Goal: Task Accomplishment & Management: Use online tool/utility

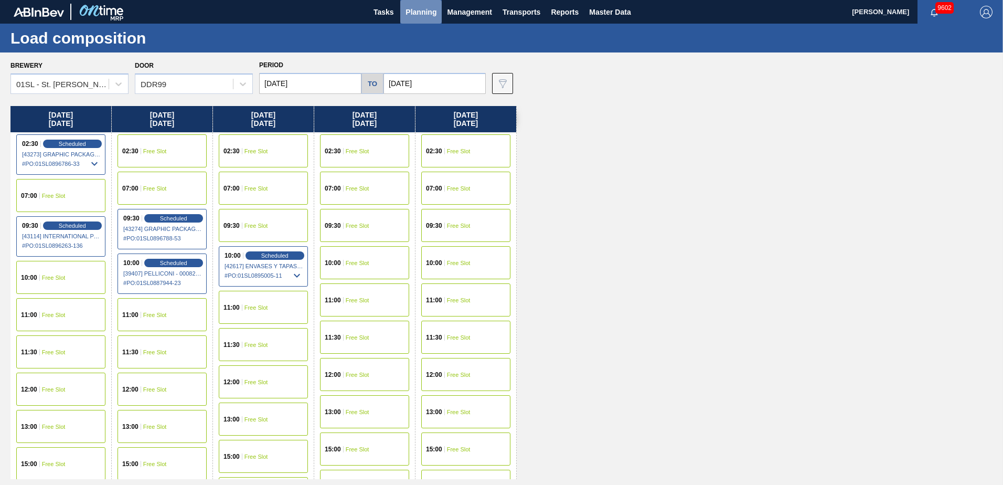
click at [414, 21] on button "Planning" at bounding box center [420, 12] width 41 height 24
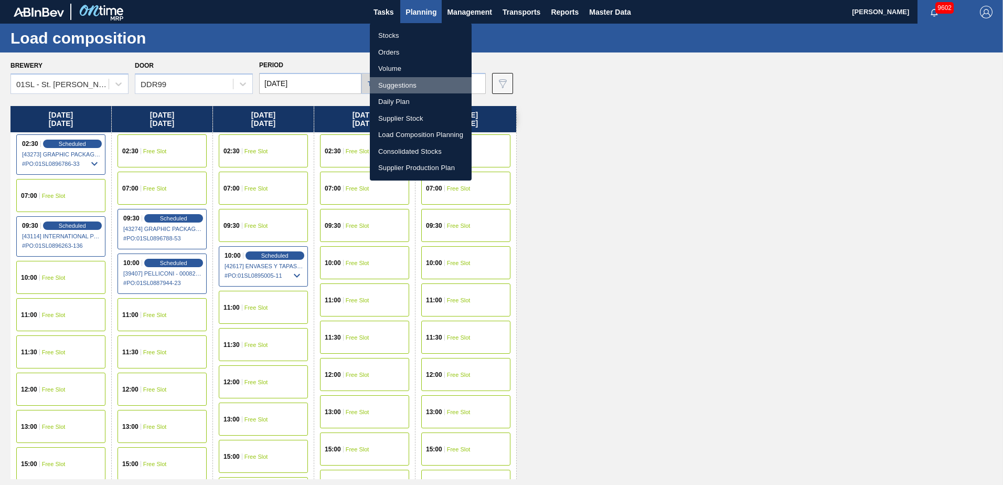
click at [398, 84] on li "Suggestions" at bounding box center [421, 85] width 102 height 17
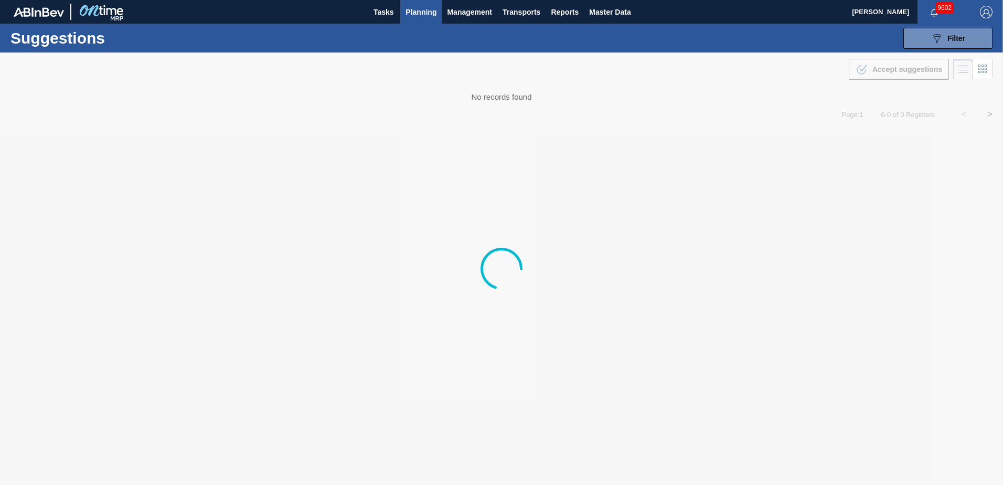
type from "[DATE]"
type to "[DATE]"
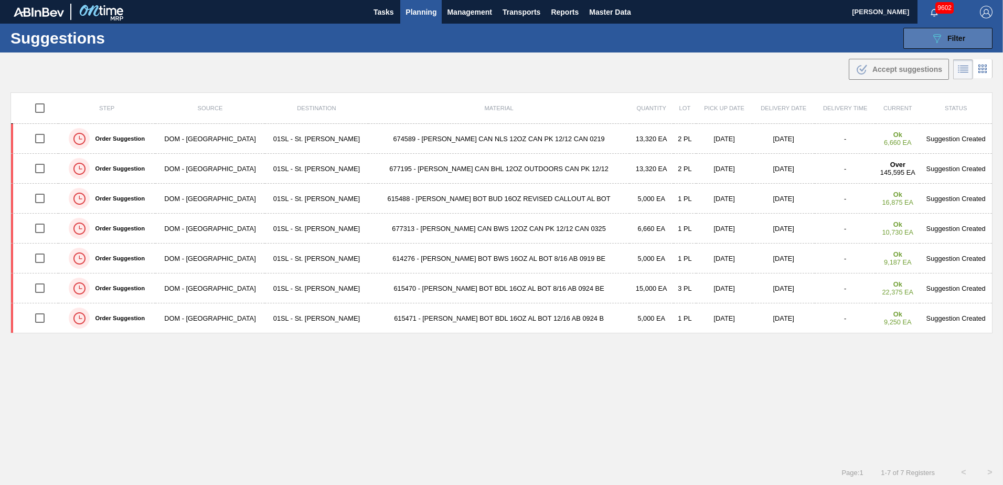
click at [930, 39] on icon "089F7B8B-B2A5-4AFE-B5C0-19BA573D28AC" at bounding box center [936, 38] width 13 height 13
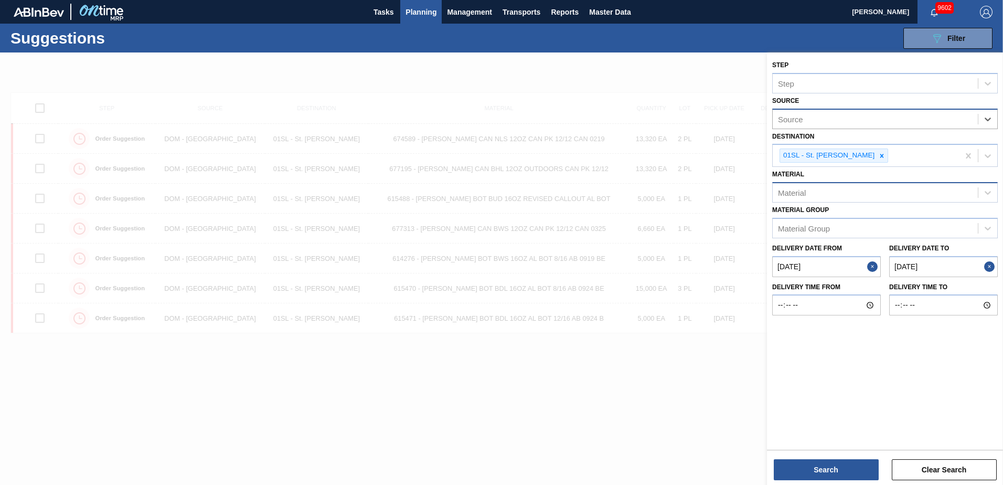
drag, startPoint x: 854, startPoint y: 190, endPoint x: 840, endPoint y: 187, distance: 15.0
click at [854, 190] on div "Material" at bounding box center [874, 192] width 205 height 15
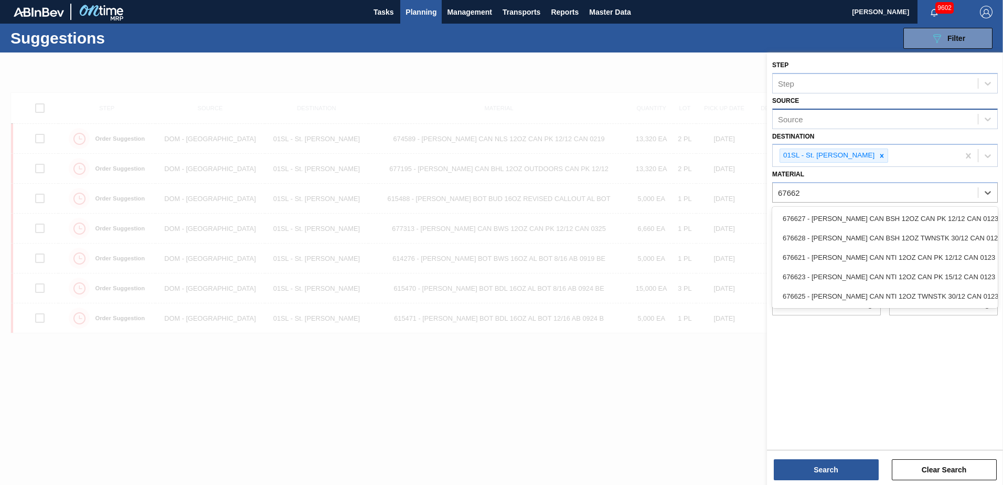
type input "676623"
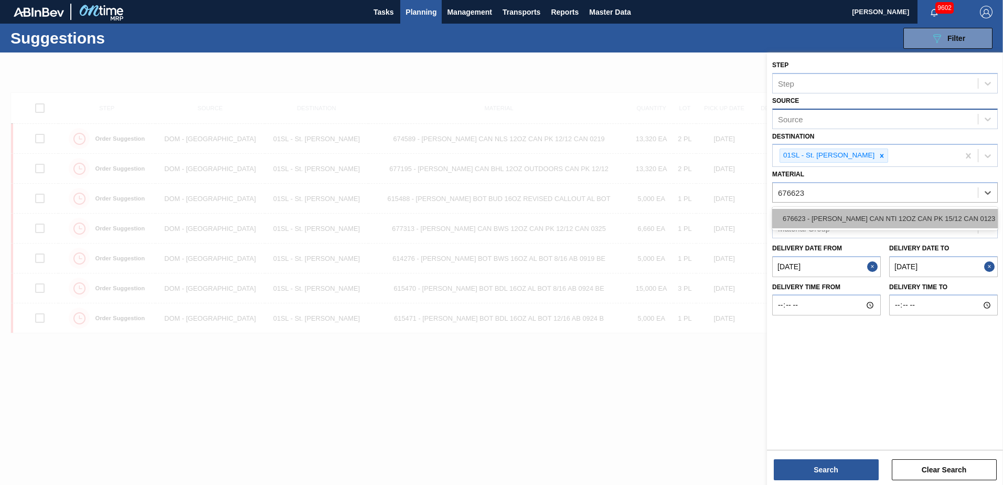
click at [808, 226] on div "676623 - [PERSON_NAME] CAN NTI 12OZ CAN PK 15/12 CAN 0123" at bounding box center [884, 218] width 225 height 19
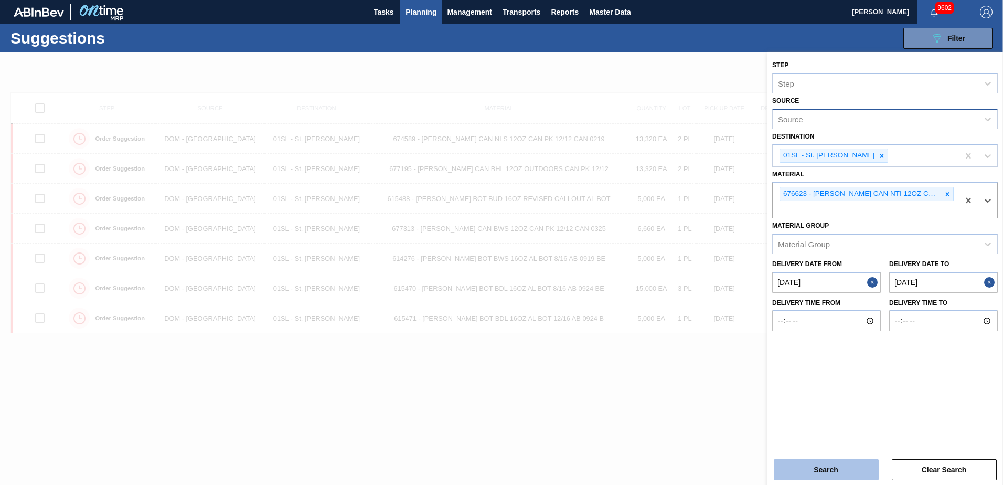
click at [840, 470] on button "Search" at bounding box center [826, 469] width 105 height 21
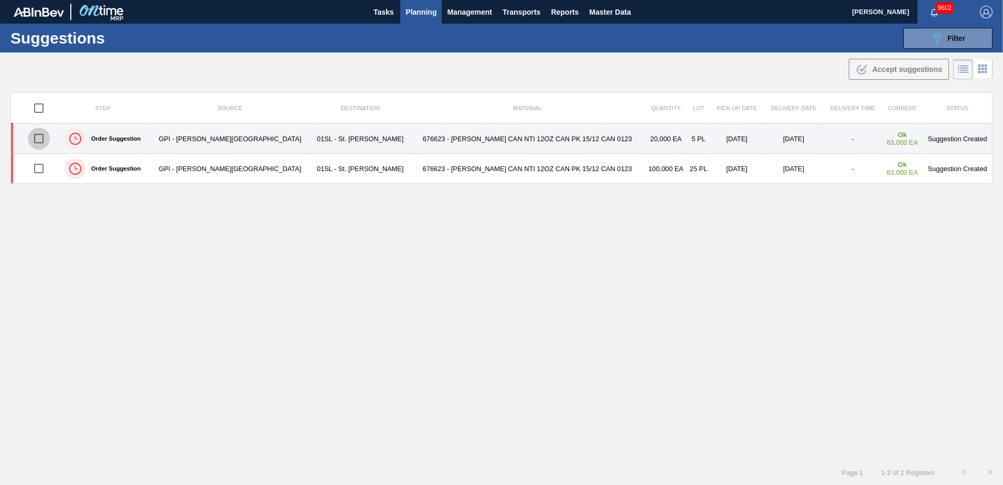
click at [35, 138] on input "checkbox" at bounding box center [39, 138] width 22 height 22
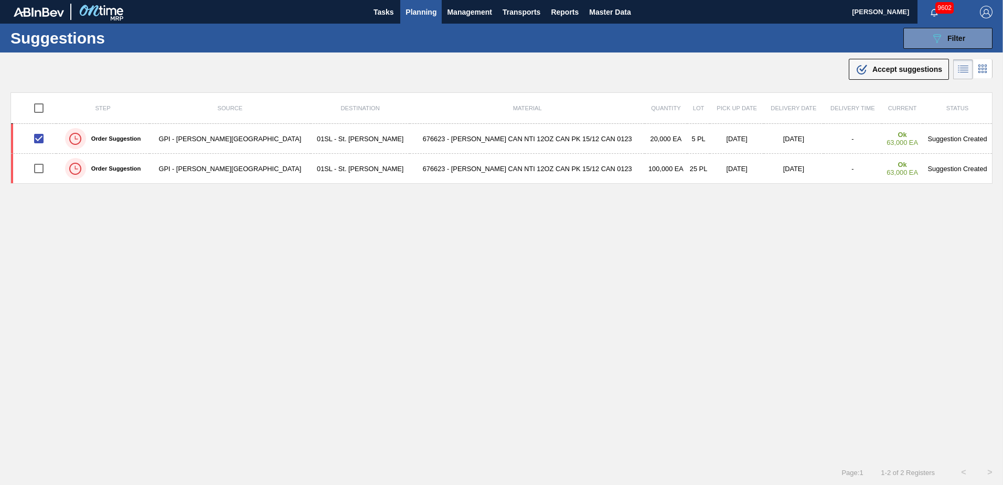
click at [884, 67] on span "Accept suggestions" at bounding box center [907, 69] width 70 height 8
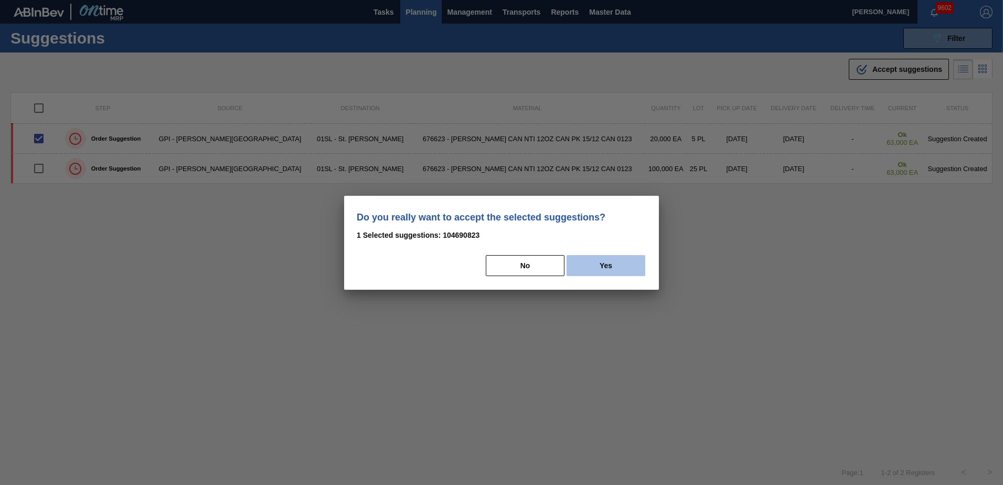
click at [623, 265] on button "Yes" at bounding box center [605, 265] width 79 height 21
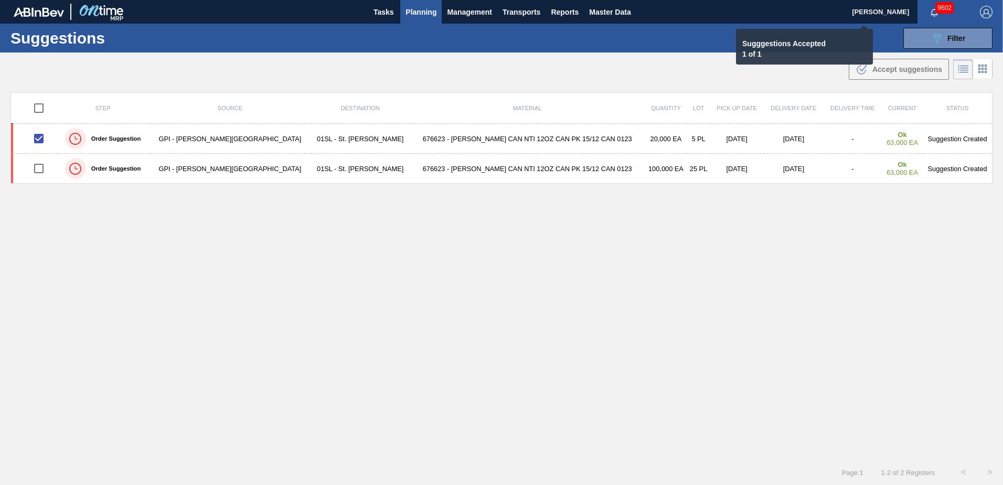
checkbox input "false"
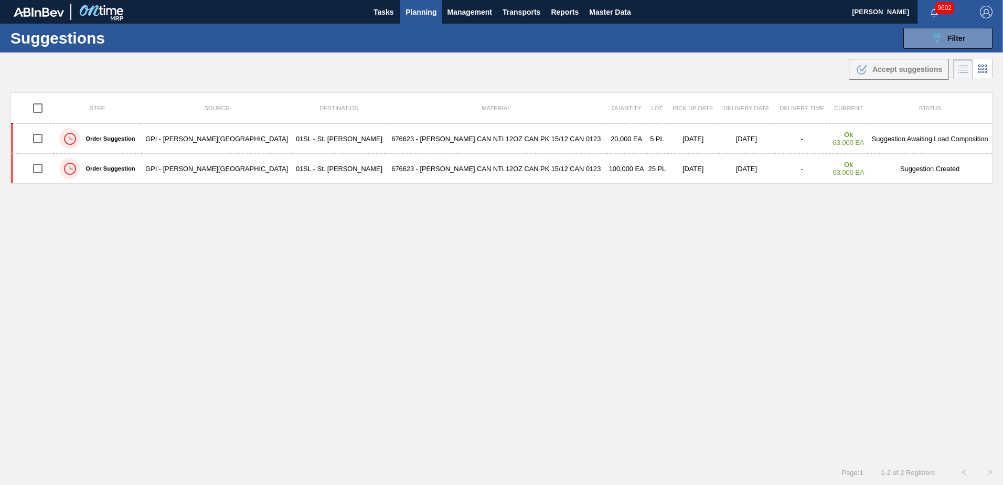
click at [426, 12] on span "Planning" at bounding box center [420, 12] width 31 height 13
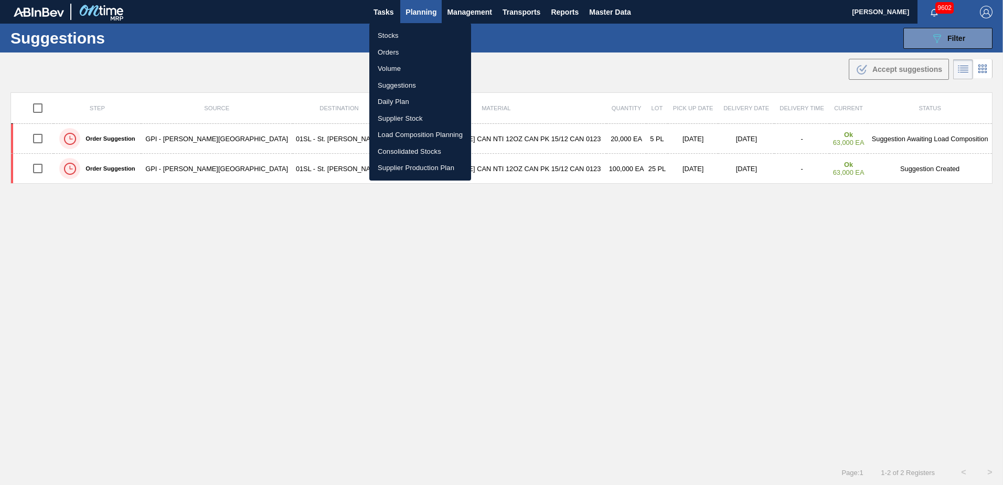
click at [395, 135] on li "Load Composition Planning" at bounding box center [420, 134] width 102 height 17
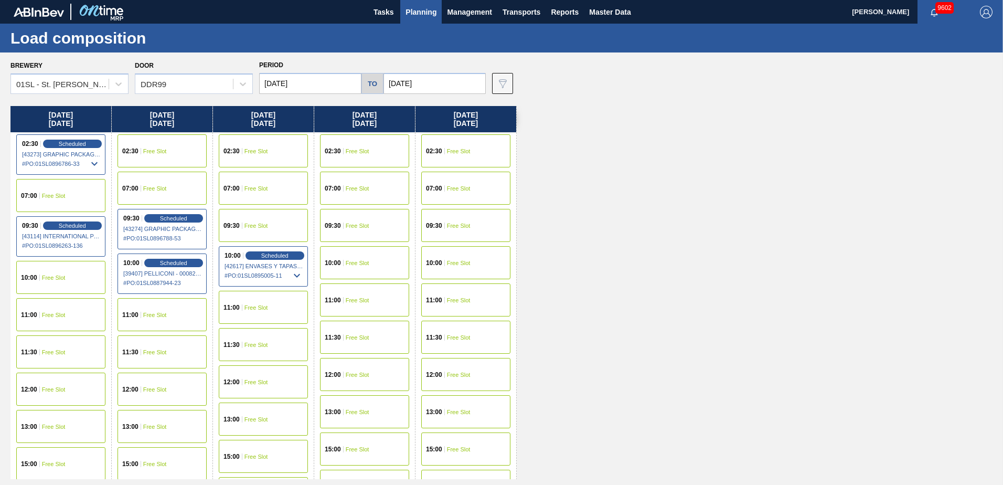
click at [319, 84] on input "[DATE]" at bounding box center [310, 83] width 102 height 21
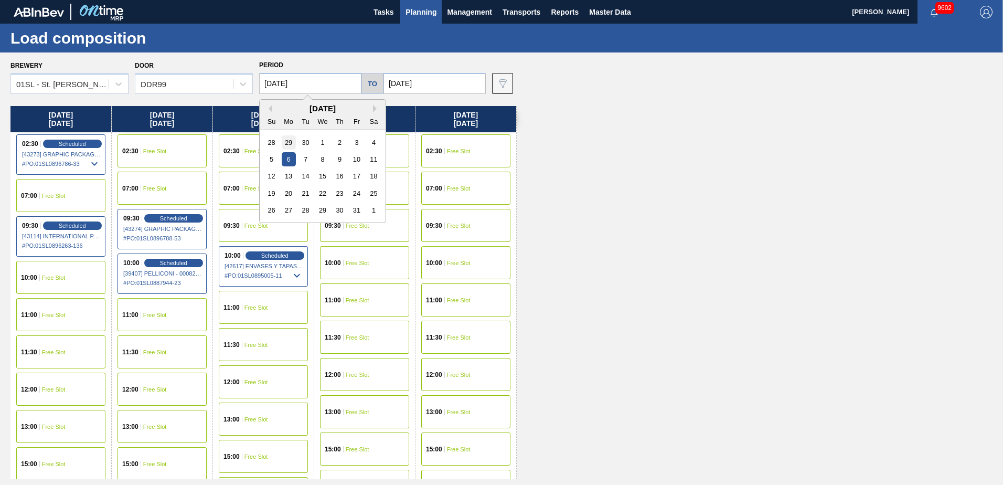
click at [289, 144] on div "29" at bounding box center [289, 142] width 14 height 14
type input "[DATE]"
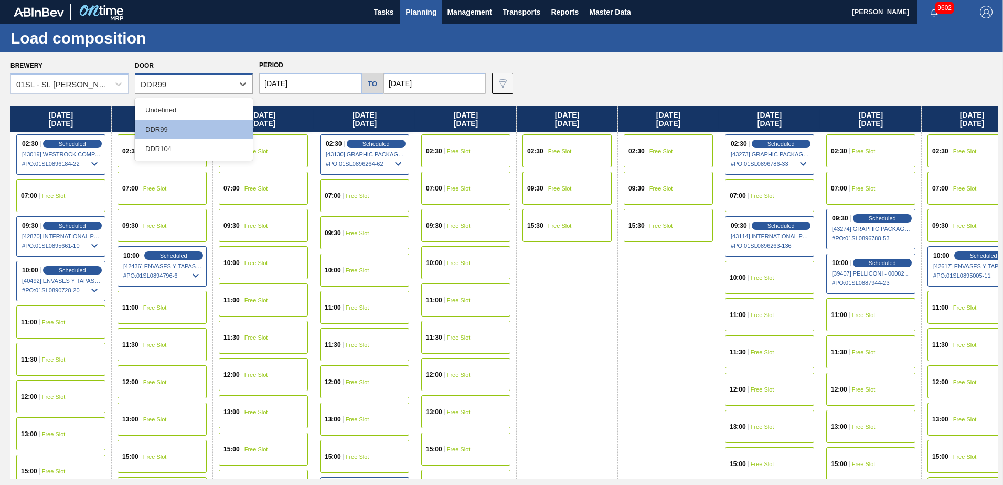
click at [212, 84] on div "DDR99" at bounding box center [184, 84] width 98 height 15
click at [187, 143] on div "DDR104" at bounding box center [194, 148] width 118 height 19
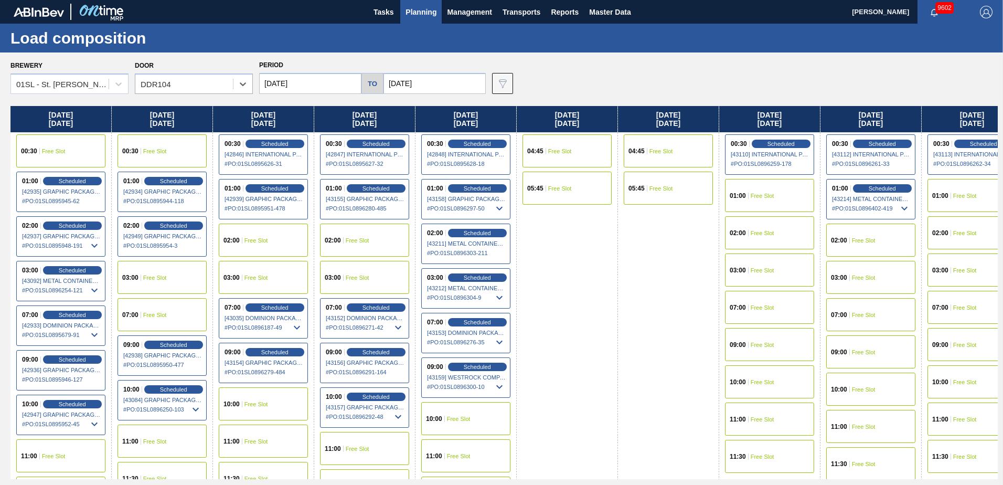
scroll to position [33, 0]
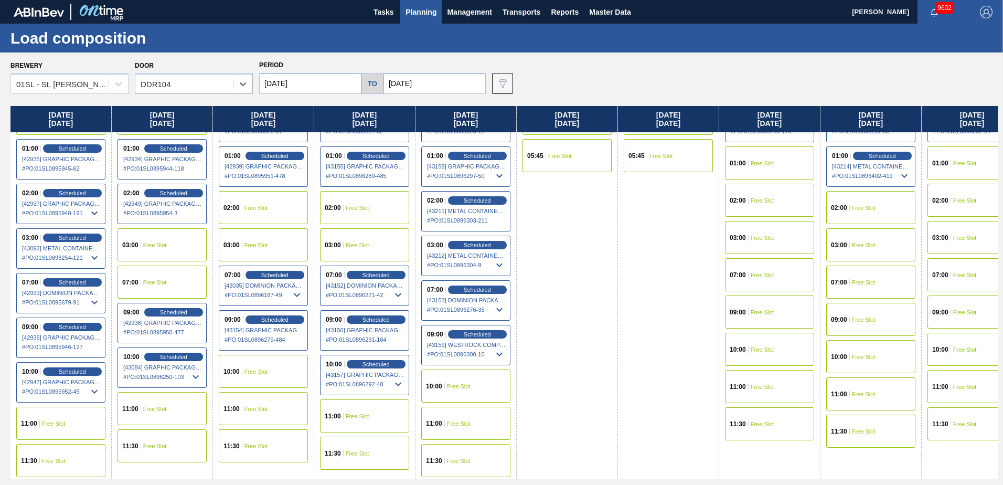
click at [46, 423] on span "Free Slot" at bounding box center [54, 423] width 24 height 6
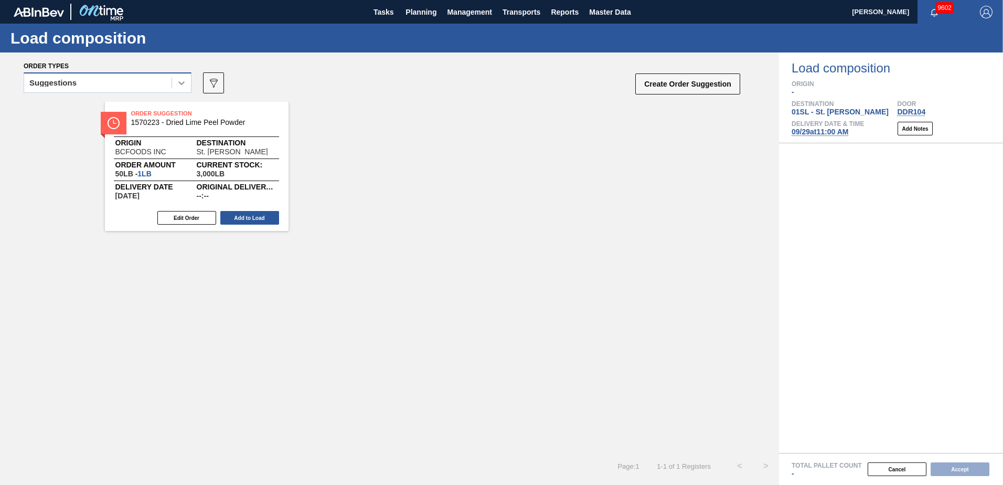
click at [180, 84] on icon at bounding box center [181, 83] width 6 height 4
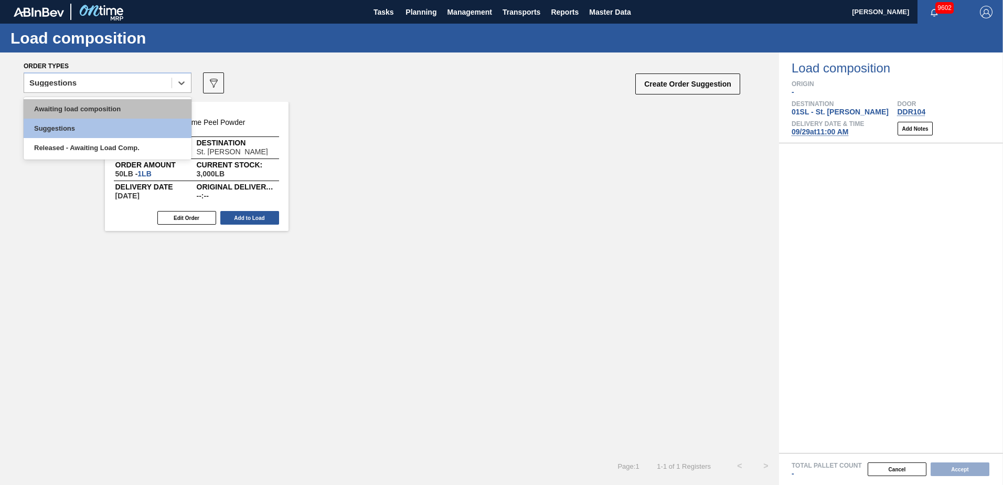
click at [138, 107] on div "Awaiting load composition" at bounding box center [108, 108] width 168 height 19
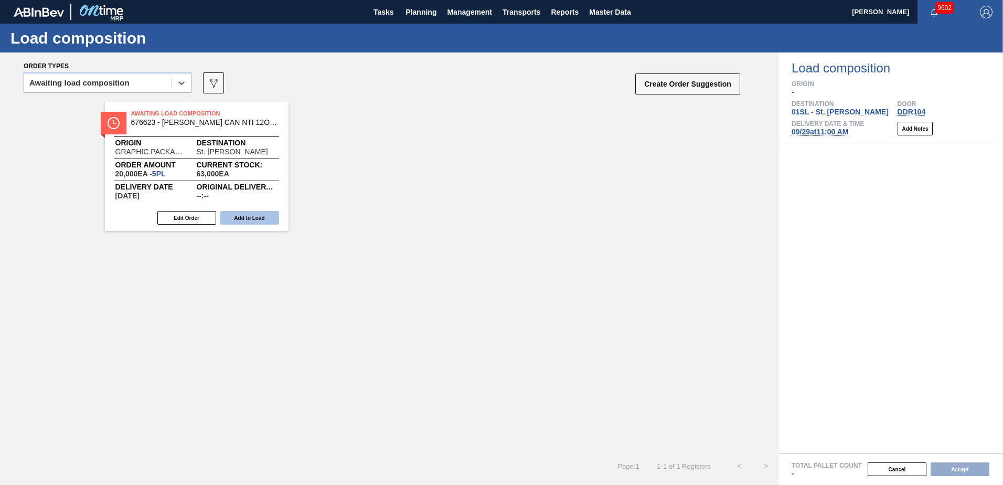
click at [259, 219] on button "Add to Load" at bounding box center [249, 218] width 59 height 14
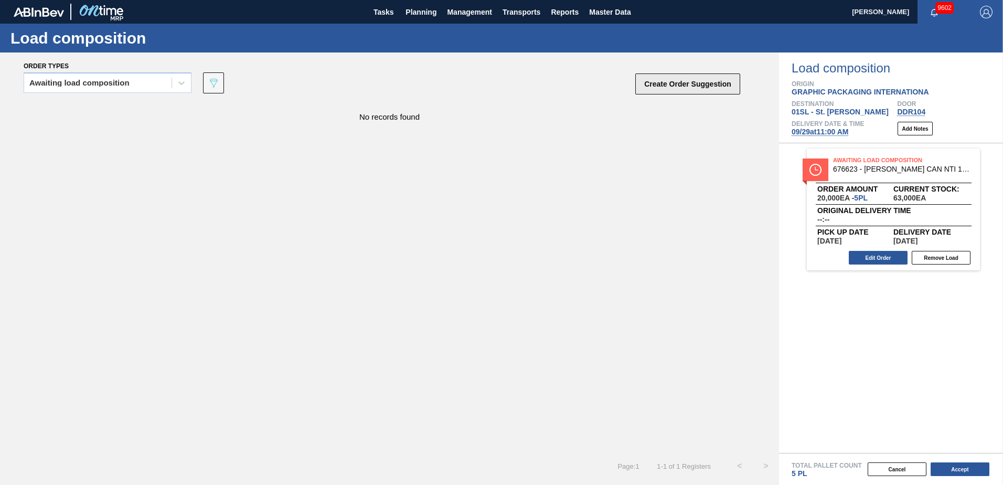
click at [679, 85] on button "Create Order Suggestion" at bounding box center [687, 83] width 105 height 21
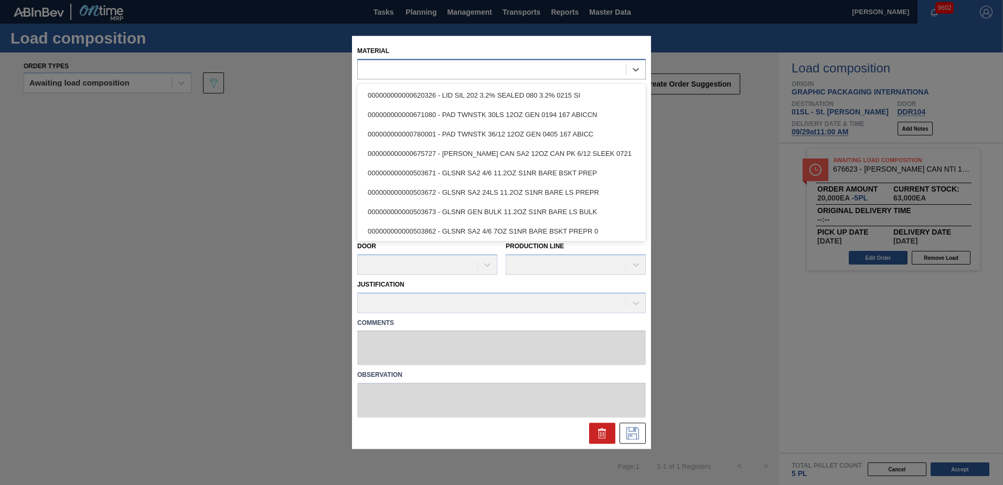
click at [491, 74] on div at bounding box center [492, 69] width 268 height 15
type input "683342"
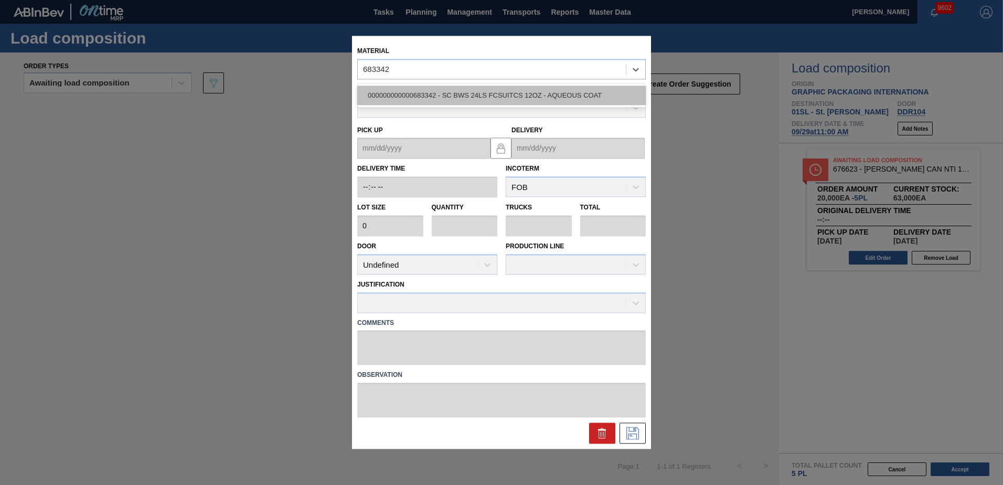
click at [507, 88] on div "000000000000683342 - SC BWS 24LS FCSUITCS 12OZ - AQUEOUS COAT" at bounding box center [501, 94] width 288 height 19
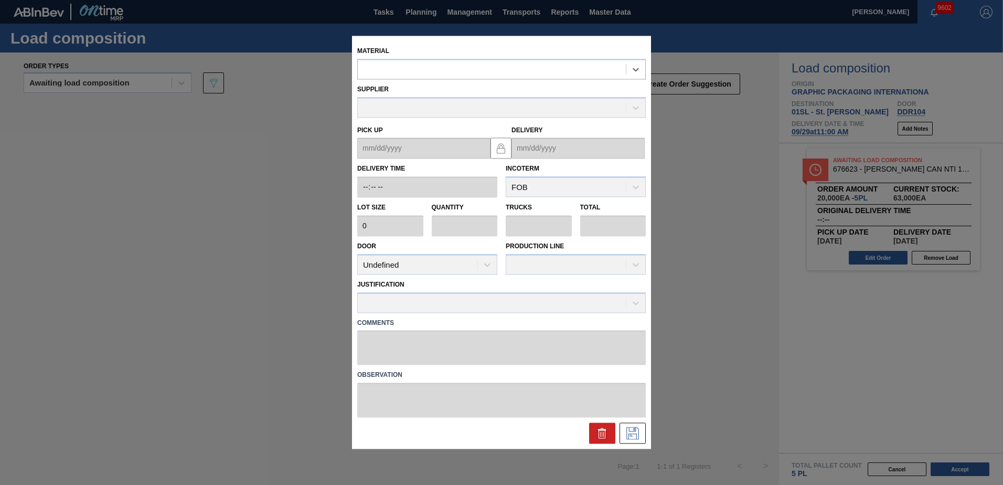
type input "3,520"
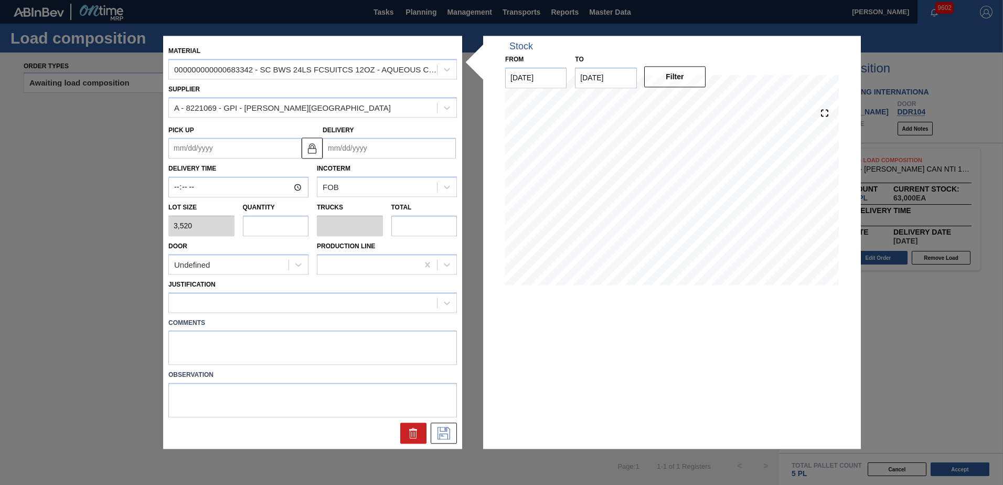
click at [369, 151] on input "Delivery" at bounding box center [389, 148] width 133 height 21
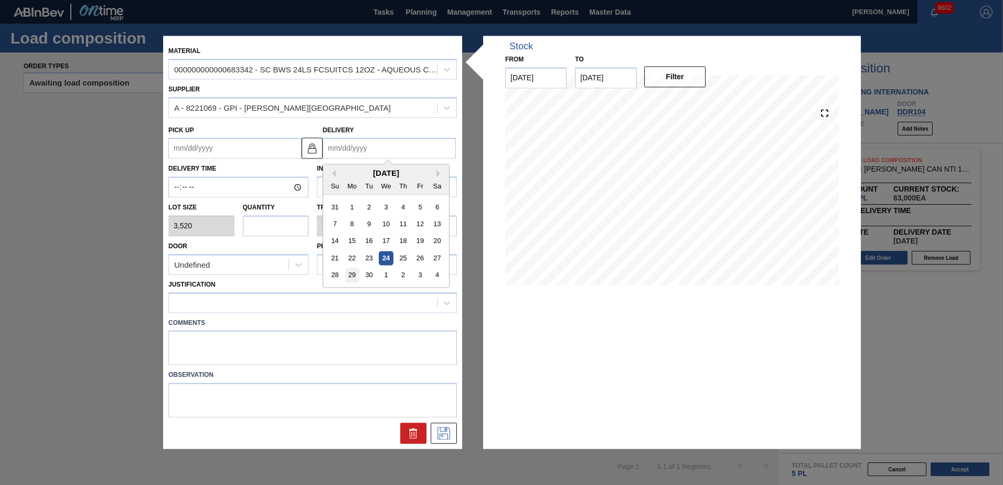
click at [353, 275] on div "29" at bounding box center [352, 275] width 14 height 14
type up "[DATE]"
type input "[DATE]"
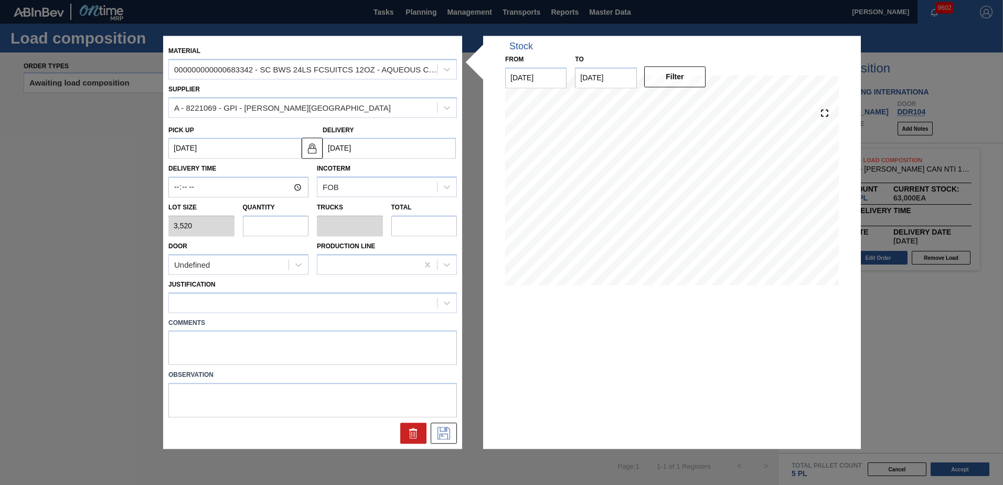
click at [282, 227] on input "text" at bounding box center [276, 225] width 66 height 21
type input "7"
type input "0.292"
type input "24,640"
type input "7"
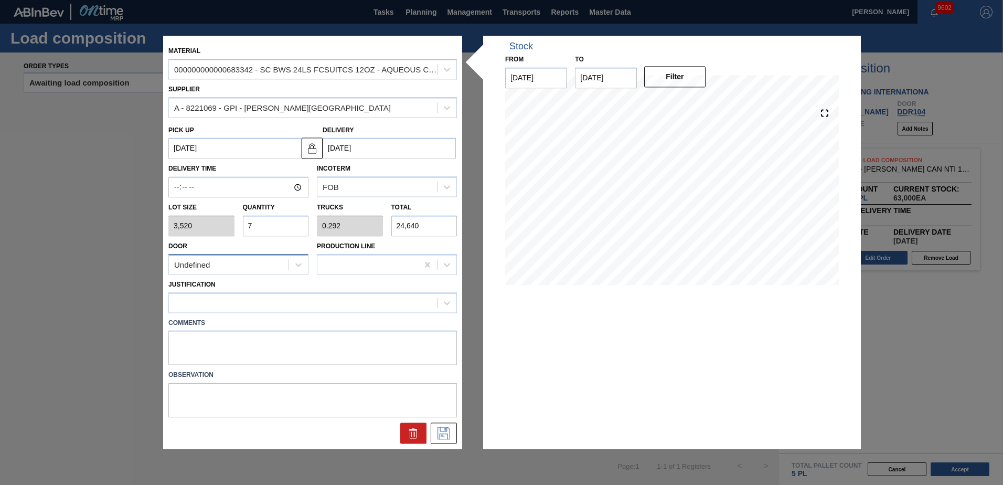
click at [249, 266] on div "Undefined" at bounding box center [229, 264] width 120 height 15
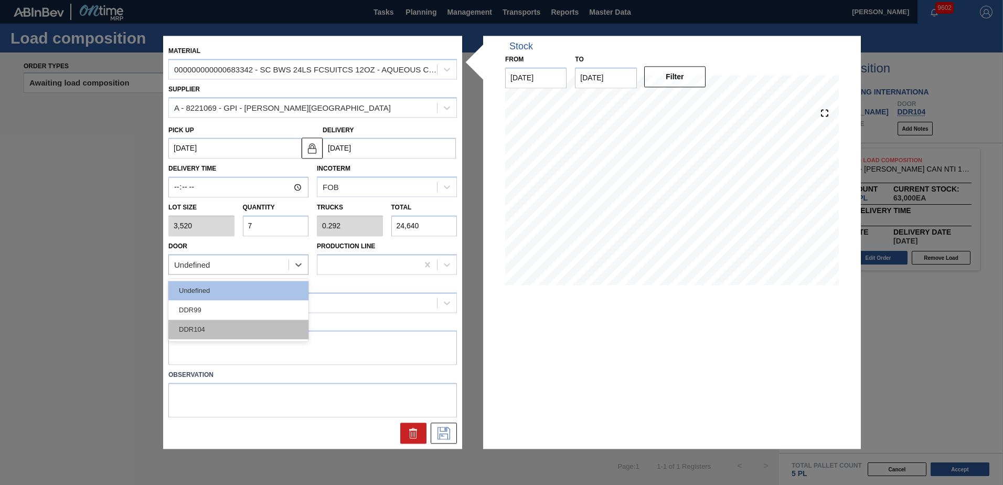
click at [236, 330] on div "DDR104" at bounding box center [238, 328] width 140 height 19
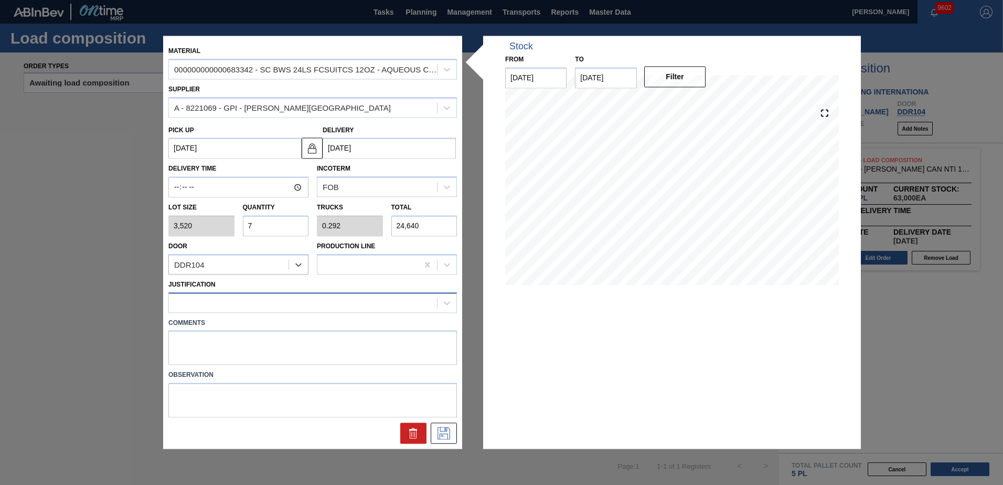
click at [252, 303] on div at bounding box center [303, 302] width 268 height 15
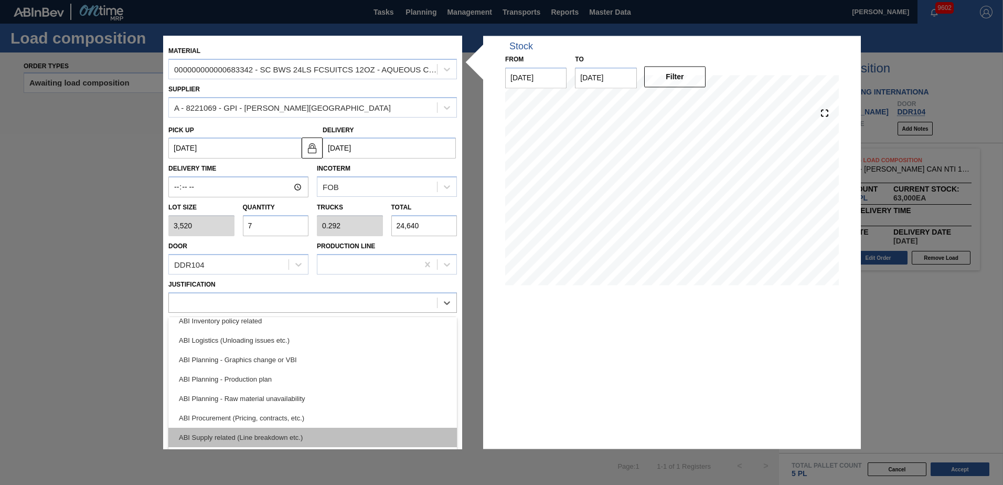
scroll to position [105, 0]
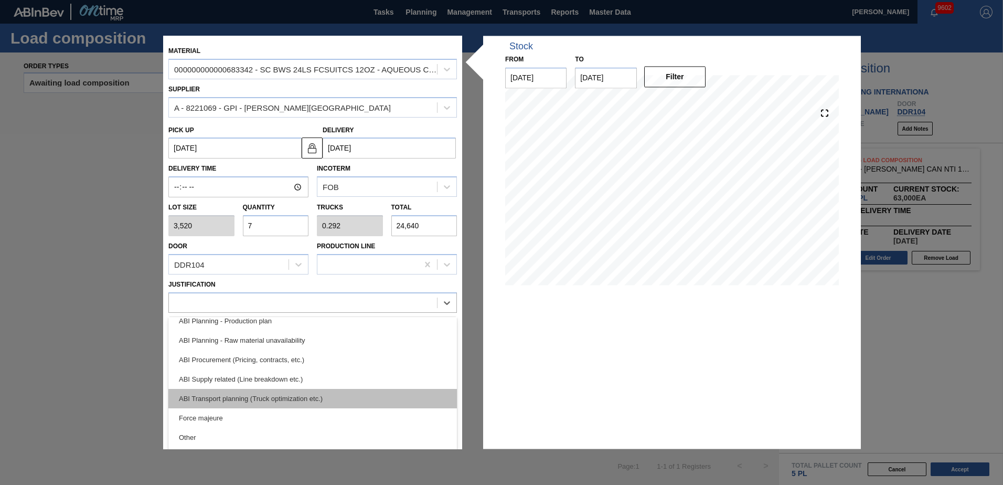
click at [271, 398] on div "ABI Transport planning (Truck optimization etc.)" at bounding box center [312, 398] width 288 height 19
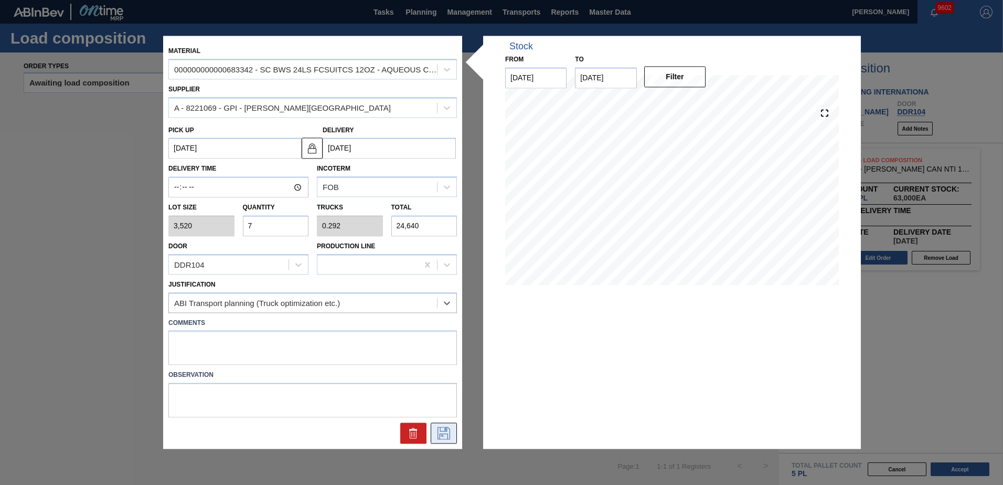
click at [443, 434] on icon at bounding box center [443, 433] width 17 height 13
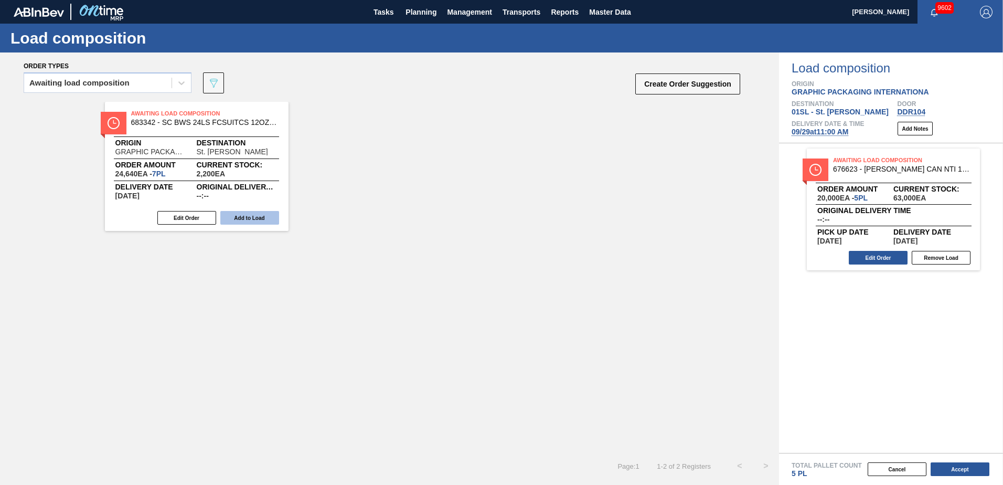
click at [251, 216] on button "Add to Load" at bounding box center [249, 218] width 59 height 14
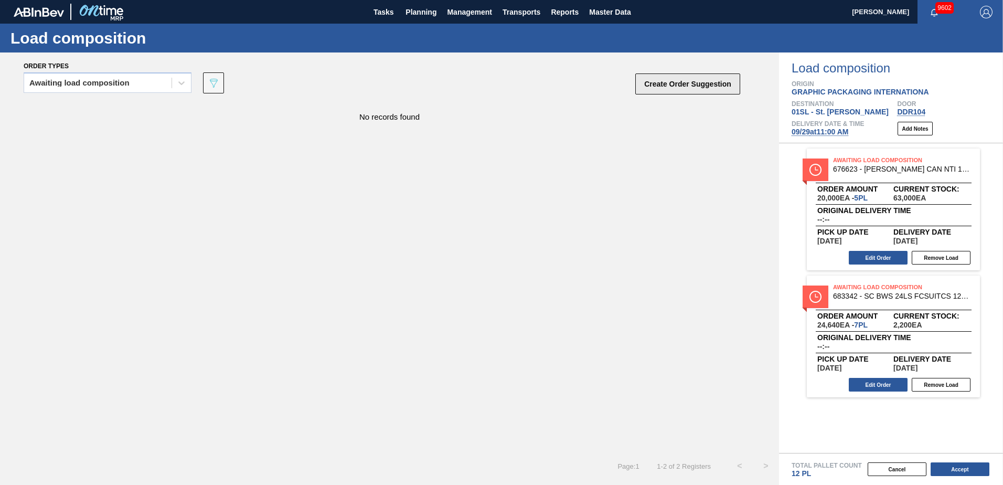
click at [645, 87] on button "Create Order Suggestion" at bounding box center [687, 83] width 105 height 21
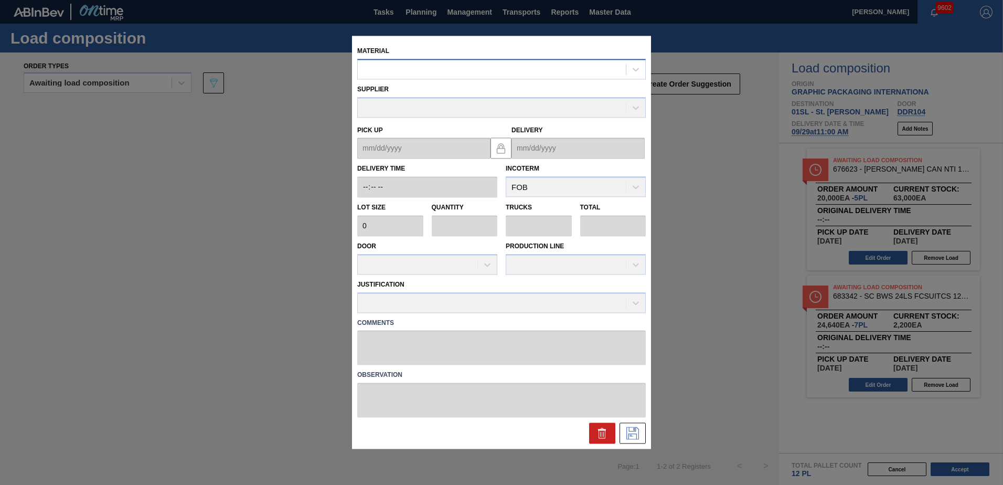
click at [547, 71] on div at bounding box center [492, 69] width 268 height 15
type input "677239"
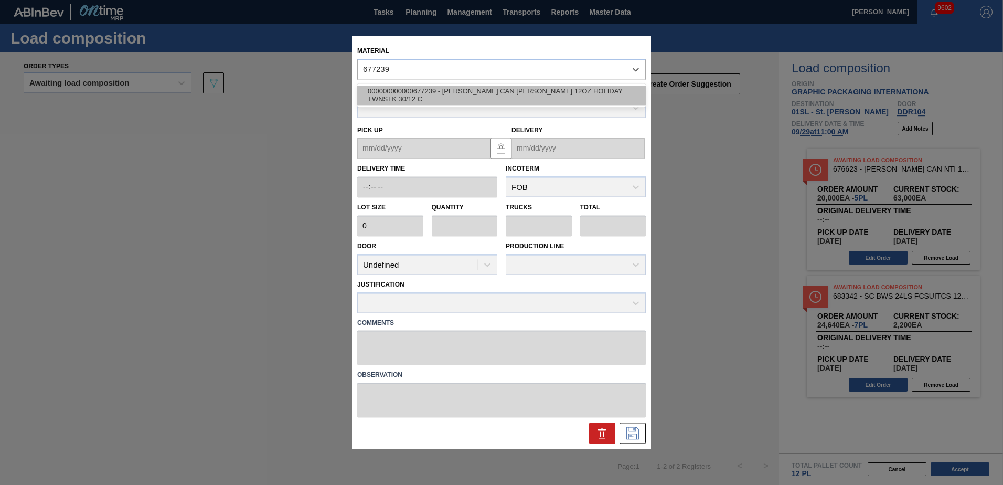
click at [547, 88] on div "000000000000677239 - [PERSON_NAME] CAN [PERSON_NAME] 12OZ HOLIDAY TWNSTK 30/12 C" at bounding box center [501, 94] width 288 height 19
type input "3,200"
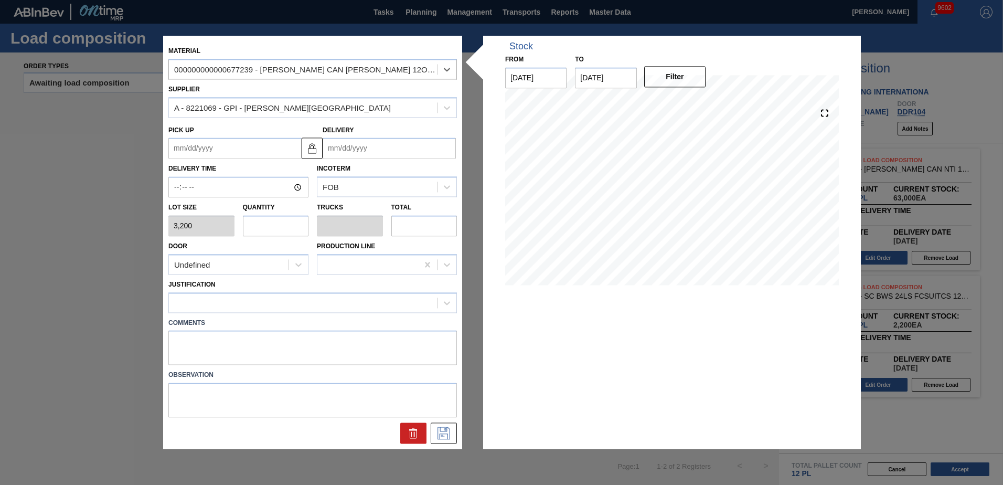
click at [369, 146] on input "Delivery" at bounding box center [389, 148] width 133 height 21
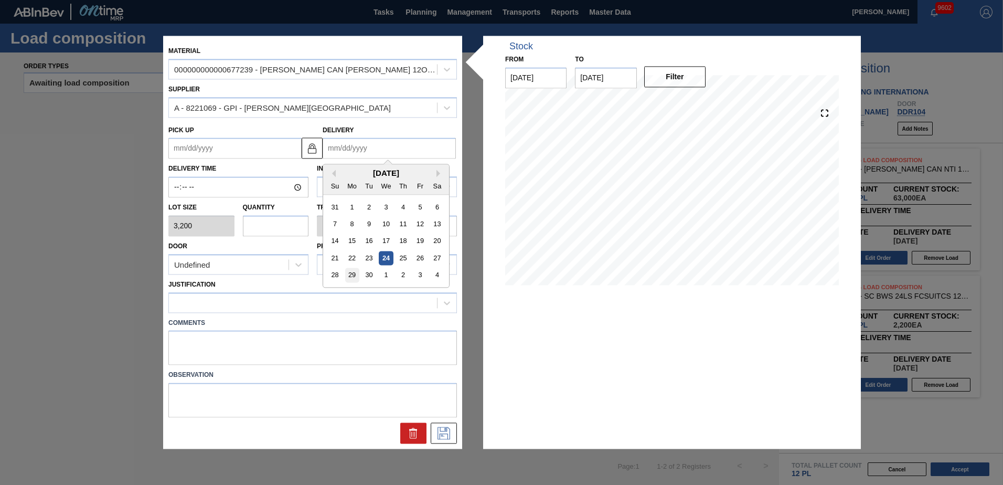
click at [353, 275] on div "29" at bounding box center [352, 275] width 14 height 14
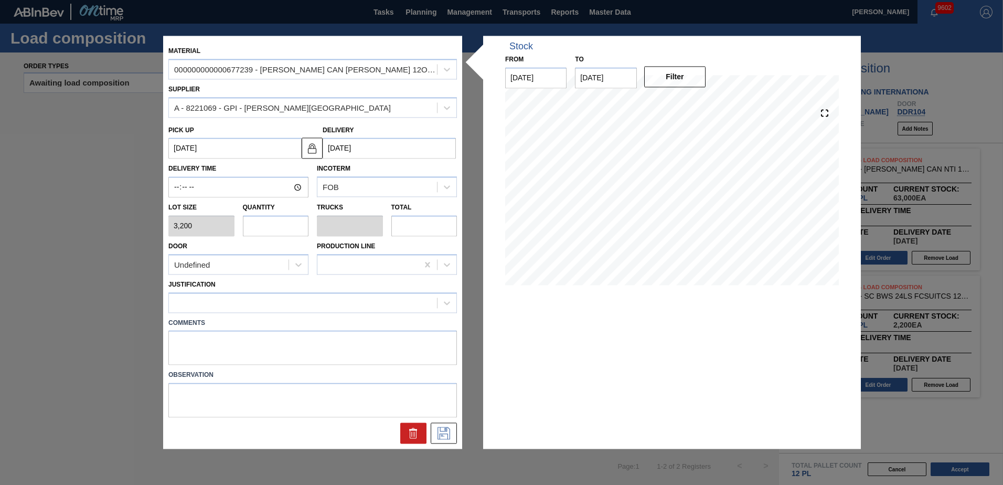
type up "[DATE]"
type input "[DATE]"
click at [286, 232] on input "text" at bounding box center [276, 225] width 66 height 21
type input "1"
type input "0.038"
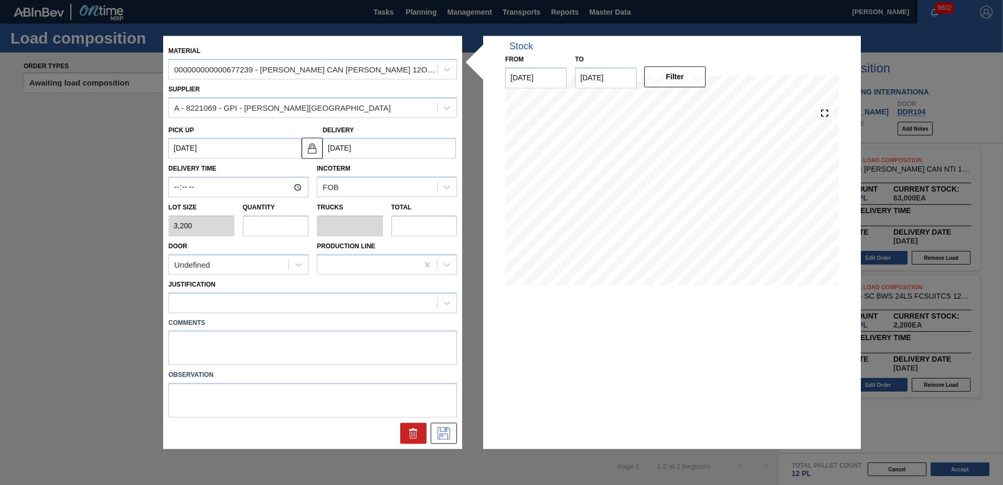
type input "3,200"
type input "14"
type input "0.538"
type input "44,800"
type input "14"
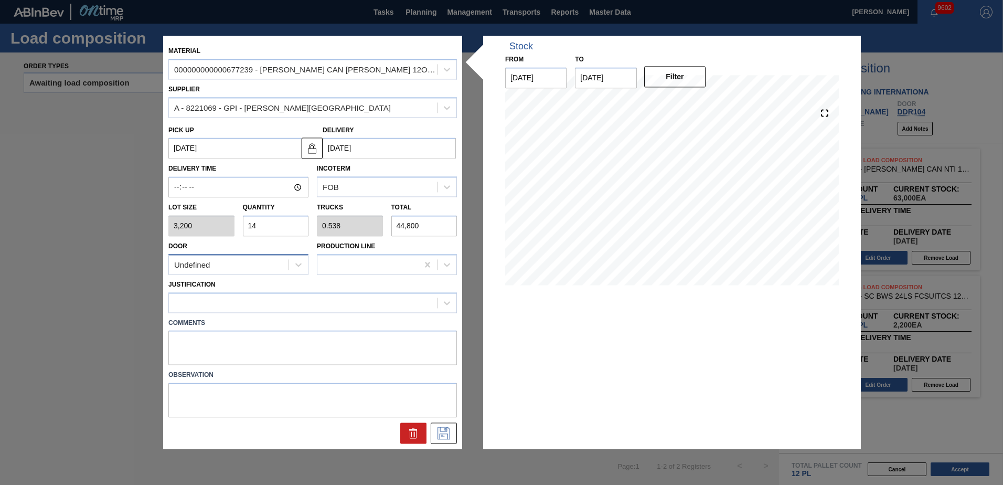
click at [217, 262] on div "Undefined" at bounding box center [229, 264] width 120 height 15
click at [218, 325] on div "DDR104" at bounding box center [238, 328] width 140 height 19
click at [224, 313] on div "Comments" at bounding box center [312, 339] width 297 height 52
click at [228, 309] on div at bounding box center [303, 302] width 268 height 15
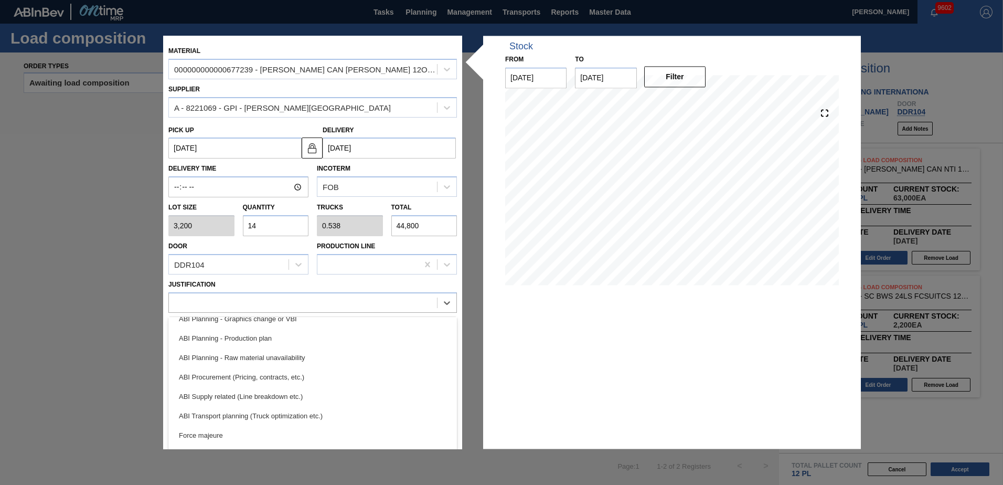
scroll to position [157, 0]
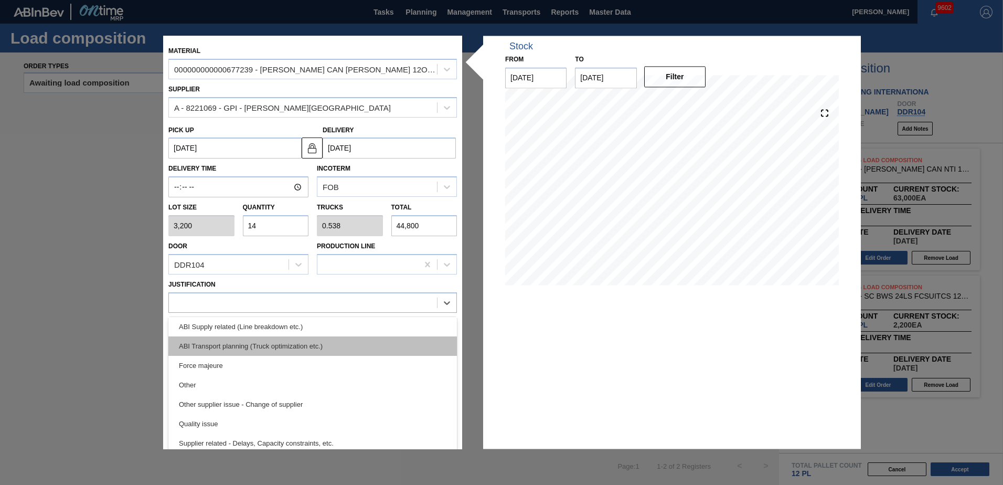
click at [268, 346] on div "ABI Transport planning (Truck optimization etc.)" at bounding box center [312, 345] width 288 height 19
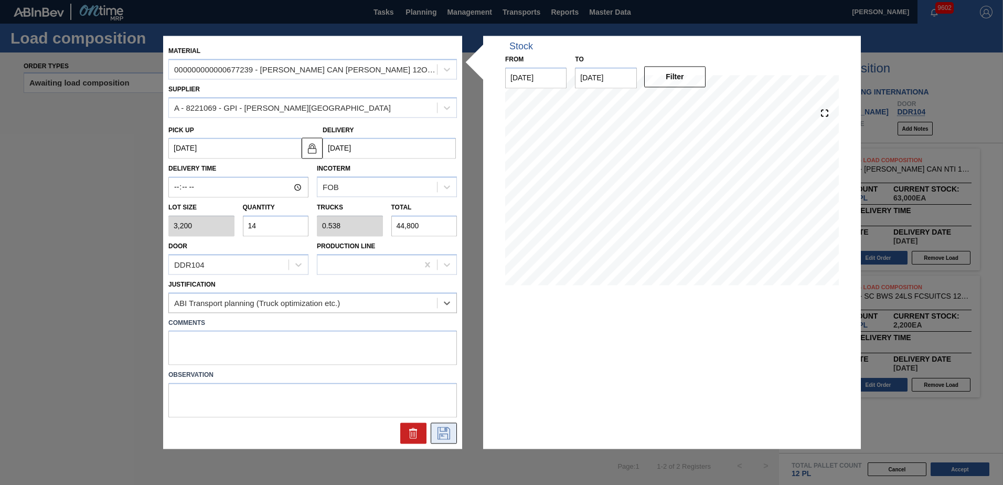
click at [445, 436] on icon at bounding box center [443, 433] width 17 height 13
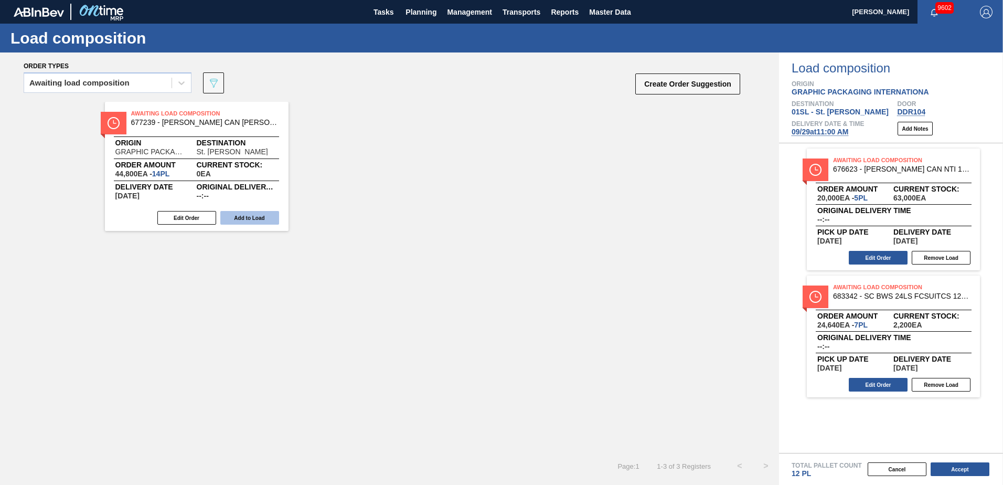
click at [267, 218] on button "Add to Load" at bounding box center [249, 218] width 59 height 14
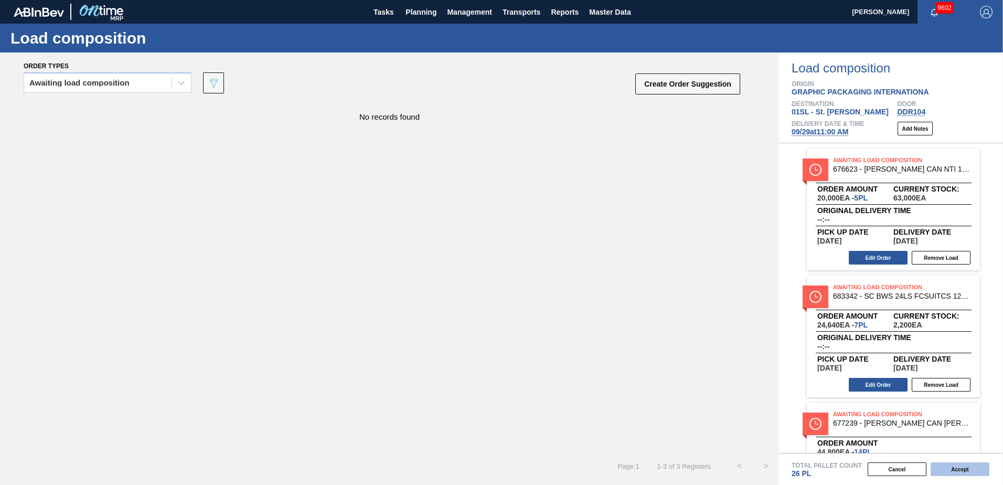
click at [963, 471] on button "Accept" at bounding box center [959, 469] width 59 height 14
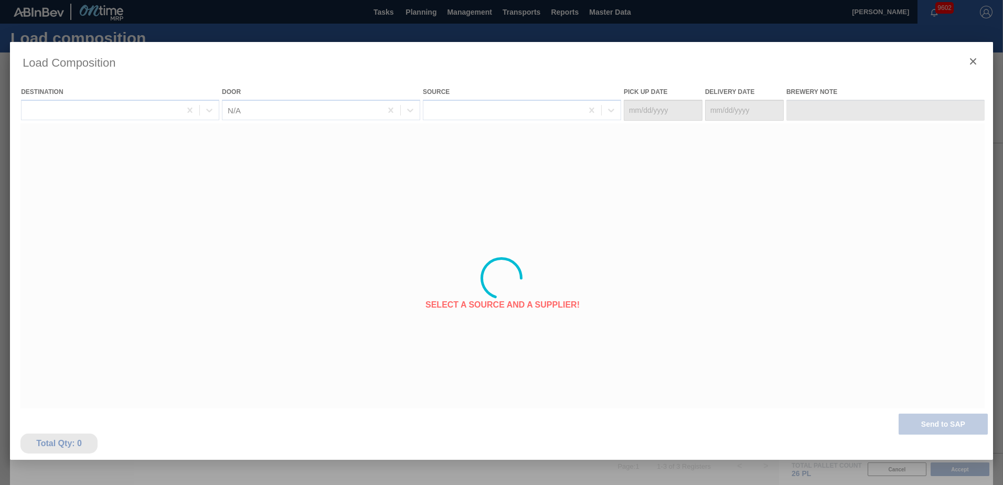
type Date "[DATE]"
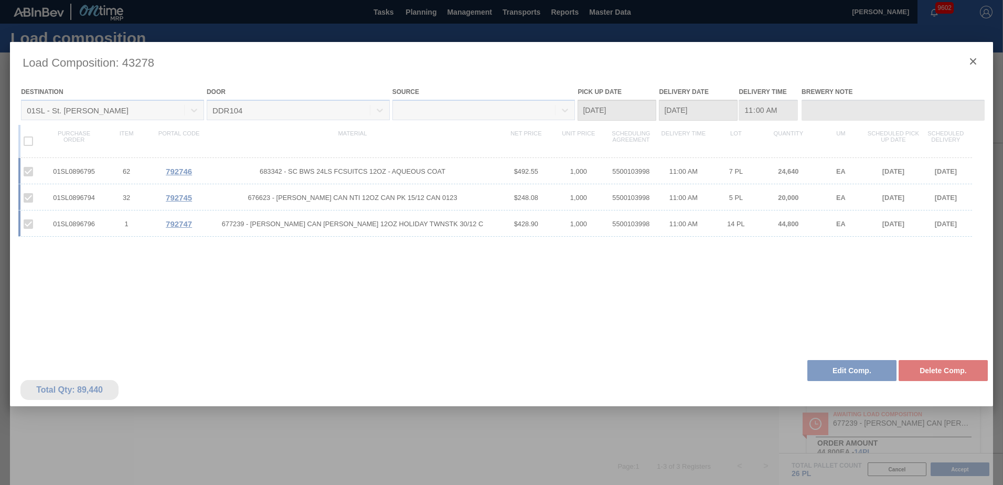
click at [969, 57] on div at bounding box center [501, 278] width 983 height 472
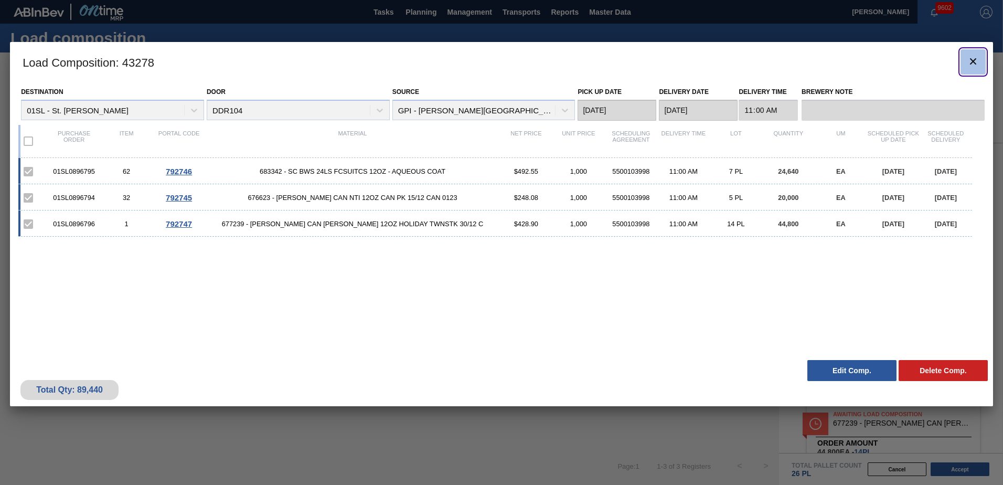
click at [967, 61] on icon "botão de ícone" at bounding box center [972, 61] width 13 height 13
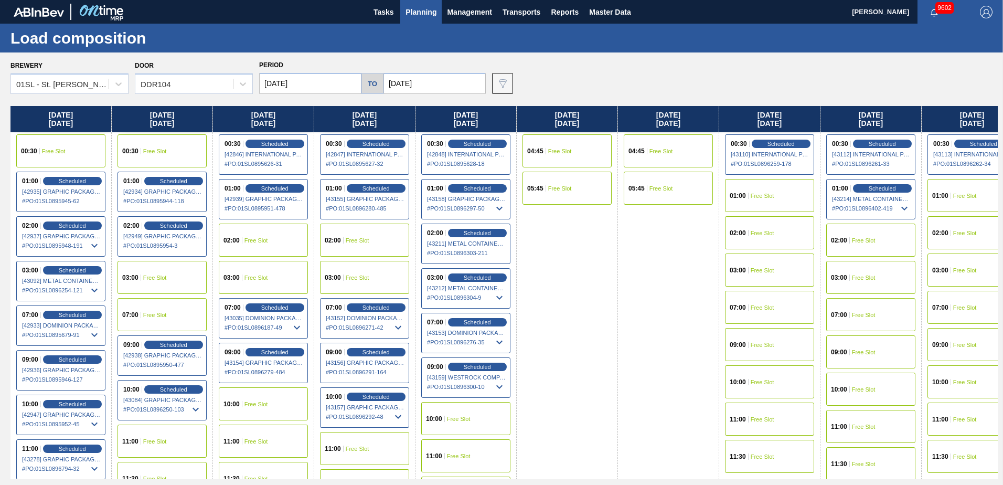
click at [409, 6] on span "Planning" at bounding box center [420, 12] width 31 height 13
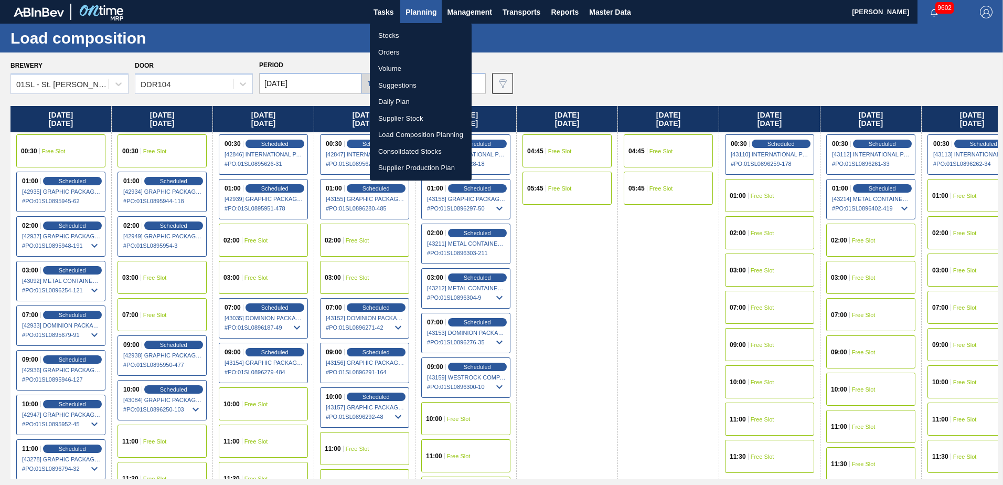
click at [406, 86] on li "Suggestions" at bounding box center [421, 85] width 102 height 17
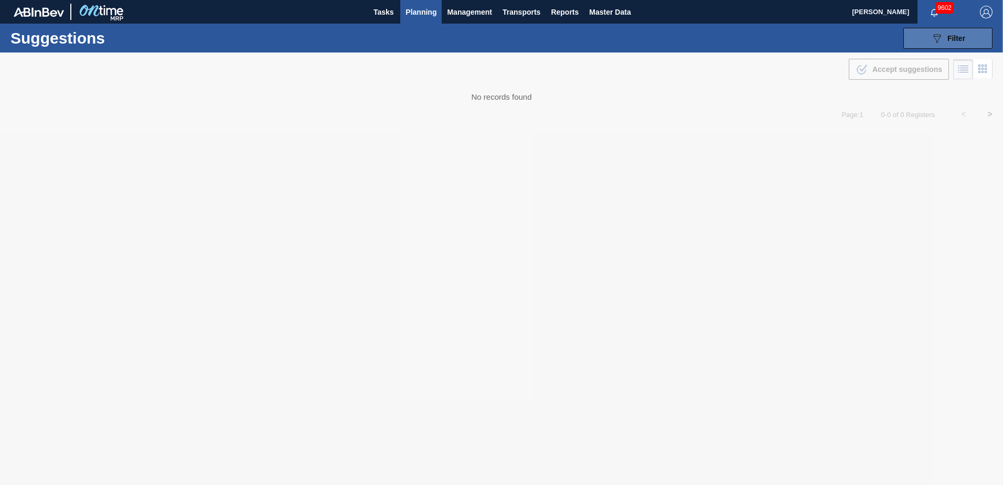
click at [946, 37] on div "089F7B8B-B2A5-4AFE-B5C0-19BA573D28AC Filter" at bounding box center [947, 38] width 35 height 13
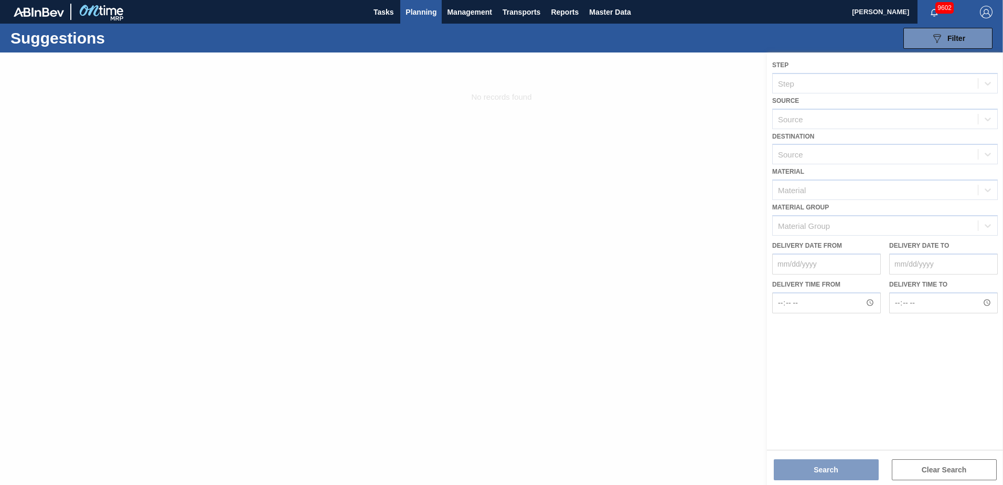
click at [525, 195] on div at bounding box center [501, 268] width 1003 height 432
click at [524, 192] on div at bounding box center [501, 268] width 1003 height 432
click at [523, 187] on div at bounding box center [501, 268] width 1003 height 432
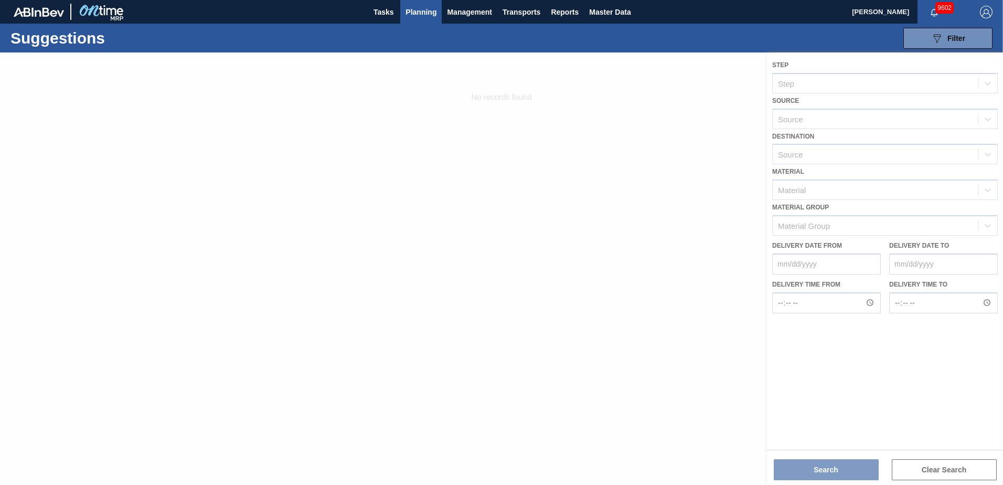
click at [557, 140] on div at bounding box center [501, 268] width 1003 height 432
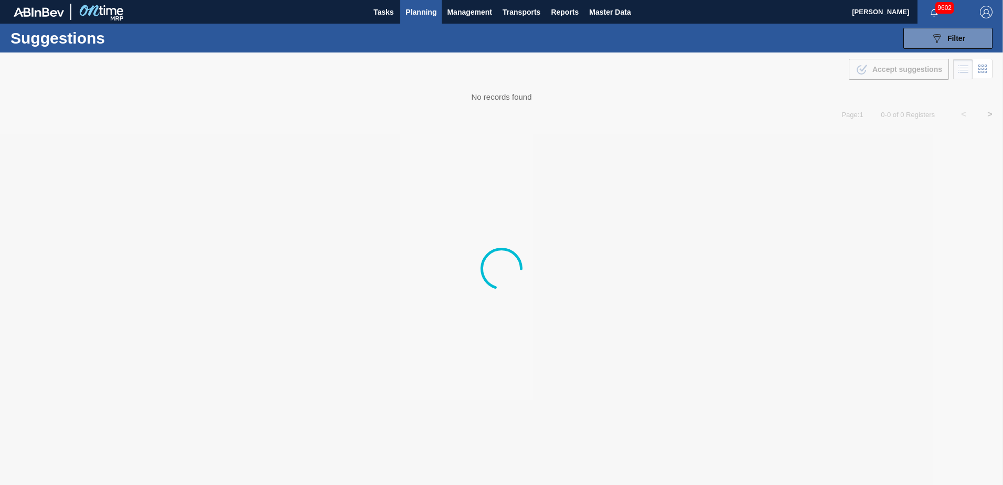
type from "[DATE]"
type to "[DATE]"
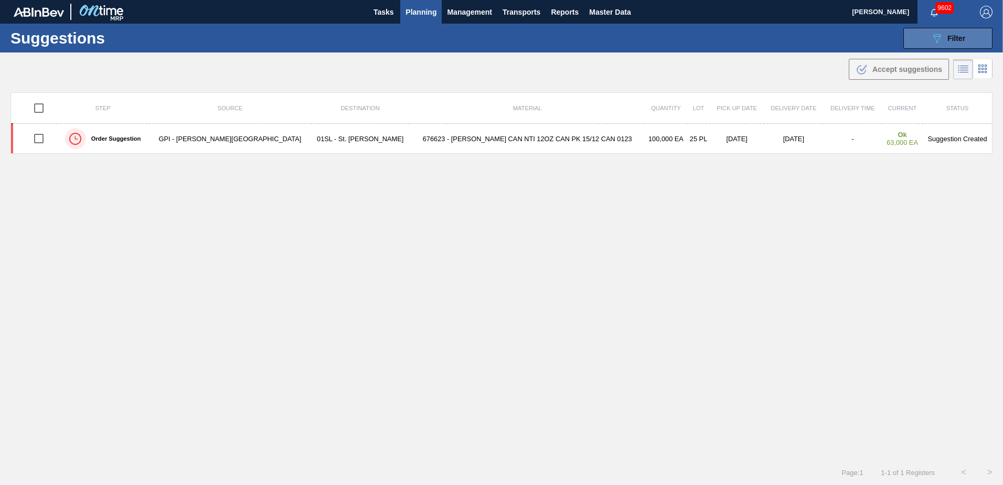
click at [930, 44] on icon "089F7B8B-B2A5-4AFE-B5C0-19BA573D28AC" at bounding box center [936, 38] width 13 height 13
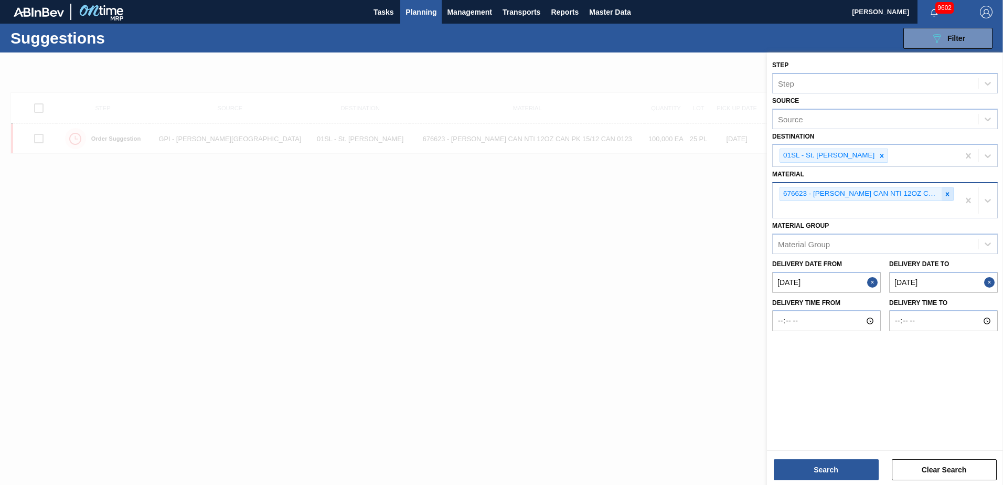
click at [946, 197] on icon at bounding box center [946, 193] width 7 height 7
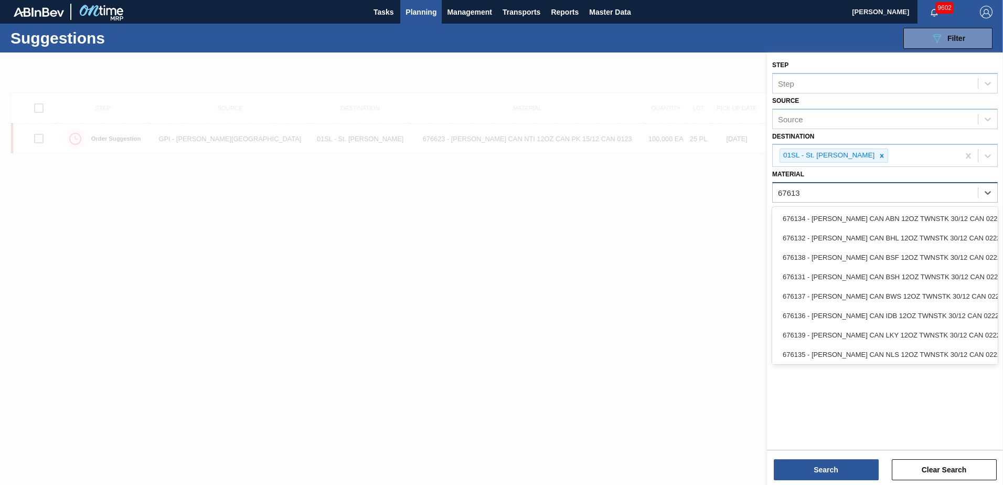
type input "676135"
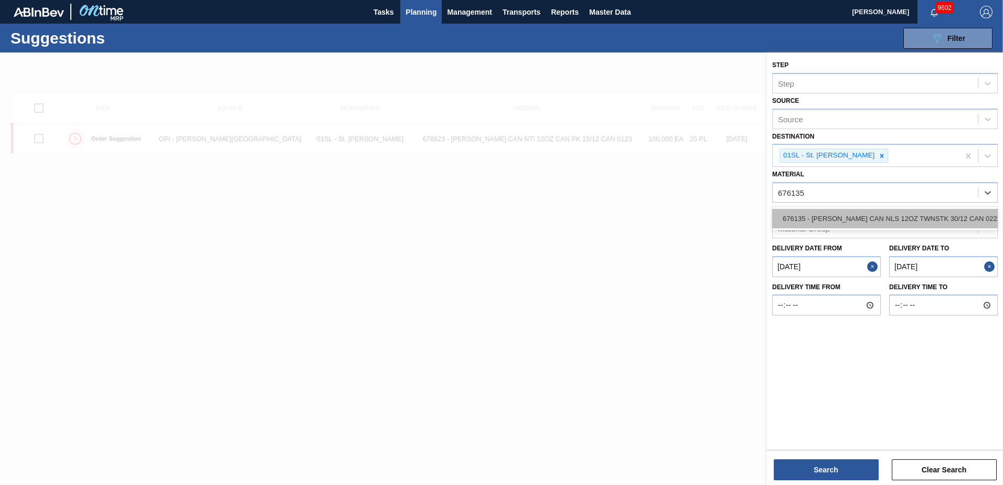
click at [920, 216] on div "676135 - CARR CAN NLS 12OZ TWNSTK 30/12 CAN 0222" at bounding box center [884, 218] width 225 height 19
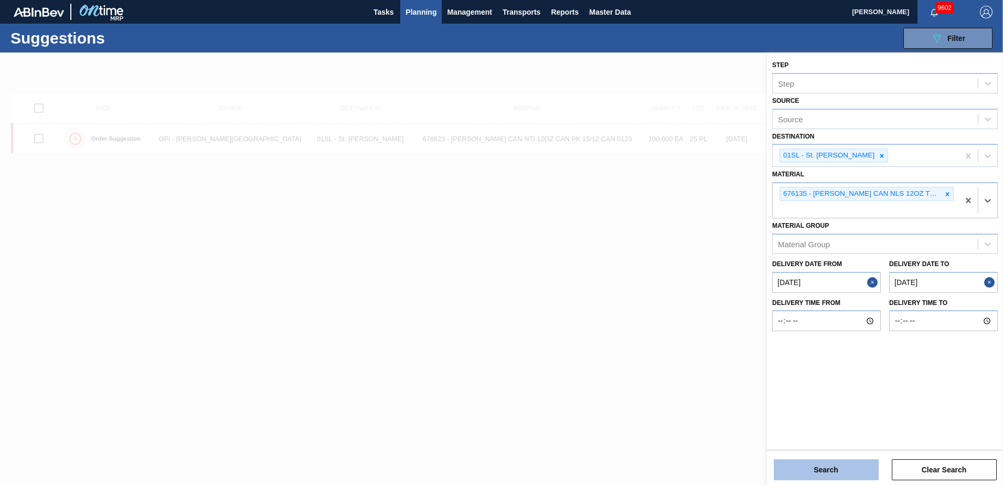
click at [858, 474] on button "Search" at bounding box center [826, 469] width 105 height 21
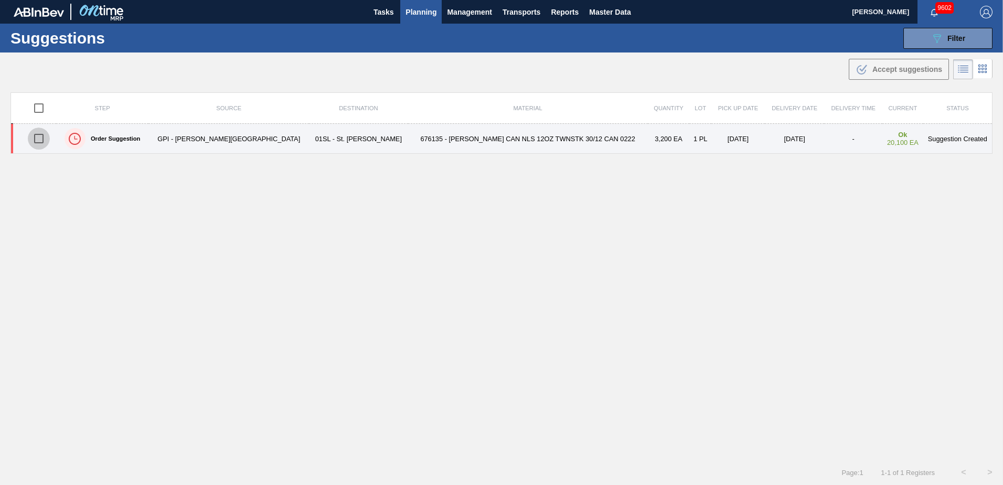
click at [39, 139] on input "checkbox" at bounding box center [39, 138] width 22 height 22
checkbox input "true"
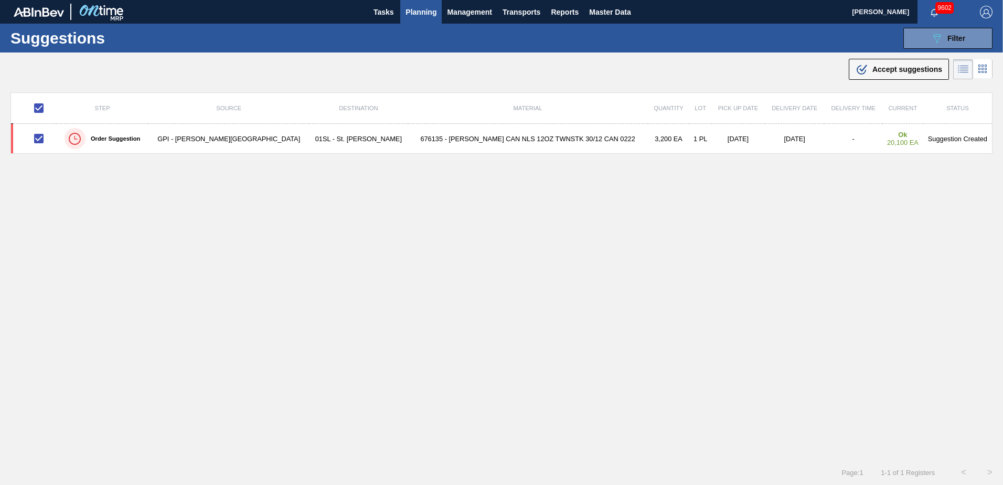
click at [843, 69] on div ".b{fill:var(--color-action-default)} Accept suggestions" at bounding box center [501, 66] width 1003 height 29
click at [855, 73] on icon ".b{fill:var(--color-action-default)}" at bounding box center [861, 69] width 13 height 13
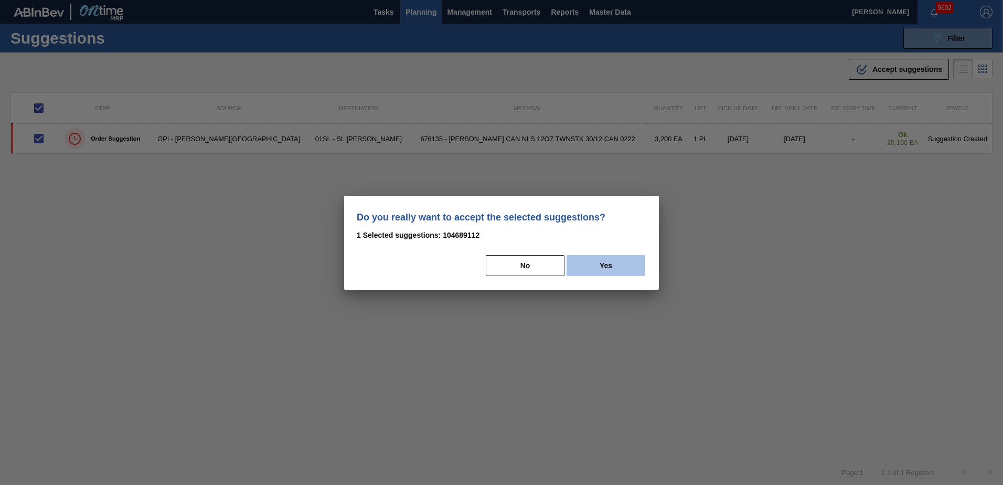
click at [620, 272] on button "Yes" at bounding box center [605, 265] width 79 height 21
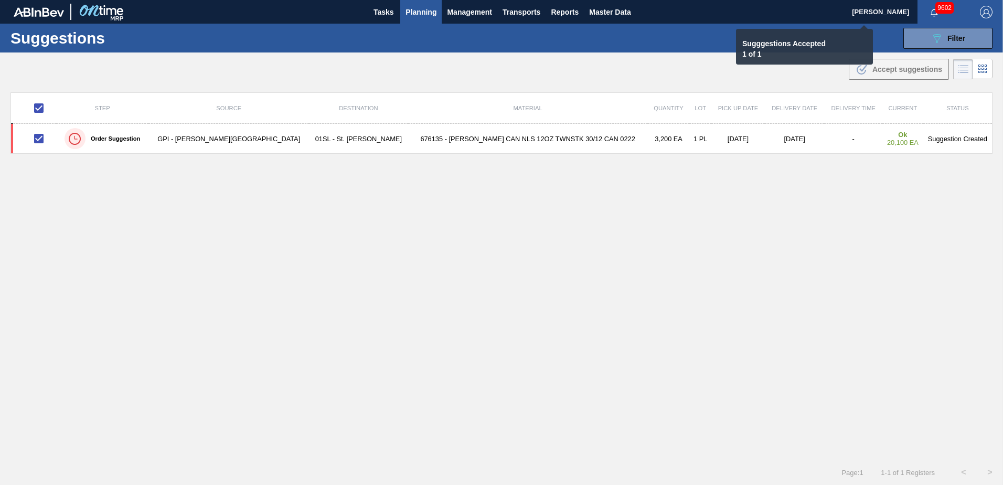
checkbox input "false"
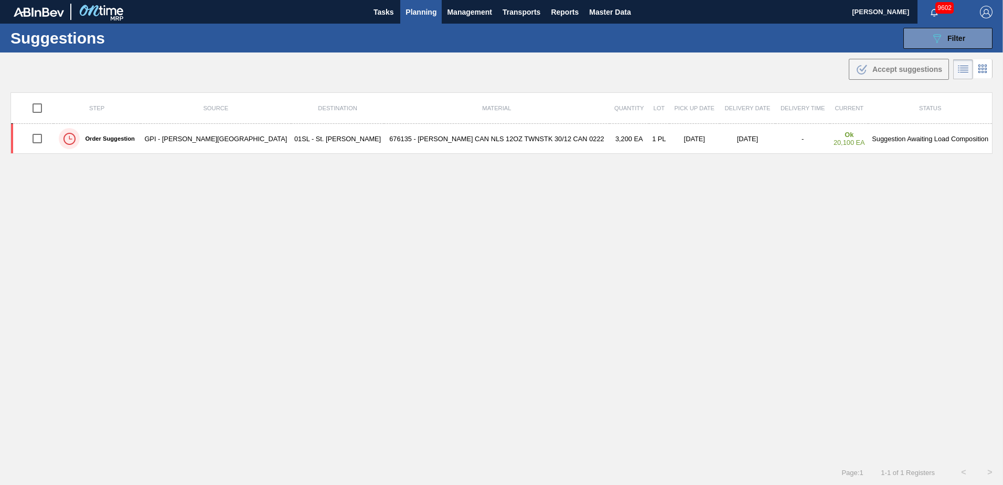
drag, startPoint x: 944, startPoint y: 42, endPoint x: 940, endPoint y: 61, distance: 19.2
click at [944, 42] on div "089F7B8B-B2A5-4AFE-B5C0-19BA573D28AC Filter" at bounding box center [947, 38] width 35 height 13
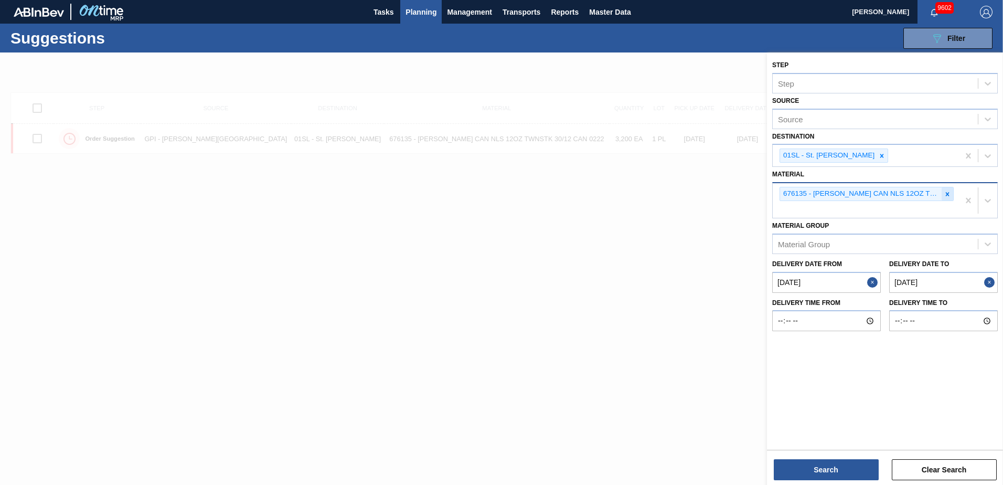
click at [946, 196] on icon at bounding box center [948, 194] width 4 height 4
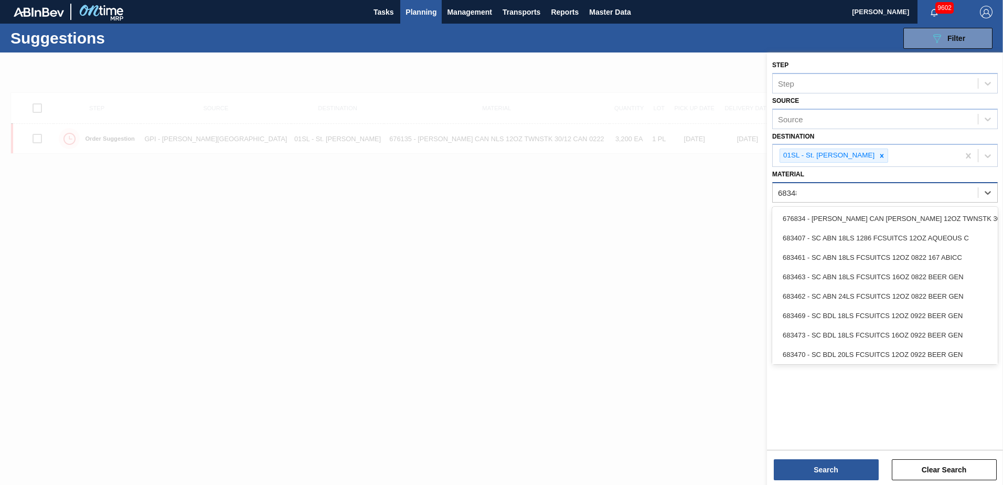
type input "683481"
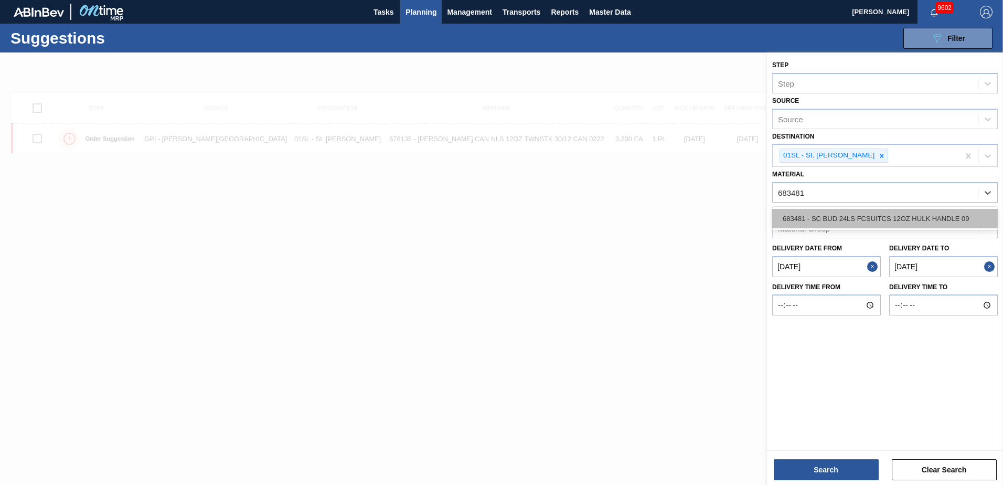
click at [862, 211] on div "683481 - SC BUD 24LS FCSUITCS 12OZ HULK HANDLE 09" at bounding box center [884, 218] width 225 height 19
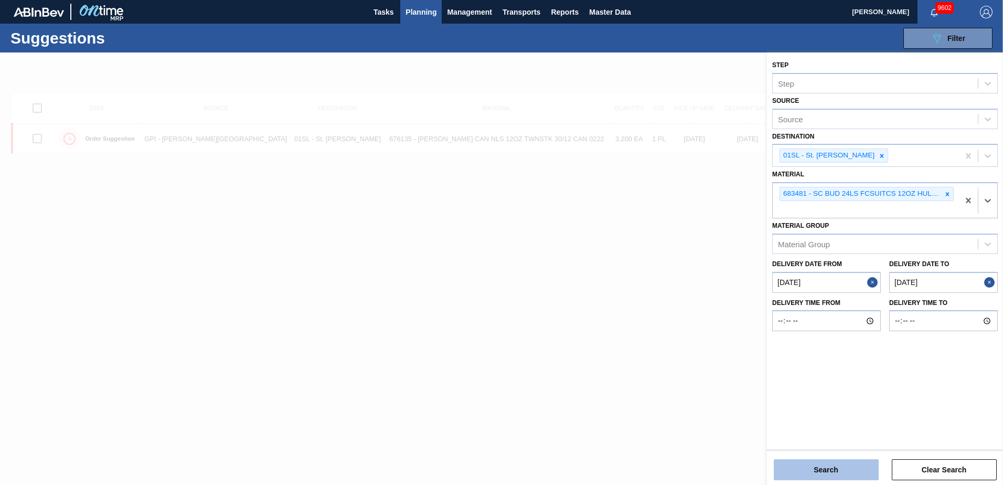
click at [811, 463] on button "Search" at bounding box center [826, 469] width 105 height 21
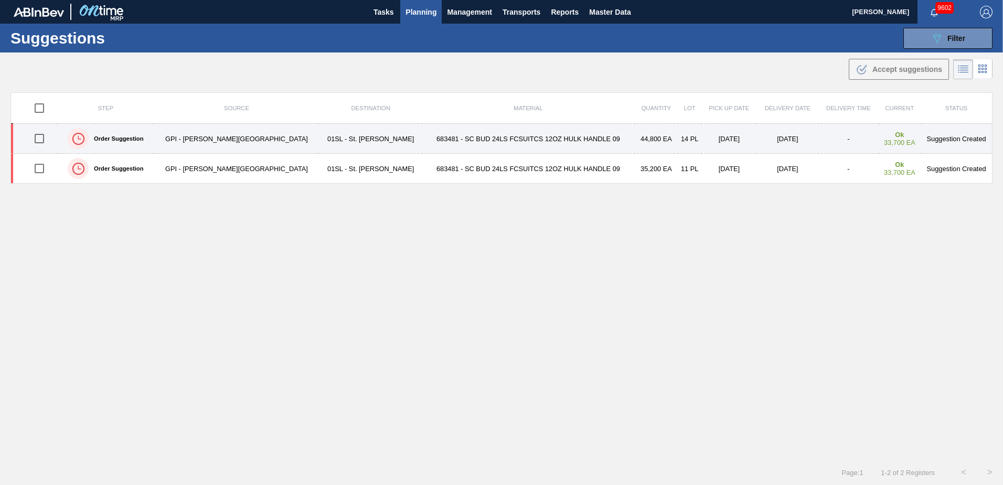
click at [43, 135] on input "checkbox" at bounding box center [39, 138] width 22 height 22
checkbox input "true"
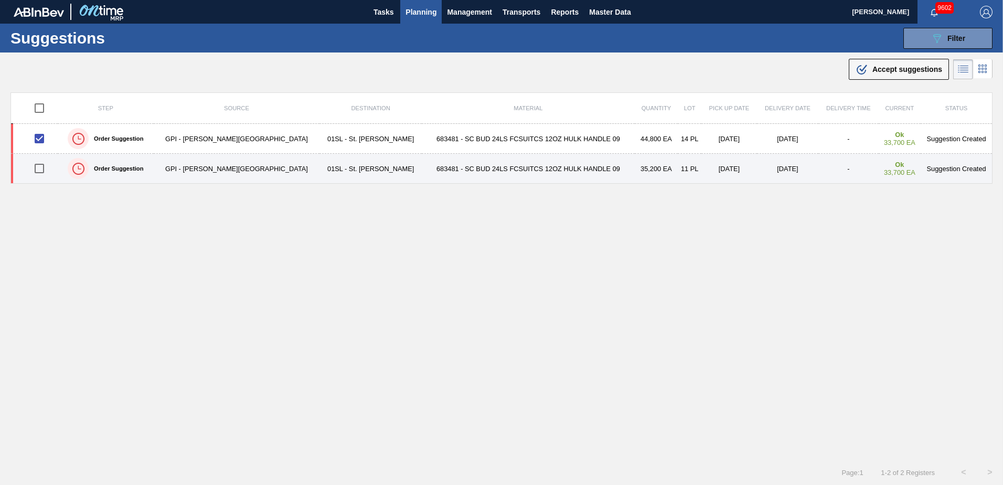
click at [47, 167] on input "checkbox" at bounding box center [39, 168] width 22 height 22
checkbox input "true"
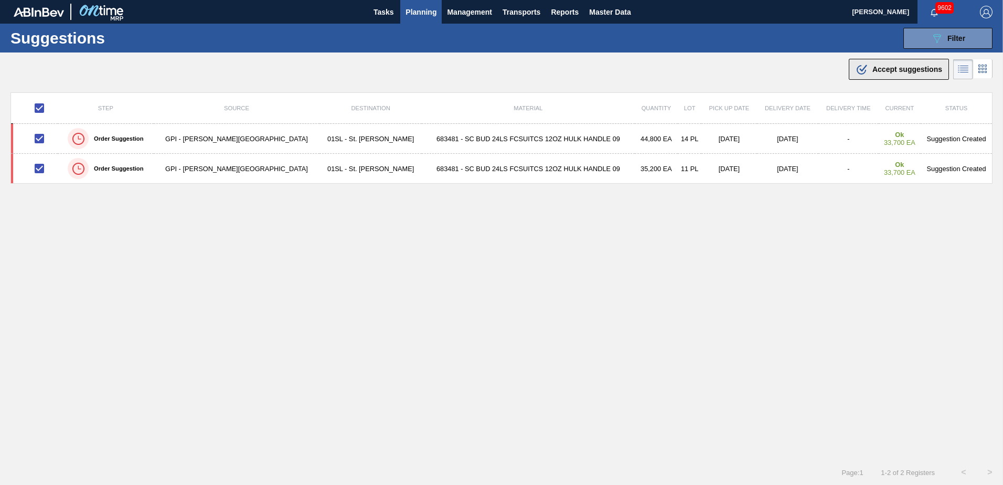
click at [878, 59] on button ".b{fill:var(--color-action-default)} Accept suggestions" at bounding box center [898, 69] width 100 height 21
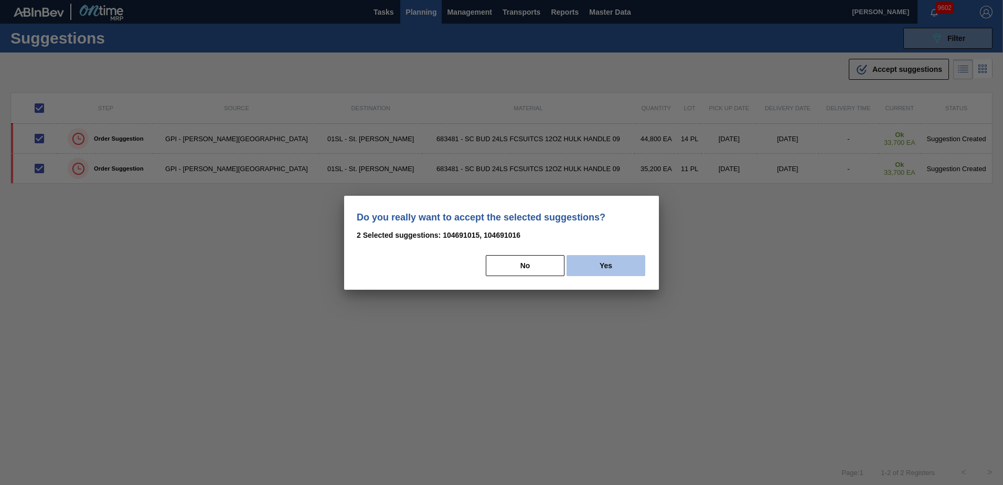
click at [619, 262] on button "Yes" at bounding box center [605, 265] width 79 height 21
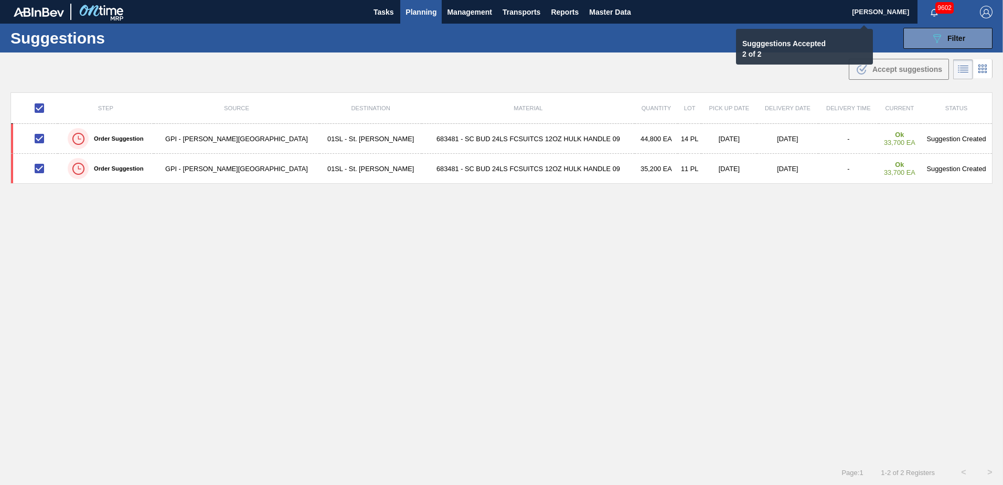
checkbox input "false"
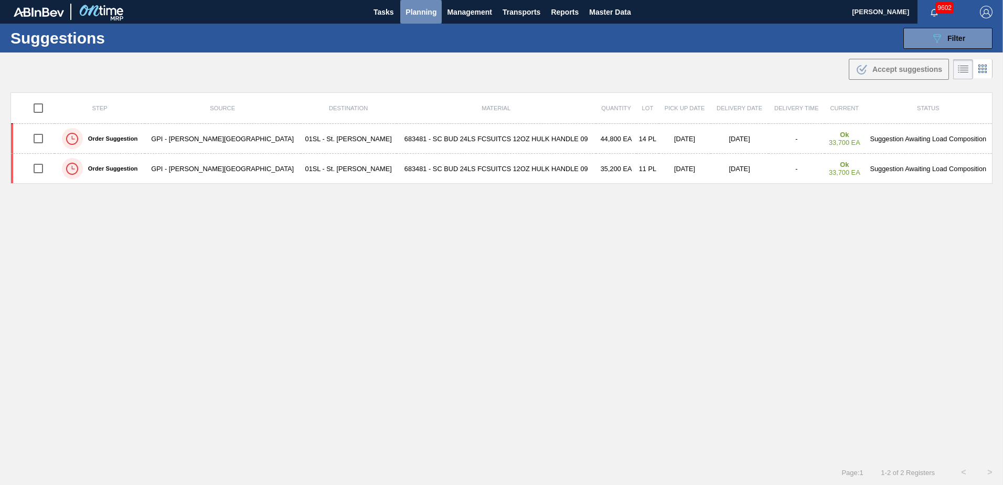
click at [422, 12] on span "Planning" at bounding box center [420, 12] width 31 height 13
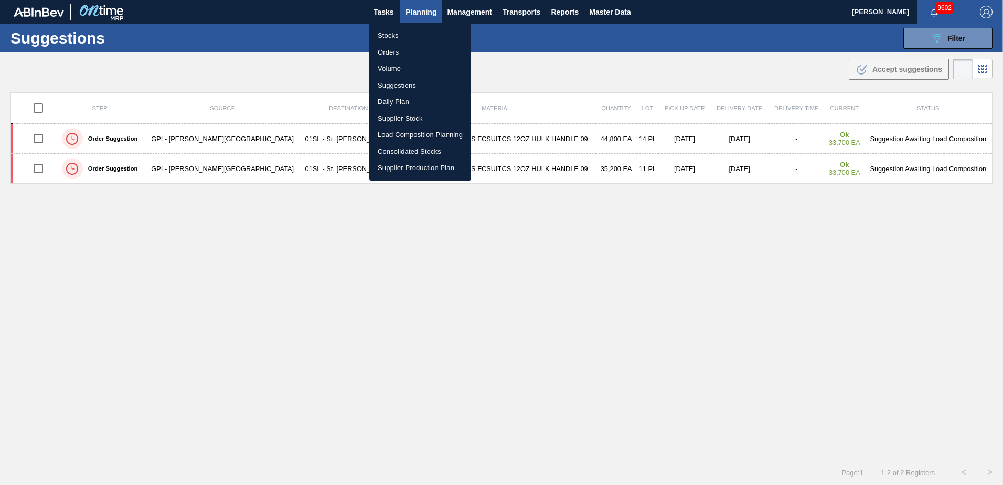
click at [398, 132] on li "Load Composition Planning" at bounding box center [420, 134] width 102 height 17
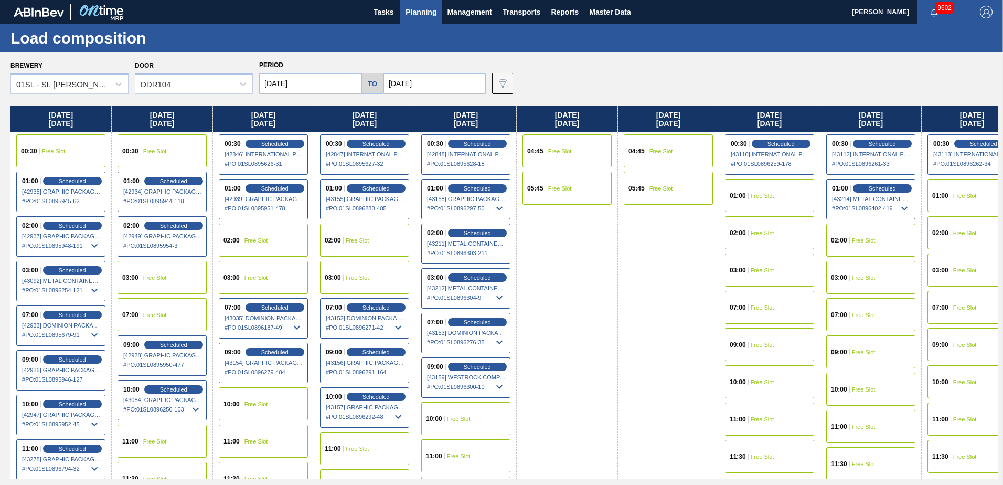
click at [312, 82] on input "[DATE]" at bounding box center [310, 83] width 102 height 21
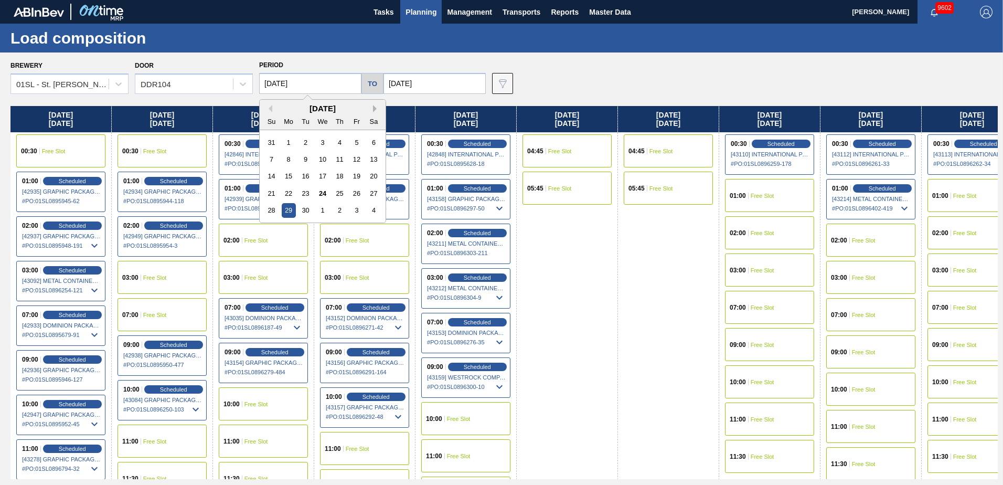
click at [375, 108] on button "Next Month" at bounding box center [376, 108] width 7 height 7
click at [290, 160] on div "6" at bounding box center [289, 159] width 14 height 14
type input "[DATE]"
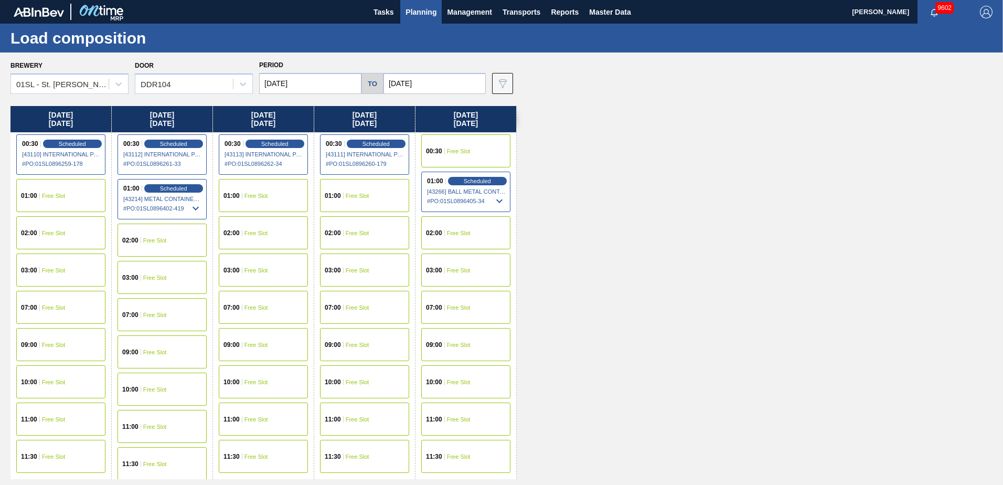
click at [146, 346] on div "09:00 Free Slot" at bounding box center [161, 351] width 89 height 33
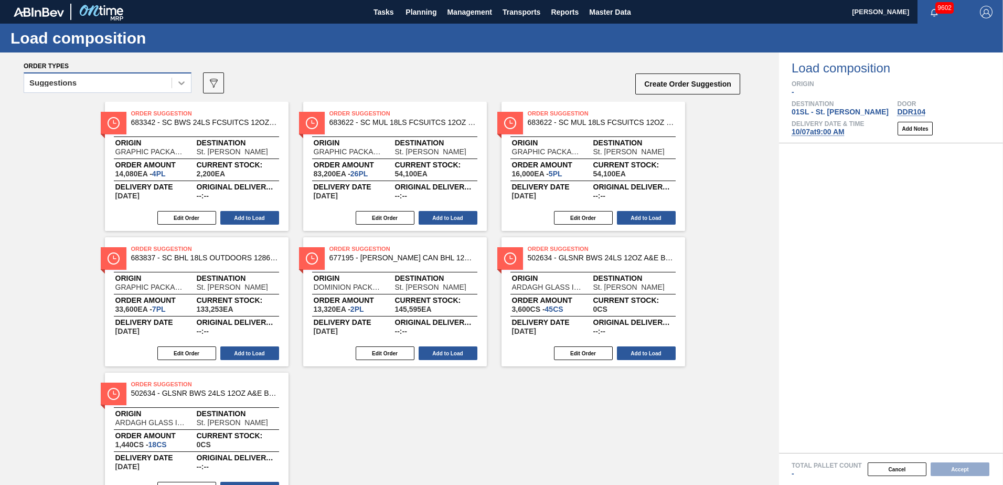
click at [184, 85] on icon at bounding box center [181, 83] width 10 height 10
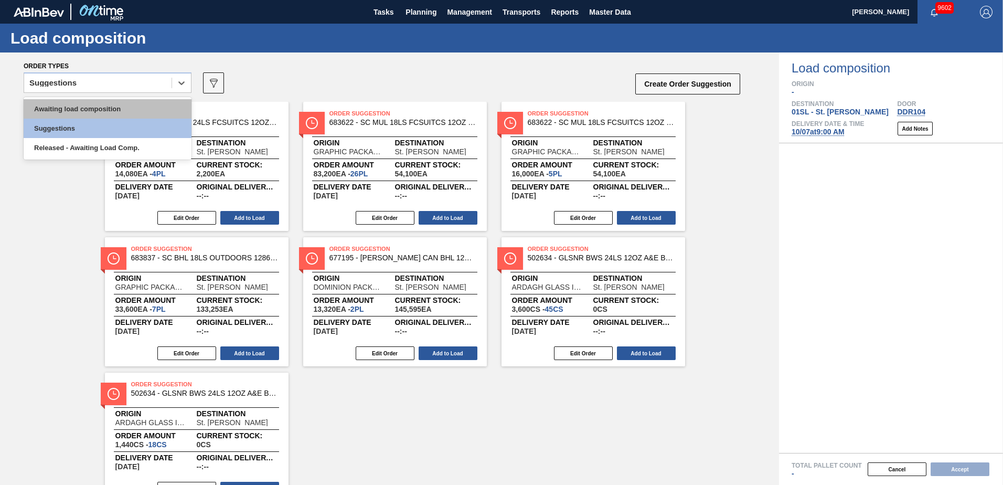
click at [133, 117] on div "Awaiting load composition" at bounding box center [108, 108] width 168 height 19
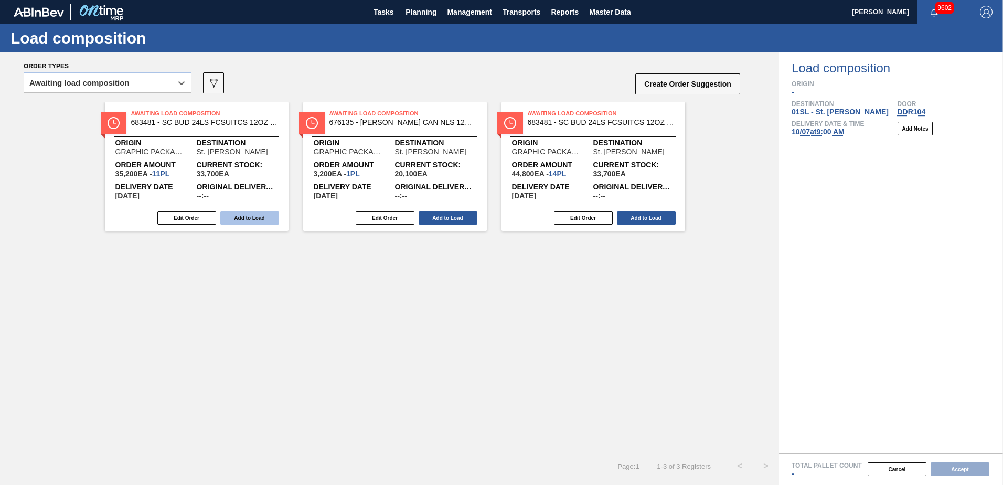
click at [247, 217] on button "Add to Load" at bounding box center [249, 218] width 59 height 14
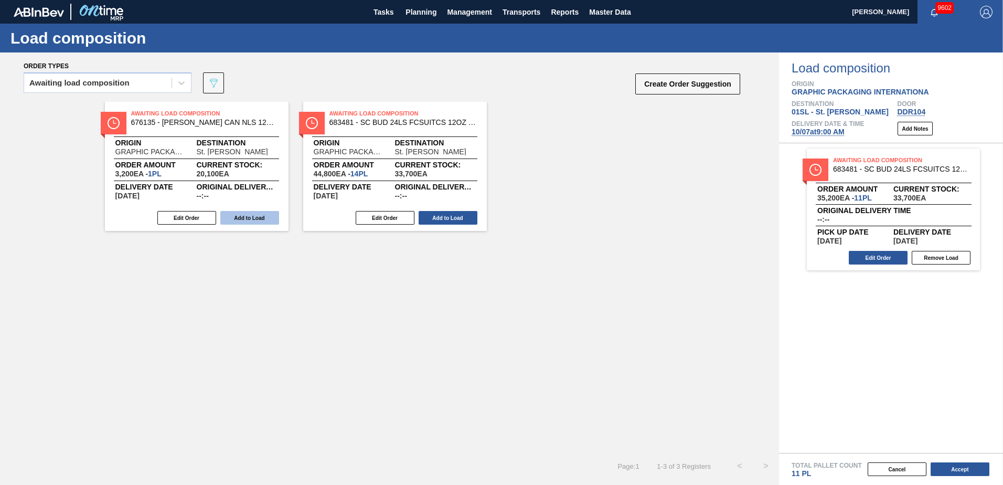
click at [238, 216] on button "Add to Load" at bounding box center [249, 218] width 59 height 14
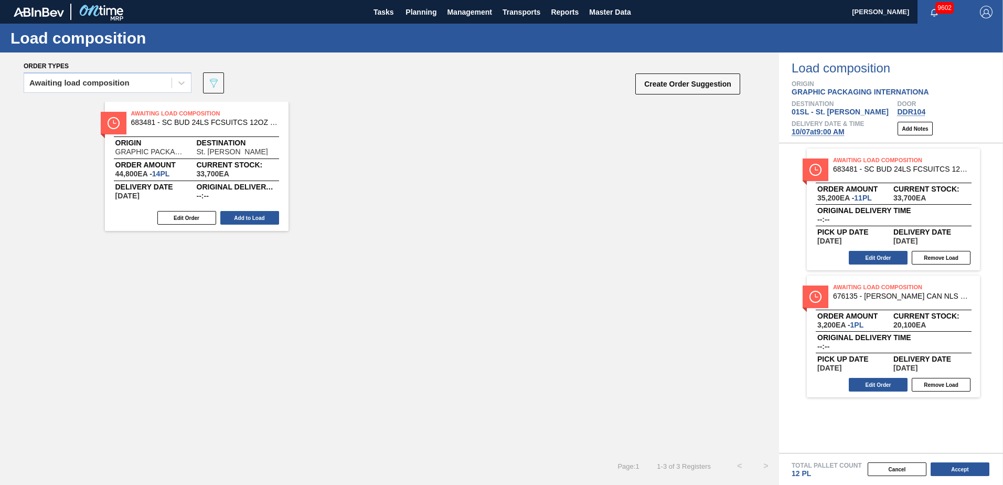
click at [238, 216] on button "Add to Load" at bounding box center [249, 218] width 59 height 14
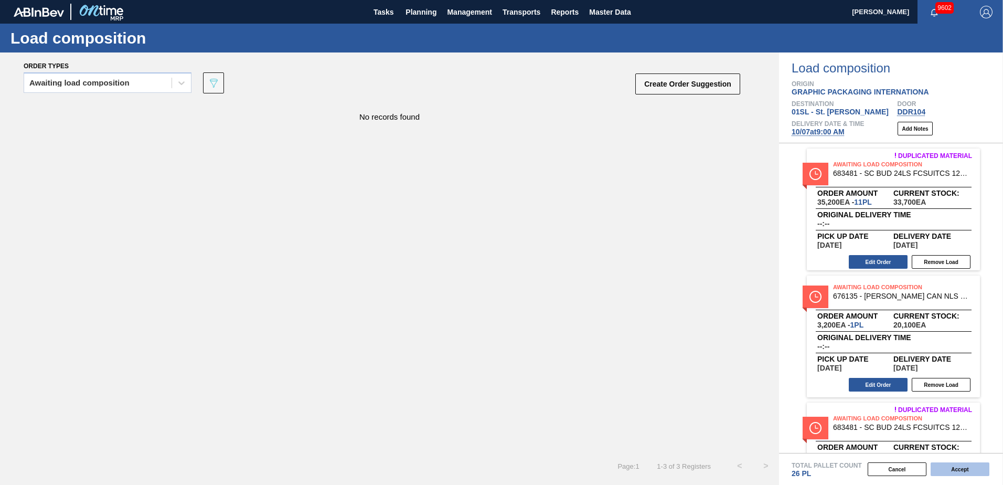
click at [971, 471] on button "Accept" at bounding box center [959, 469] width 59 height 14
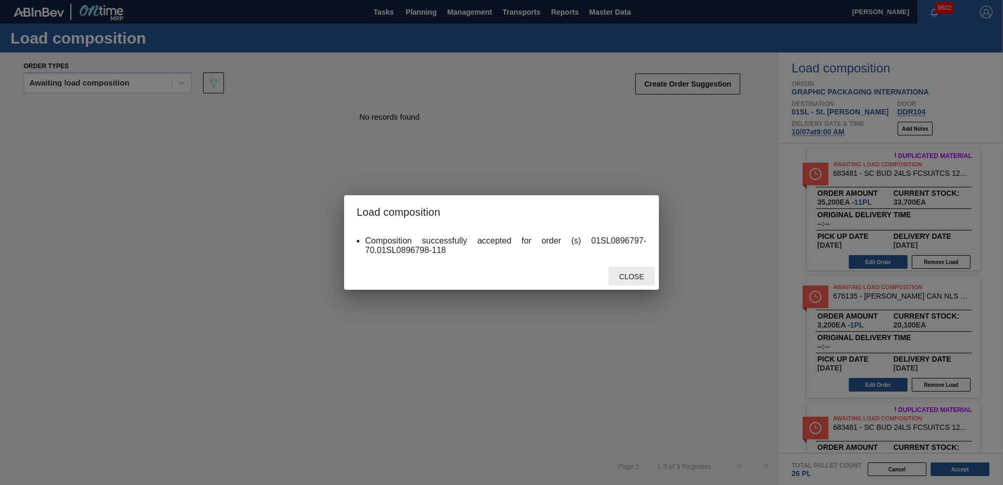
click at [636, 274] on span "Close" at bounding box center [630, 276] width 41 height 8
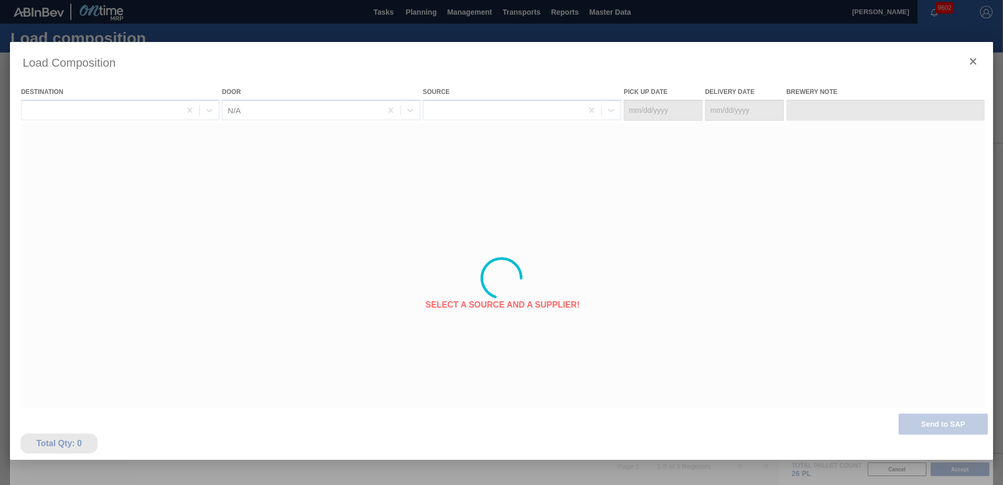
type Date "[DATE]"
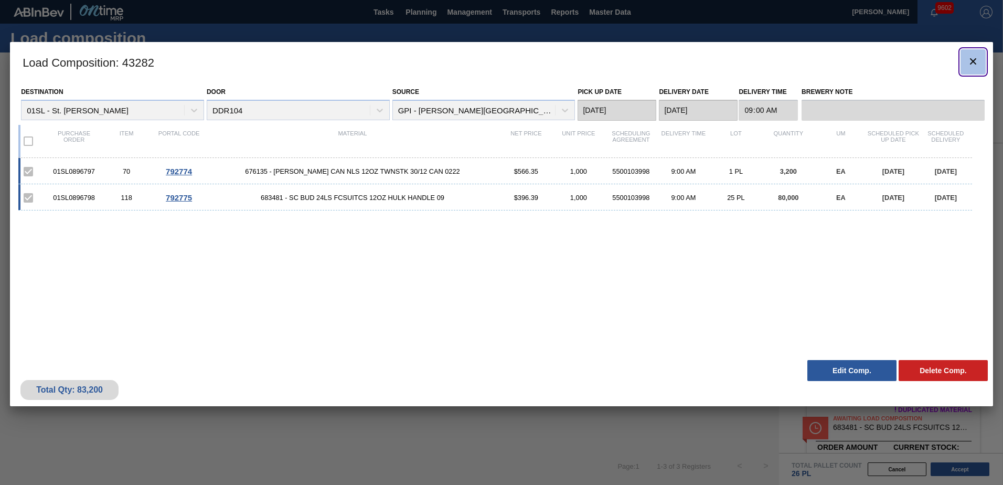
click at [969, 58] on icon "botão de ícone" at bounding box center [972, 61] width 13 height 13
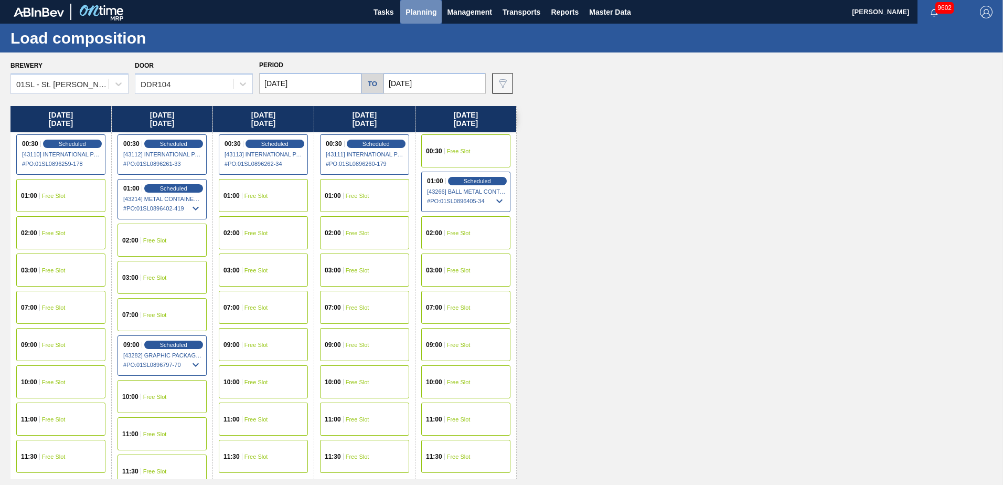
click at [426, 15] on span "Planning" at bounding box center [420, 12] width 31 height 13
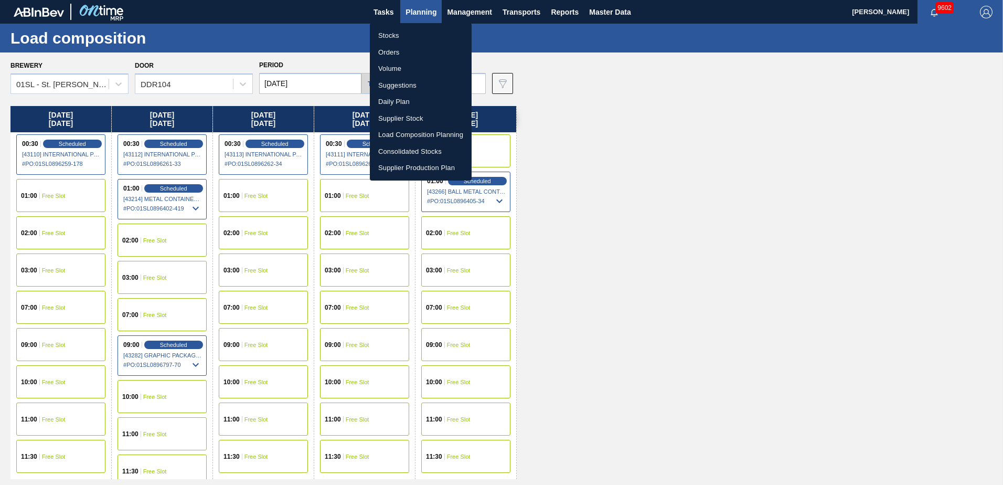
drag, startPoint x: 405, startPoint y: 78, endPoint x: 417, endPoint y: 77, distance: 12.6
click at [405, 78] on li "Suggestions" at bounding box center [421, 85] width 102 height 17
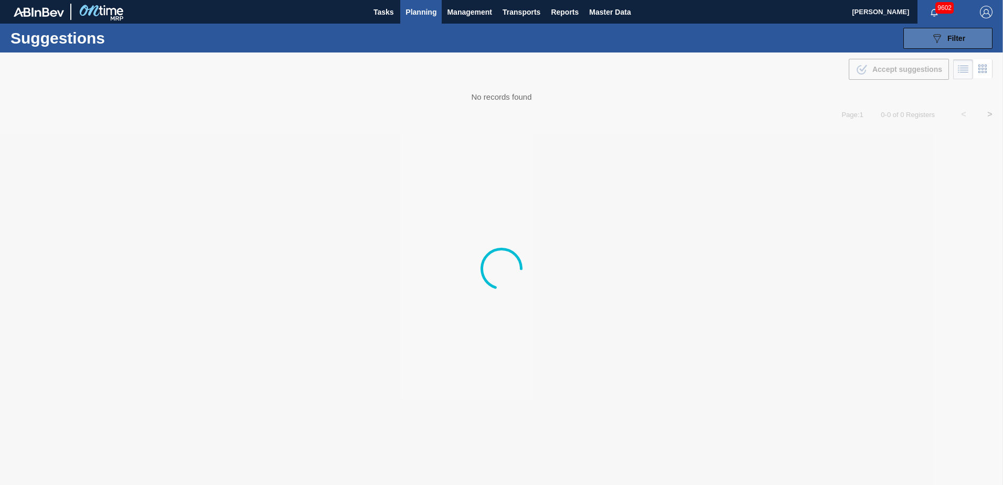
click at [933, 40] on icon "089F7B8B-B2A5-4AFE-B5C0-19BA573D28AC" at bounding box center [936, 38] width 13 height 13
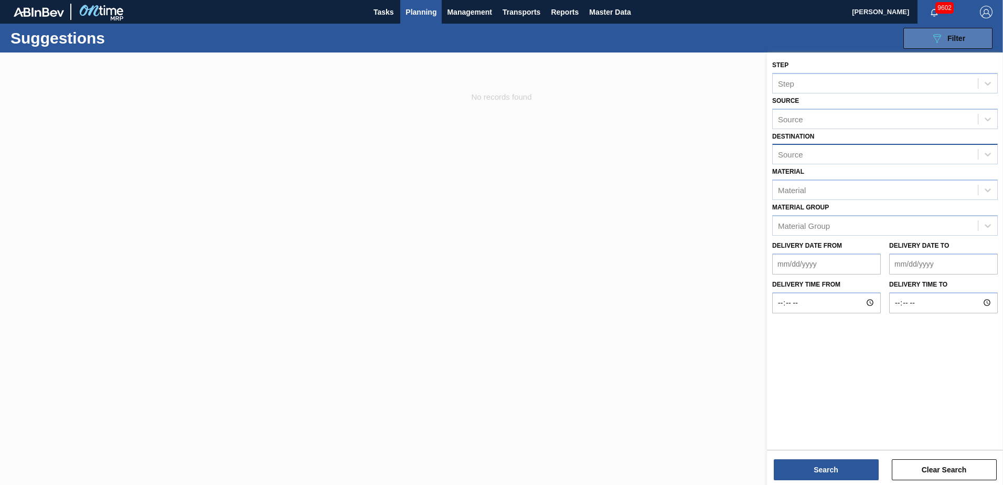
type from "[DATE]"
type to "[DATE]"
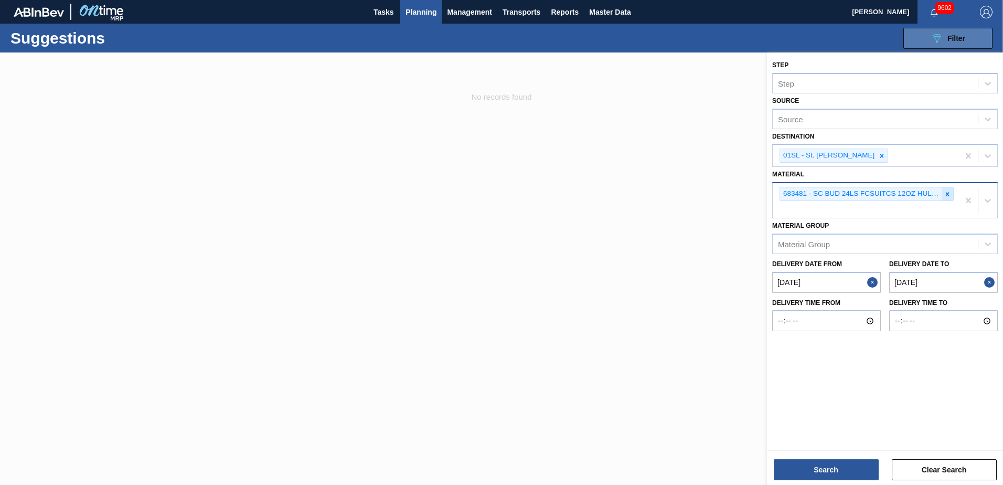
click at [946, 198] on div at bounding box center [947, 193] width 12 height 13
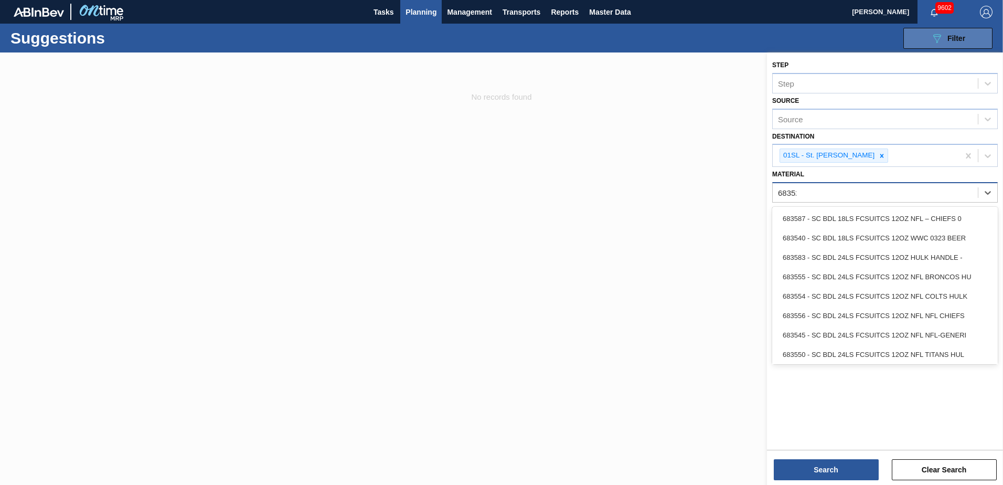
type input "683527"
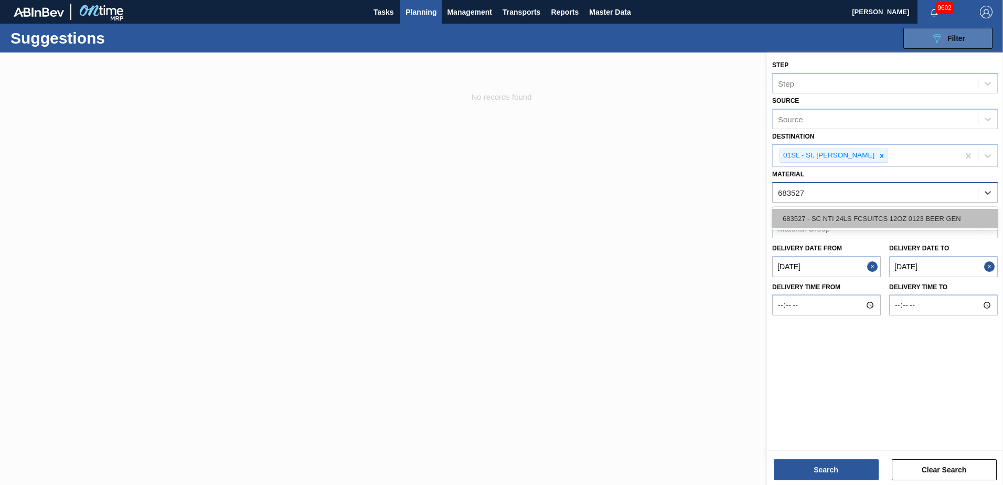
click at [925, 212] on div "683527 - SC NTI 24LS FCSUITCS 12OZ 0123 BEER GEN" at bounding box center [884, 218] width 225 height 19
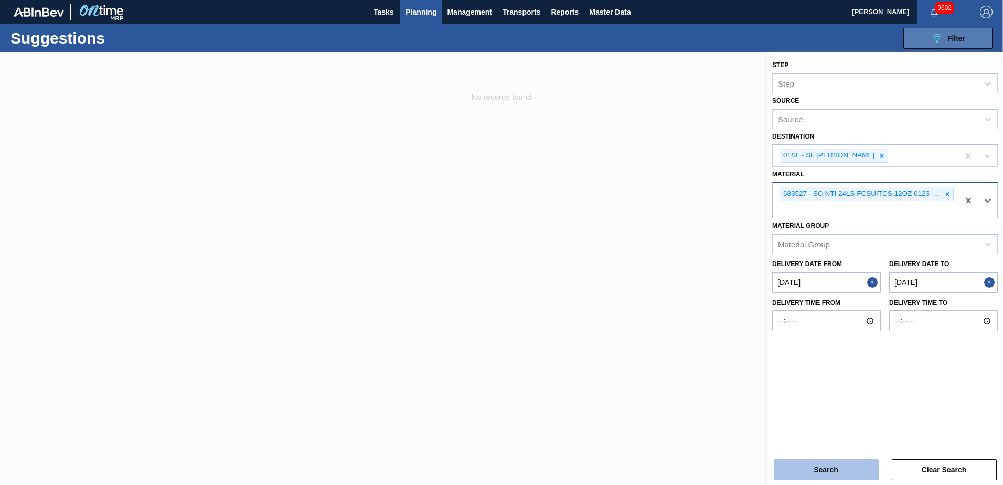
click at [817, 468] on button "Search" at bounding box center [826, 469] width 105 height 21
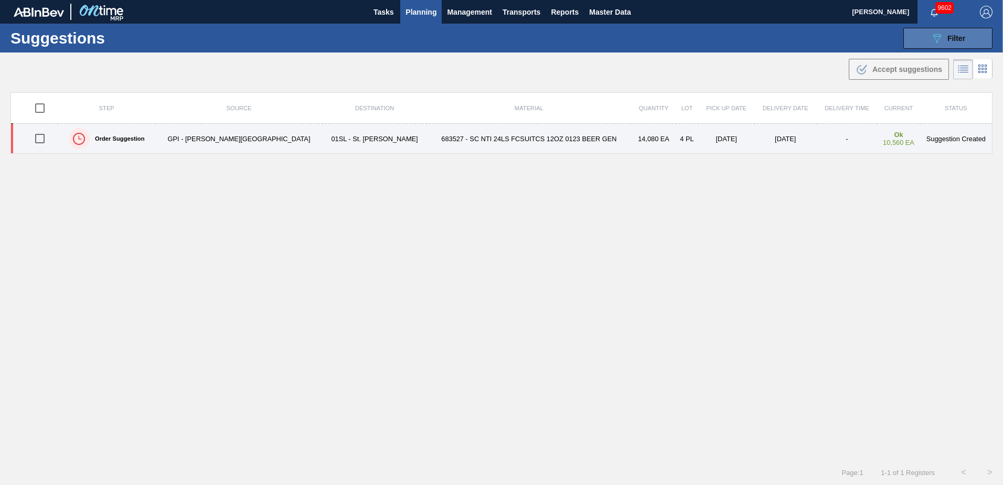
click at [43, 143] on input "checkbox" at bounding box center [40, 138] width 22 height 22
checkbox input "true"
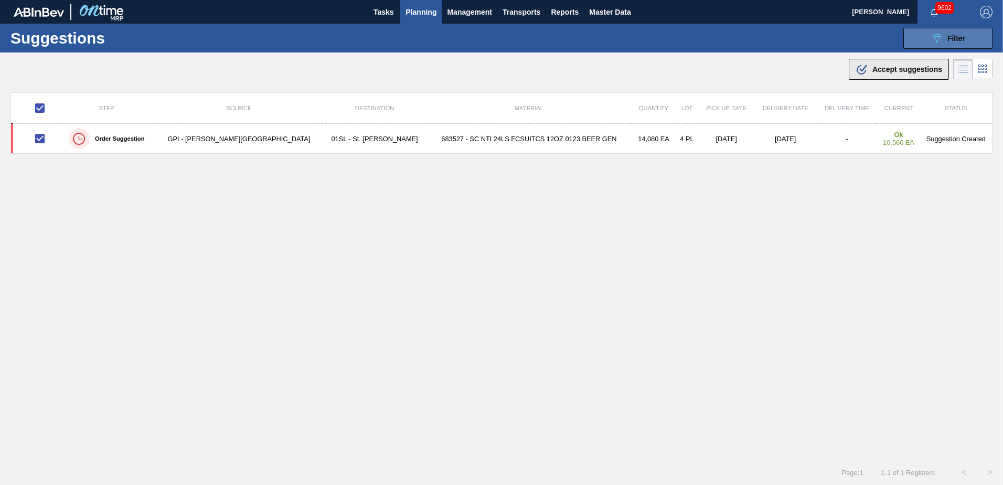
click at [877, 79] on button ".b{fill:var(--color-action-default)} Accept suggestions" at bounding box center [898, 69] width 100 height 21
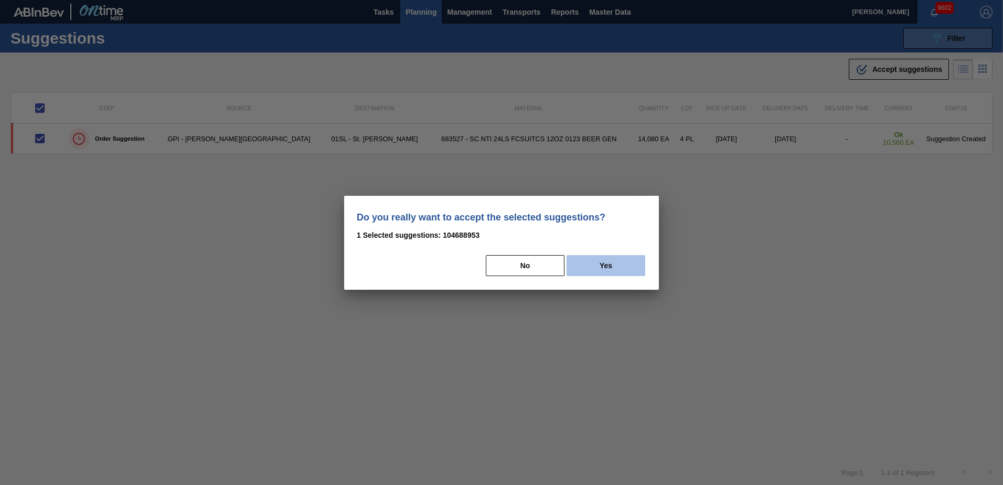
click at [624, 265] on button "Yes" at bounding box center [605, 265] width 79 height 21
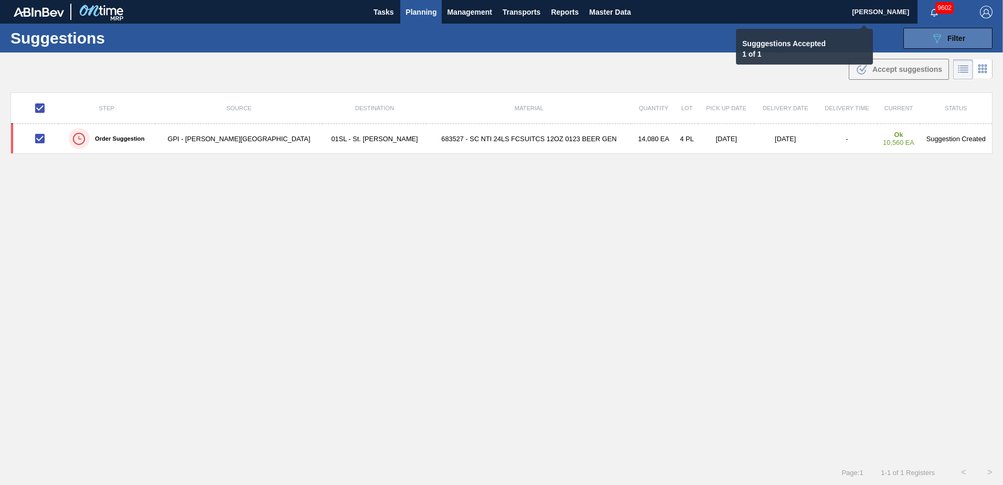
checkbox input "false"
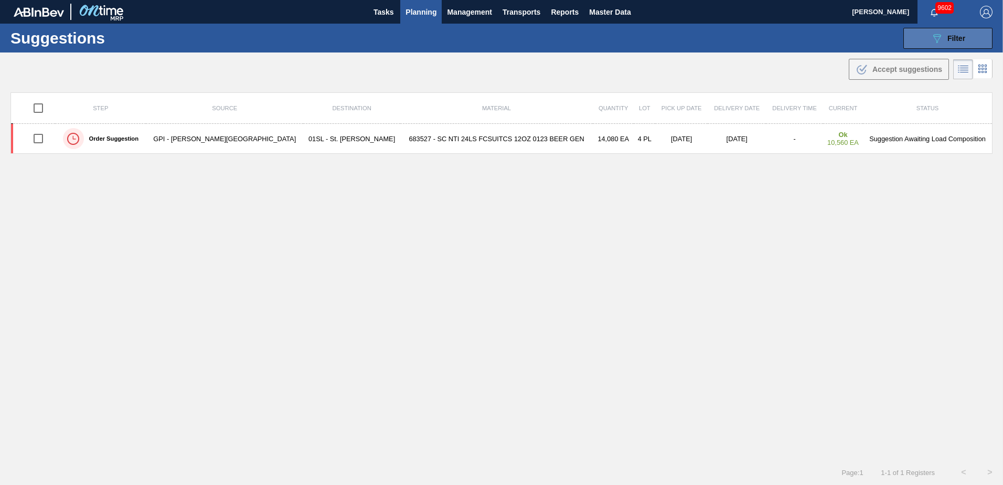
click at [928, 37] on button "089F7B8B-B2A5-4AFE-B5C0-19BA573D28AC Filter" at bounding box center [947, 38] width 89 height 21
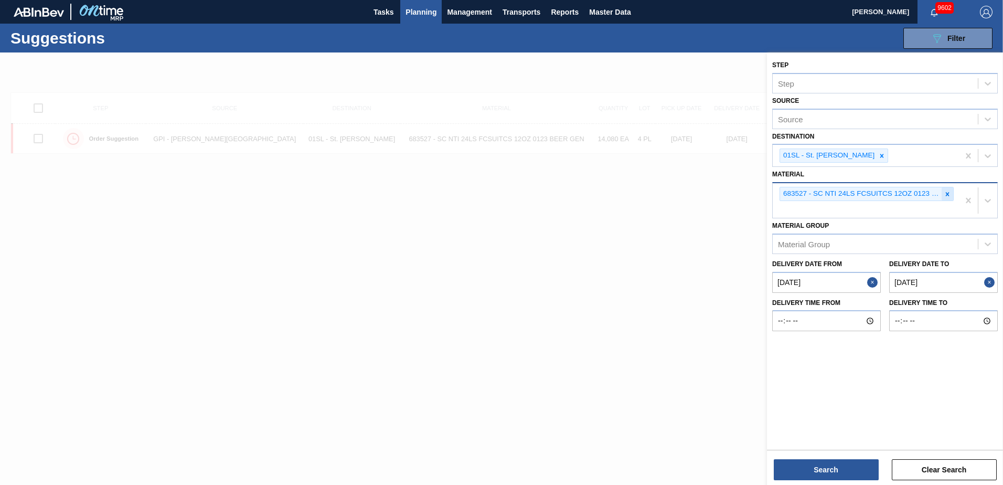
click at [944, 198] on div at bounding box center [947, 193] width 12 height 13
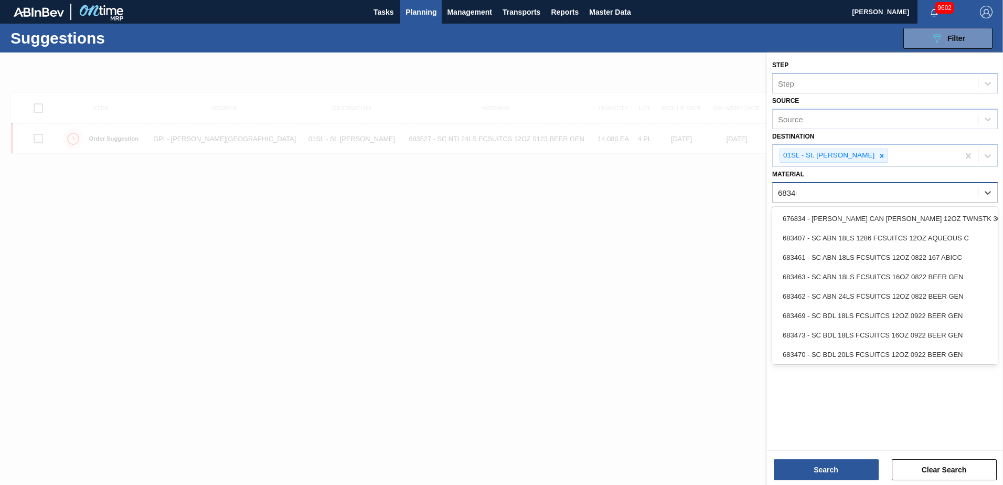
type input "683462"
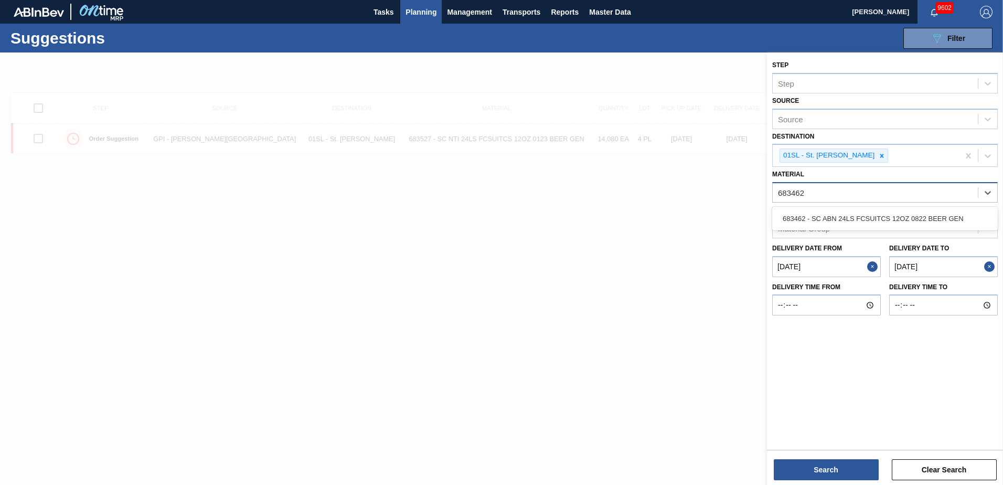
click at [896, 215] on div "683462 - SC ABN 24LS FCSUITCS 12OZ 0822 BEER GEN" at bounding box center [884, 218] width 225 height 19
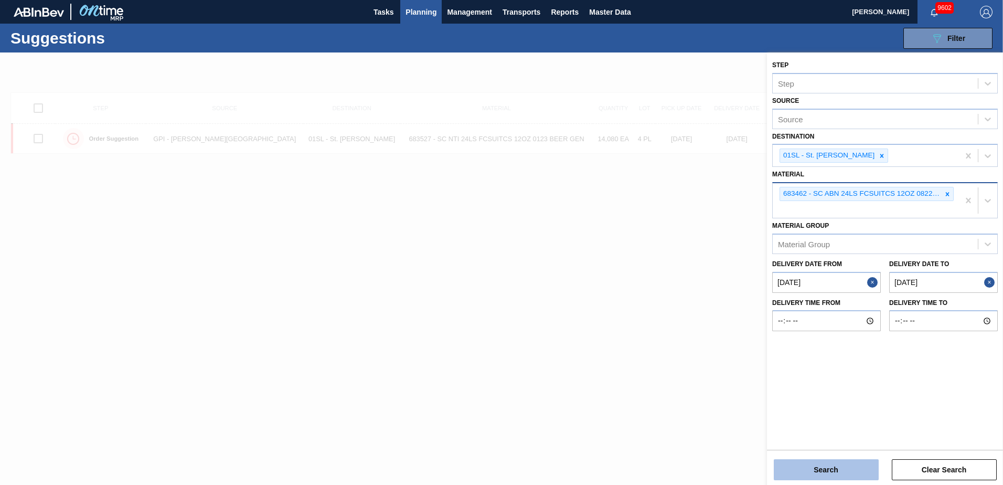
click at [789, 466] on button "Search" at bounding box center [826, 469] width 105 height 21
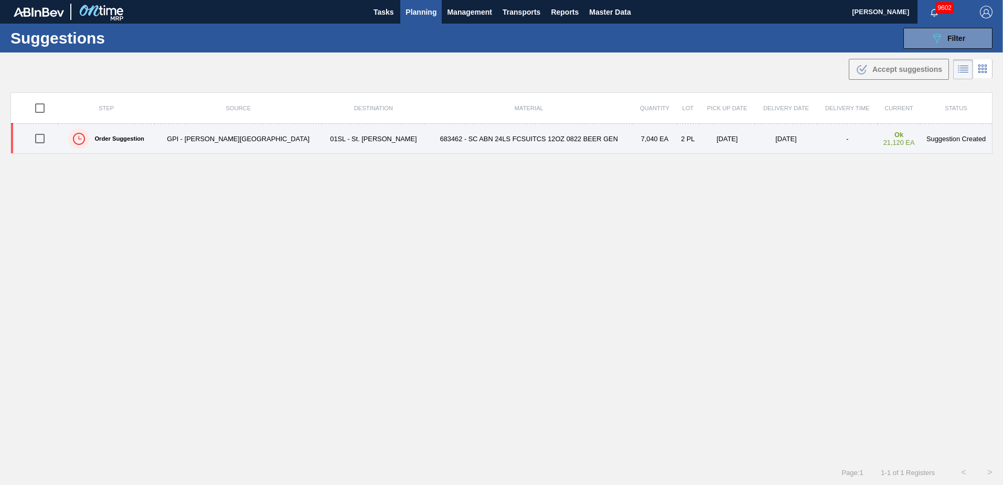
click at [43, 142] on input "checkbox" at bounding box center [40, 138] width 22 height 22
checkbox input "true"
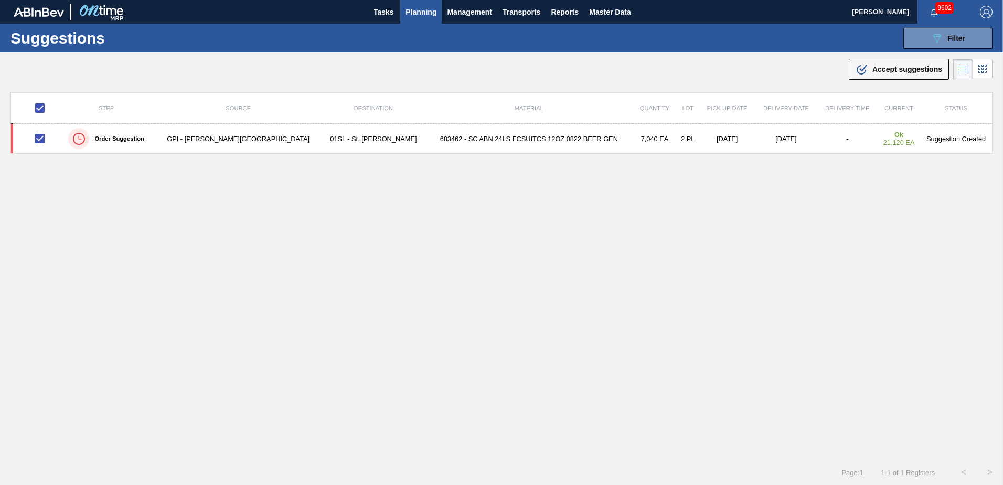
drag, startPoint x: 866, startPoint y: 72, endPoint x: 786, endPoint y: 147, distance: 109.9
click at [866, 72] on div ".b{fill:var(--color-action-default)} Accept suggestions" at bounding box center [898, 69] width 87 height 13
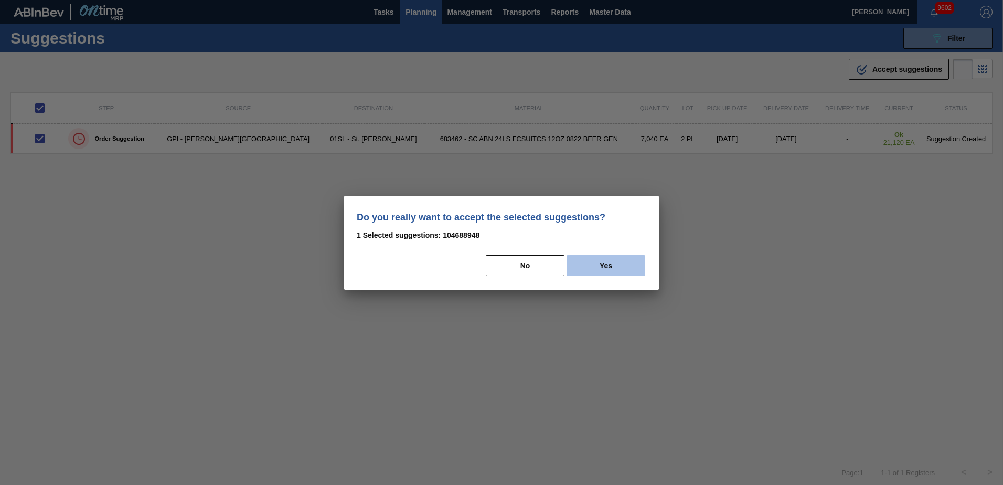
drag, startPoint x: 620, startPoint y: 263, endPoint x: 628, endPoint y: 265, distance: 8.1
click at [620, 264] on button "Yes" at bounding box center [605, 265] width 79 height 21
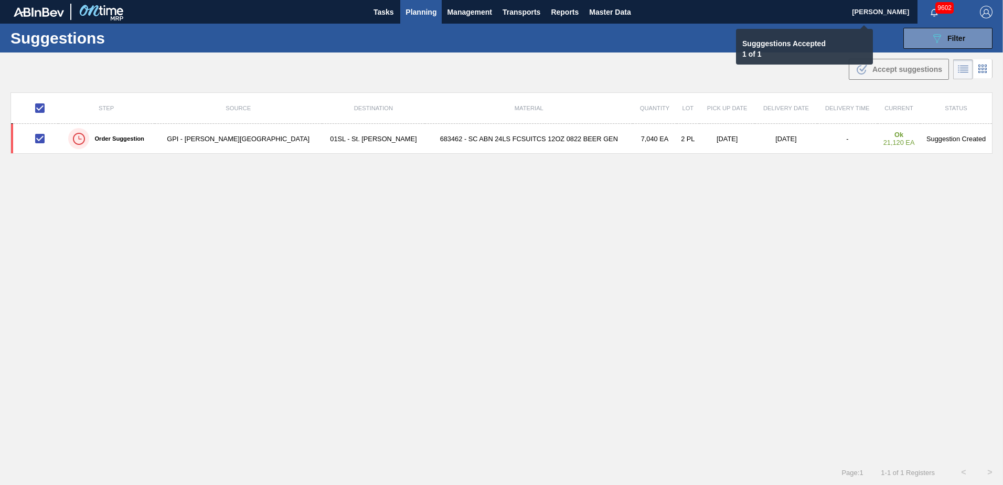
checkbox input "false"
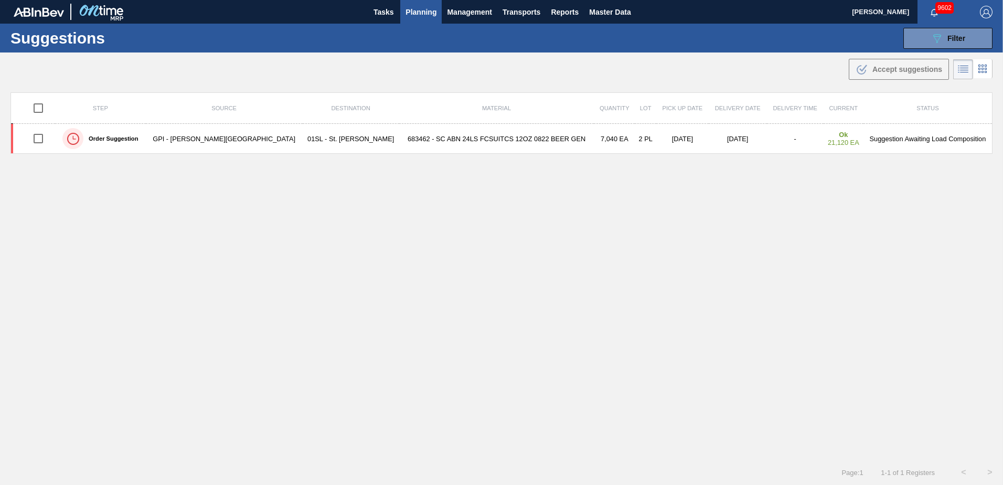
click at [943, 34] on div "089F7B8B-B2A5-4AFE-B5C0-19BA573D28AC Filter" at bounding box center [947, 38] width 35 height 13
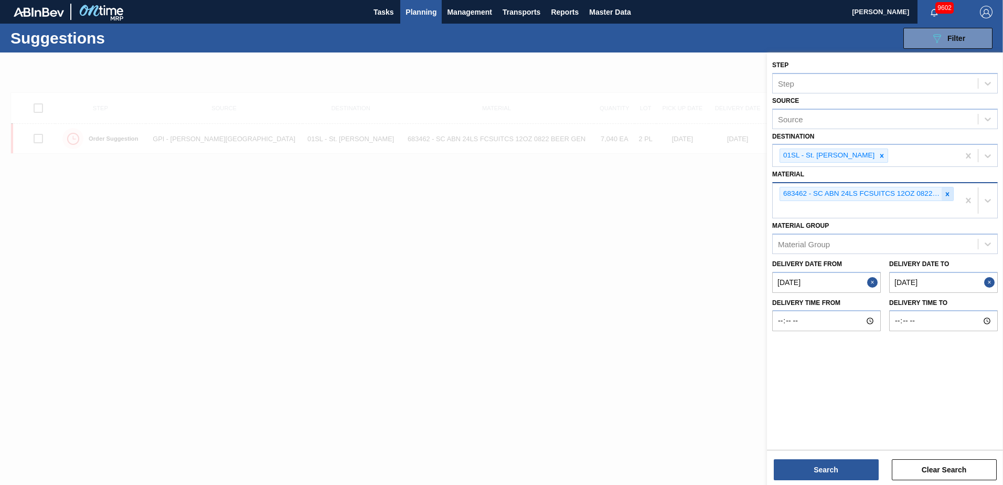
click at [947, 195] on icon at bounding box center [946, 193] width 7 height 7
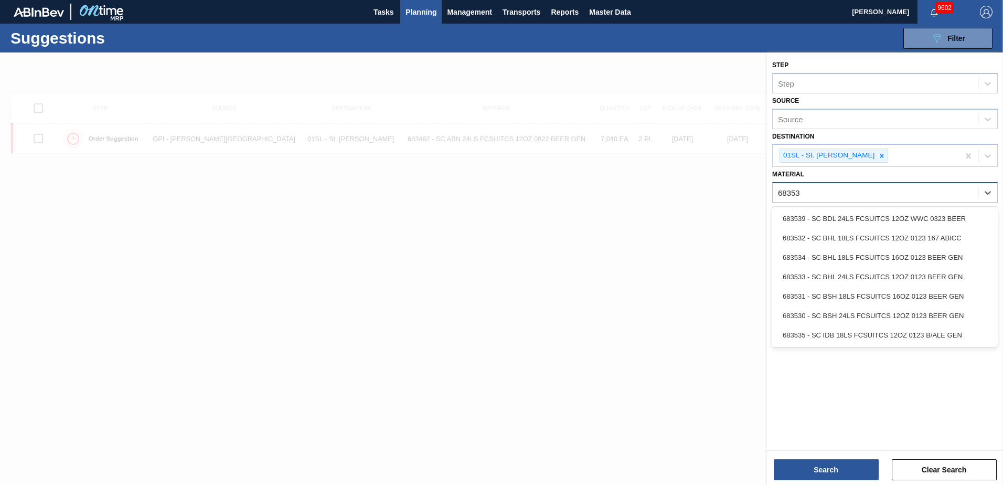
type input "683530"
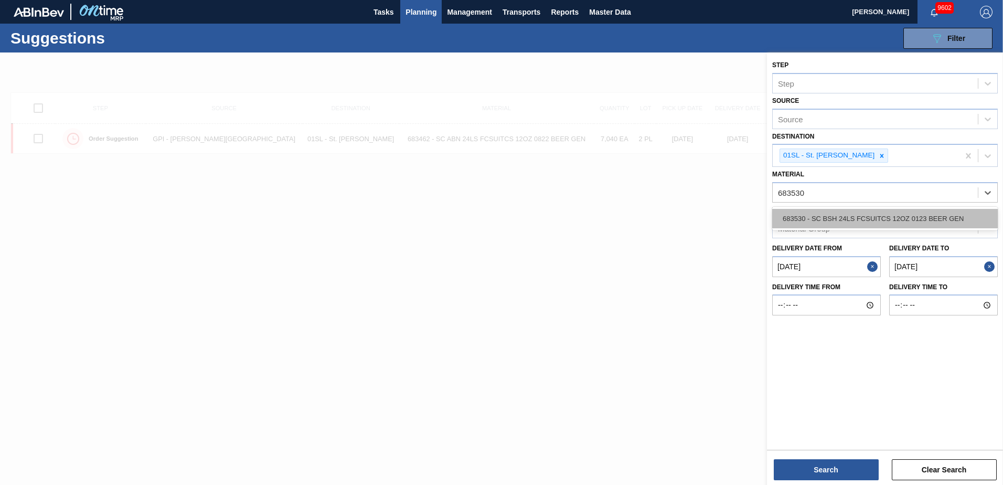
click at [917, 217] on div "683530 - SC BSH 24LS FCSUITCS 12OZ 0123 BEER GEN" at bounding box center [884, 218] width 225 height 19
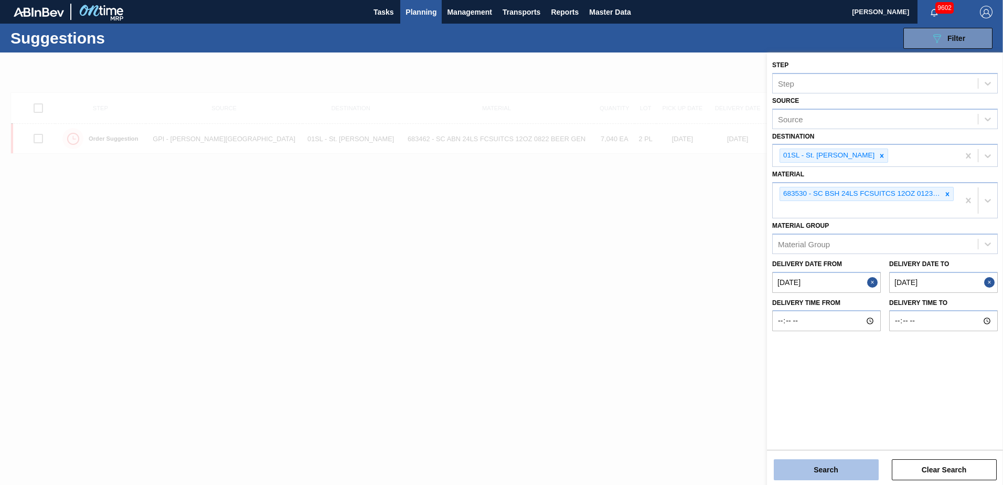
click at [821, 470] on button "Search" at bounding box center [826, 469] width 105 height 21
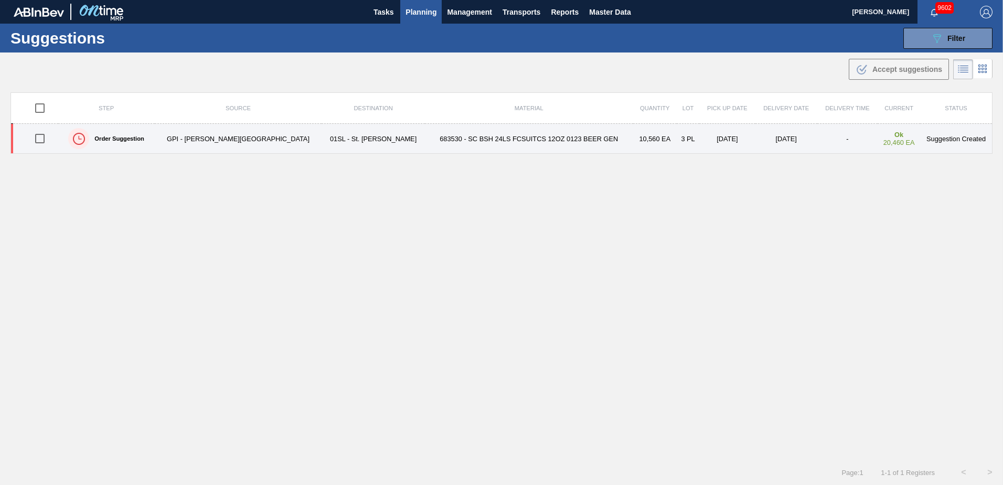
drag, startPoint x: 40, startPoint y: 139, endPoint x: 170, endPoint y: 139, distance: 130.1
click at [40, 139] on input "checkbox" at bounding box center [40, 138] width 22 height 22
checkbox input "true"
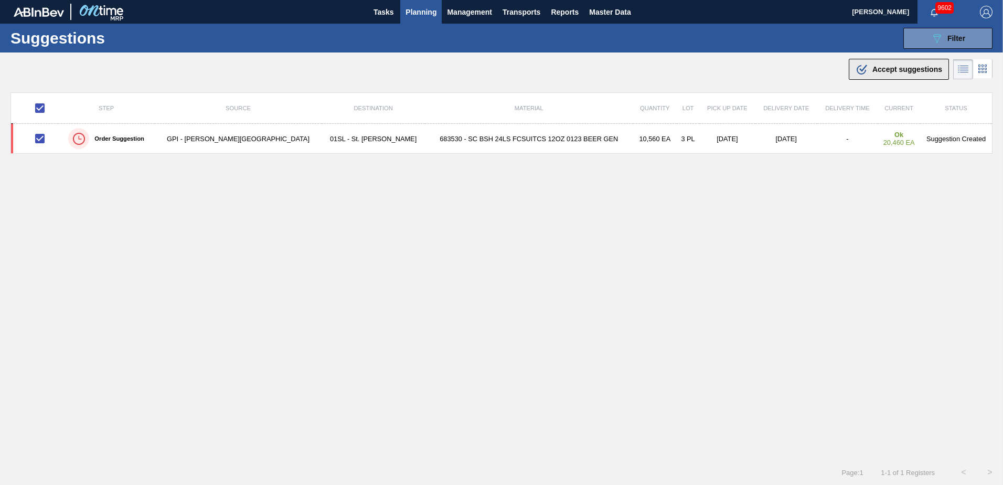
click at [865, 64] on icon ".b{fill:var(--color-action-default)}" at bounding box center [861, 69] width 13 height 13
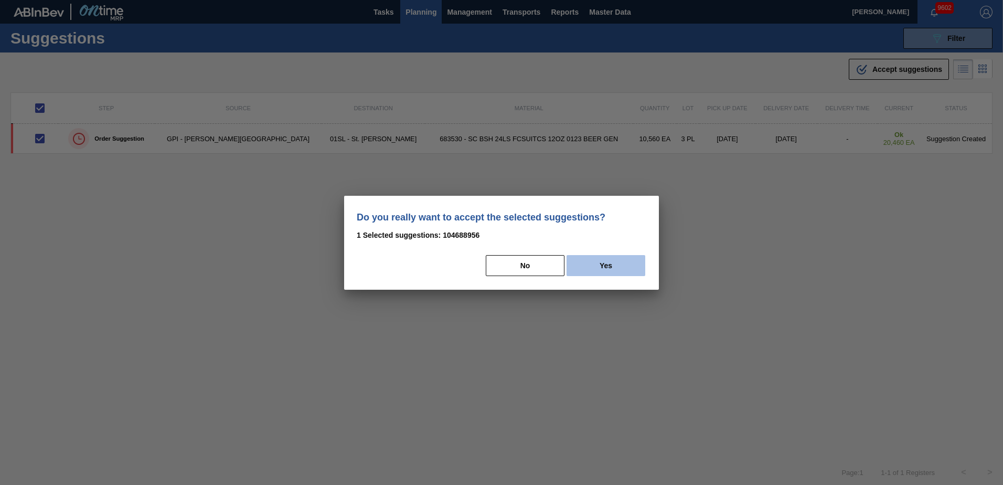
click at [608, 265] on button "Yes" at bounding box center [605, 265] width 79 height 21
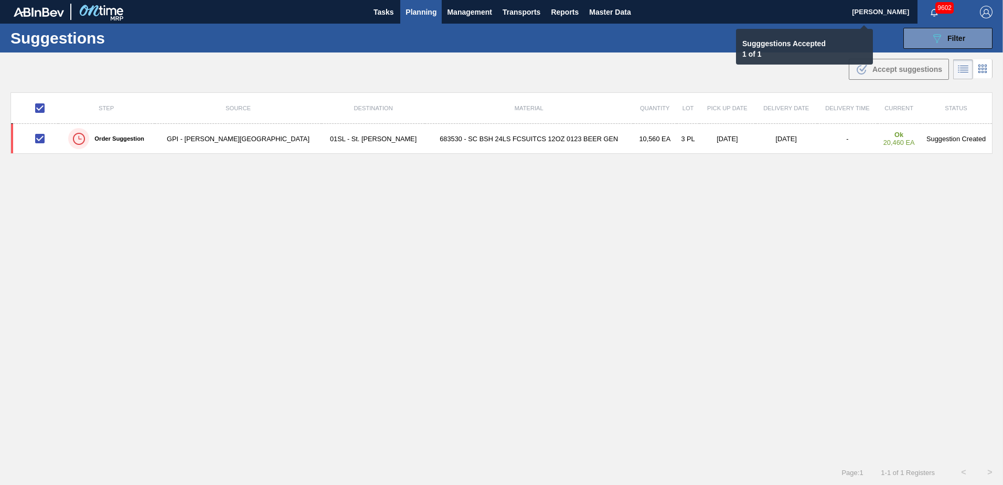
checkbox input "false"
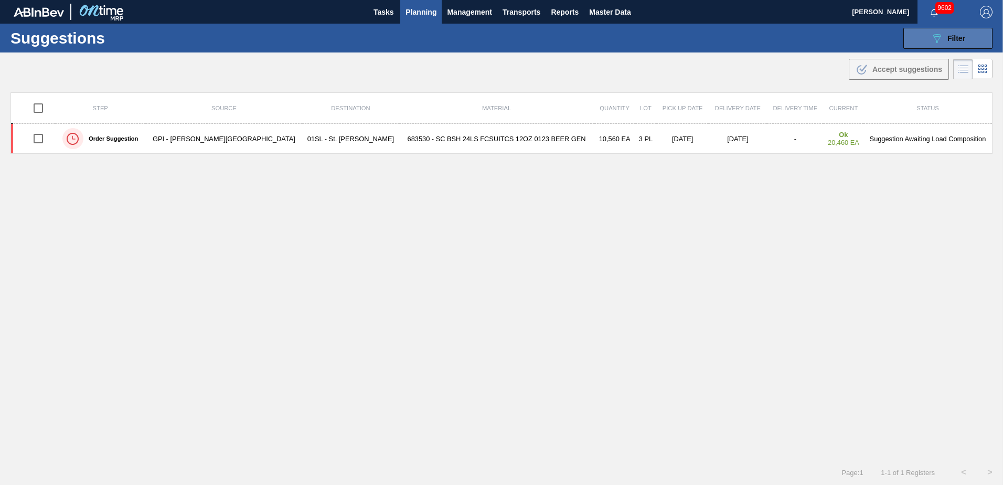
click at [962, 46] on button "089F7B8B-B2A5-4AFE-B5C0-19BA573D28AC Filter" at bounding box center [947, 38] width 89 height 21
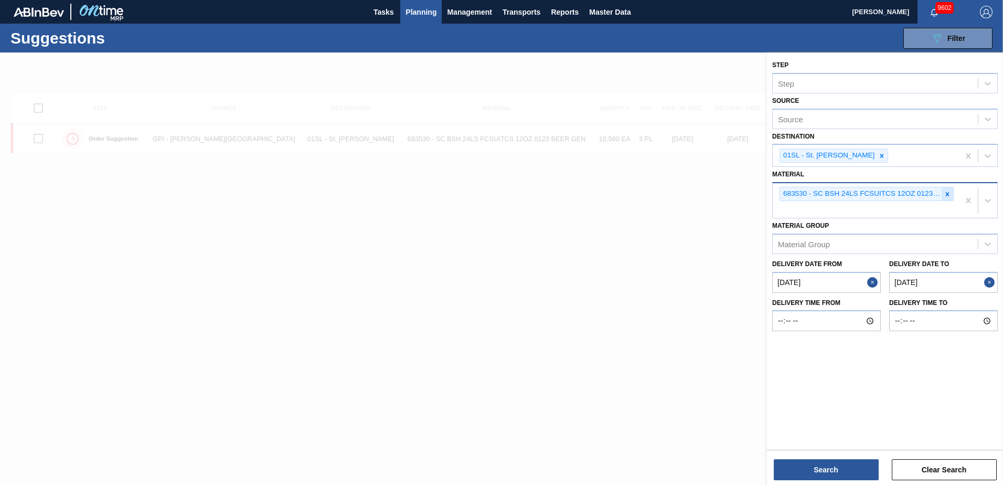
click at [950, 194] on icon at bounding box center [946, 193] width 7 height 7
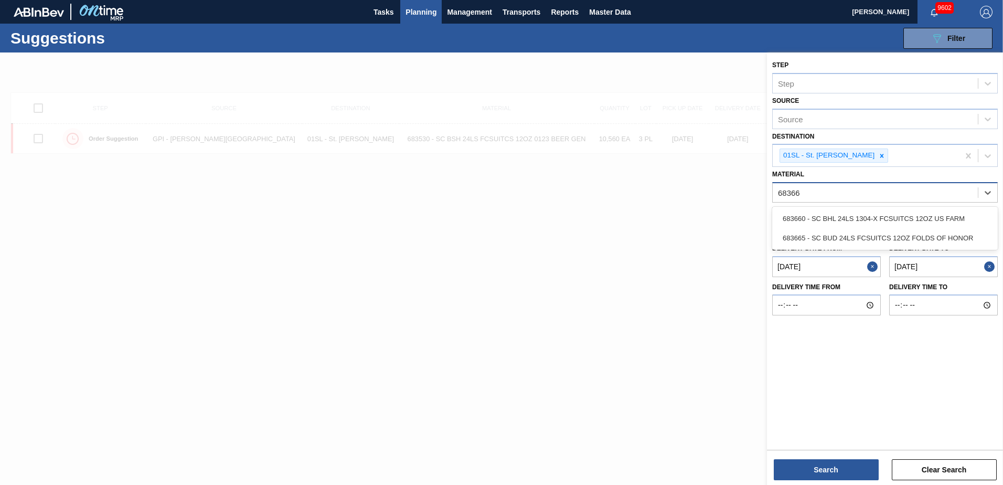
type input "683660"
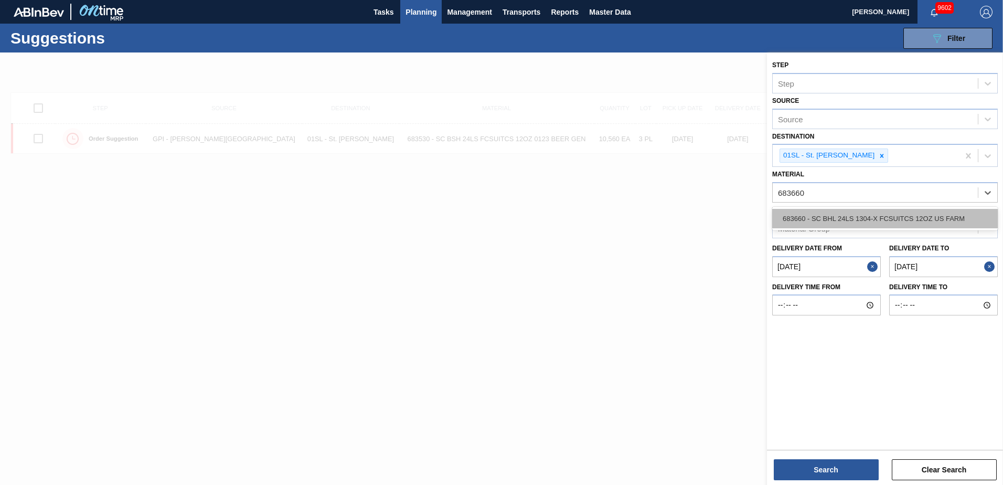
click at [940, 217] on div "683660 - SC BHL 24LS 1304-X FCSUITCS 12OZ US FARM" at bounding box center [884, 218] width 225 height 19
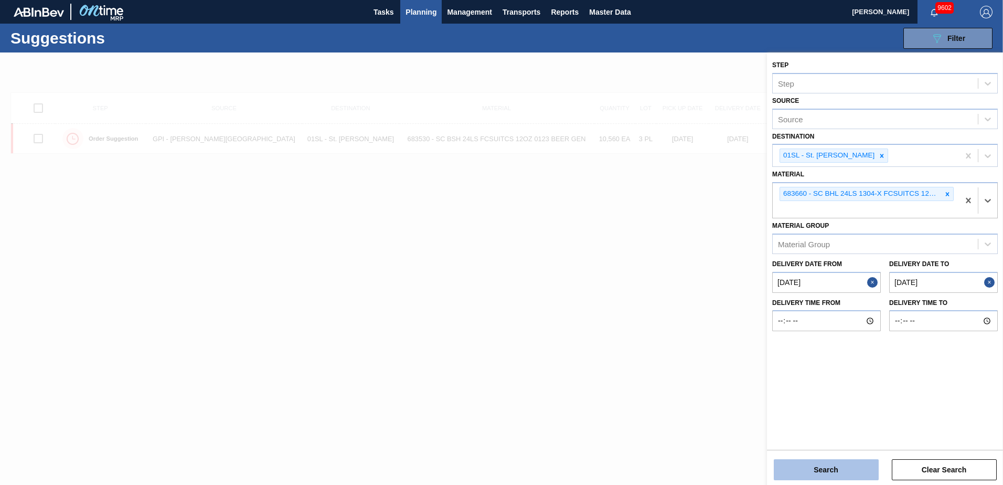
click at [835, 461] on button "Search" at bounding box center [826, 469] width 105 height 21
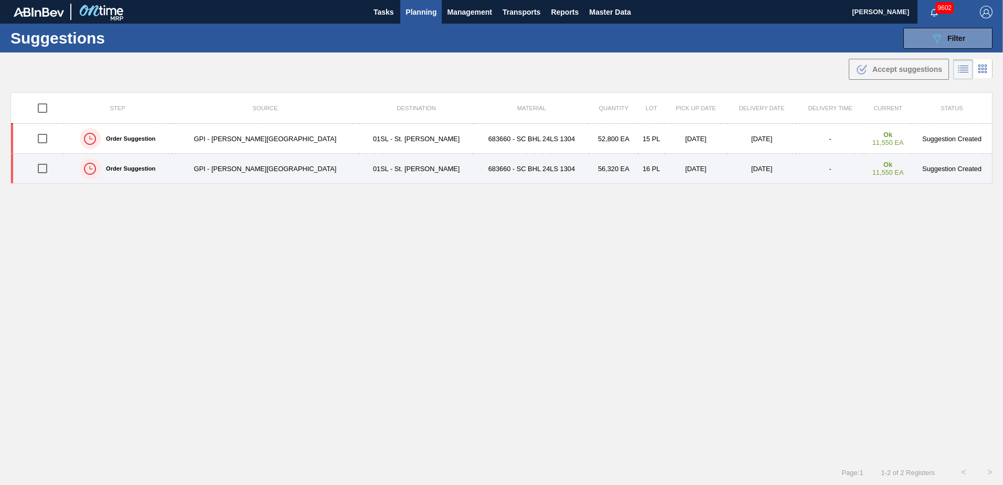
click at [48, 169] on input "checkbox" at bounding box center [42, 168] width 22 height 22
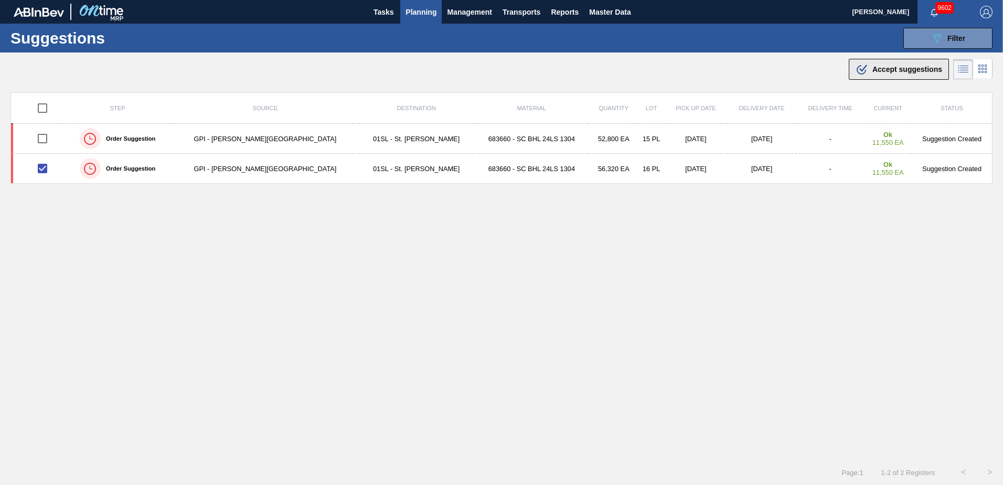
click at [885, 63] on div ".b{fill:var(--color-action-default)} Accept suggestions" at bounding box center [898, 69] width 87 height 13
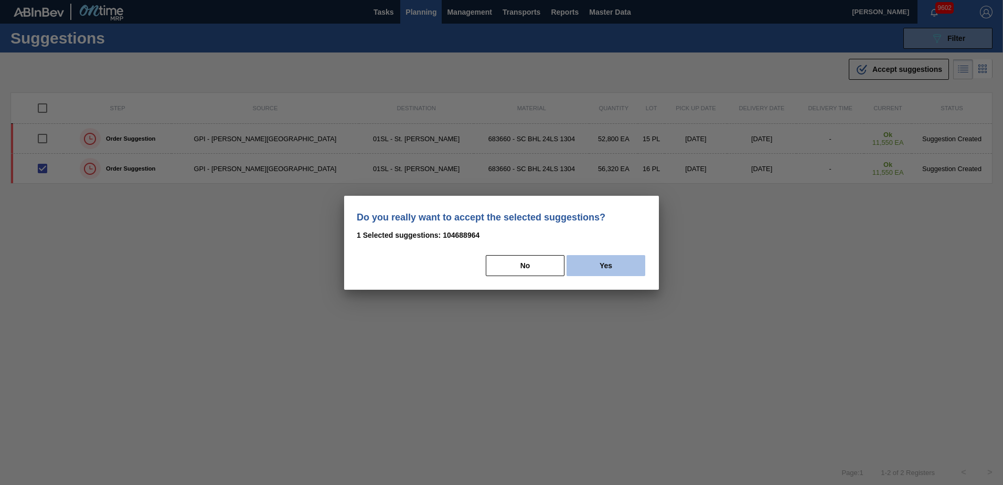
click at [603, 257] on button "Yes" at bounding box center [605, 265] width 79 height 21
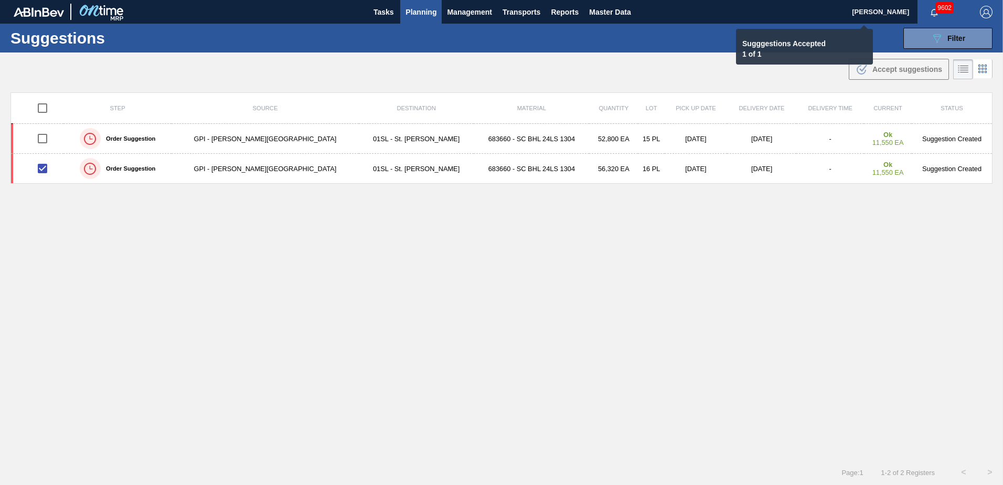
checkbox input "false"
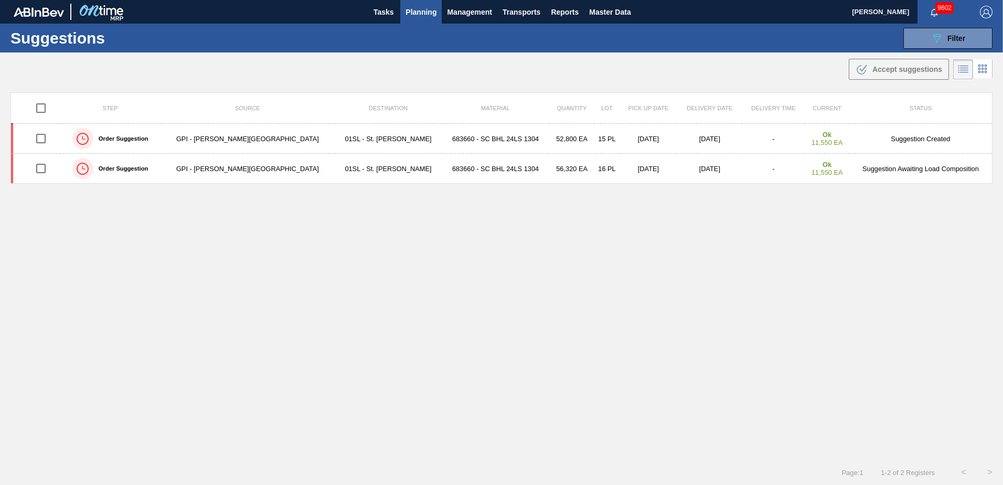
click at [427, 9] on span "Planning" at bounding box center [420, 12] width 31 height 13
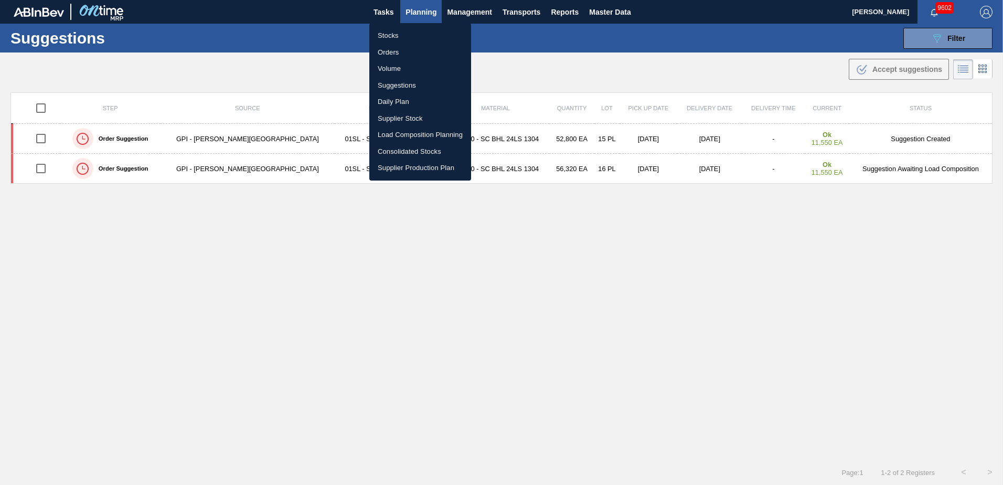
click at [396, 132] on li "Load Composition Planning" at bounding box center [420, 134] width 102 height 17
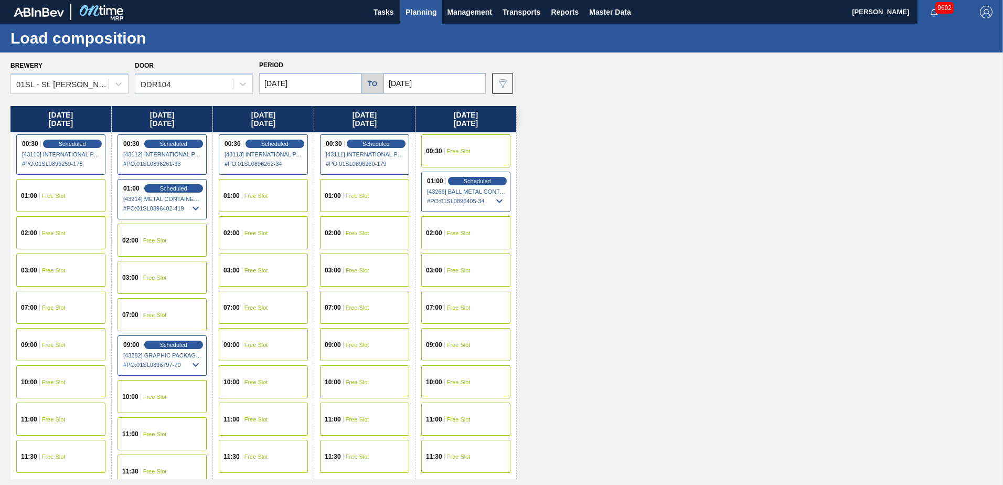
click at [146, 244] on div "02:00 Free Slot" at bounding box center [161, 239] width 89 height 33
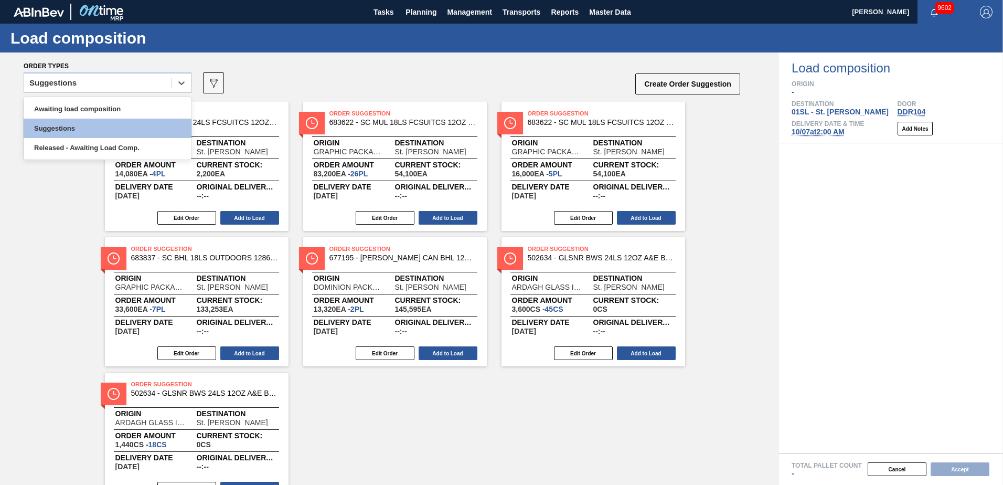
click at [181, 81] on icon at bounding box center [181, 83] width 10 height 10
click at [143, 110] on div "Awaiting load composition" at bounding box center [108, 108] width 168 height 19
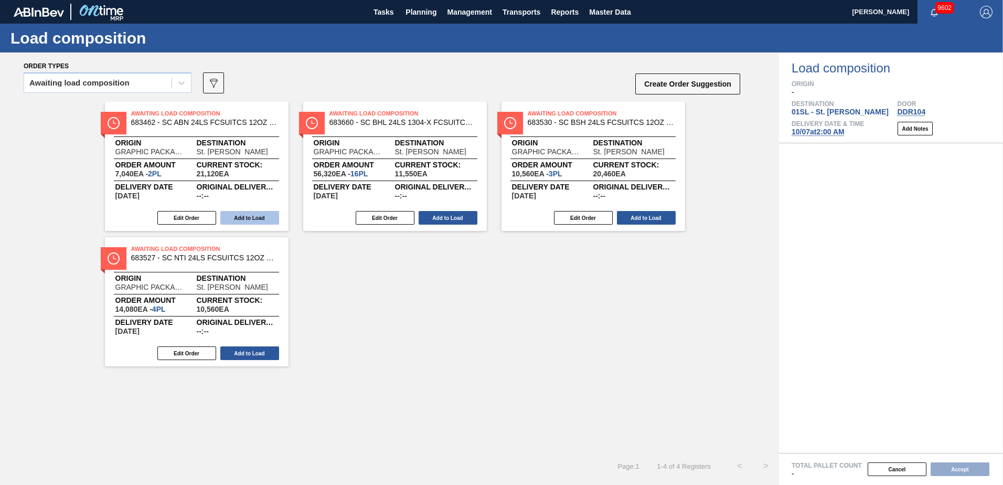
click at [251, 211] on button "Add to Load" at bounding box center [249, 218] width 59 height 14
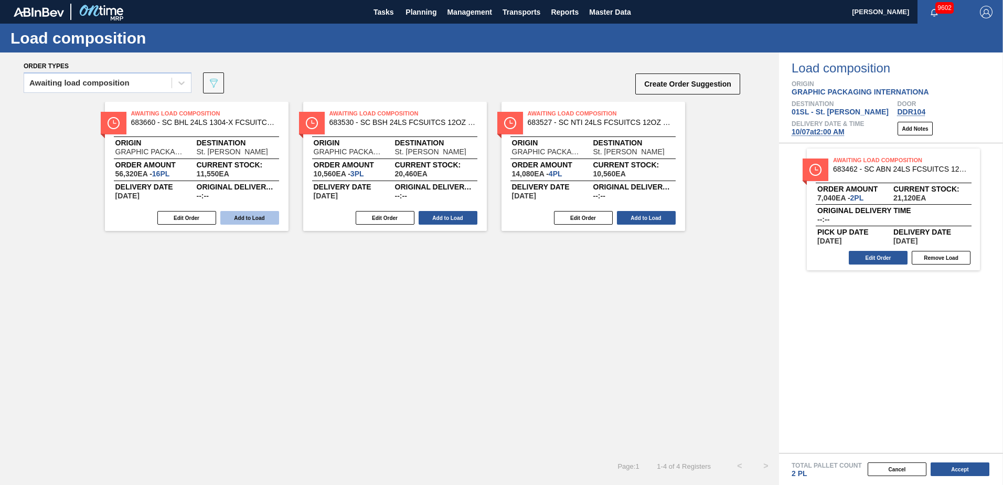
click at [244, 217] on button "Add to Load" at bounding box center [249, 218] width 59 height 14
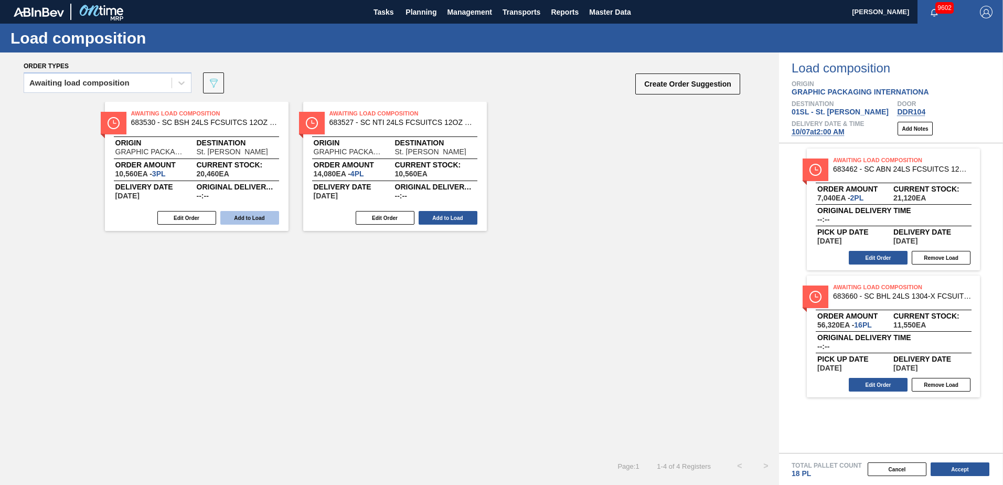
click at [243, 217] on button "Add to Load" at bounding box center [249, 218] width 59 height 14
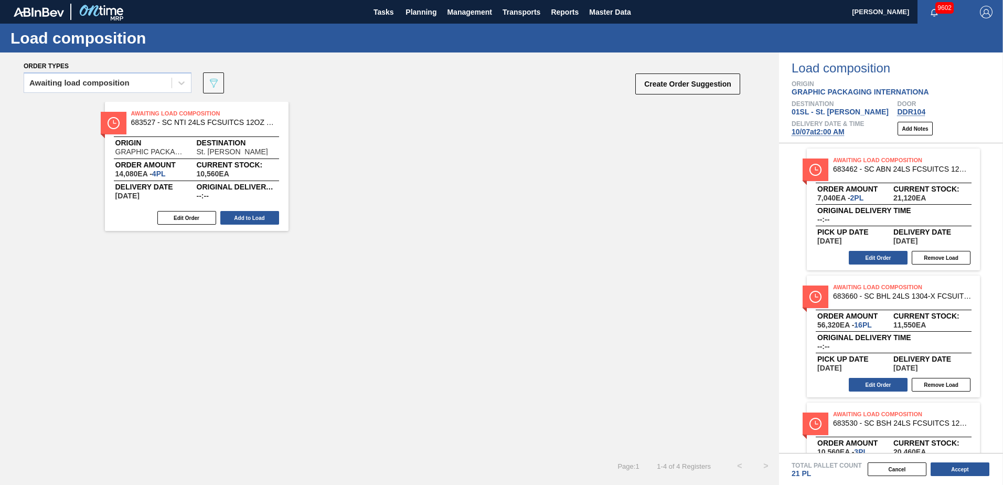
click at [243, 217] on button "Add to Load" at bounding box center [249, 218] width 59 height 14
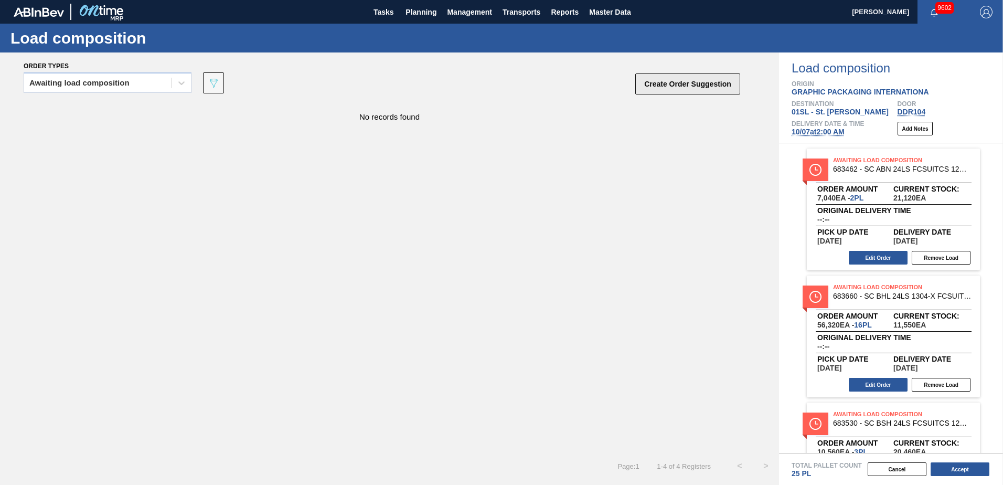
click at [655, 89] on button "Create Order Suggestion" at bounding box center [687, 83] width 105 height 21
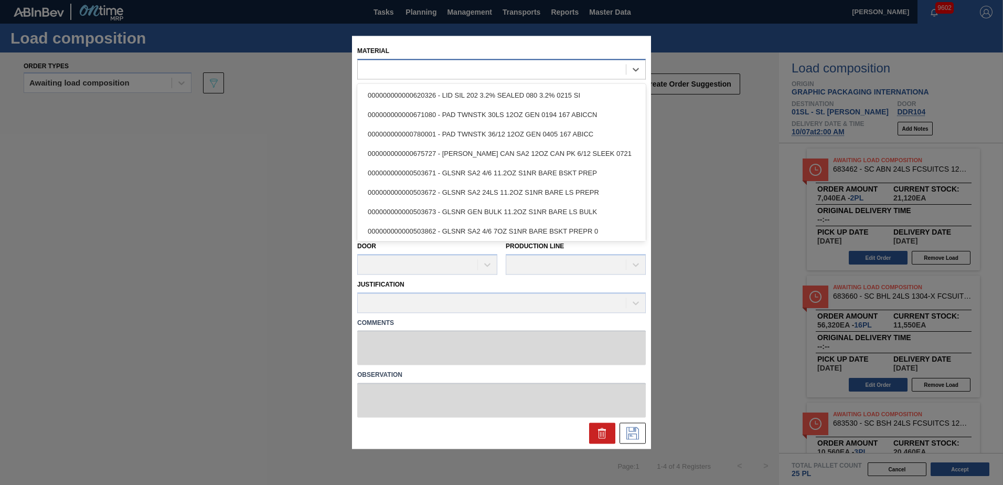
click at [495, 70] on div at bounding box center [492, 69] width 268 height 15
type input "683660"
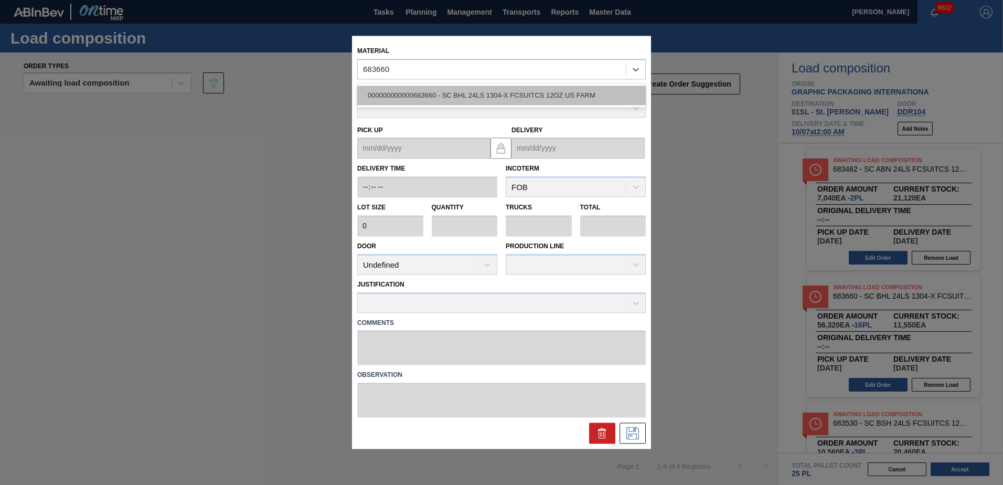
click at [506, 92] on div "000000000000683660 - SC BHL 24LS 1304-X FCSUITCS 12OZ US FARM" at bounding box center [501, 94] width 288 height 19
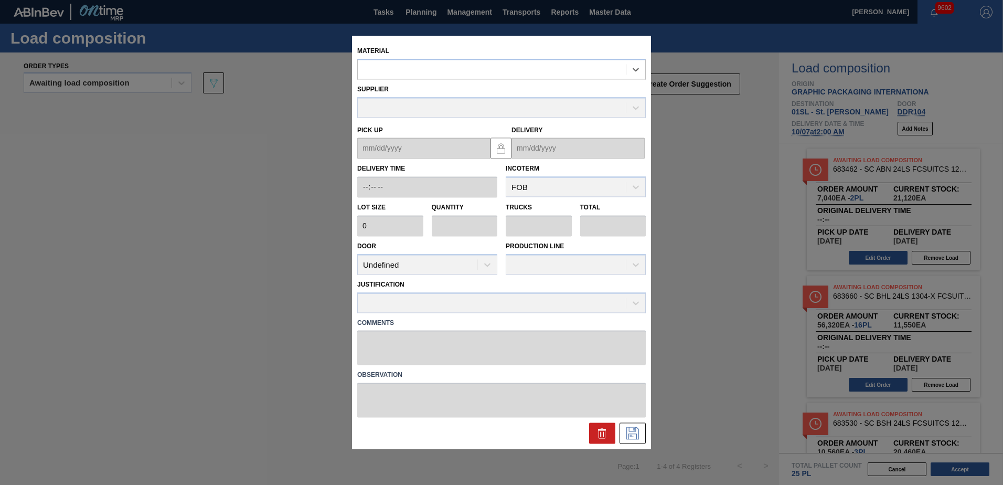
type input "3,520"
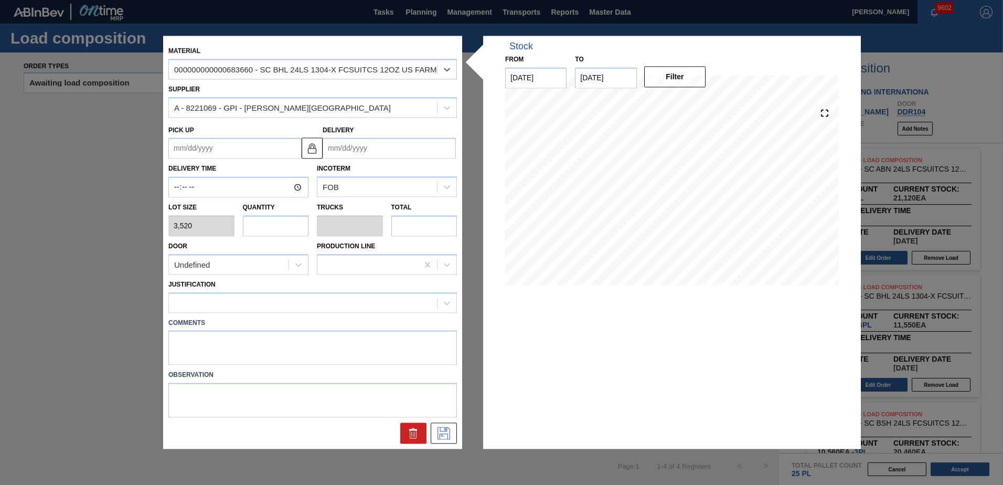
click at [376, 144] on input "Delivery" at bounding box center [389, 148] width 133 height 21
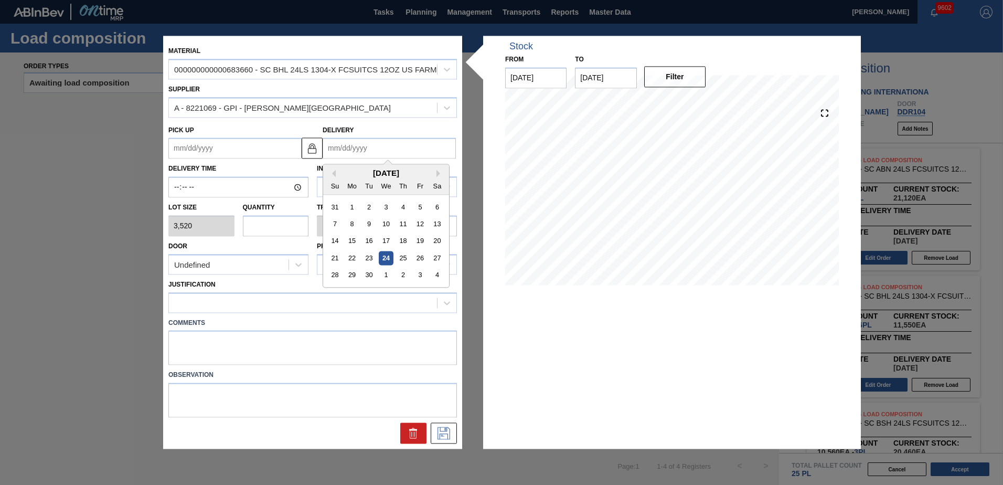
click at [438, 169] on div "[DATE]" at bounding box center [386, 173] width 126 height 9
click at [439, 170] on button "Next Month" at bounding box center [439, 173] width 7 height 7
click at [373, 224] on div "7" at bounding box center [369, 224] width 14 height 14
type up "[DATE]"
type input "[DATE]"
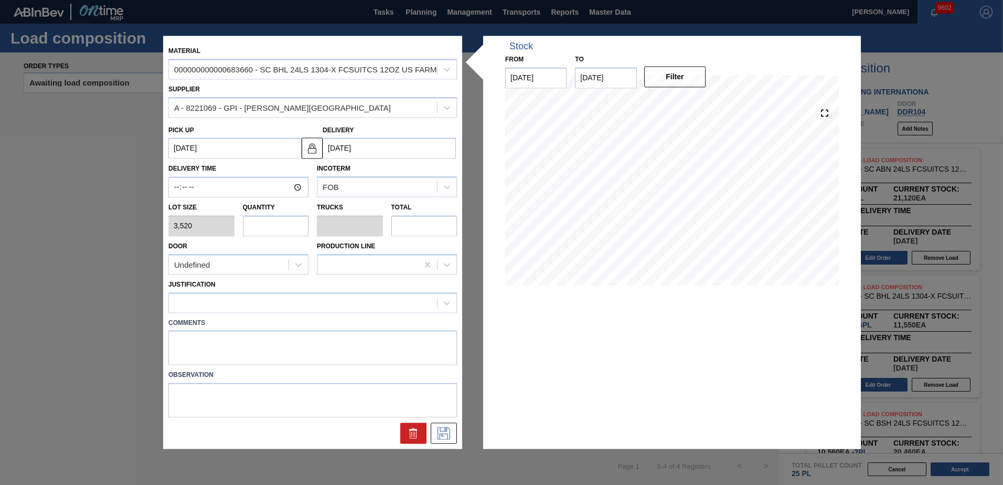
click at [292, 225] on input "text" at bounding box center [276, 225] width 66 height 21
type input "1"
type input "0.038"
type input "3,520"
type input "1"
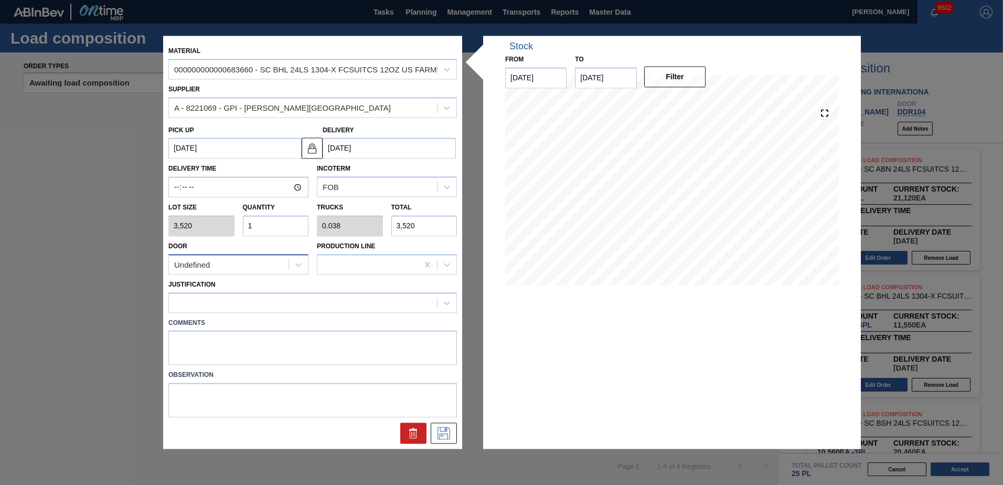
click at [232, 262] on div "Undefined" at bounding box center [229, 264] width 120 height 15
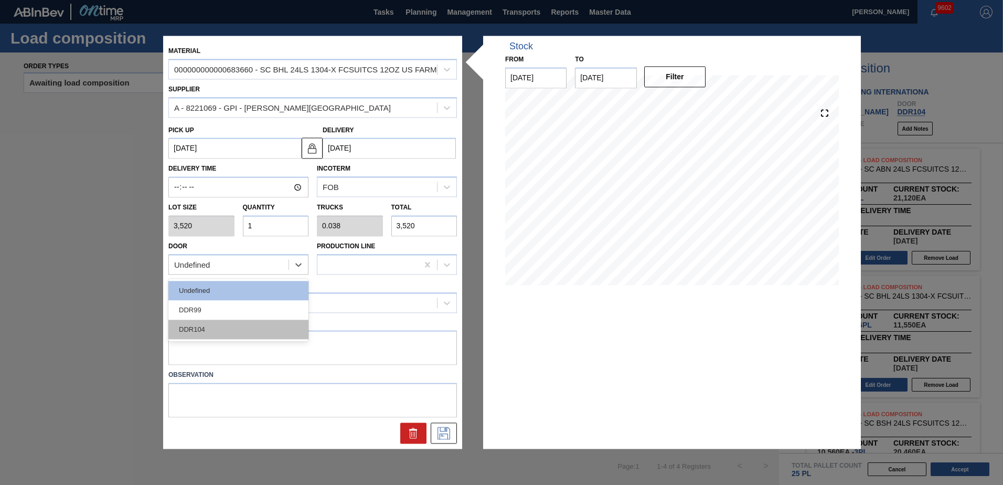
click at [225, 335] on div "DDR104" at bounding box center [238, 328] width 140 height 19
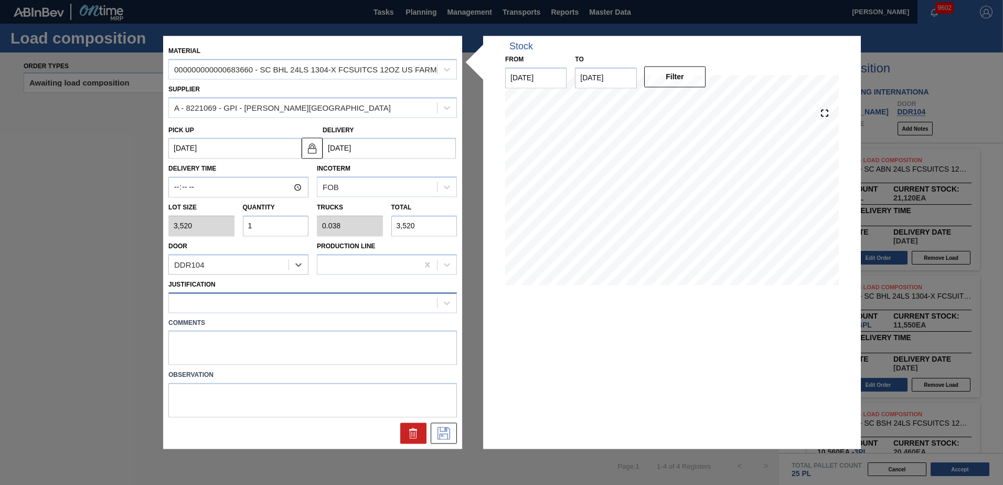
click at [222, 304] on div at bounding box center [303, 302] width 268 height 15
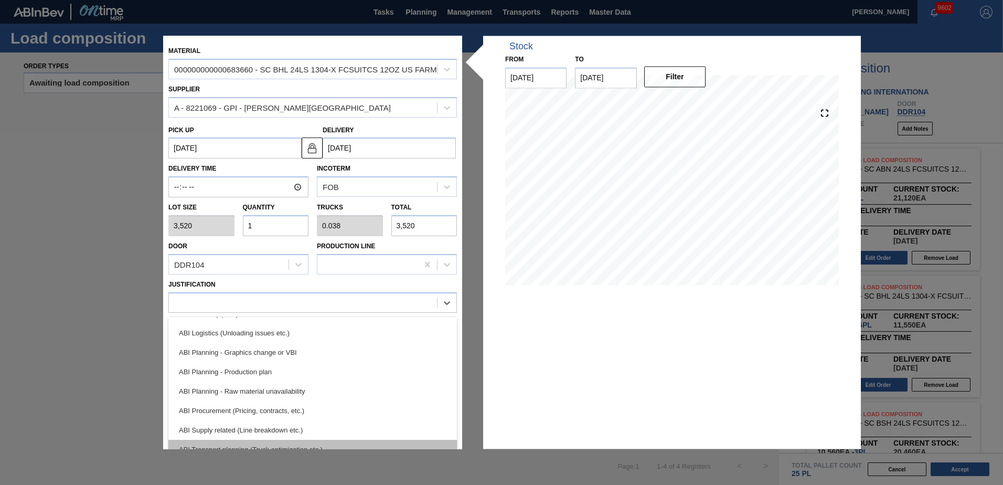
scroll to position [105, 0]
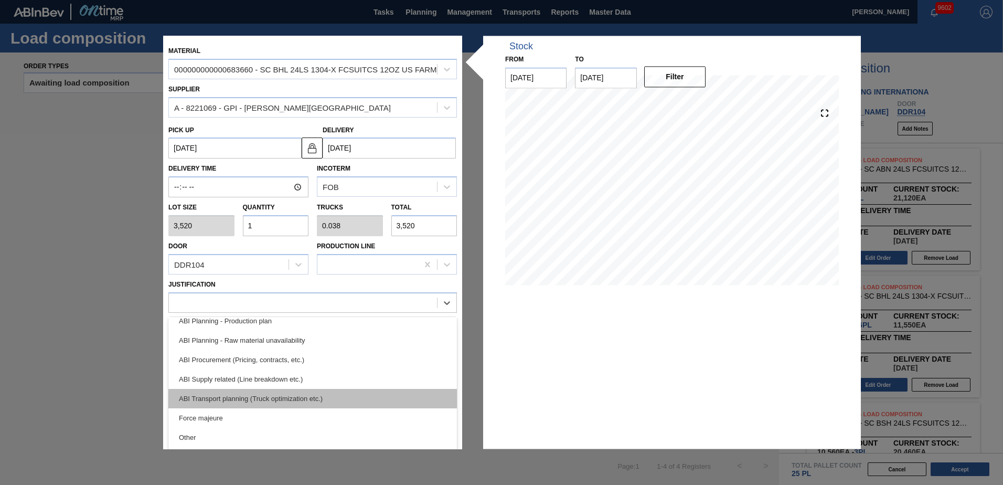
click at [274, 396] on div "ABI Transport planning (Truck optimization etc.)" at bounding box center [312, 398] width 288 height 19
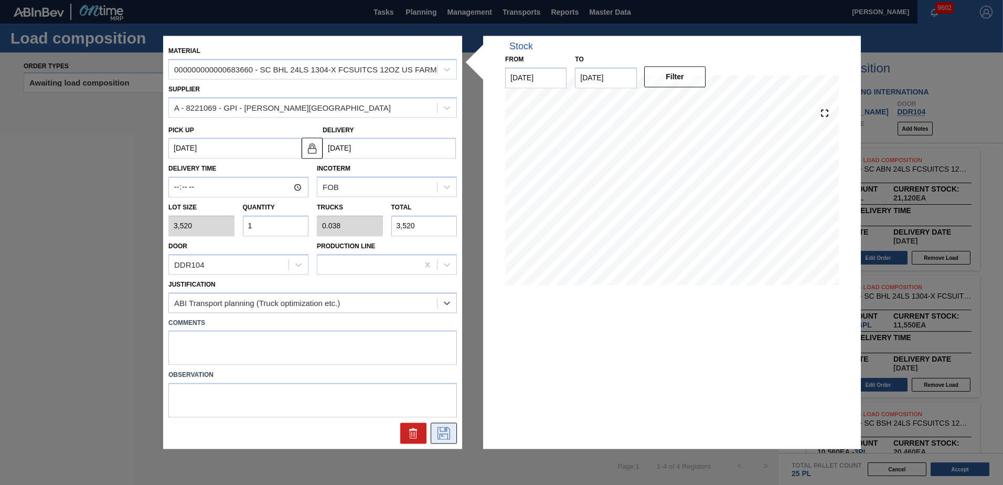
click at [440, 436] on icon at bounding box center [443, 433] width 17 height 13
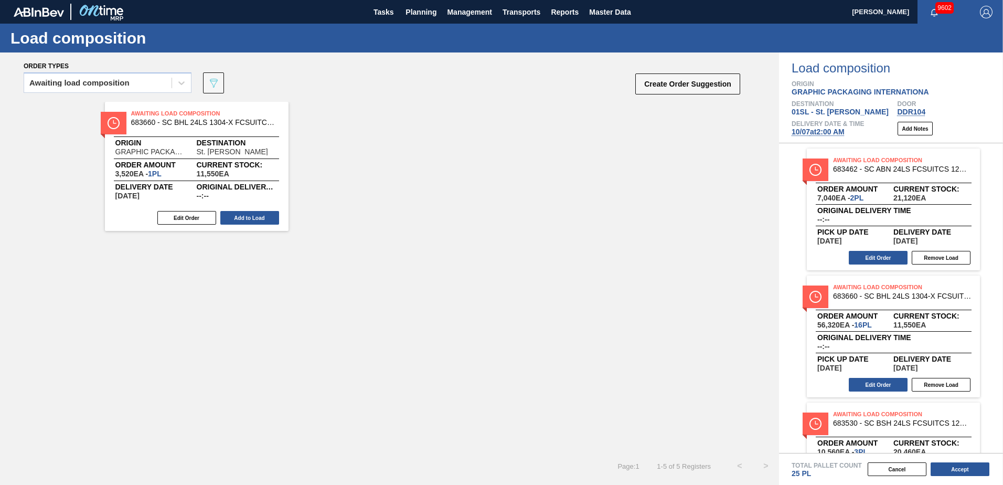
click at [256, 220] on button "Add to Load" at bounding box center [249, 218] width 59 height 14
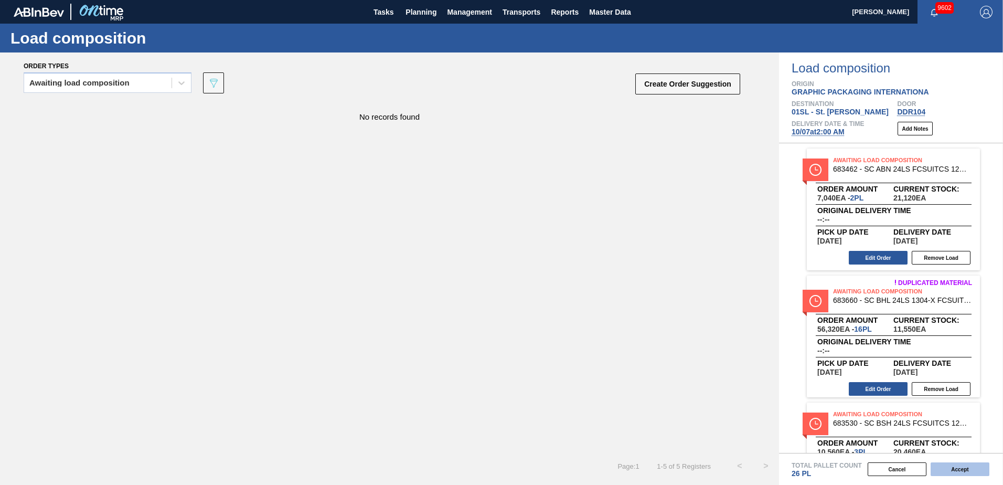
click at [968, 471] on button "Accept" at bounding box center [959, 469] width 59 height 14
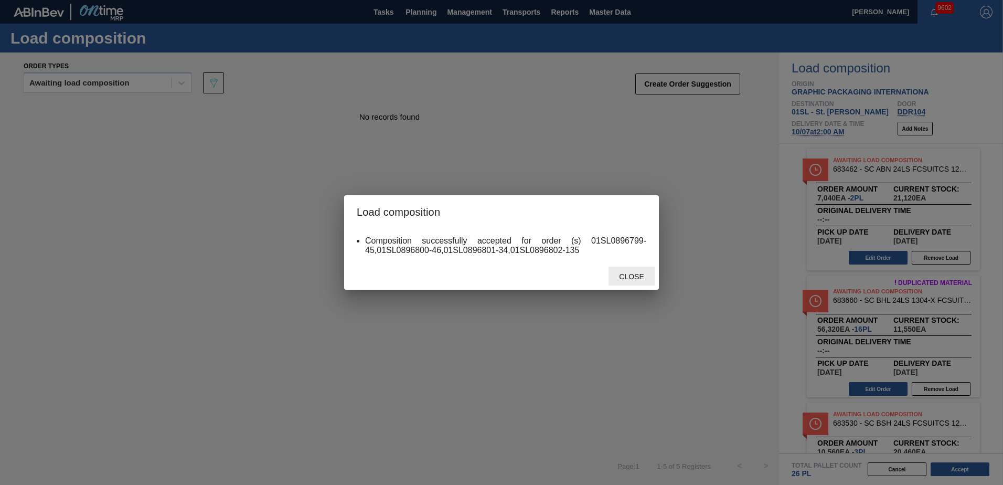
click at [630, 275] on span "Close" at bounding box center [630, 276] width 41 height 8
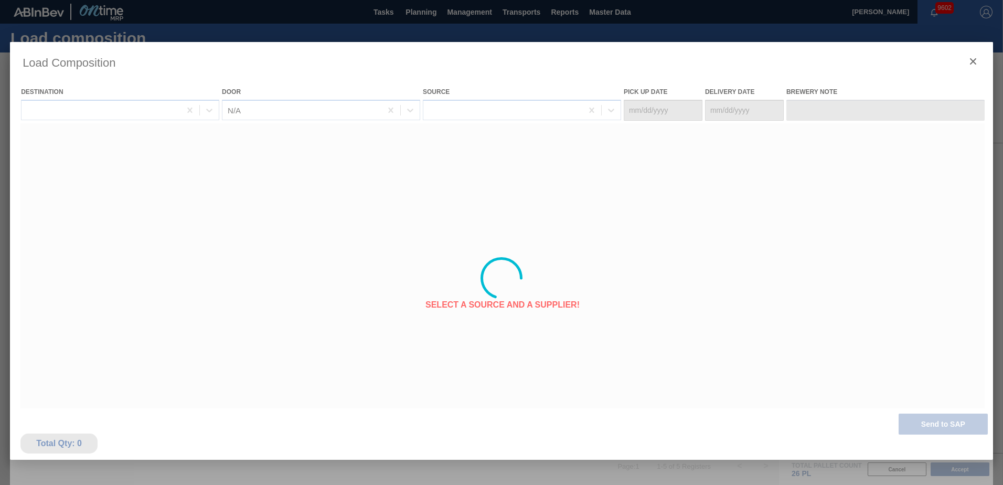
type Date "[DATE]"
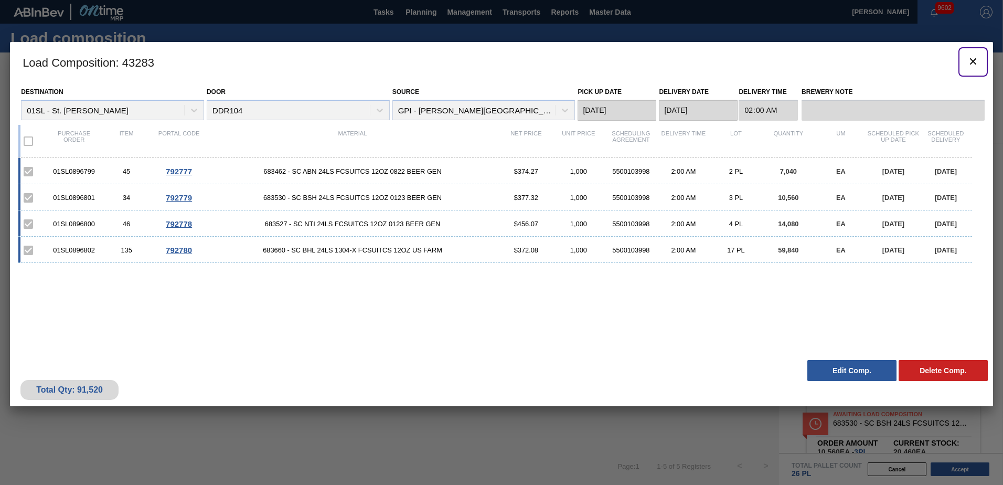
click at [973, 61] on icon "botão de ícone" at bounding box center [973, 61] width 6 height 6
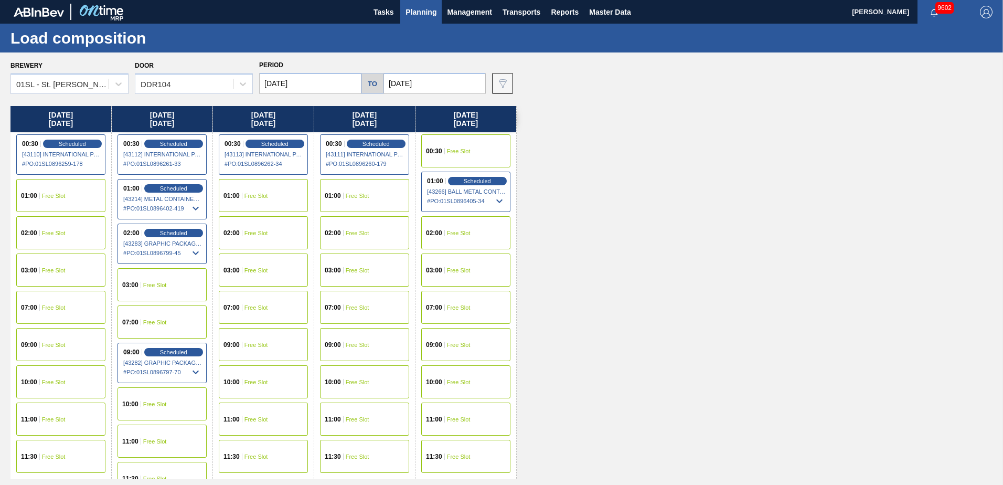
click at [409, 21] on button "Planning" at bounding box center [420, 12] width 41 height 24
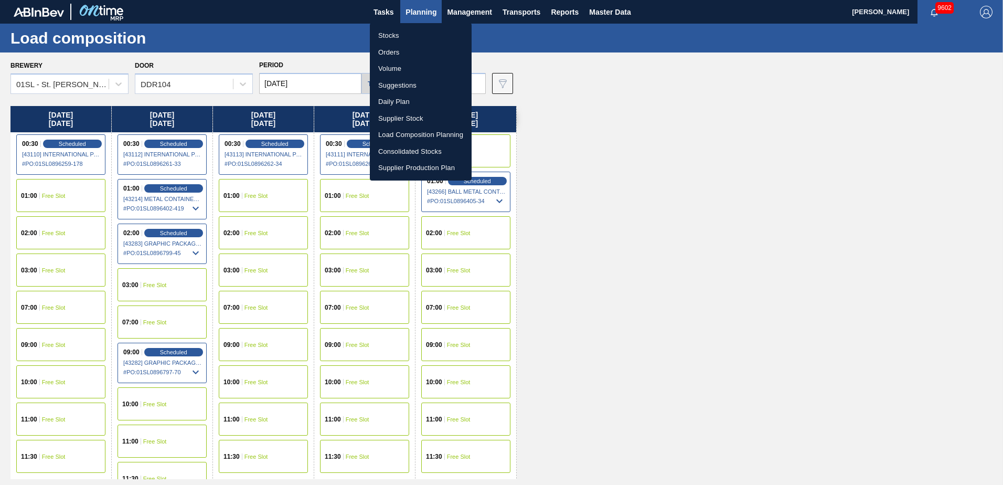
click at [409, 81] on li "Suggestions" at bounding box center [421, 85] width 102 height 17
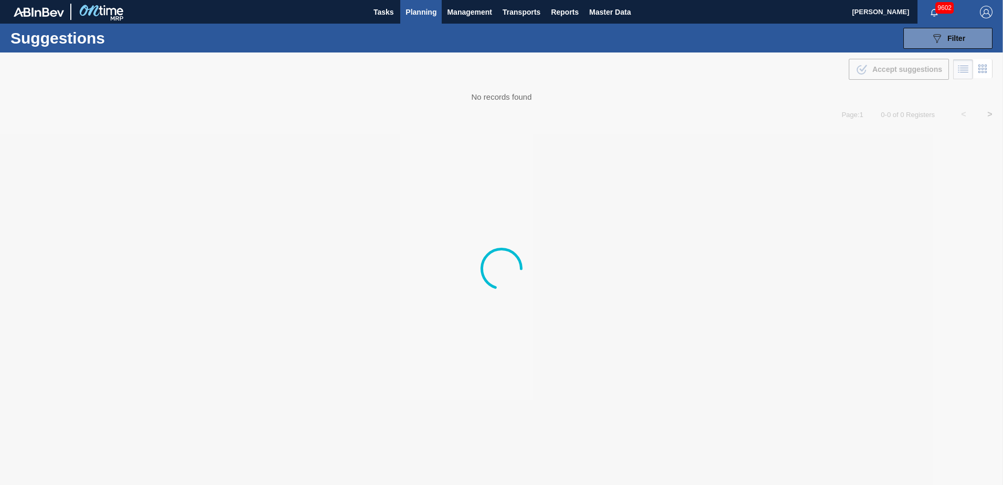
type from "[DATE]"
type to "[DATE]"
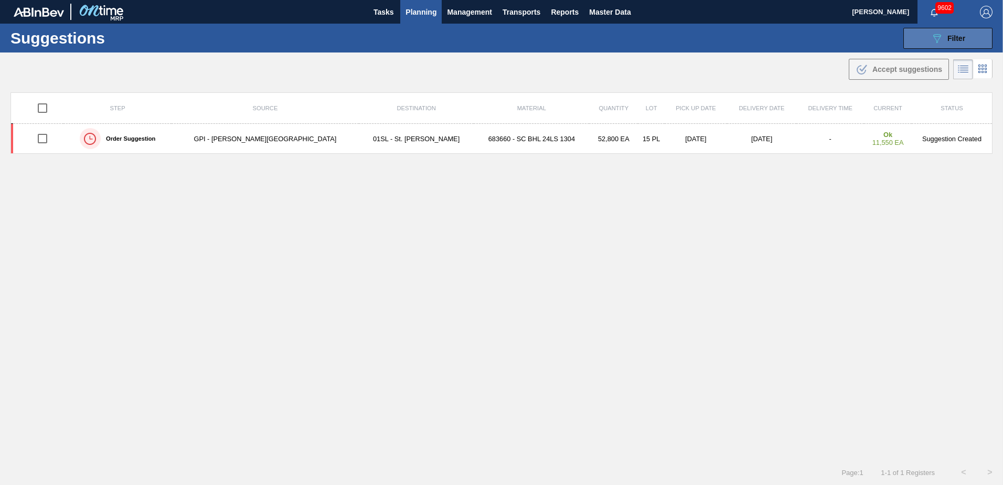
click at [947, 36] on span "Filter" at bounding box center [956, 38] width 18 height 8
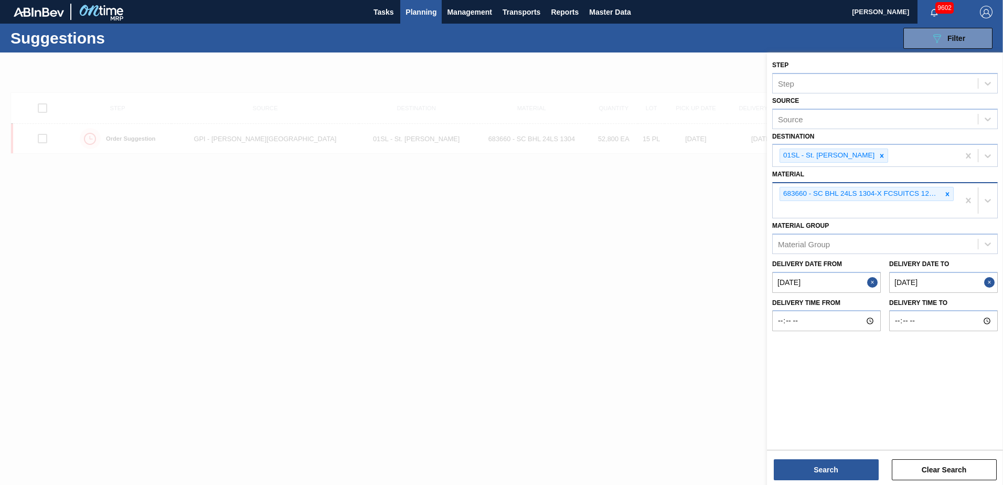
click at [950, 192] on icon at bounding box center [946, 193] width 7 height 7
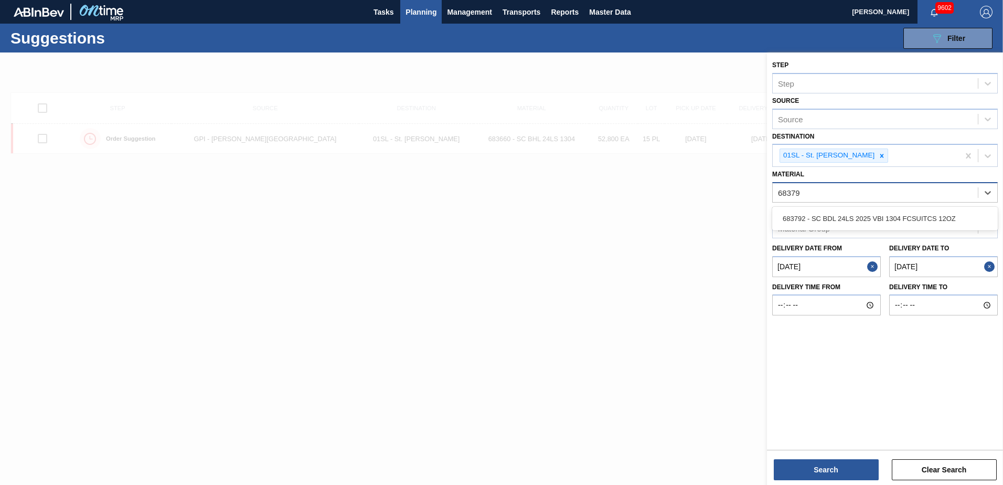
type input "683792"
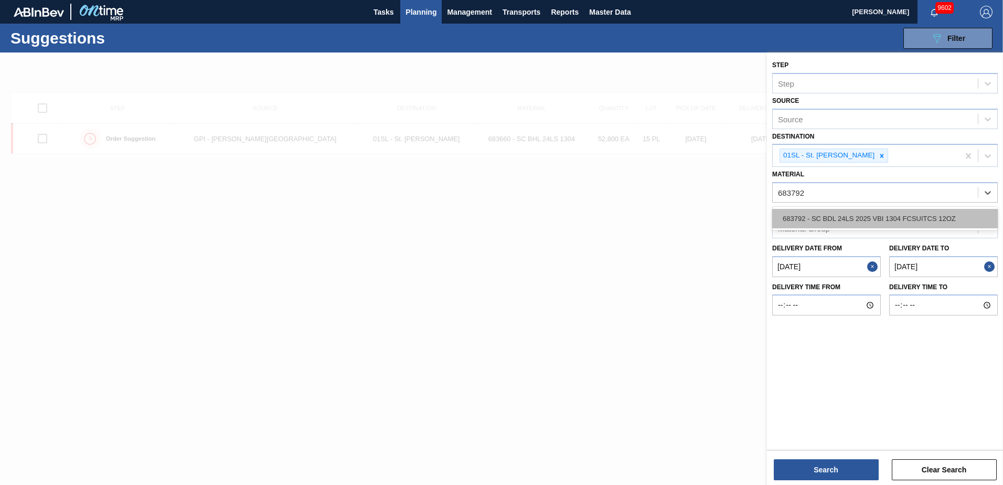
click at [906, 221] on div "683792 - SC BDL 24LS 2025 VBI 1304 FCSUITCS 12OZ" at bounding box center [884, 218] width 225 height 19
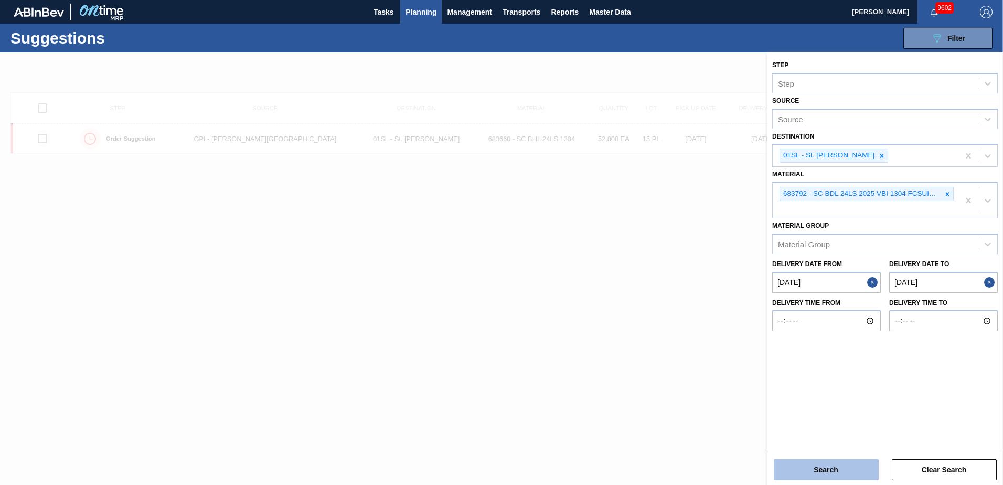
click at [838, 470] on button "Search" at bounding box center [826, 469] width 105 height 21
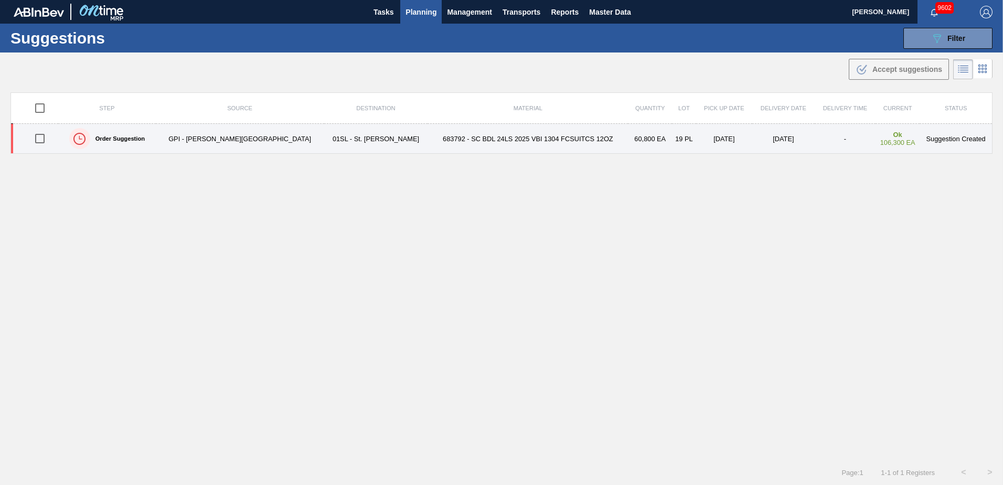
click at [45, 138] on input "checkbox" at bounding box center [40, 138] width 22 height 22
checkbox input "true"
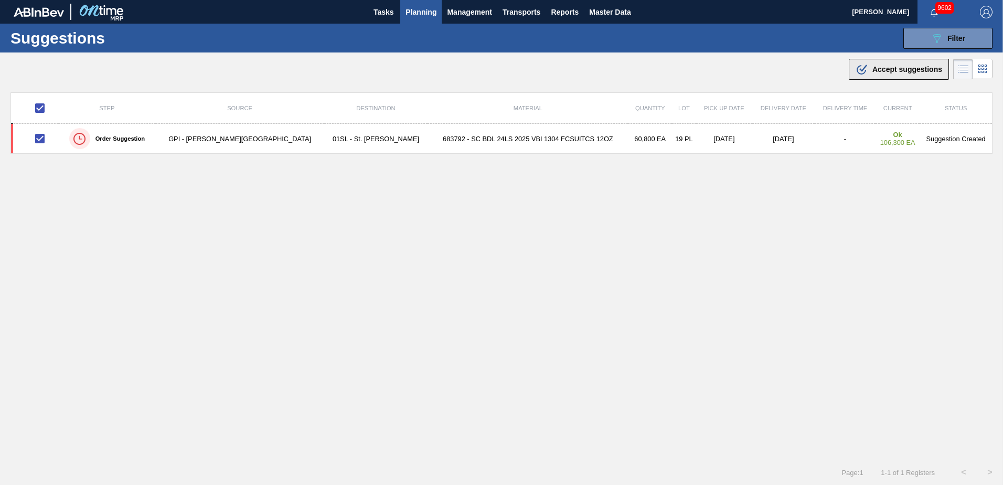
click at [889, 74] on div ".b{fill:var(--color-action-default)} Accept suggestions" at bounding box center [898, 69] width 87 height 13
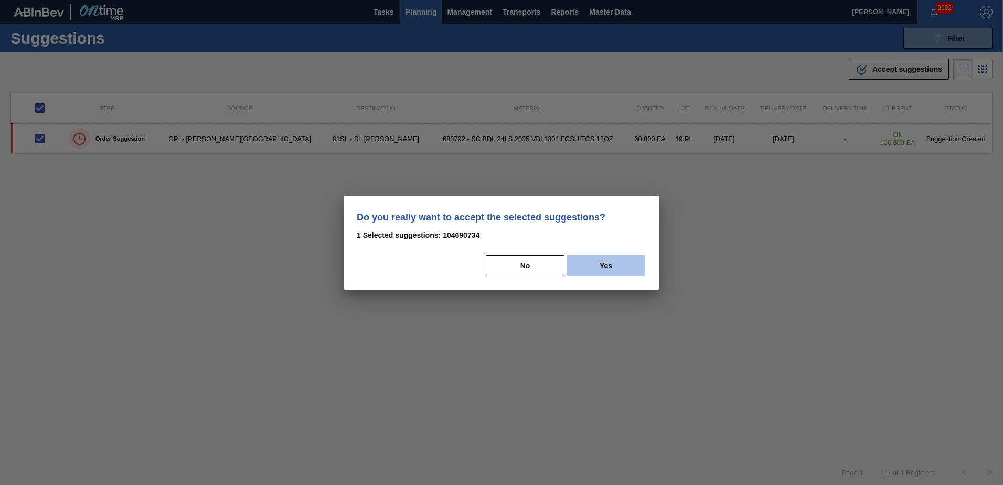
click at [622, 257] on button "Yes" at bounding box center [605, 265] width 79 height 21
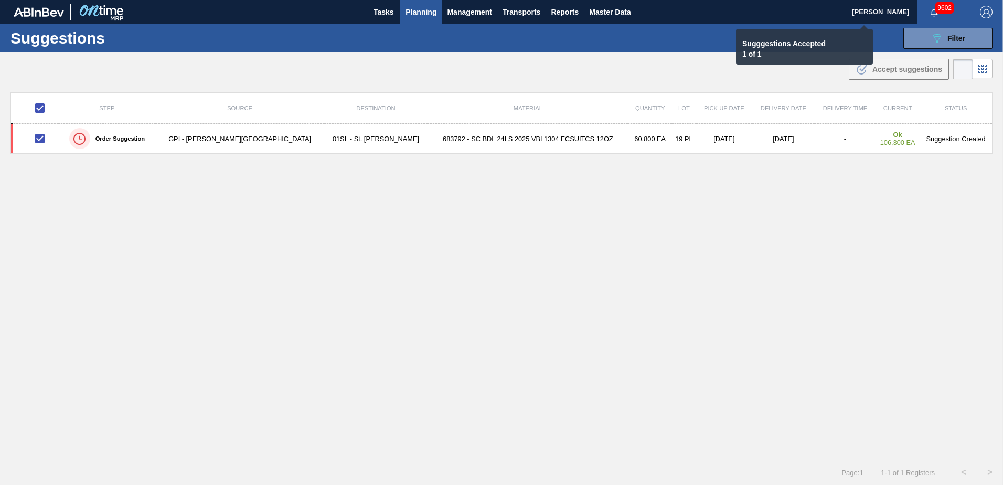
checkbox input "false"
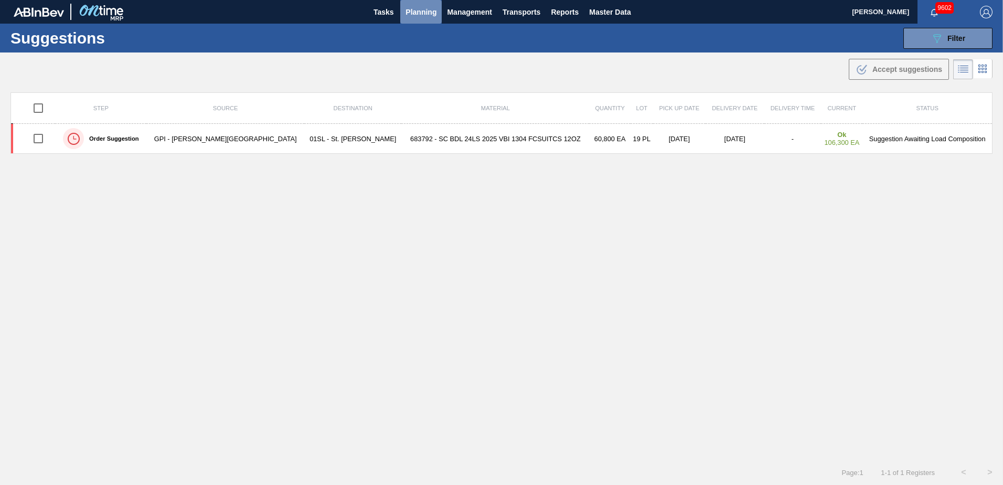
click at [406, 13] on span "Planning" at bounding box center [420, 12] width 31 height 13
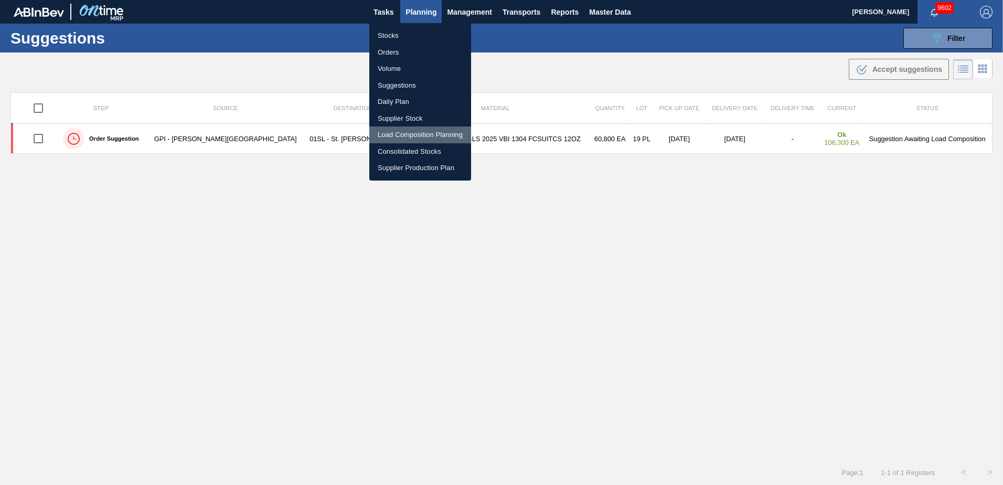
click at [388, 138] on li "Load Composition Planning" at bounding box center [420, 134] width 102 height 17
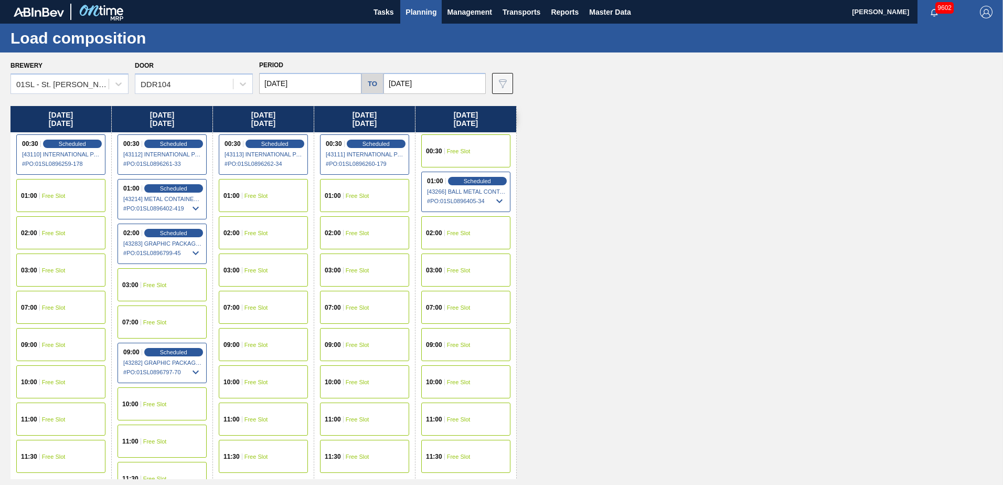
click at [47, 185] on div "01:00 Free Slot" at bounding box center [60, 195] width 89 height 33
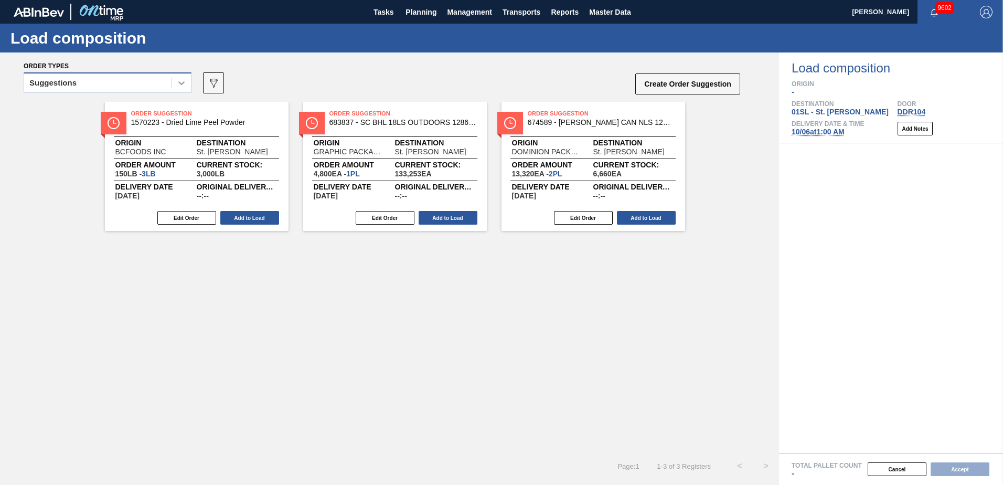
click at [188, 81] on div at bounding box center [181, 82] width 19 height 19
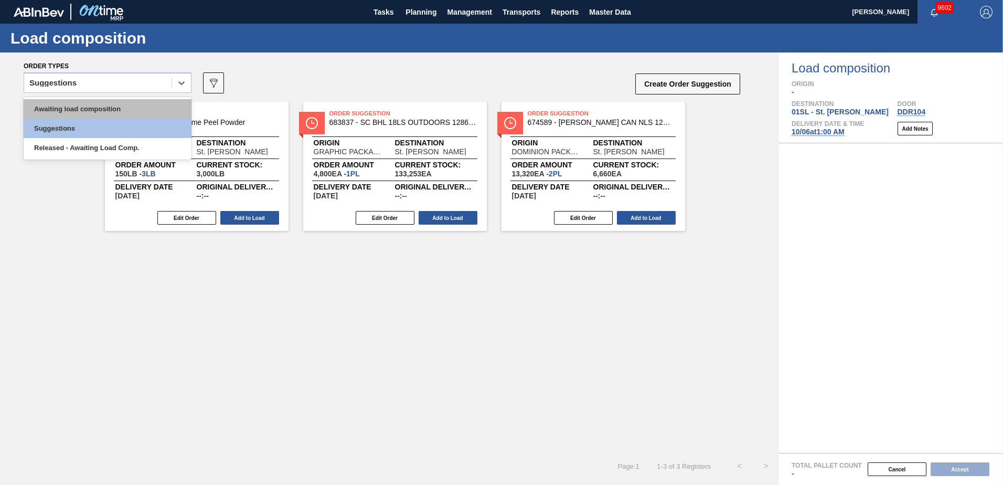
click at [112, 111] on div "Awaiting load composition" at bounding box center [108, 108] width 168 height 19
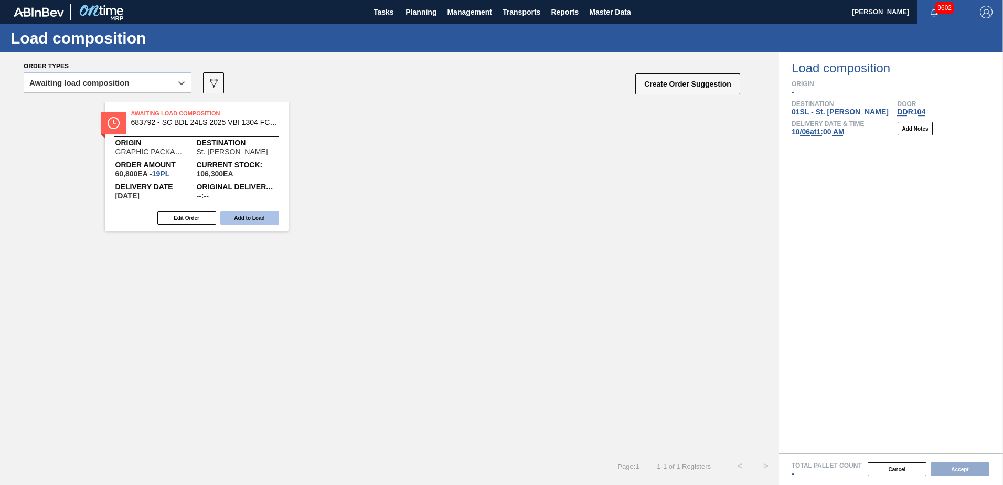
click at [251, 217] on button "Add to Load" at bounding box center [249, 218] width 59 height 14
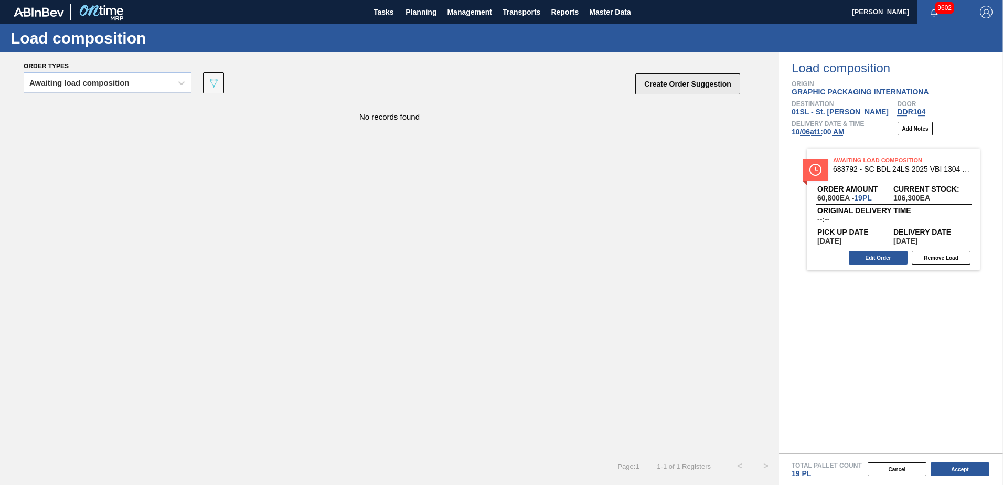
click at [691, 85] on button "Create Order Suggestion" at bounding box center [687, 83] width 105 height 21
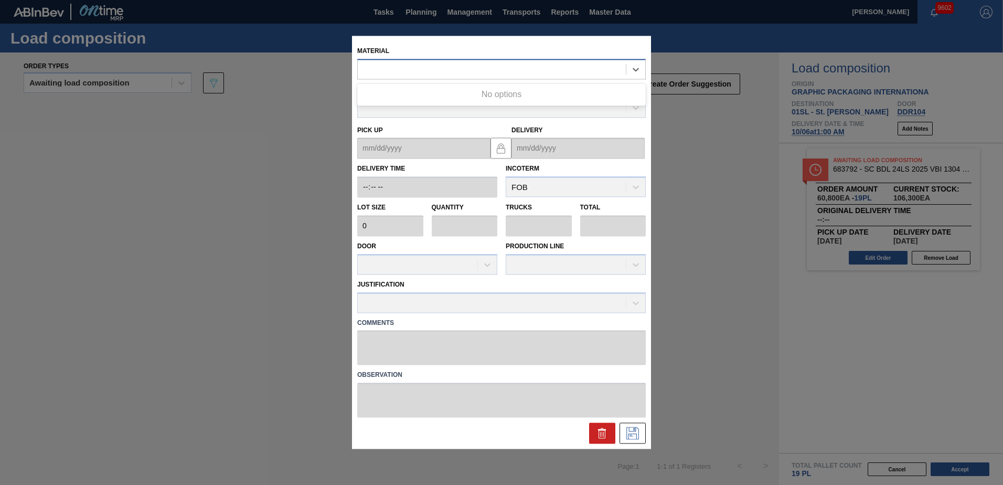
click at [514, 68] on div at bounding box center [492, 69] width 268 height 15
type input "683792"
click at [532, 96] on div "000000000000683792 - SC BDL 24LS 2025 VBI 1304 FCSUITCS 12OZ" at bounding box center [501, 94] width 288 height 19
type input "3,200"
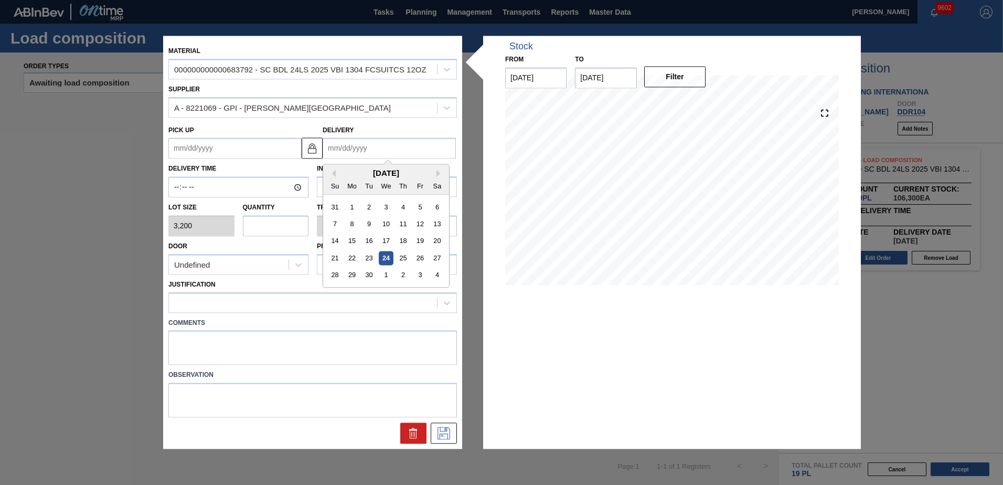
click at [396, 147] on input "Delivery" at bounding box center [389, 148] width 133 height 21
click at [436, 171] on div "[DATE]" at bounding box center [386, 173] width 126 height 9
click at [438, 174] on button "Next Month" at bounding box center [439, 173] width 7 height 7
click at [351, 222] on div "6" at bounding box center [352, 224] width 14 height 14
type up "[DATE]"
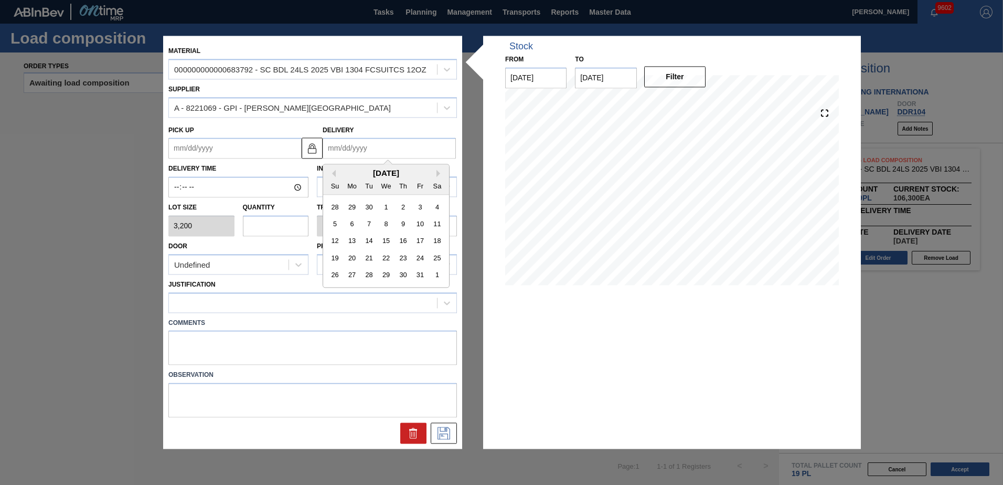
type input "[DATE]"
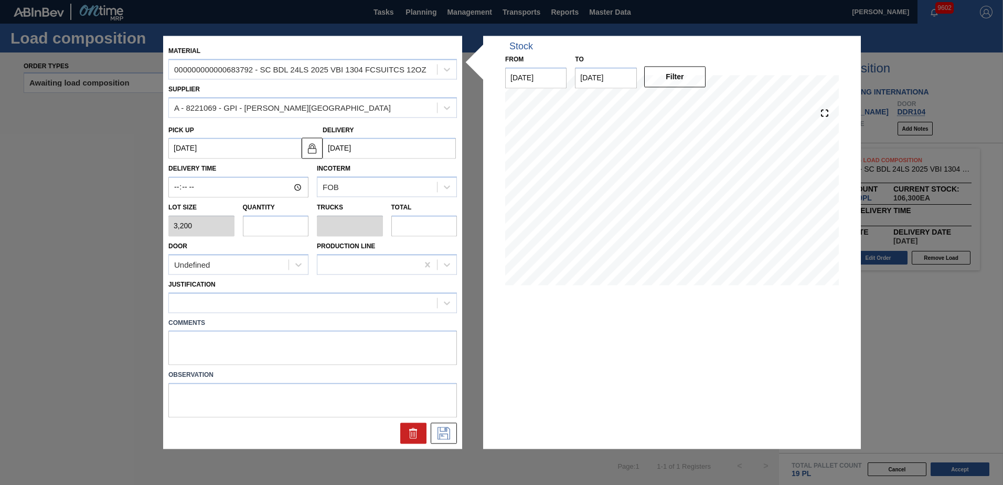
click at [260, 232] on input "text" at bounding box center [276, 225] width 66 height 21
type input "7"
type input "0.235"
type input "22,400"
type input "7"
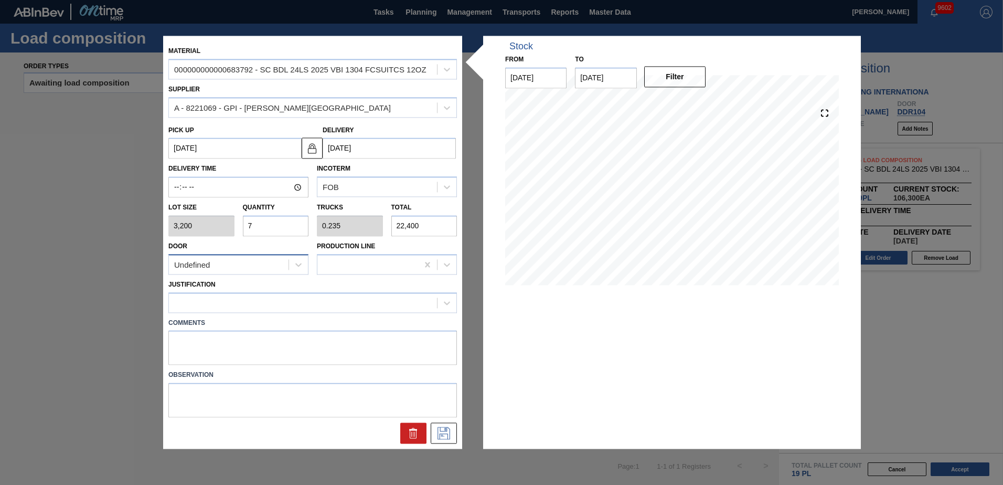
click at [232, 259] on div "Undefined" at bounding box center [229, 264] width 120 height 15
click at [220, 323] on div "DDR104" at bounding box center [238, 328] width 140 height 19
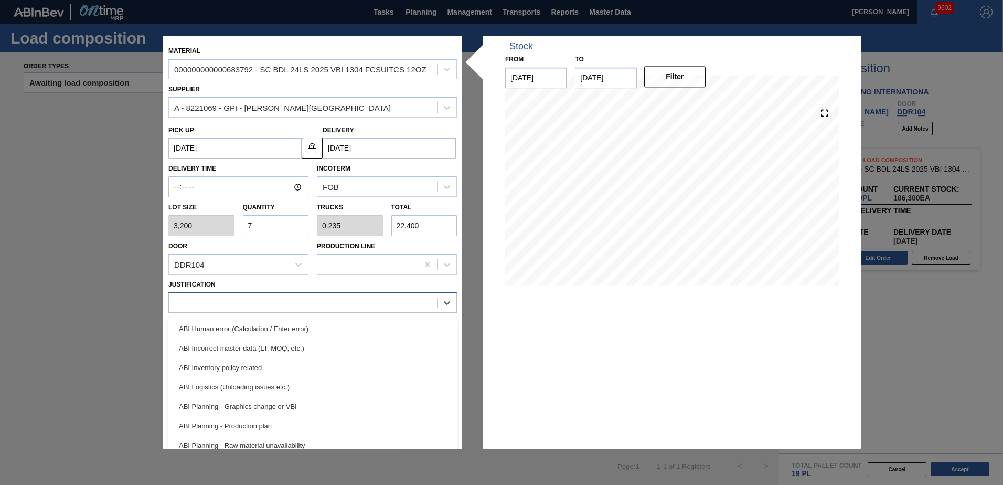
click at [220, 300] on div at bounding box center [303, 302] width 268 height 15
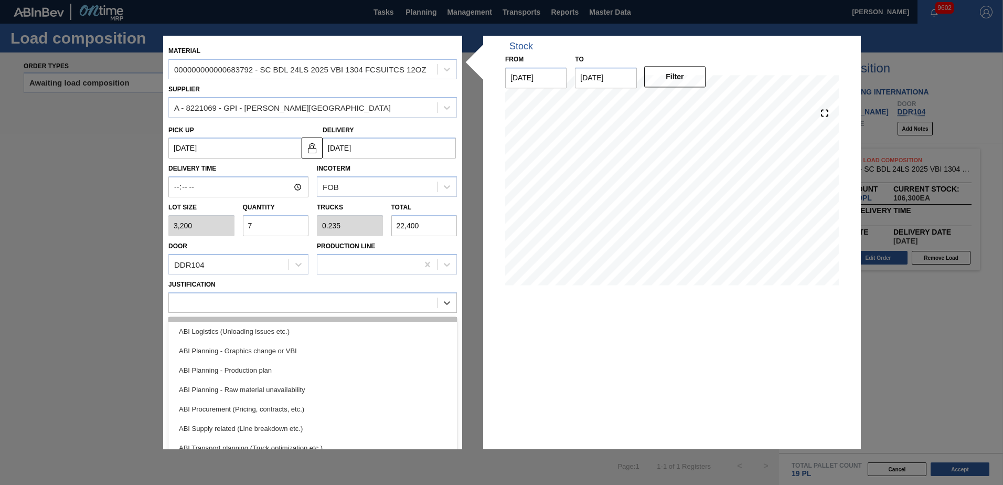
scroll to position [105, 0]
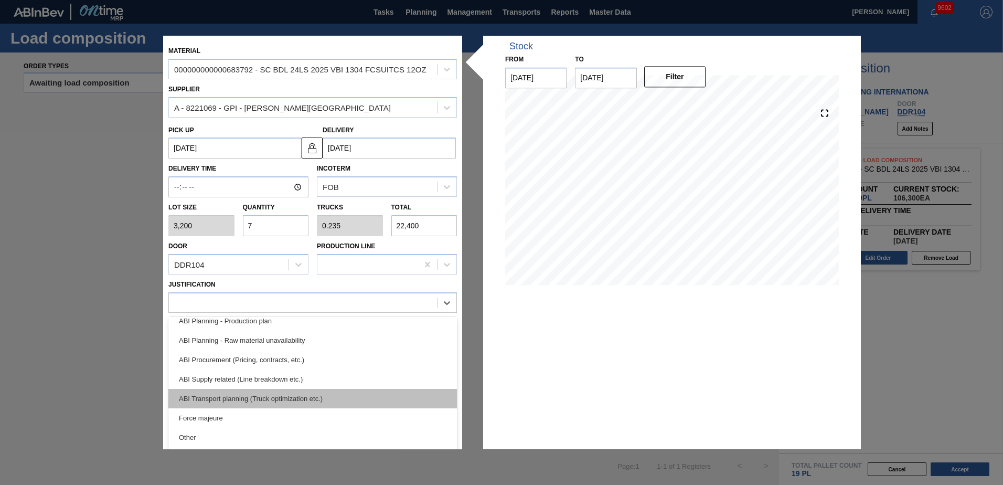
click at [254, 394] on div "ABI Transport planning (Truck optimization etc.)" at bounding box center [312, 398] width 288 height 19
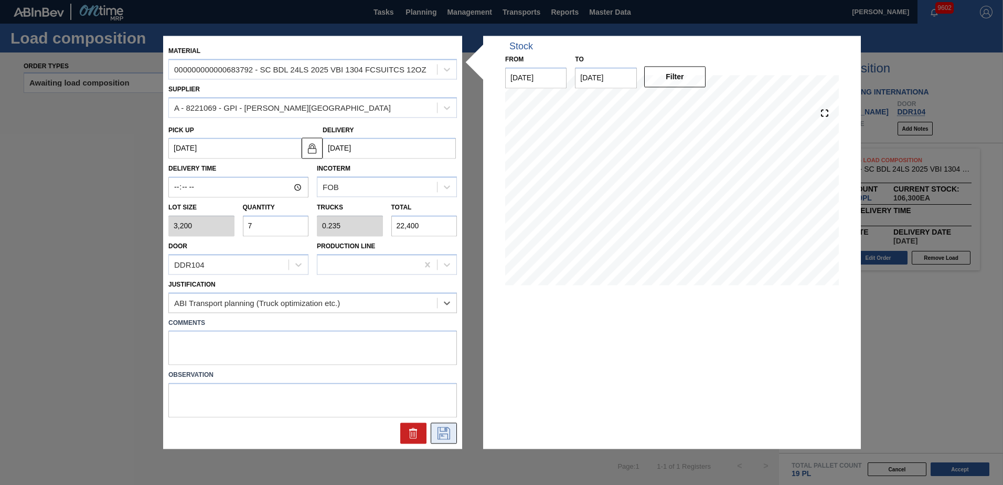
click at [438, 432] on icon at bounding box center [443, 433] width 13 height 13
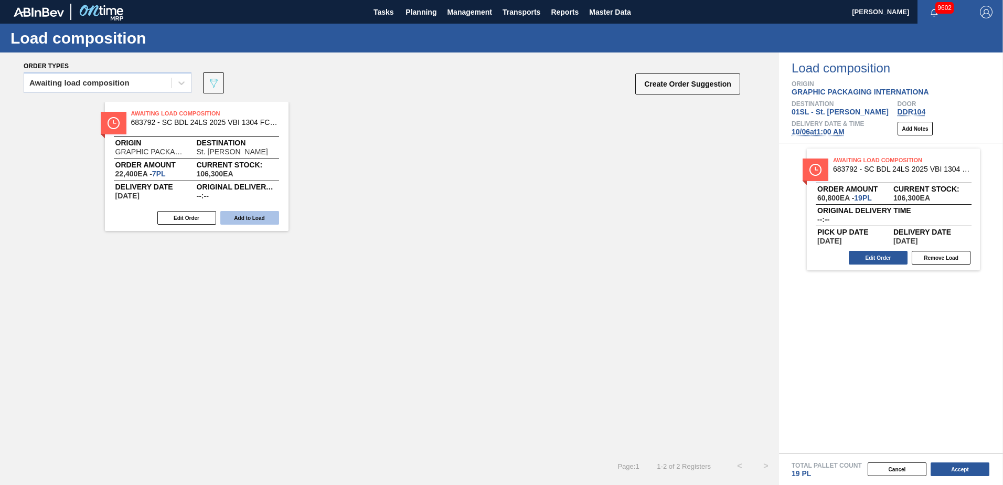
click at [243, 217] on button "Add to Load" at bounding box center [249, 218] width 59 height 14
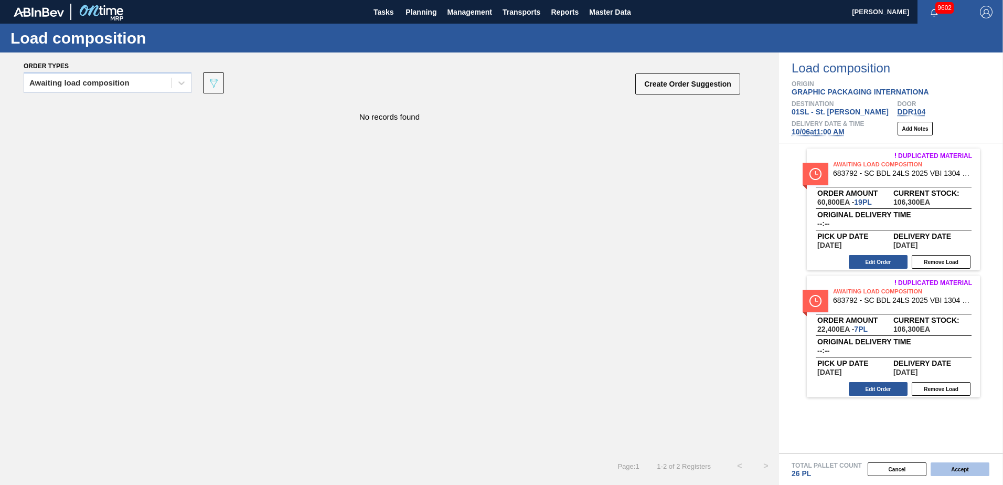
click at [963, 474] on button "Accept" at bounding box center [959, 469] width 59 height 14
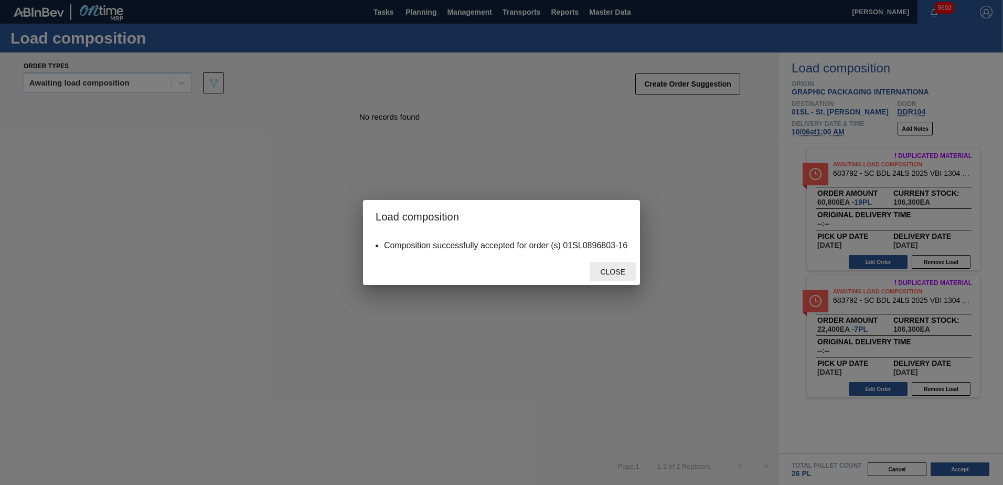
click at [625, 264] on div "Close" at bounding box center [612, 271] width 46 height 19
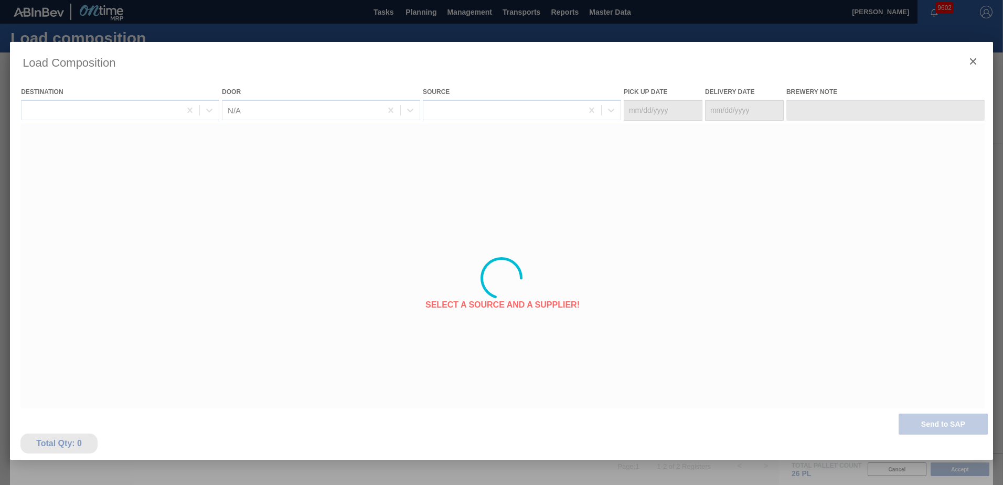
type Date "[DATE]"
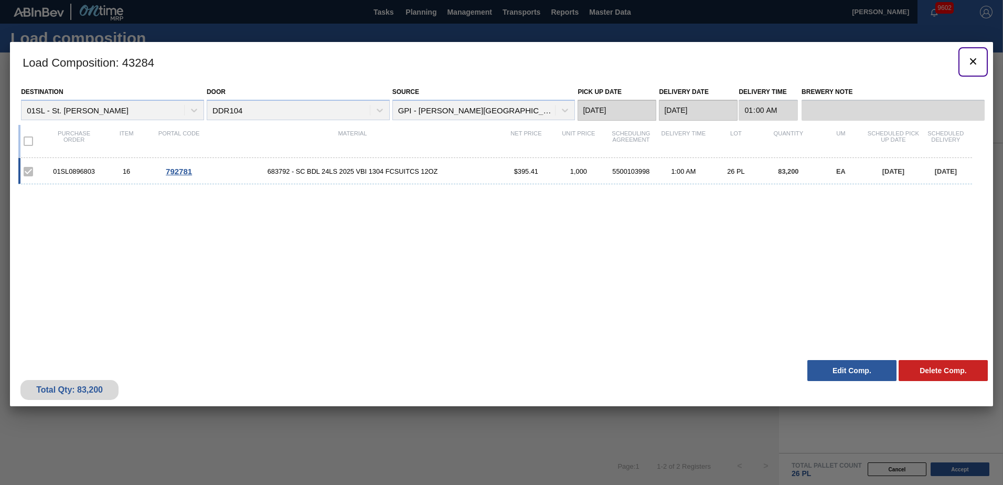
click at [973, 63] on icon "botão de ícone" at bounding box center [972, 61] width 13 height 13
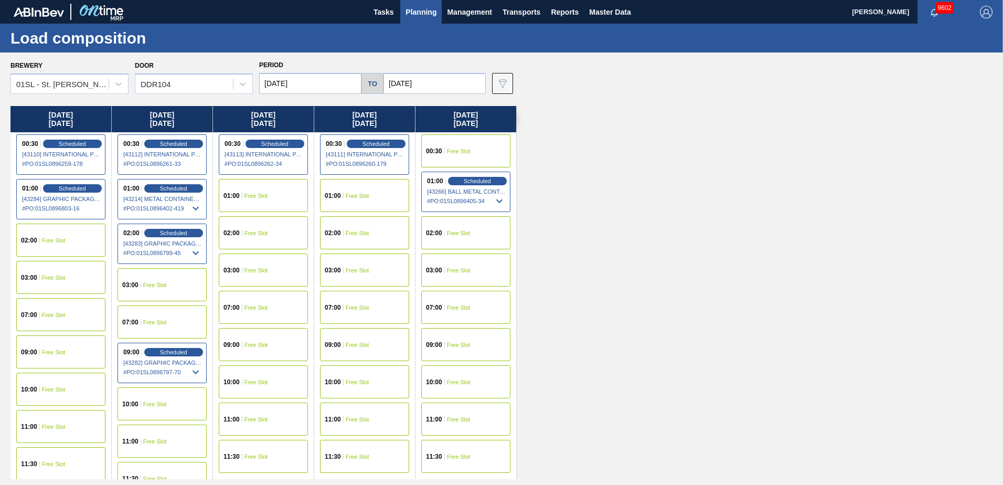
click at [413, 20] on button "Planning" at bounding box center [420, 12] width 41 height 24
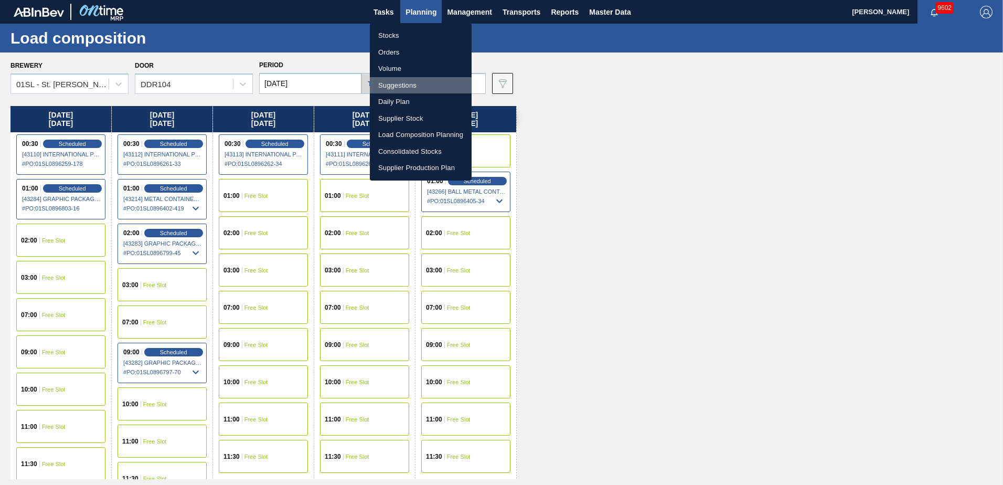
drag, startPoint x: 401, startPoint y: 83, endPoint x: 454, endPoint y: 83, distance: 53.0
click at [401, 83] on li "Suggestions" at bounding box center [421, 85] width 102 height 17
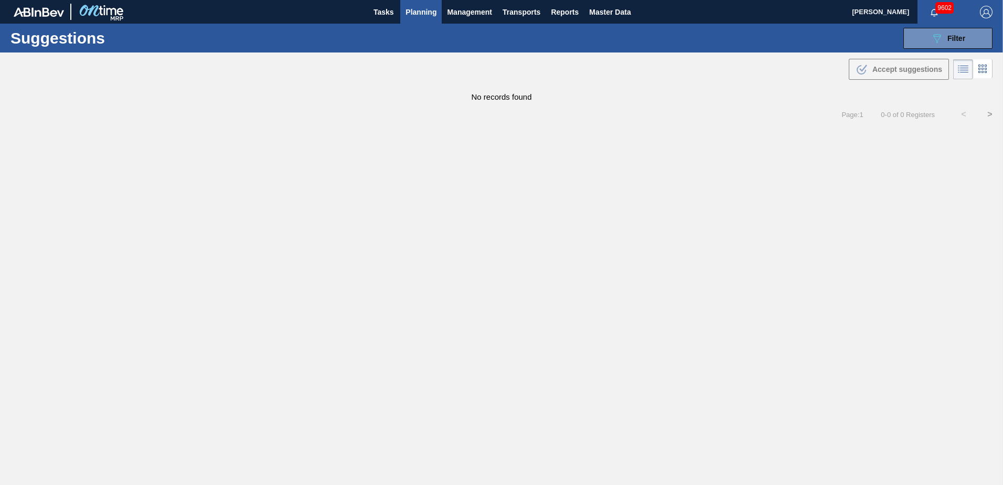
type from "[DATE]"
type to "[DATE]"
click at [947, 39] on span "Filter" at bounding box center [956, 38] width 18 height 8
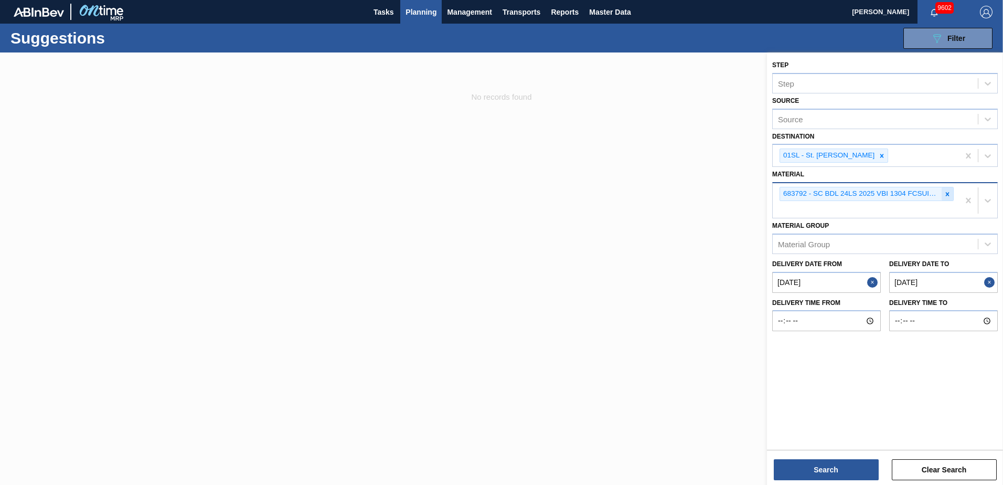
click at [946, 193] on icon at bounding box center [948, 194] width 4 height 4
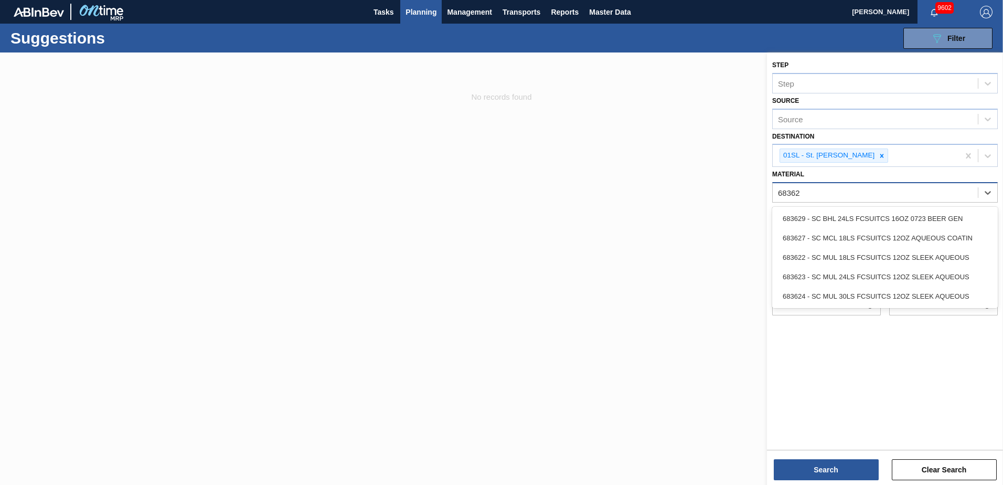
type input "683622"
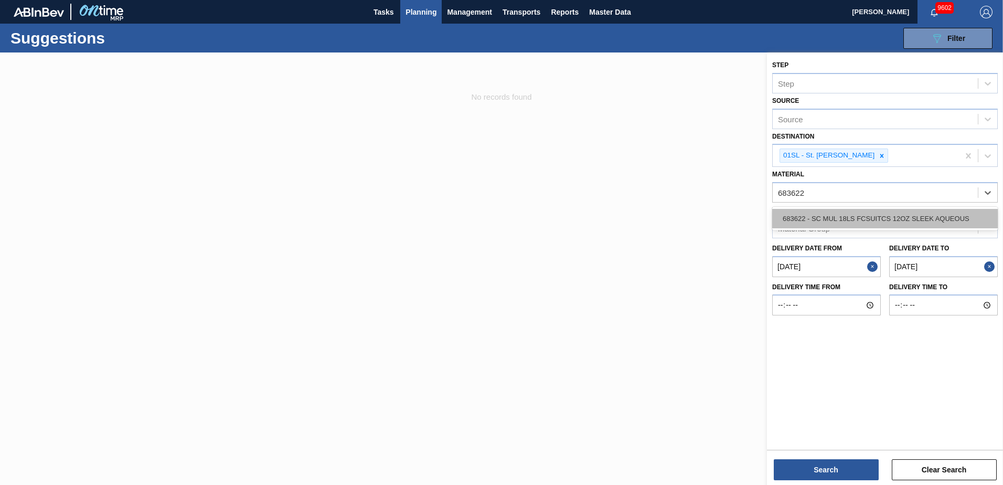
click at [910, 226] on div "683622 - SC MUL 18LS FCSUITCS 12OZ SLEEK AQUEOUS" at bounding box center [884, 218] width 225 height 19
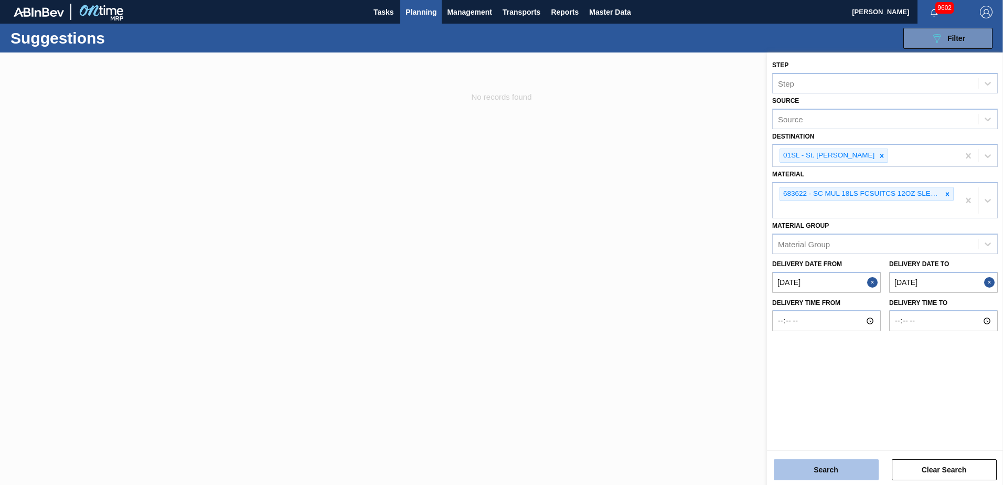
click at [832, 461] on button "Search" at bounding box center [826, 469] width 105 height 21
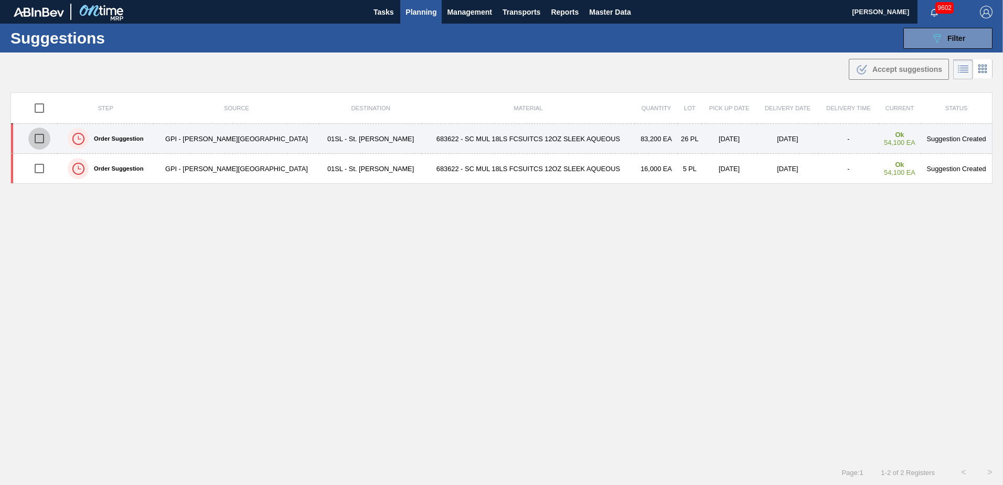
click at [44, 133] on input "checkbox" at bounding box center [39, 138] width 22 height 22
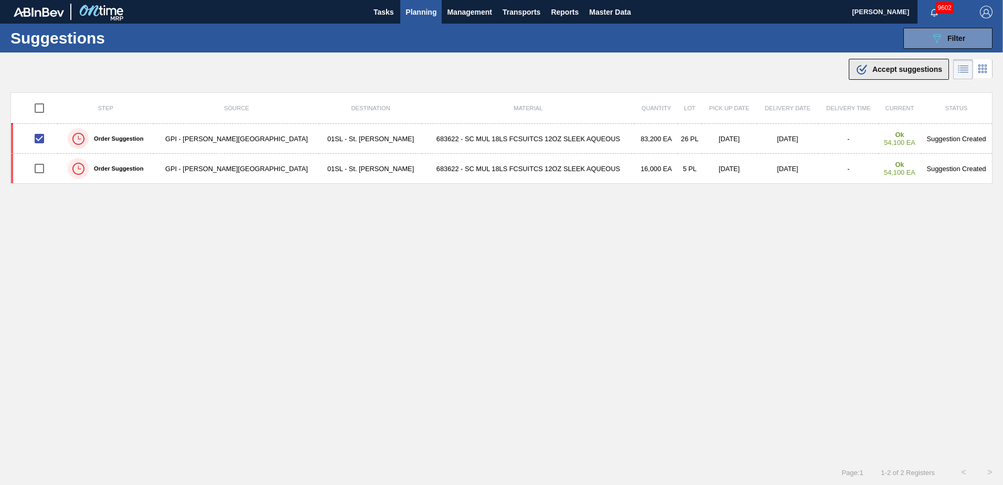
click at [896, 65] on span "Accept suggestions" at bounding box center [907, 69] width 70 height 8
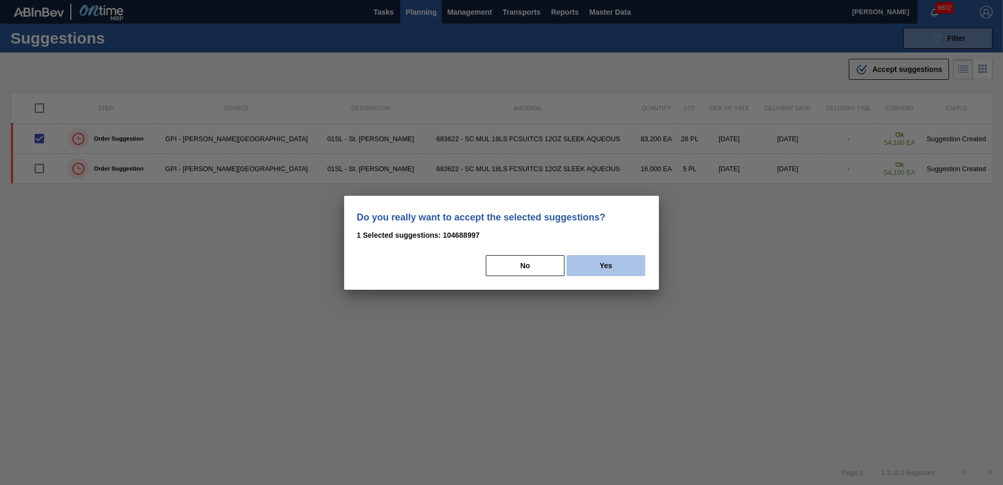
click at [619, 266] on button "Yes" at bounding box center [605, 265] width 79 height 21
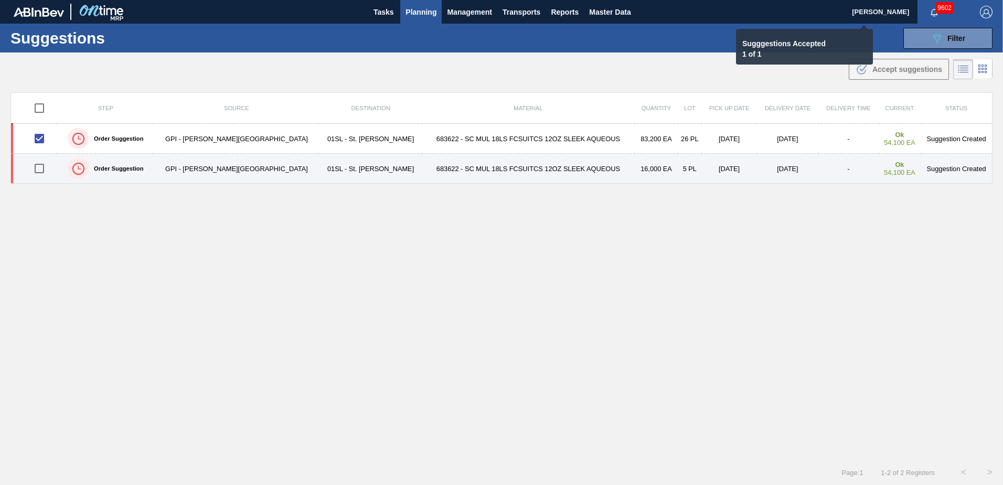
checkbox input "false"
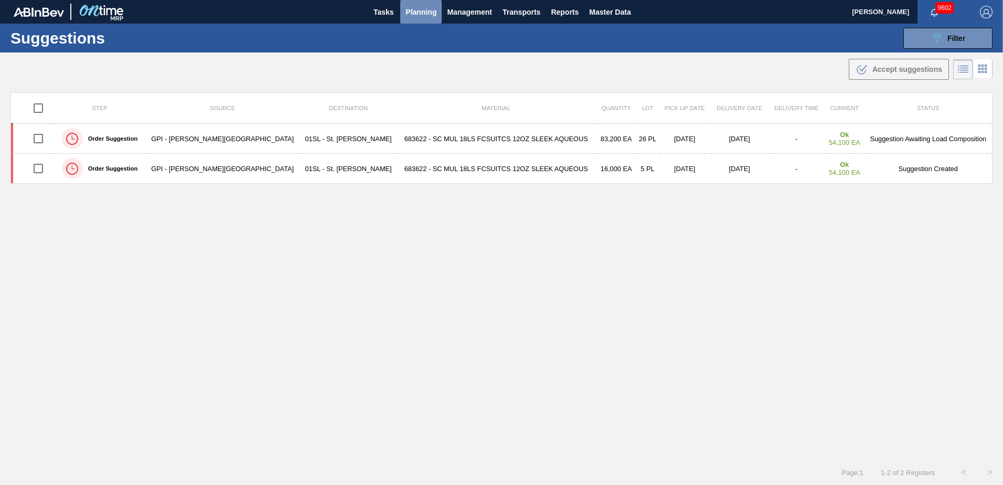
click at [424, 12] on span "Planning" at bounding box center [420, 12] width 31 height 13
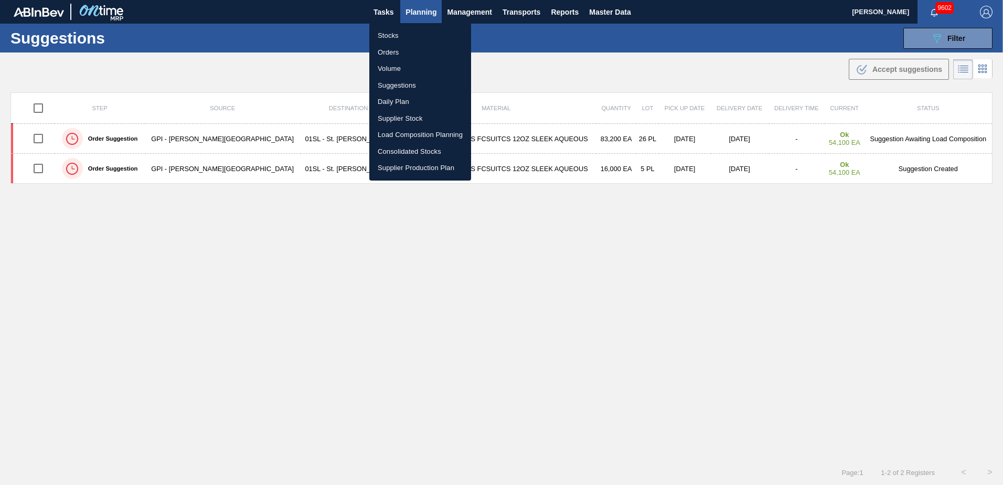
click at [413, 134] on li "Load Composition Planning" at bounding box center [420, 134] width 102 height 17
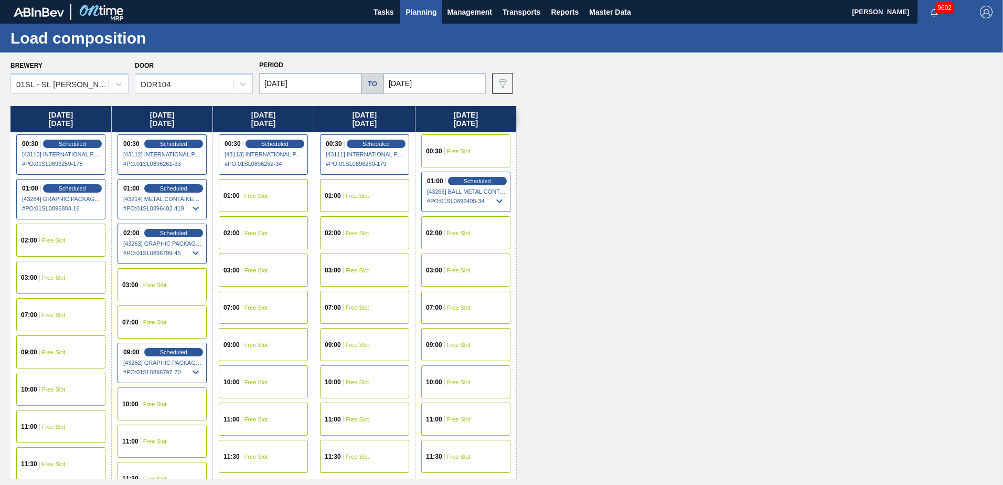
click at [48, 356] on div "09:00 Free Slot" at bounding box center [60, 351] width 89 height 33
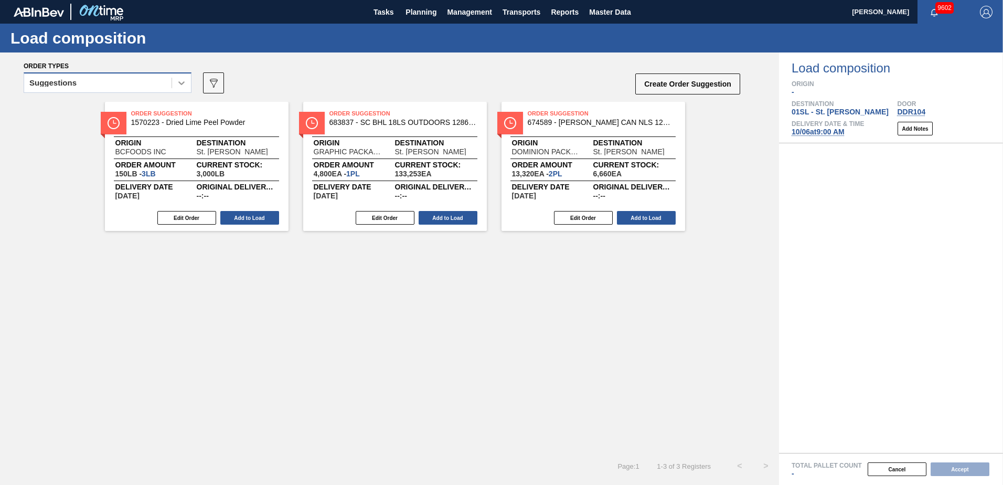
click at [179, 84] on icon at bounding box center [181, 83] width 10 height 10
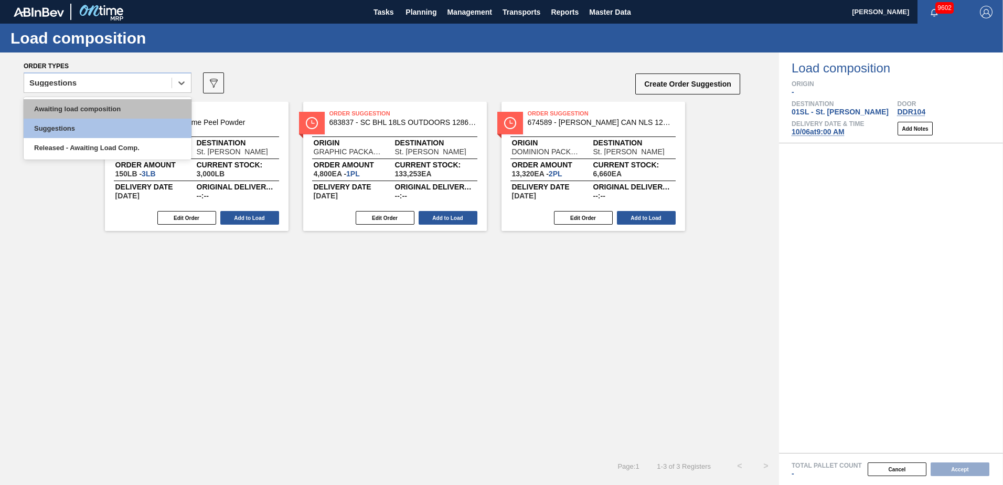
click at [121, 111] on div "Awaiting load composition" at bounding box center [108, 108] width 168 height 19
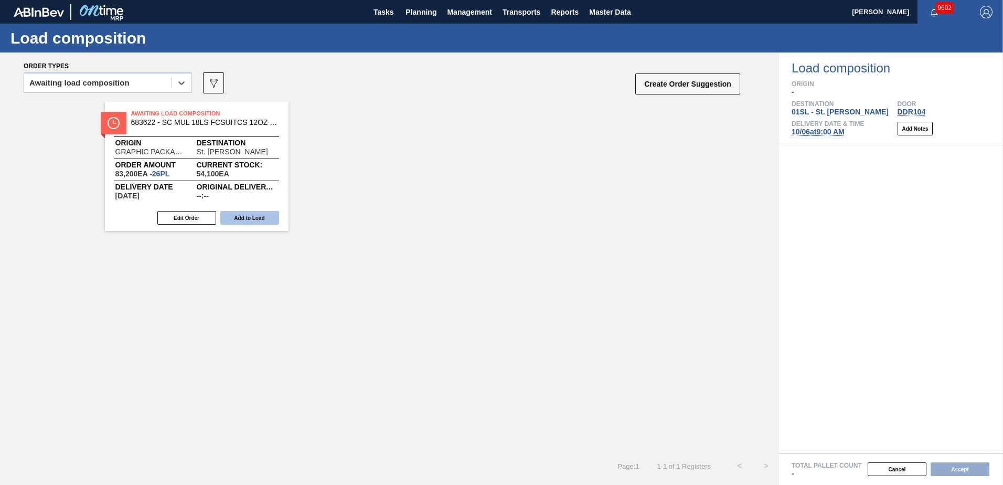
click at [244, 214] on button "Add to Load" at bounding box center [249, 218] width 59 height 14
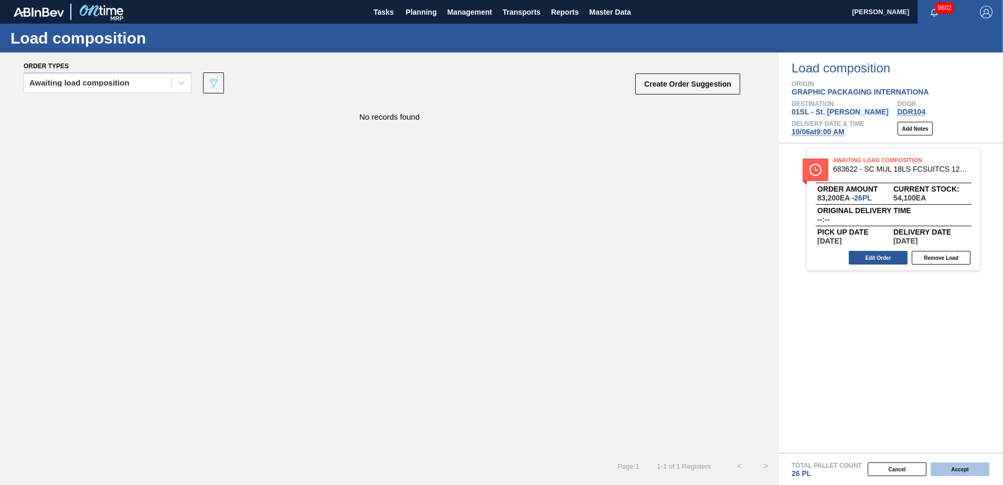
click at [961, 473] on button "Accept" at bounding box center [959, 469] width 59 height 14
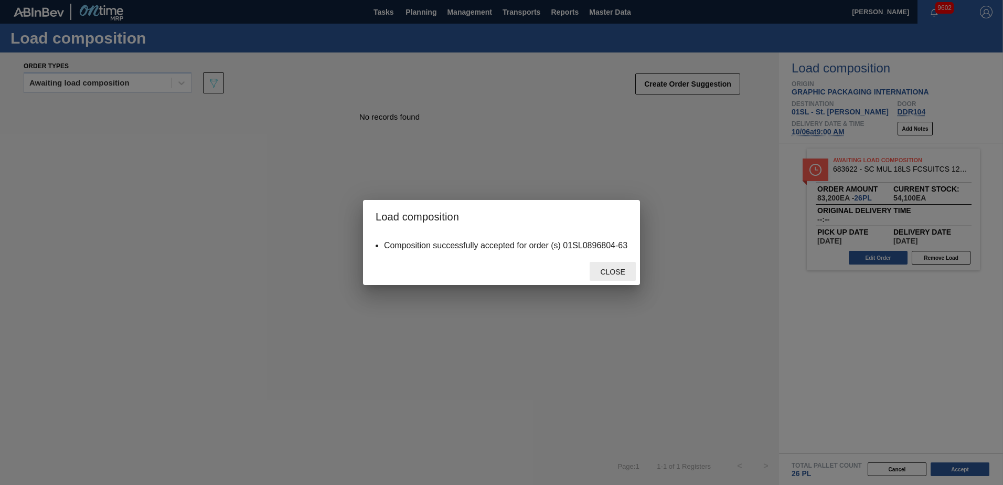
click at [605, 267] on span "Close" at bounding box center [612, 271] width 41 height 8
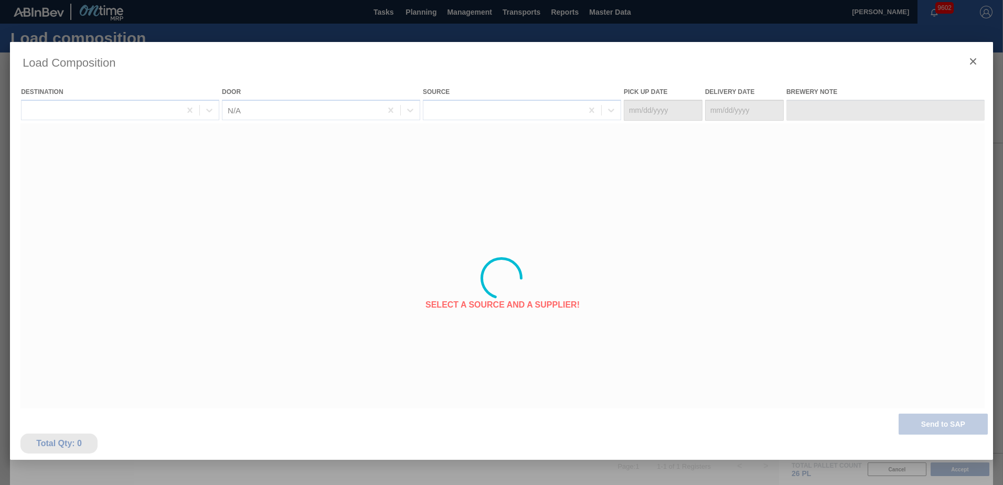
type Date "[DATE]"
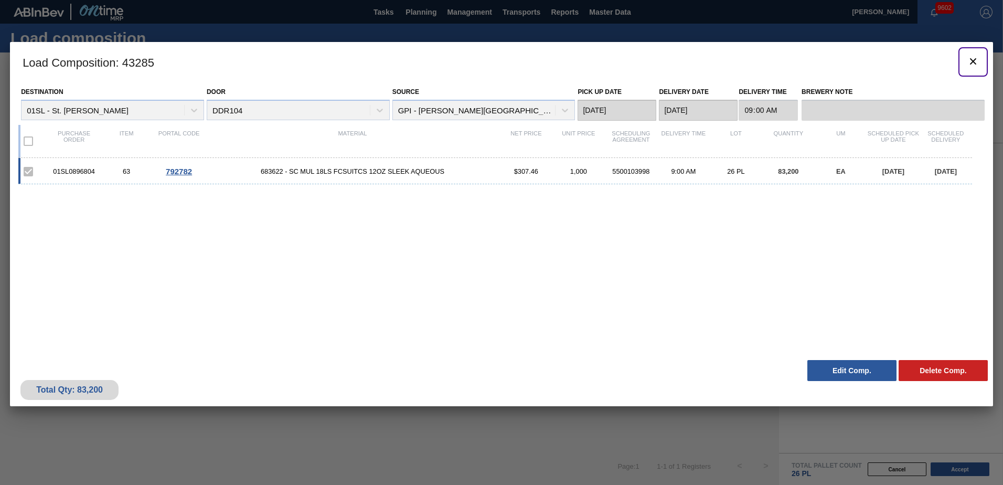
click at [969, 62] on icon "botão de ícone" at bounding box center [972, 61] width 13 height 13
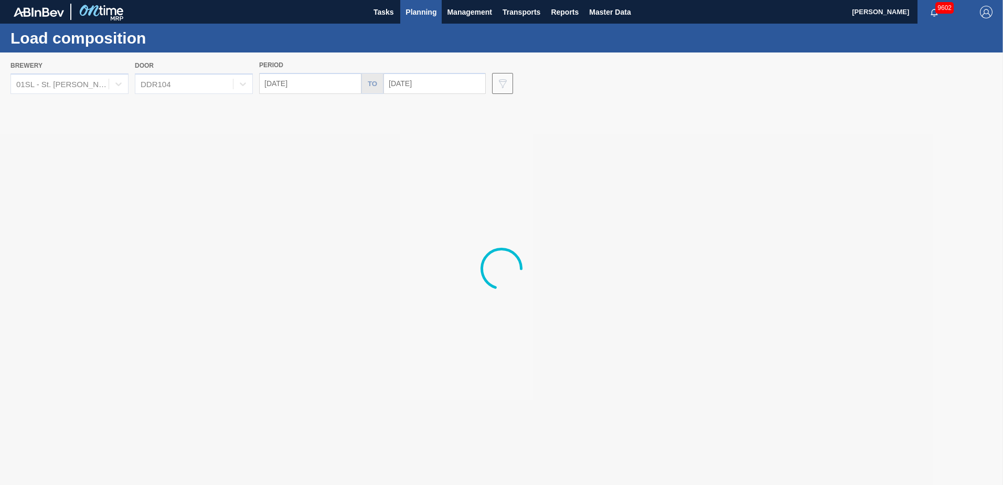
click at [424, 16] on span "Planning" at bounding box center [420, 12] width 31 height 13
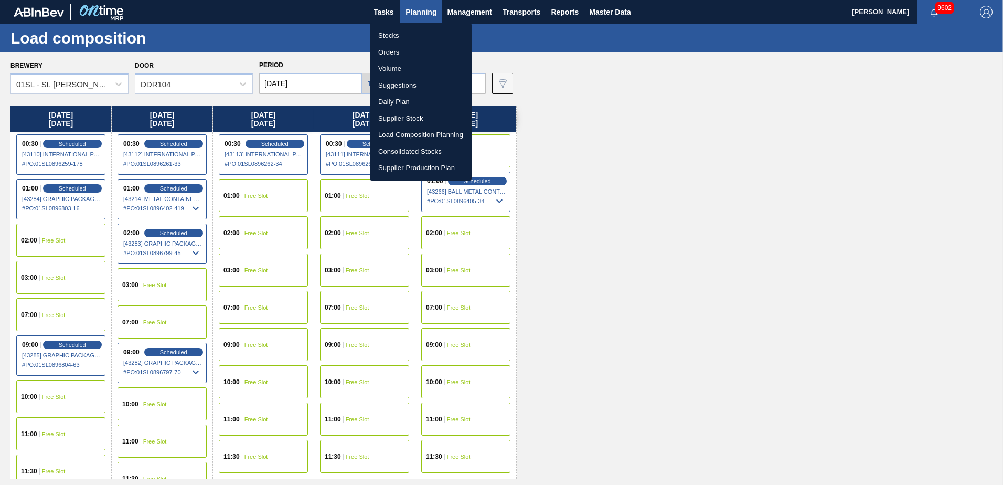
click at [409, 85] on li "Suggestions" at bounding box center [421, 85] width 102 height 17
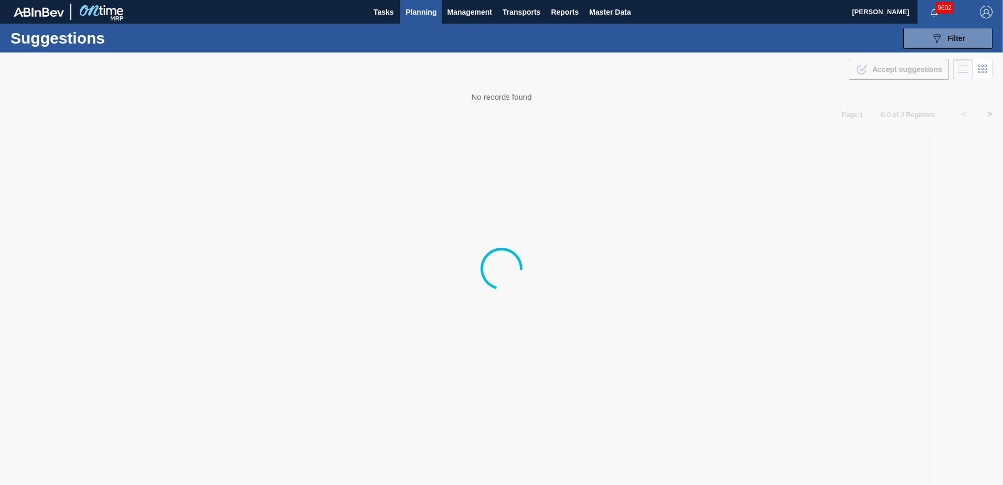
type from "[DATE]"
type to "[DATE]"
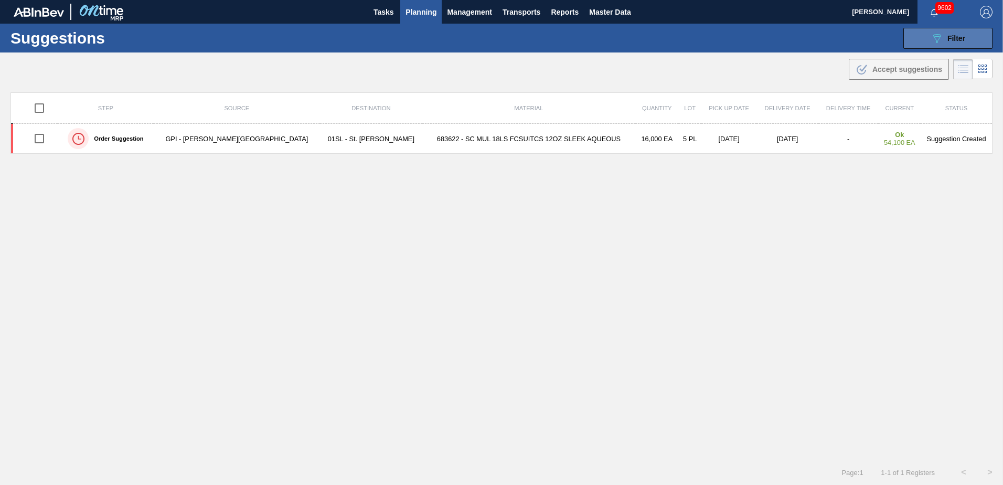
click at [937, 32] on icon "089F7B8B-B2A5-4AFE-B5C0-19BA573D28AC" at bounding box center [936, 38] width 13 height 13
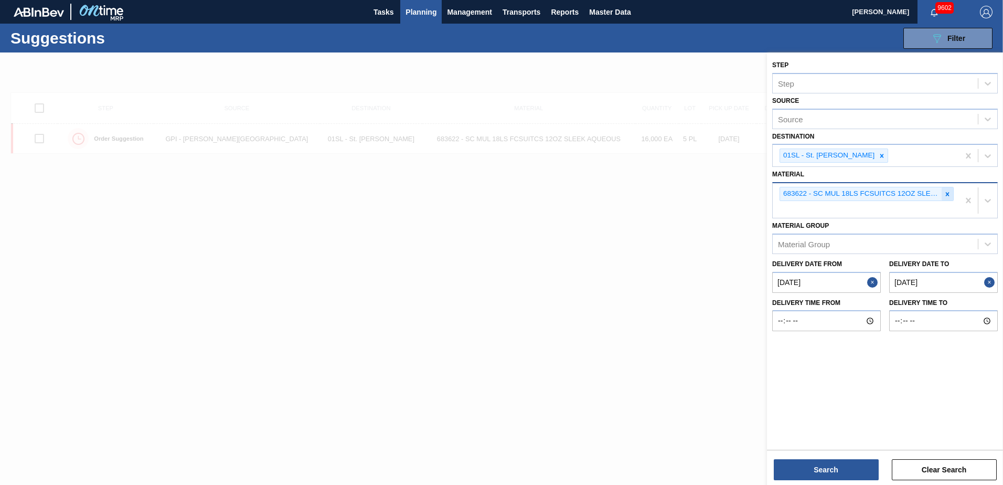
click at [943, 197] on div at bounding box center [947, 193] width 12 height 13
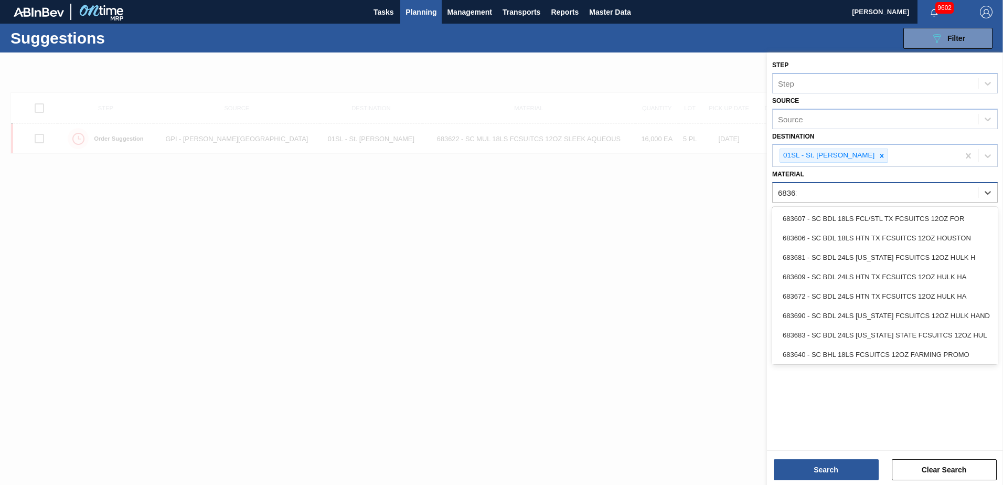
type input "683623"
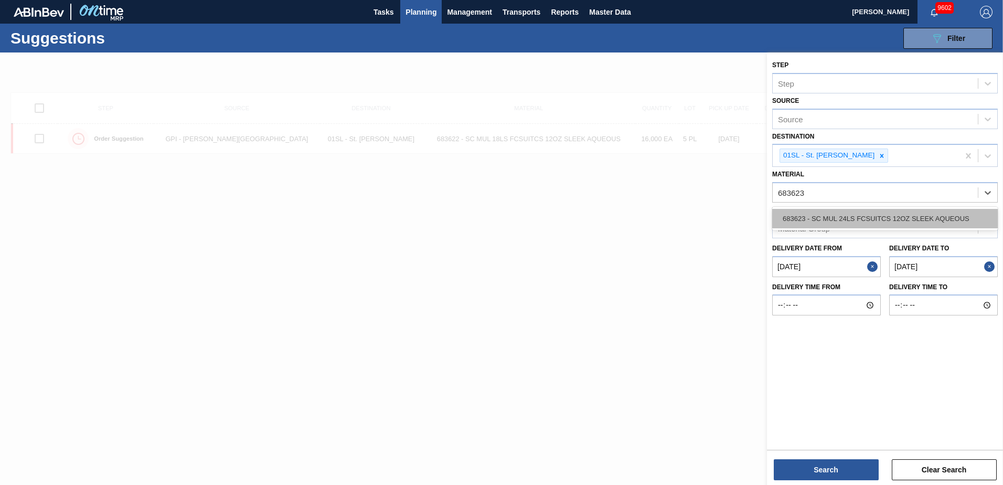
click at [934, 218] on div "683623 - SC MUL 24LS FCSUITCS 12OZ SLEEK AQUEOUS" at bounding box center [884, 218] width 225 height 19
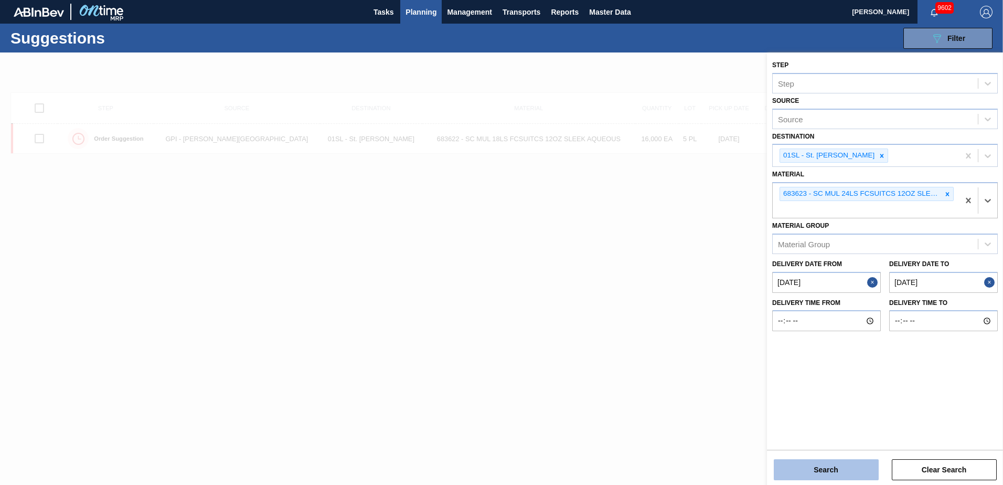
click at [837, 467] on button "Search" at bounding box center [826, 469] width 105 height 21
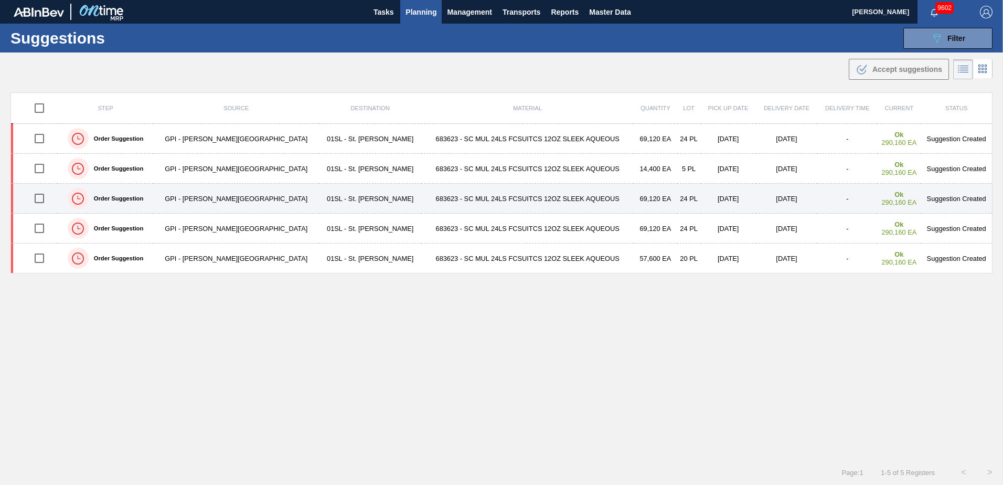
click at [43, 198] on input "checkbox" at bounding box center [39, 198] width 22 height 22
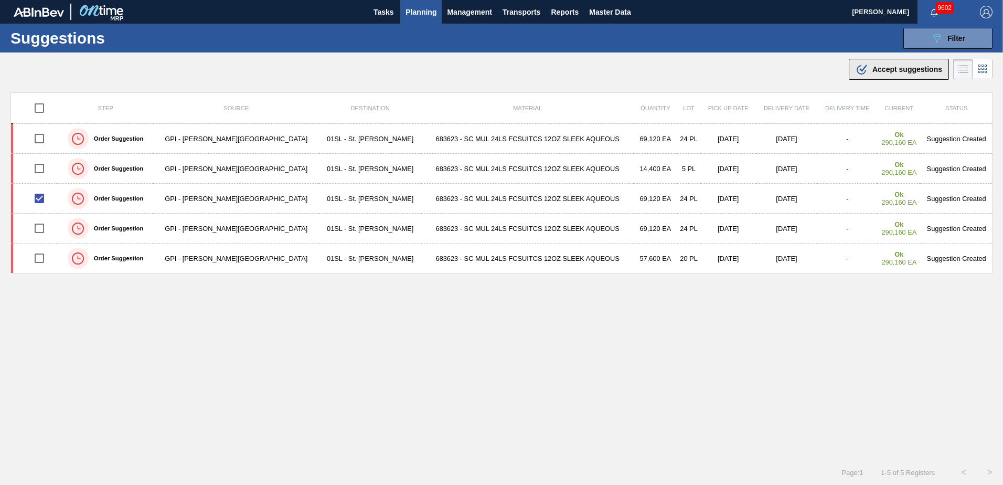
click at [902, 62] on button ".b{fill:var(--color-action-default)} Accept suggestions" at bounding box center [898, 69] width 100 height 21
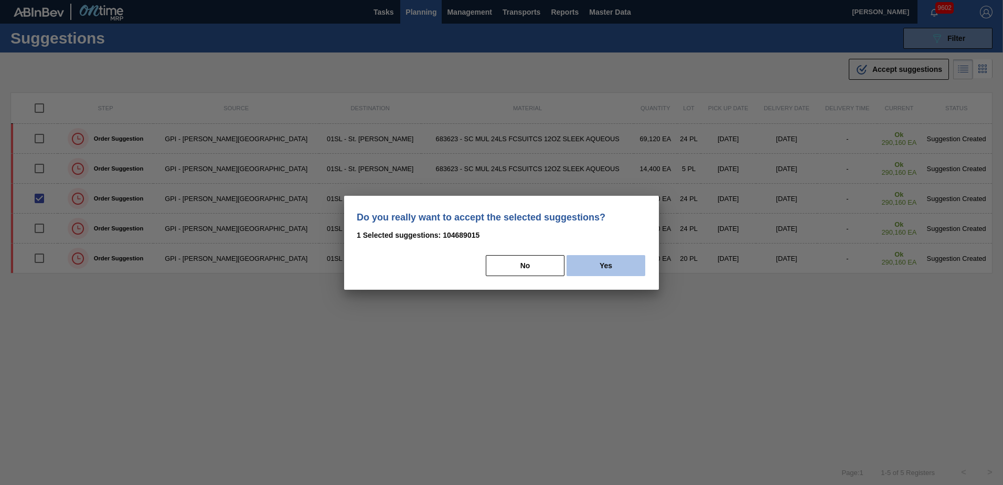
click at [613, 262] on button "Yes" at bounding box center [605, 265] width 79 height 21
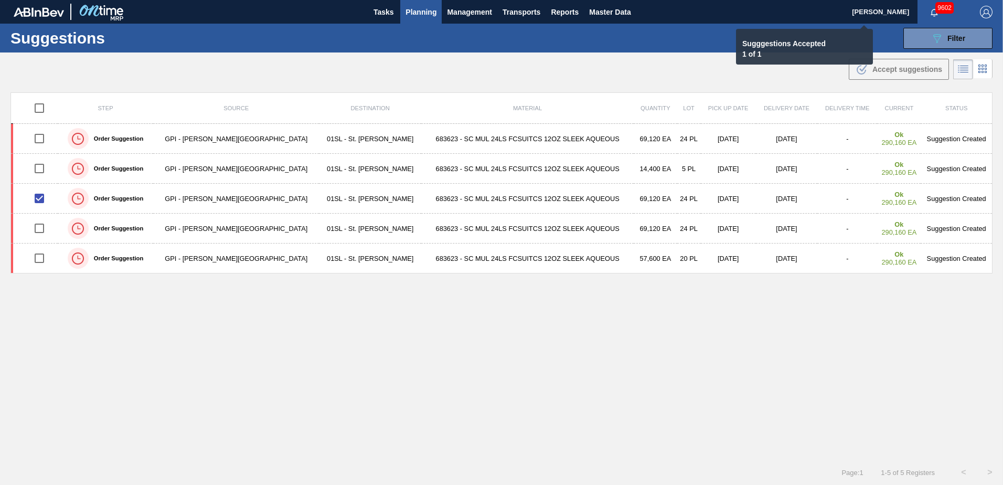
checkbox input "false"
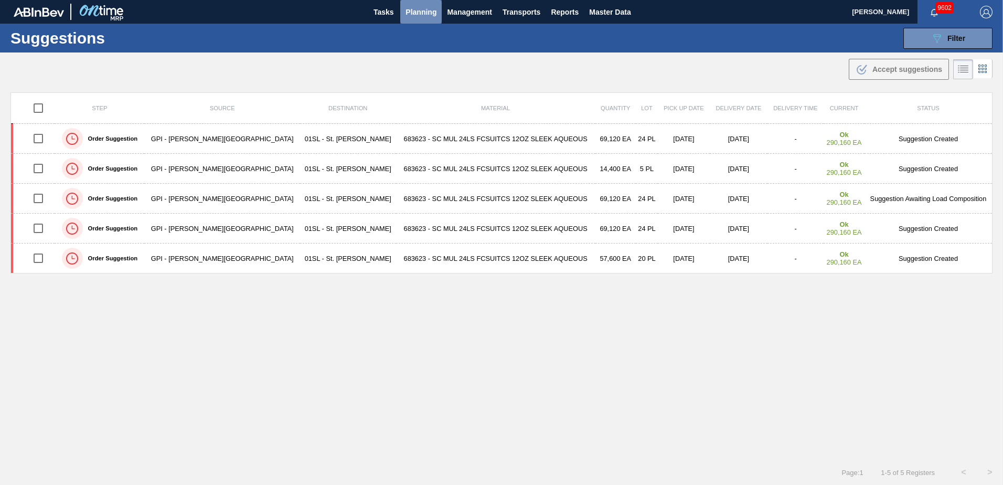
click at [413, 18] on span "Planning" at bounding box center [420, 12] width 31 height 13
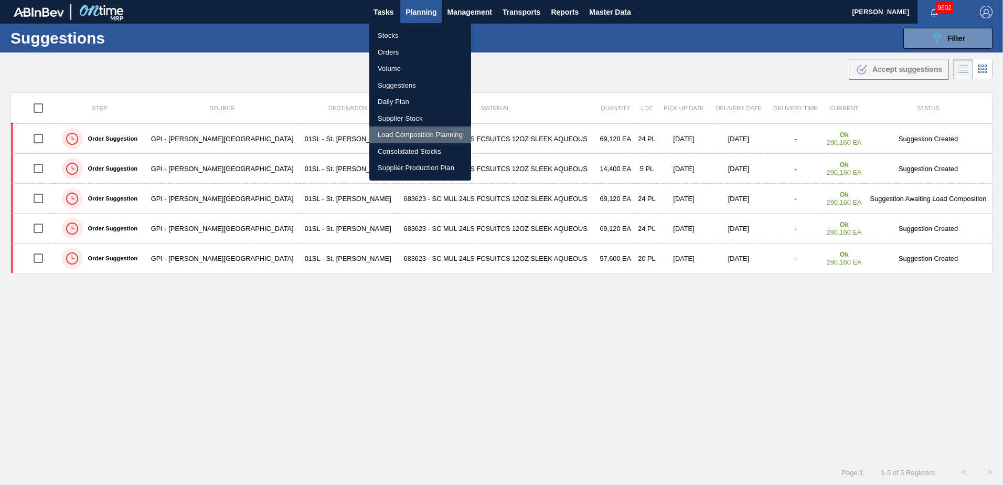
click at [394, 137] on li "Load Composition Planning" at bounding box center [420, 134] width 102 height 17
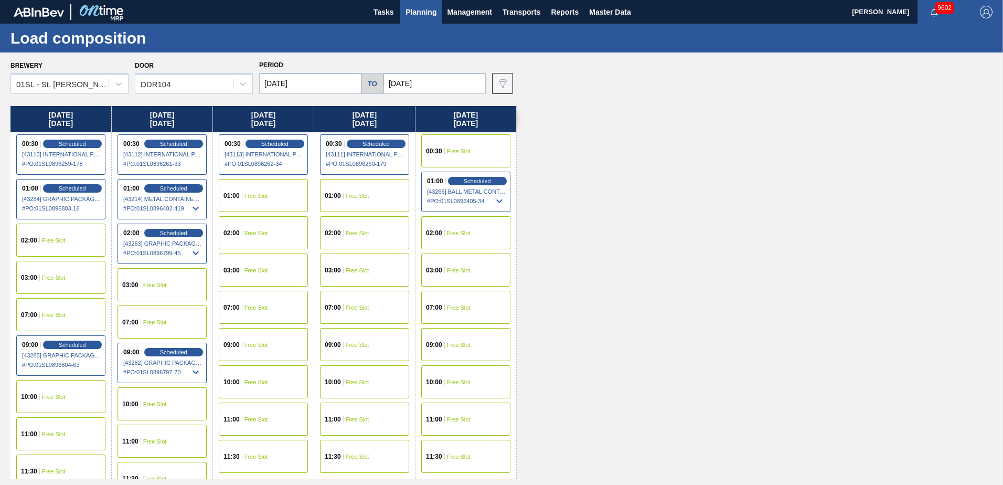
click at [150, 399] on div "10:00 Free Slot" at bounding box center [161, 403] width 89 height 33
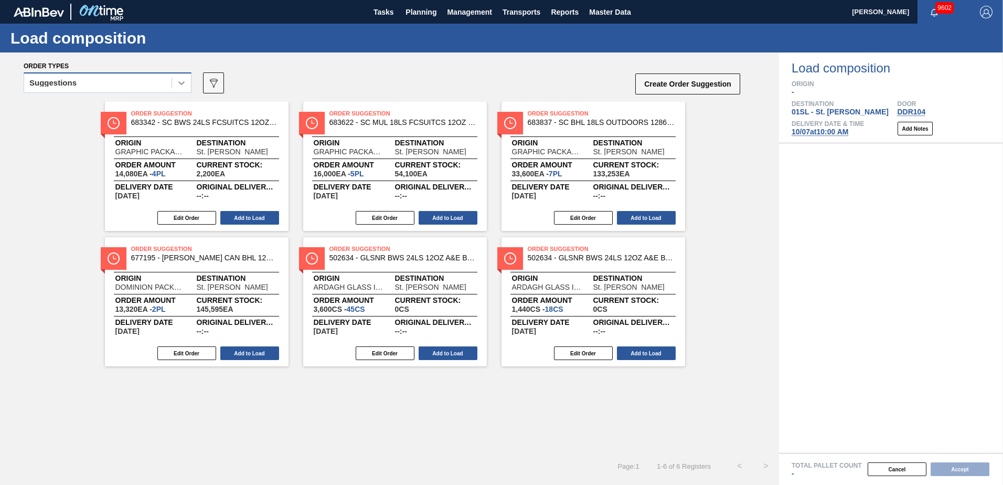
click at [180, 80] on icon at bounding box center [181, 83] width 10 height 10
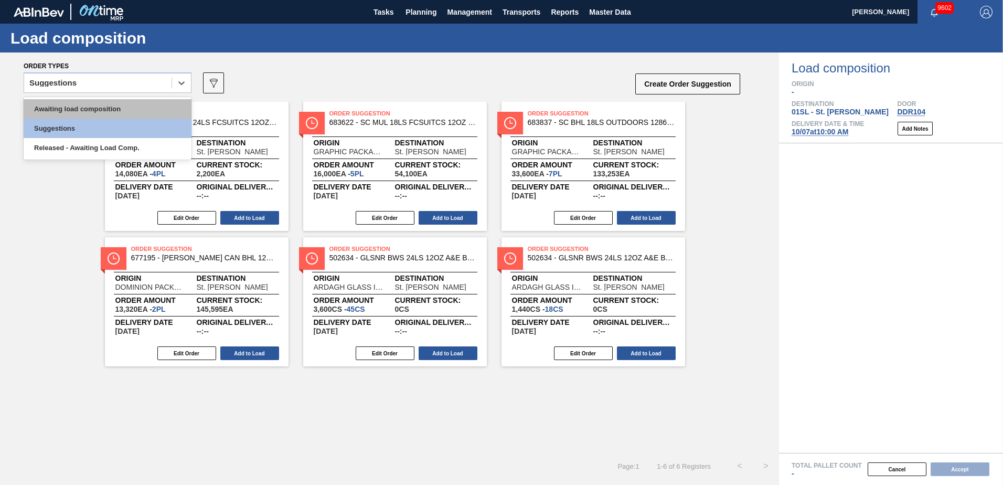
click at [130, 101] on div "Awaiting load composition" at bounding box center [108, 108] width 168 height 19
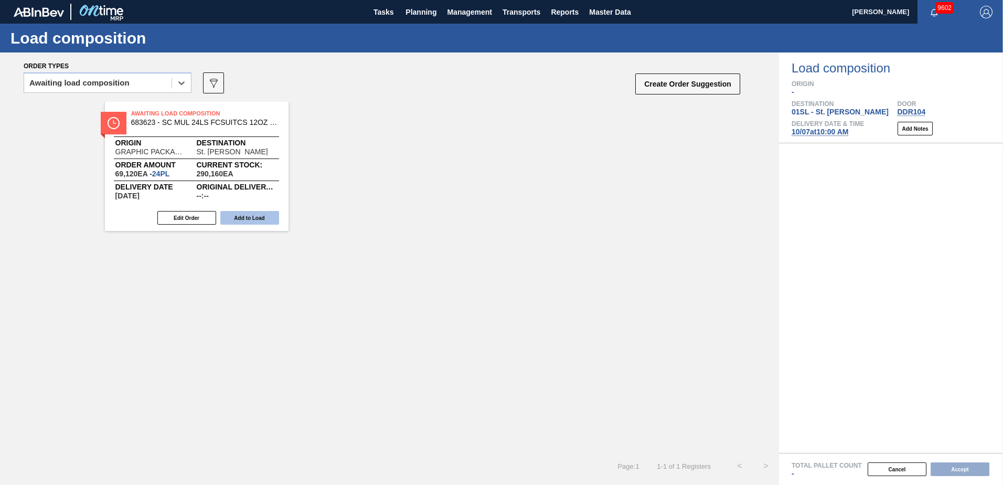
click at [255, 216] on button "Add to Load" at bounding box center [249, 218] width 59 height 14
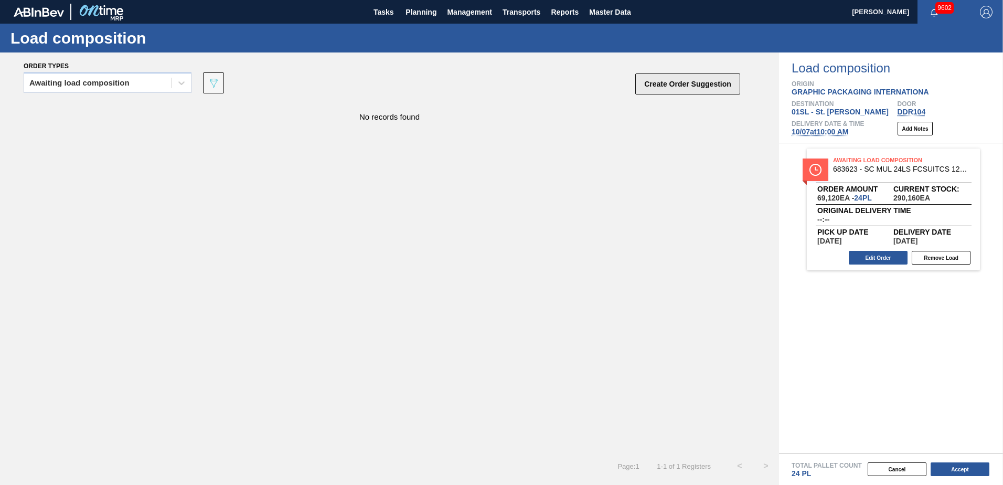
click at [687, 85] on button "Create Order Suggestion" at bounding box center [687, 83] width 105 height 21
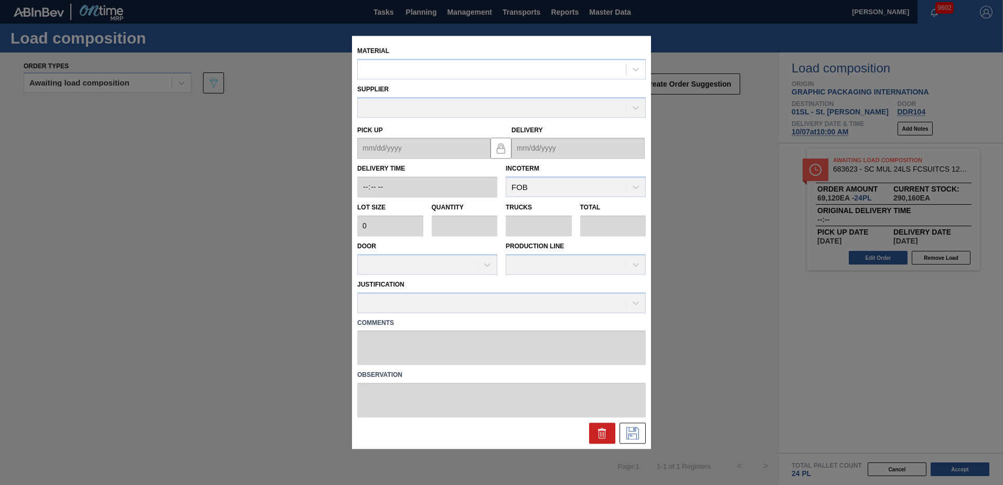
drag, startPoint x: 515, startPoint y: 73, endPoint x: 517, endPoint y: 58, distance: 15.8
click at [515, 66] on div at bounding box center [492, 69] width 268 height 15
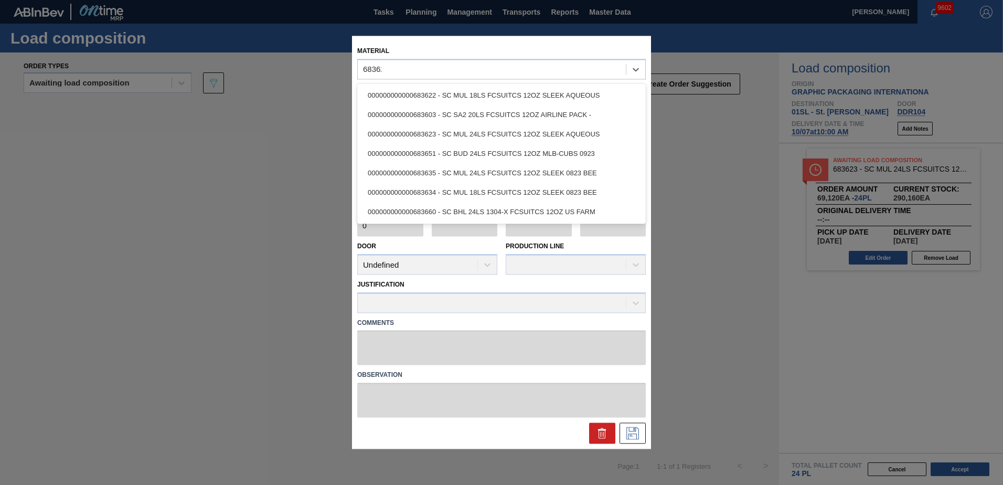
type input "683623"
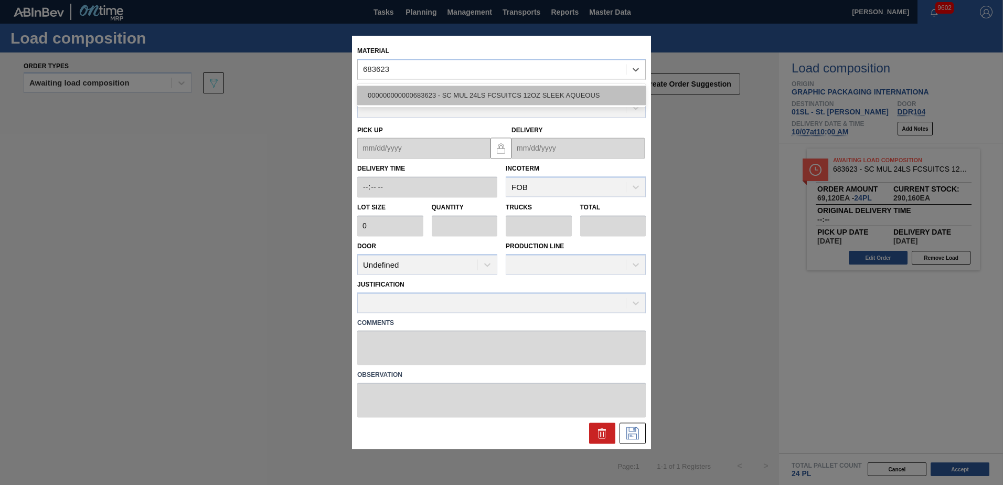
click at [523, 95] on div "000000000000683623 - SC MUL 24LS FCSUITCS 12OZ SLEEK AQUEOUS" at bounding box center [501, 94] width 288 height 19
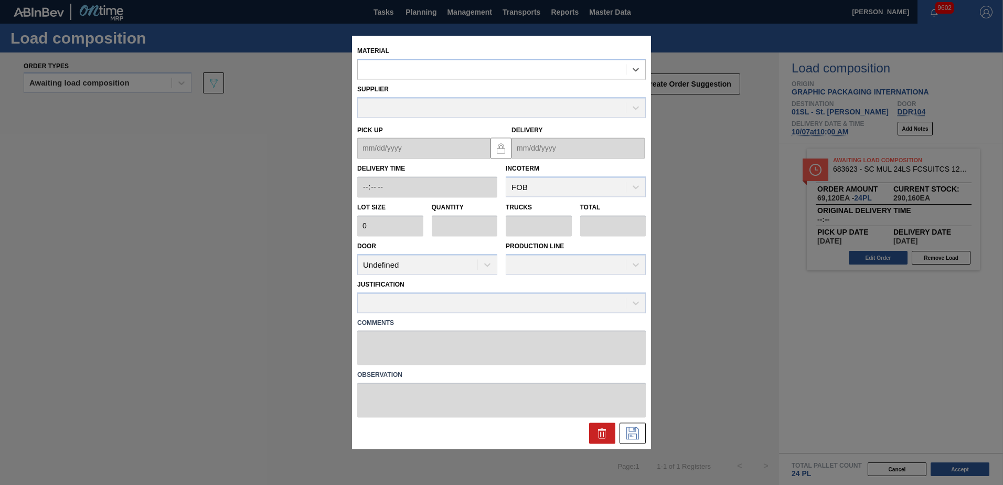
type input "2,880"
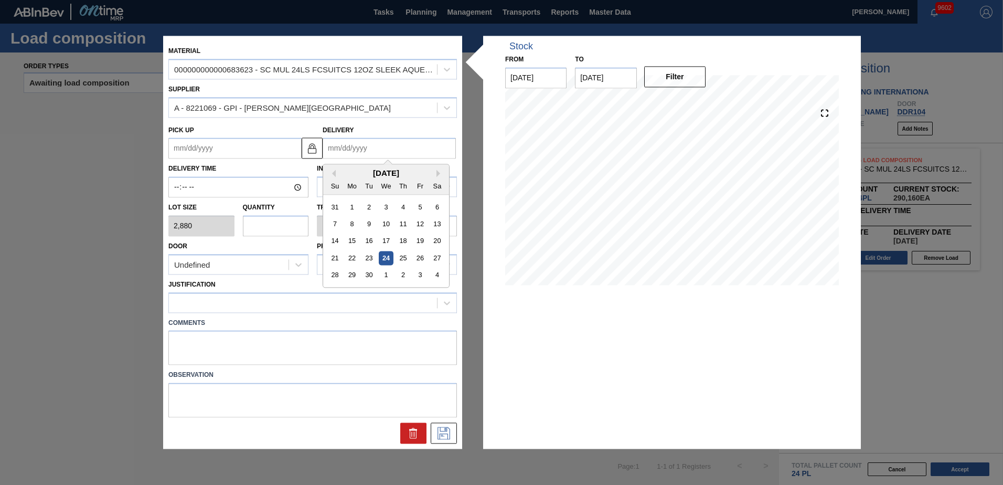
click at [419, 144] on input "Delivery" at bounding box center [389, 148] width 133 height 21
click at [439, 176] on button "Next Month" at bounding box center [439, 173] width 7 height 7
click at [372, 226] on div "7" at bounding box center [369, 224] width 14 height 14
type up "[DATE]"
type input "[DATE]"
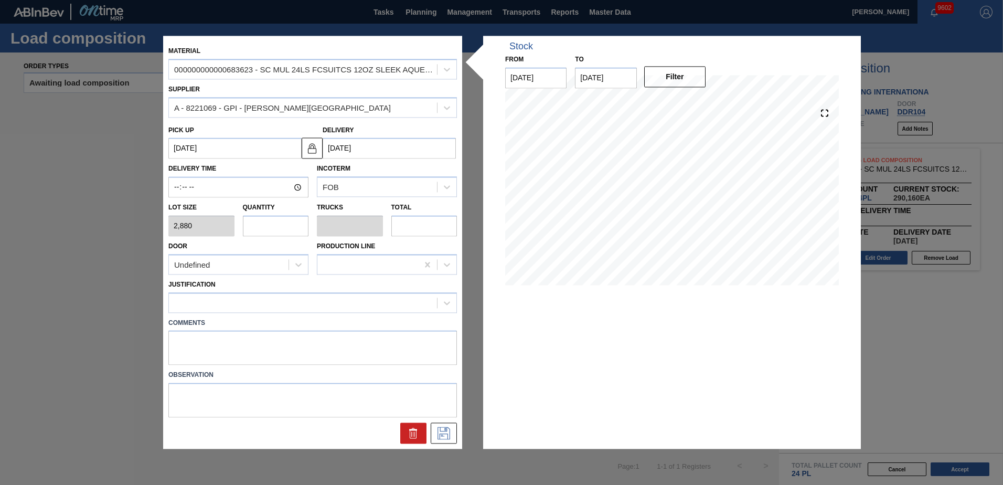
click at [277, 226] on input "text" at bounding box center [276, 225] width 66 height 21
type input "2"
type input "0.083"
type input "5,760"
type input "2"
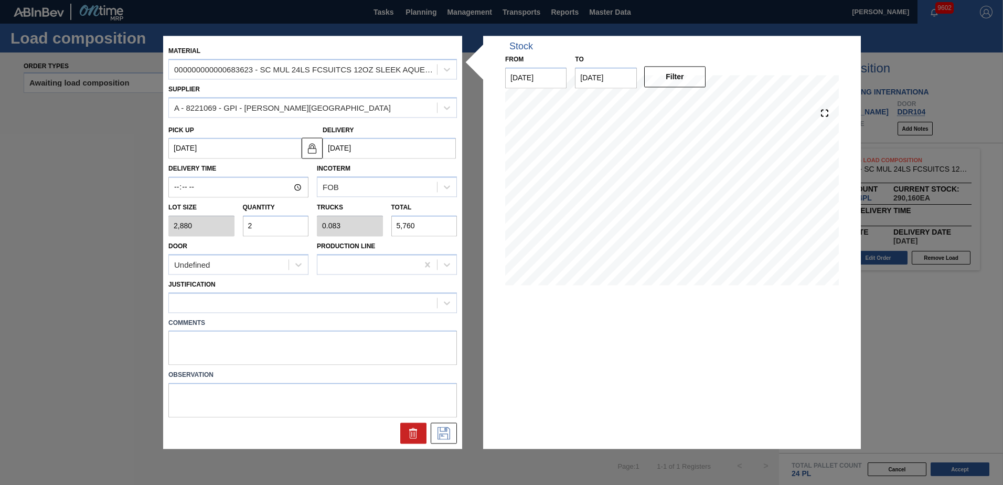
drag, startPoint x: 281, startPoint y: 265, endPoint x: 276, endPoint y: 276, distance: 12.0
click at [281, 266] on div "Undefined" at bounding box center [229, 264] width 120 height 15
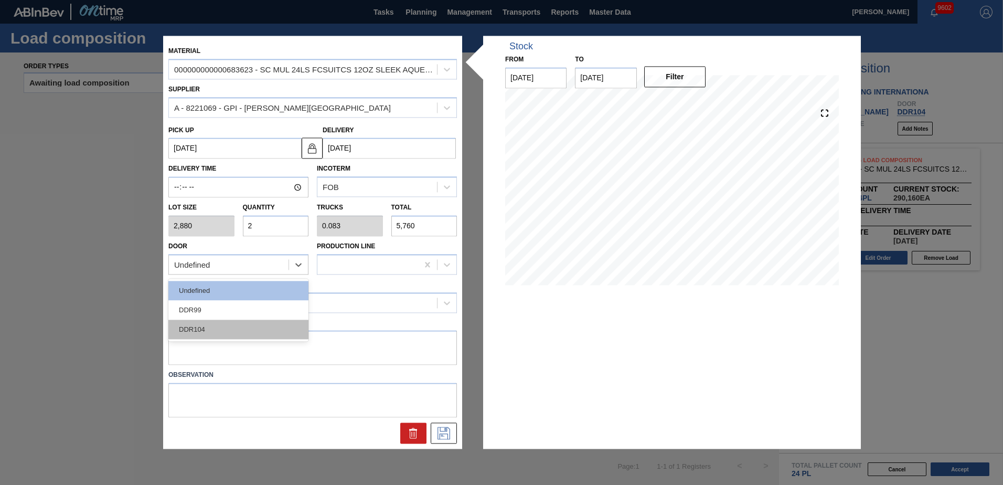
click at [250, 326] on div "DDR104" at bounding box center [238, 328] width 140 height 19
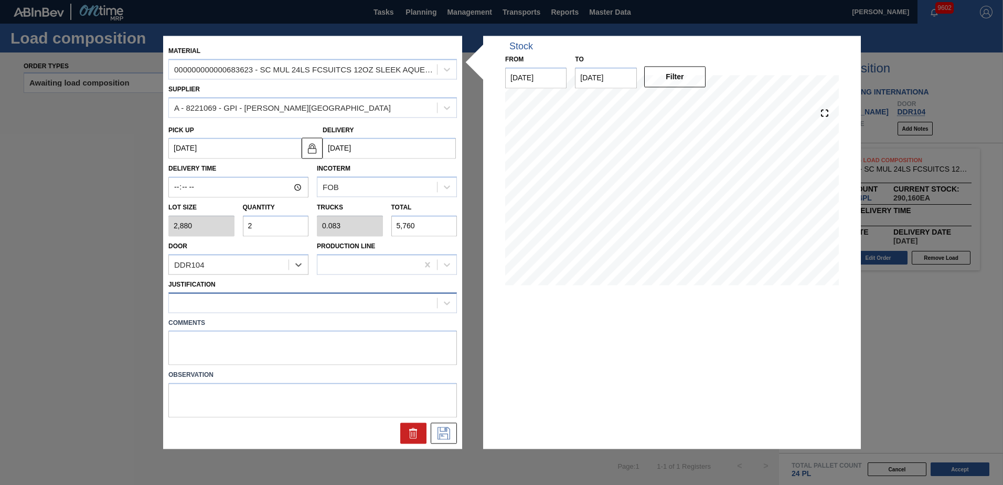
click at [247, 299] on div at bounding box center [303, 302] width 268 height 15
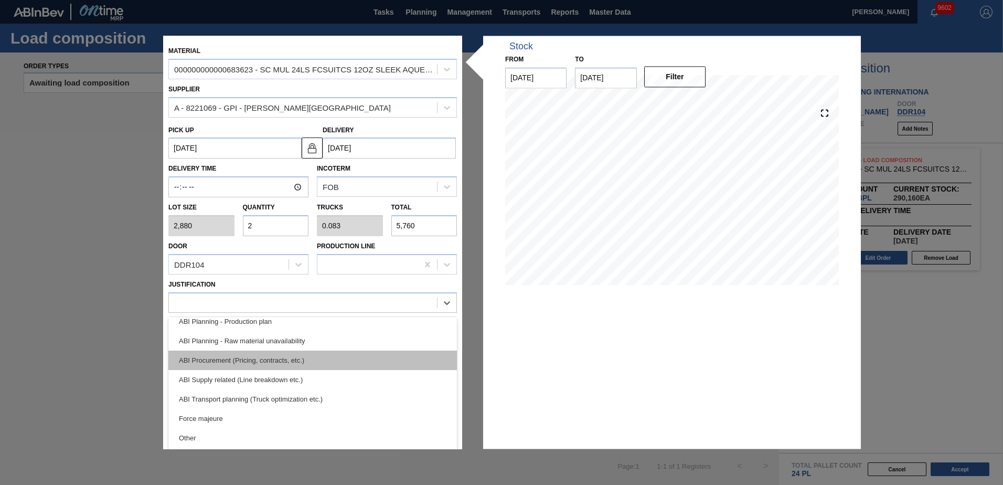
scroll to position [105, 0]
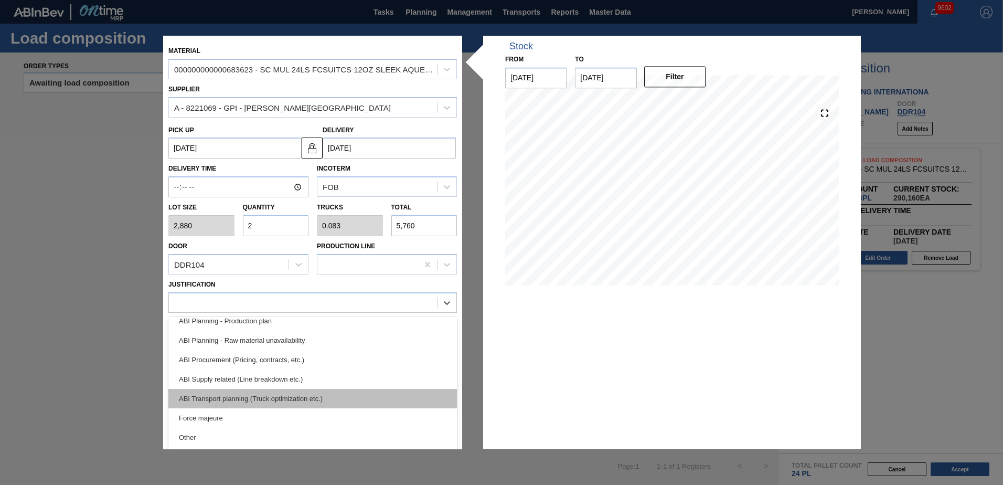
click at [299, 394] on div "ABI Transport planning (Truck optimization etc.)" at bounding box center [312, 398] width 288 height 19
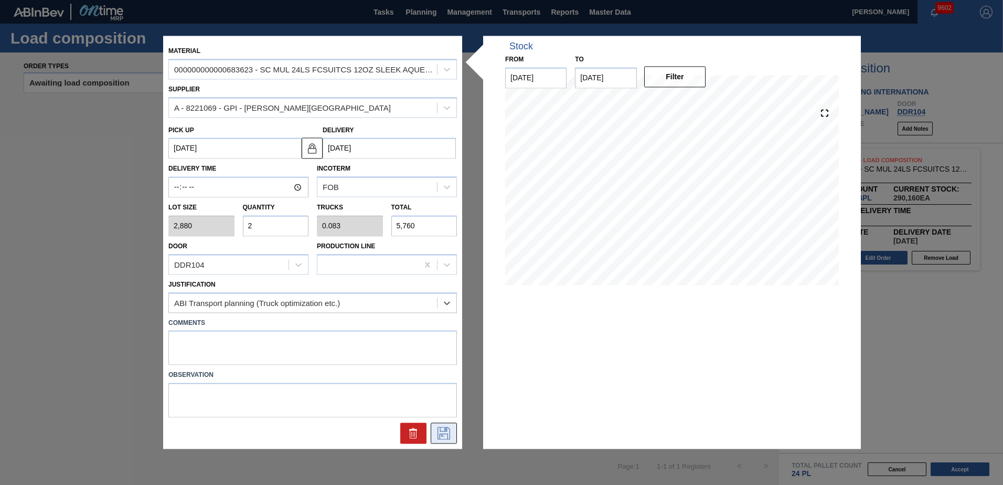
click at [443, 430] on icon at bounding box center [443, 433] width 17 height 13
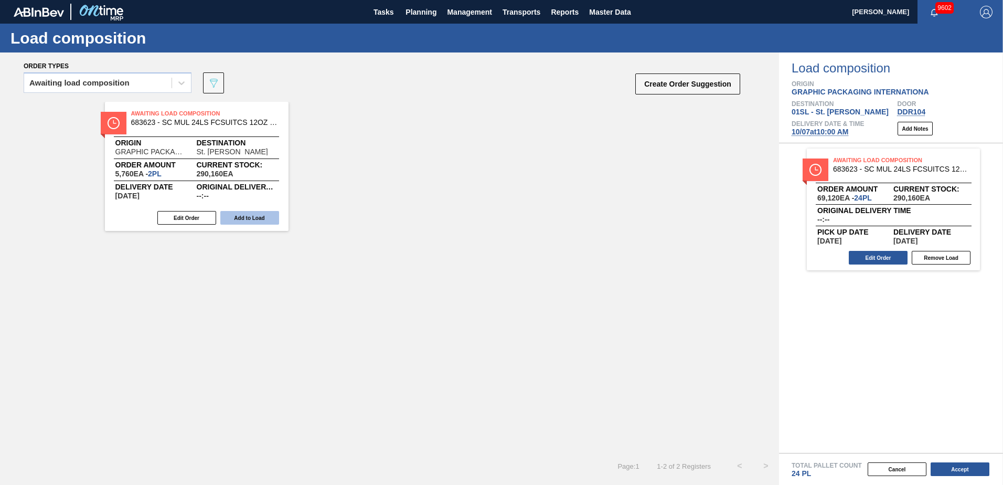
click at [235, 220] on button "Add to Load" at bounding box center [249, 218] width 59 height 14
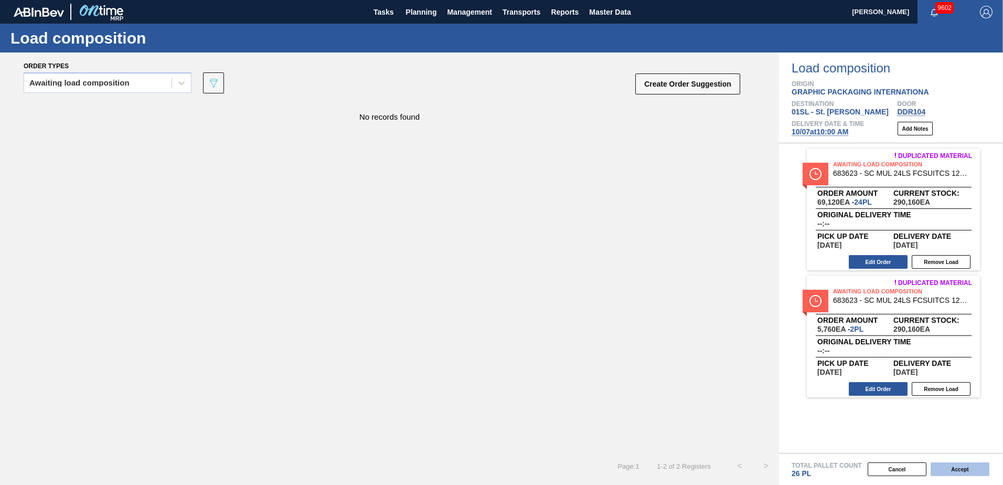
click at [947, 468] on button "Accept" at bounding box center [959, 469] width 59 height 14
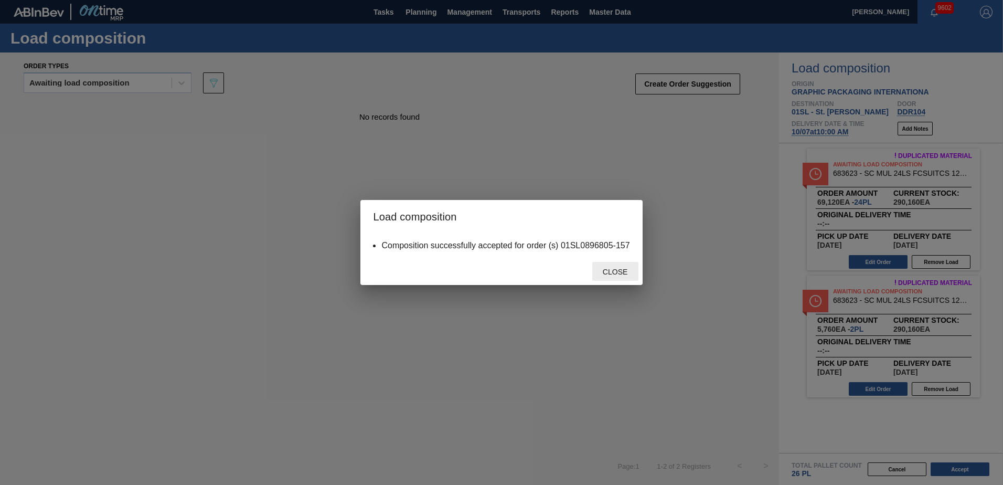
click at [611, 272] on span "Close" at bounding box center [614, 271] width 41 height 8
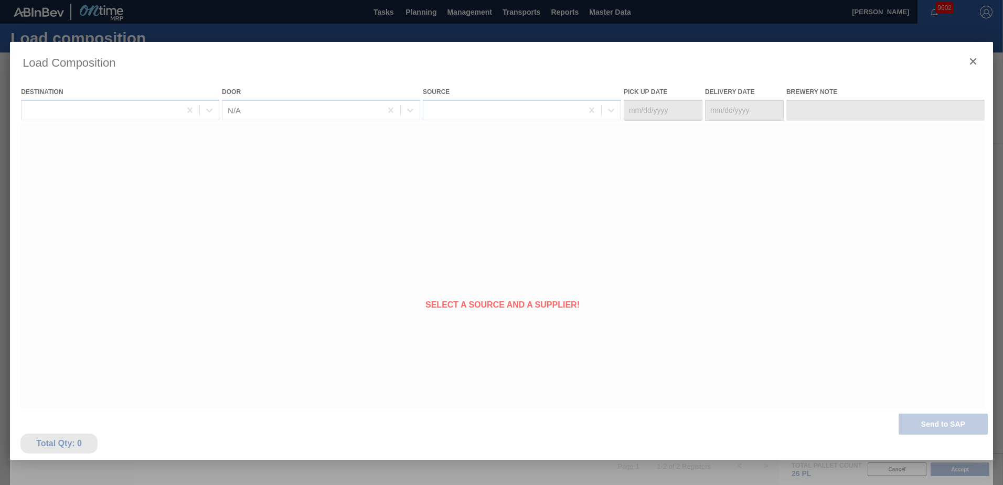
type Date "[DATE]"
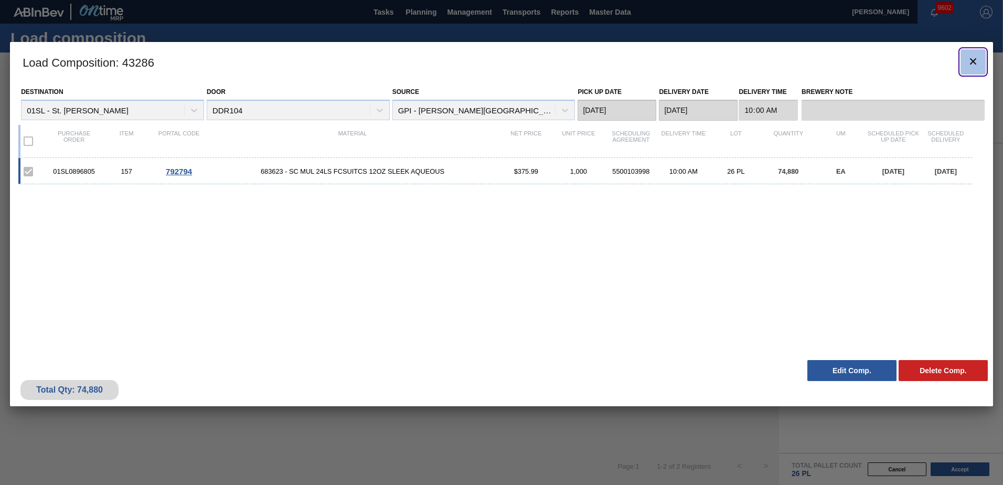
click at [972, 63] on icon "botão de ícone" at bounding box center [972, 61] width 13 height 13
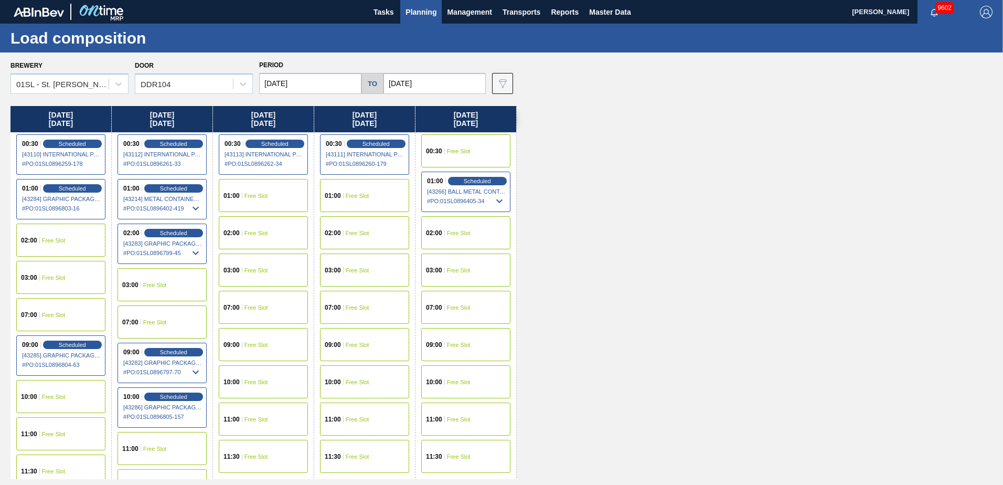
click at [427, 17] on span "Planning" at bounding box center [420, 12] width 31 height 13
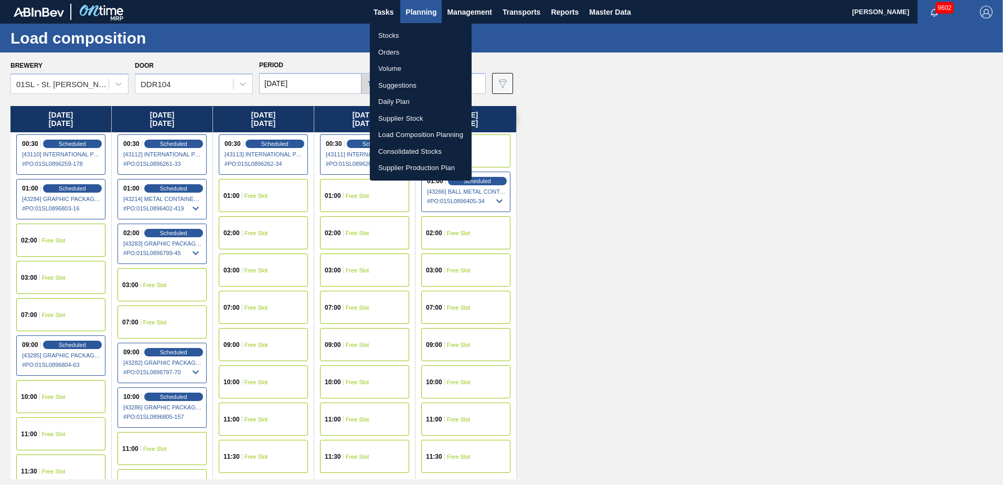
click at [408, 88] on li "Suggestions" at bounding box center [421, 85] width 102 height 17
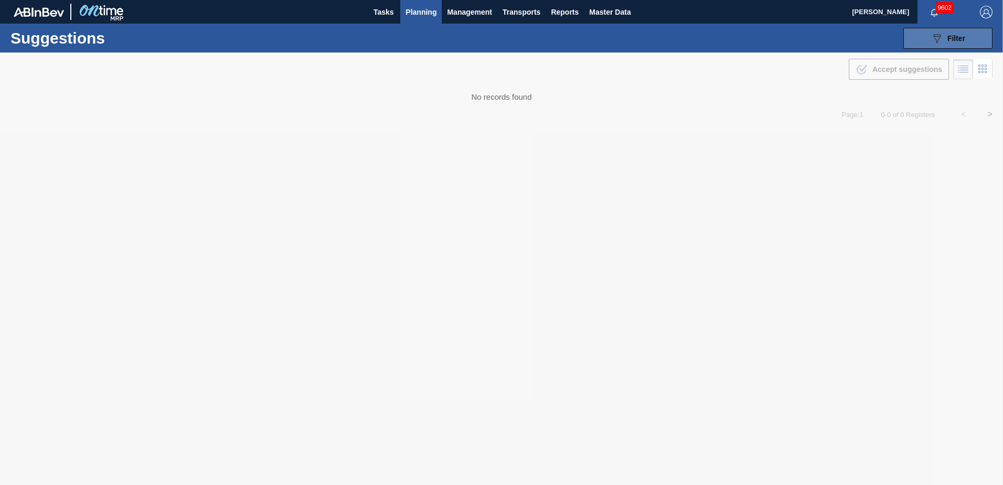
type from "[DATE]"
type to "[DATE]"
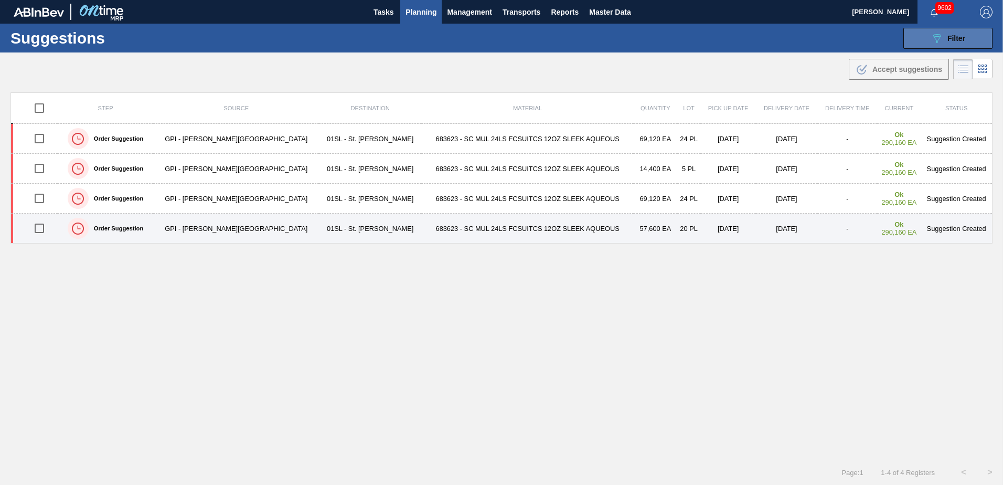
click at [45, 229] on input "checkbox" at bounding box center [39, 228] width 22 height 22
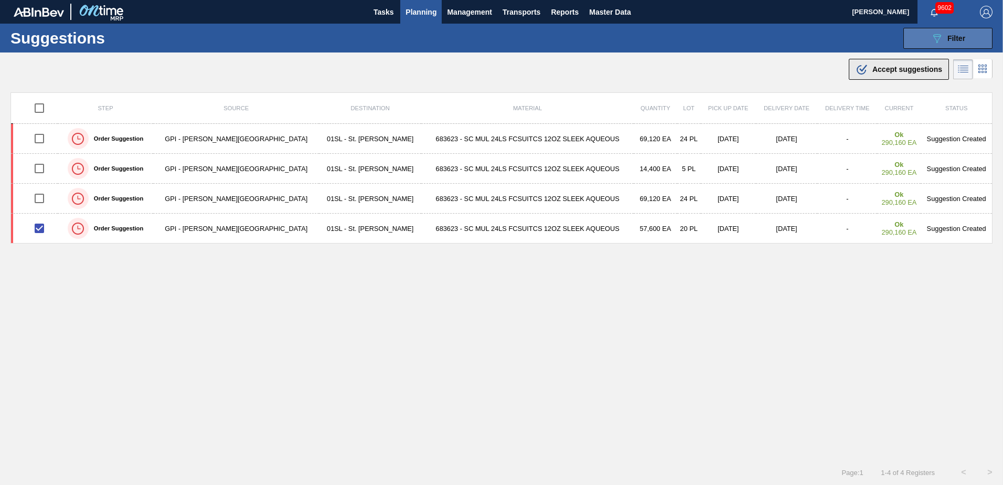
click at [903, 65] on span "Accept suggestions" at bounding box center [907, 69] width 70 height 8
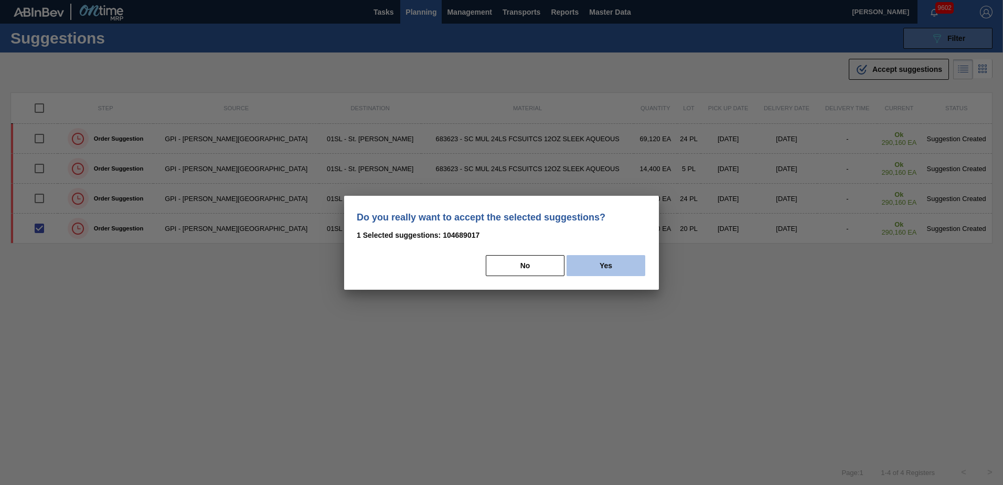
click at [616, 261] on button "Yes" at bounding box center [605, 265] width 79 height 21
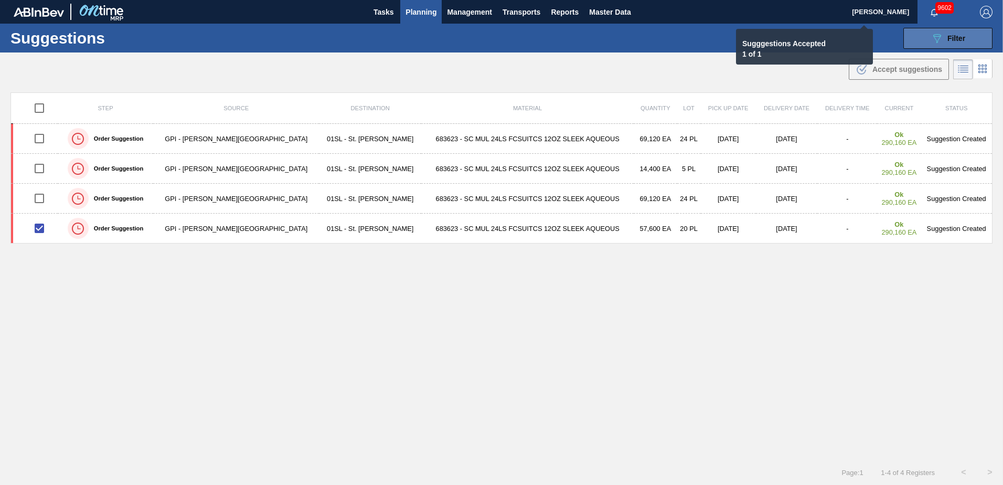
click at [411, 19] on button "Planning" at bounding box center [420, 12] width 41 height 24
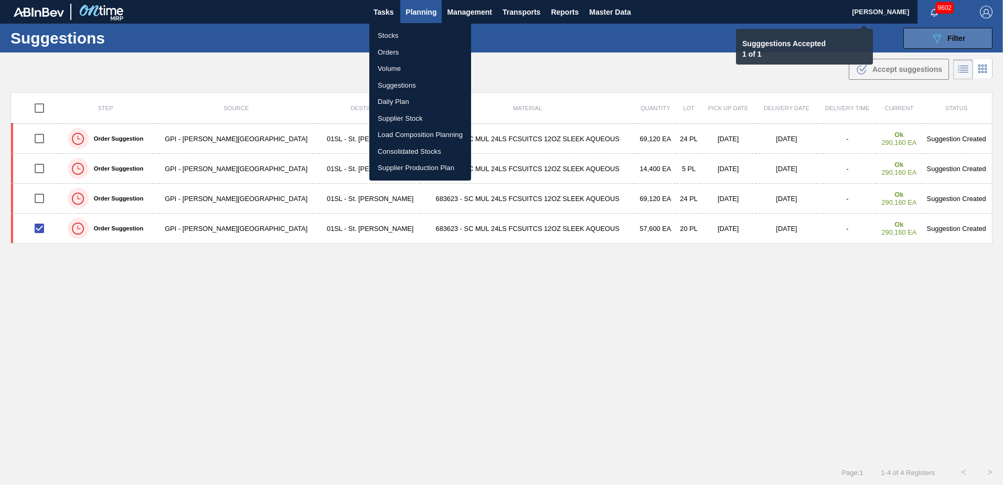
checkbox input "false"
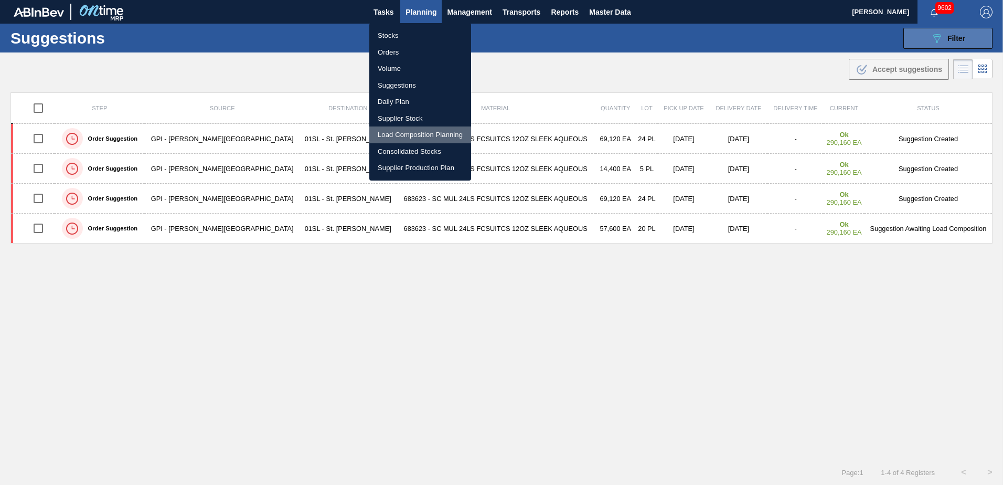
click at [402, 134] on li "Load Composition Planning" at bounding box center [420, 134] width 102 height 17
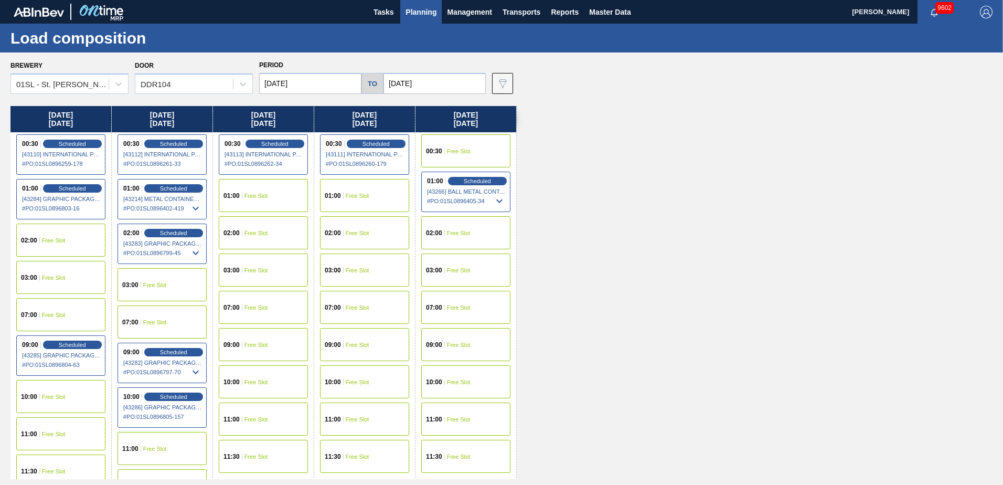
click at [264, 190] on div "01:00 Free Slot" at bounding box center [263, 195] width 89 height 33
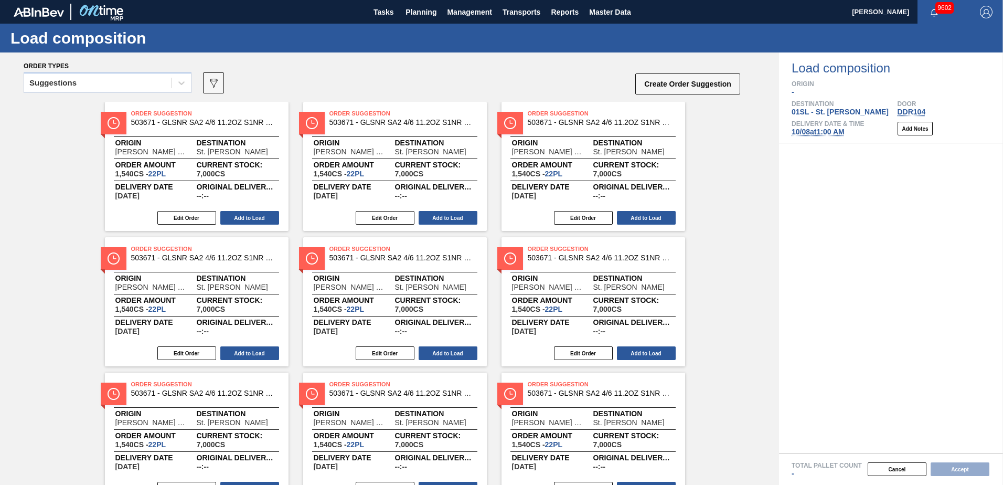
click at [180, 82] on icon at bounding box center [181, 83] width 10 height 10
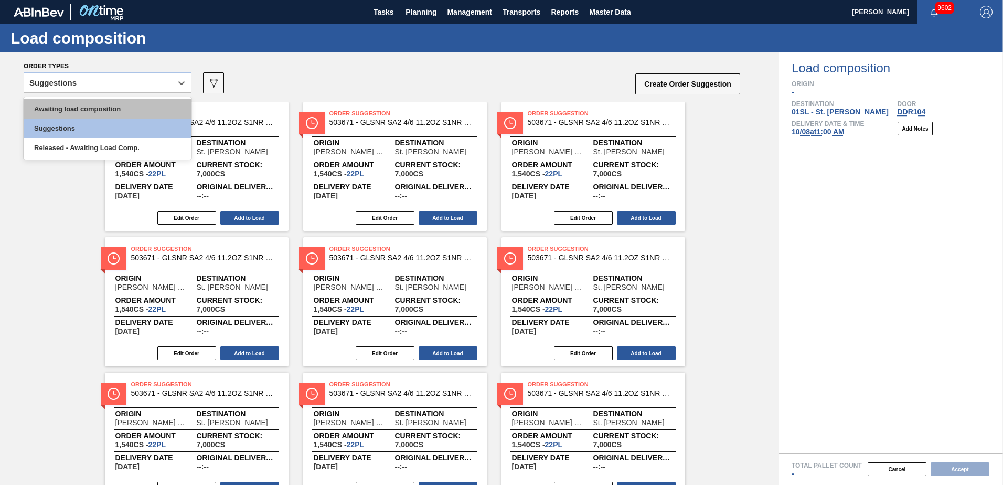
click at [110, 103] on div "Awaiting load composition" at bounding box center [108, 108] width 168 height 19
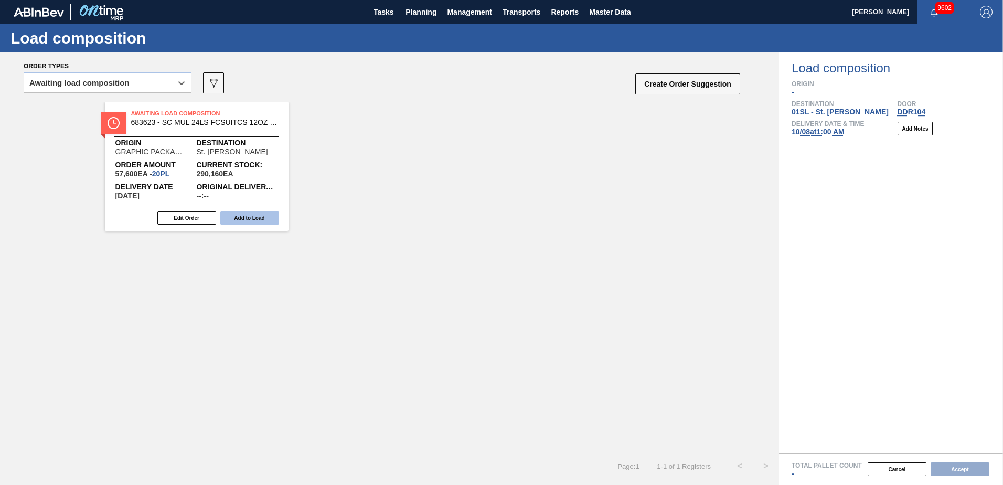
click at [248, 214] on button "Add to Load" at bounding box center [249, 218] width 59 height 14
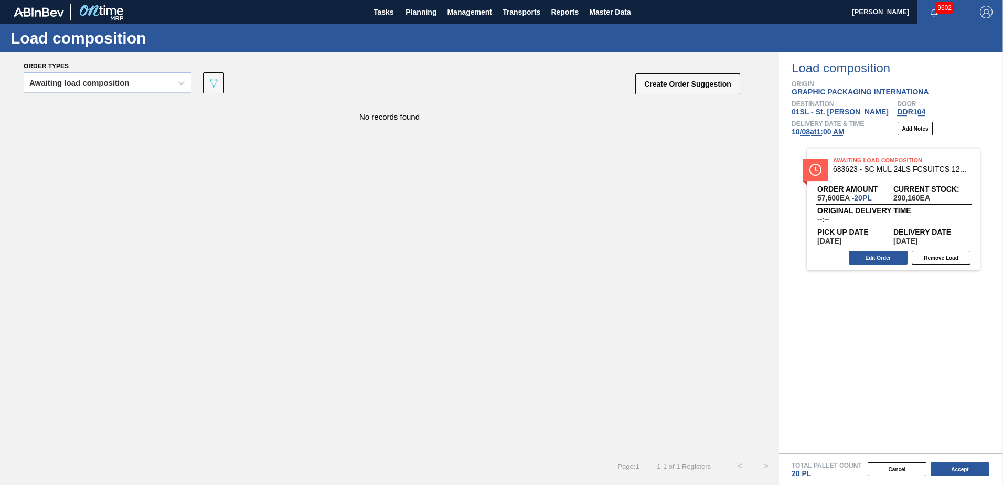
click at [685, 81] on button "Create Order Suggestion" at bounding box center [687, 83] width 105 height 21
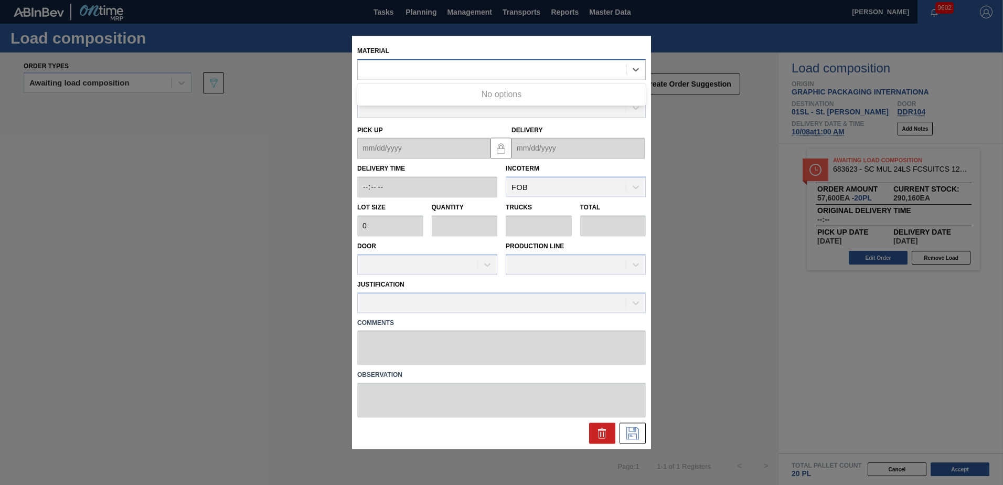
click at [471, 72] on div at bounding box center [492, 69] width 268 height 15
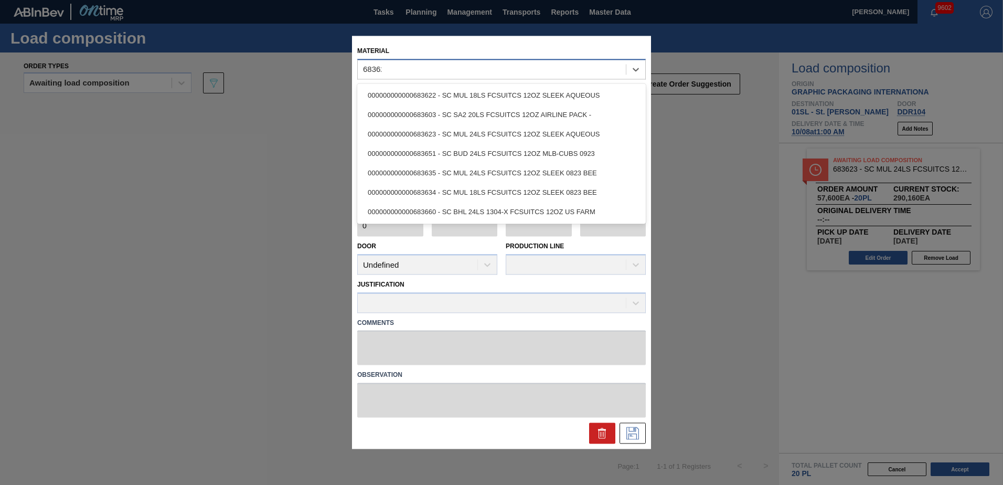
type input "683622"
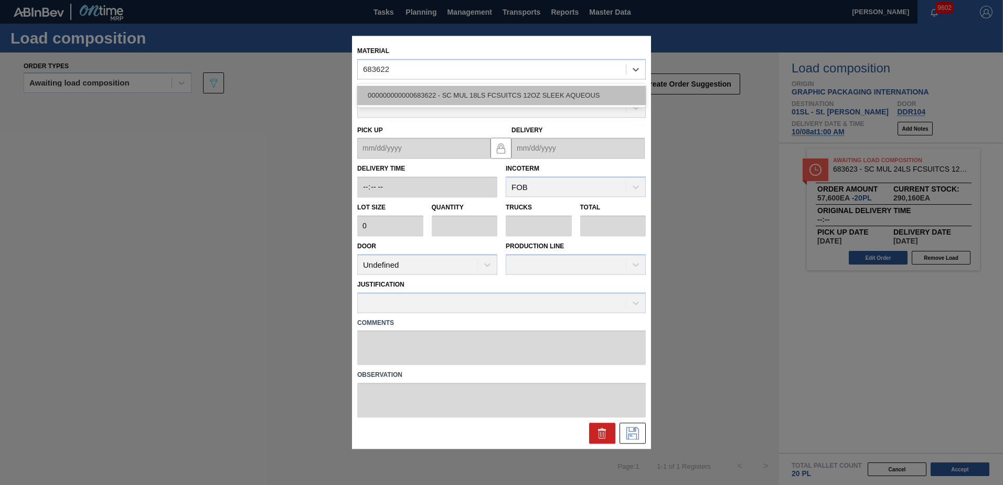
click at [499, 91] on div "000000000000683622 - SC MUL 18LS FCSUITCS 12OZ SLEEK AQUEOUS" at bounding box center [501, 94] width 288 height 19
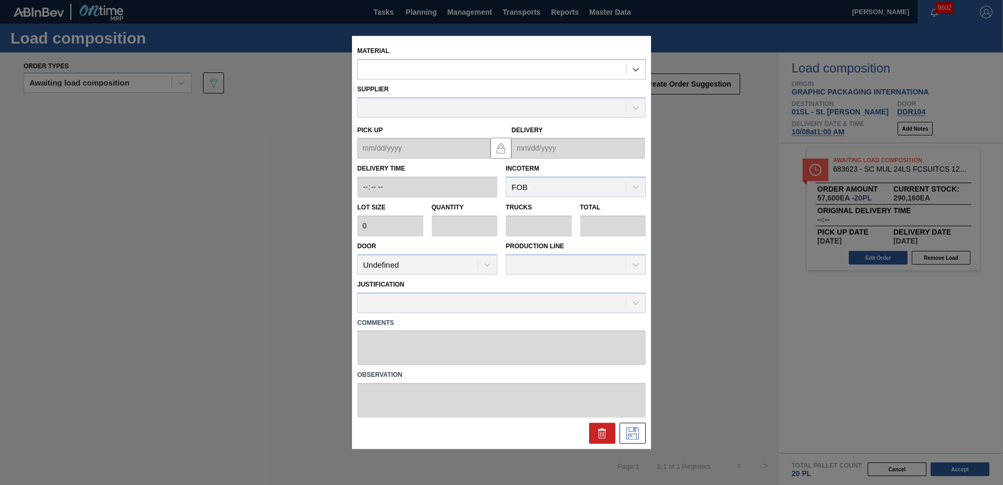
type input "3,200"
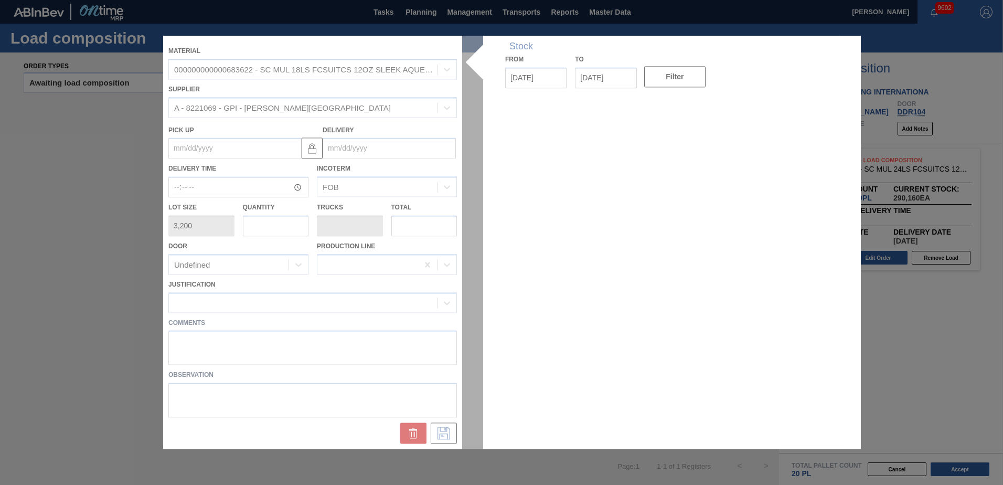
click at [377, 146] on div at bounding box center [501, 242] width 676 height 413
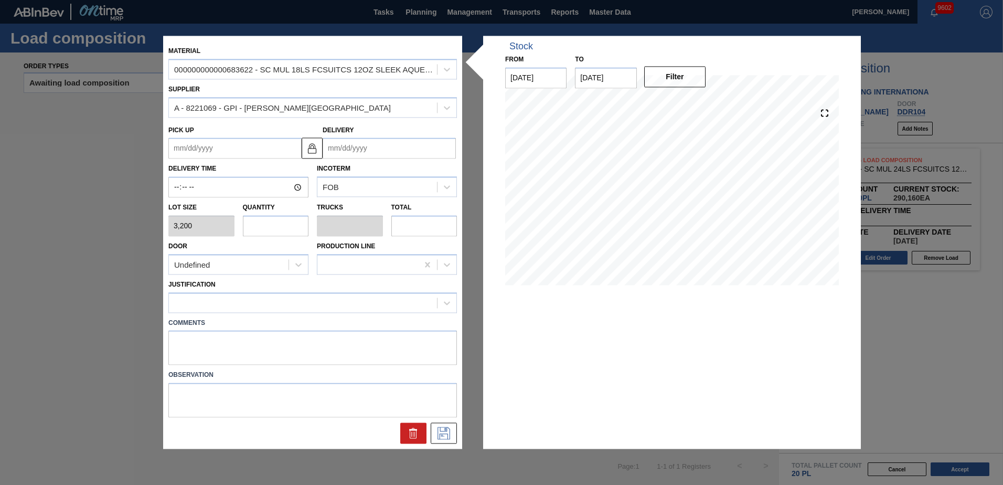
click at [372, 157] on input "Delivery" at bounding box center [389, 148] width 133 height 21
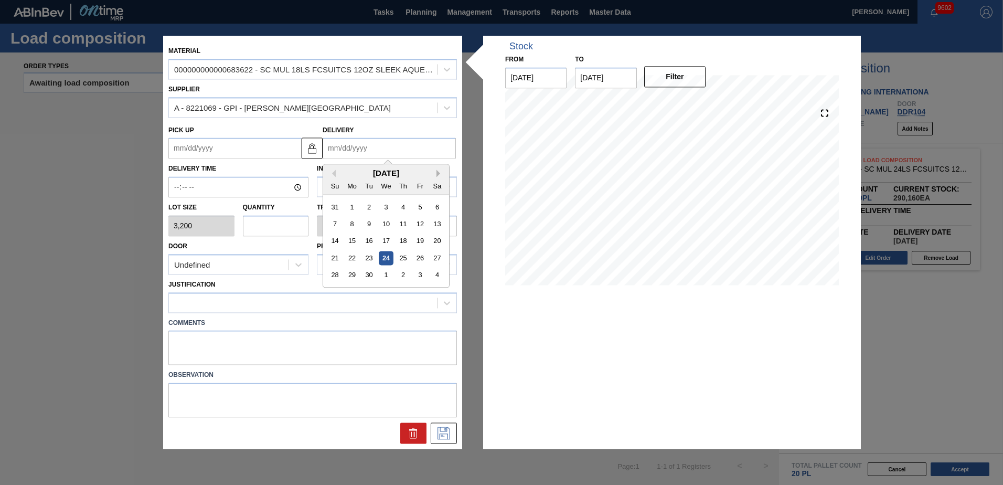
click at [439, 174] on button "Next Month" at bounding box center [439, 173] width 7 height 7
click at [382, 225] on div "8" at bounding box center [386, 224] width 14 height 14
type up "[DATE]"
type input "[DATE]"
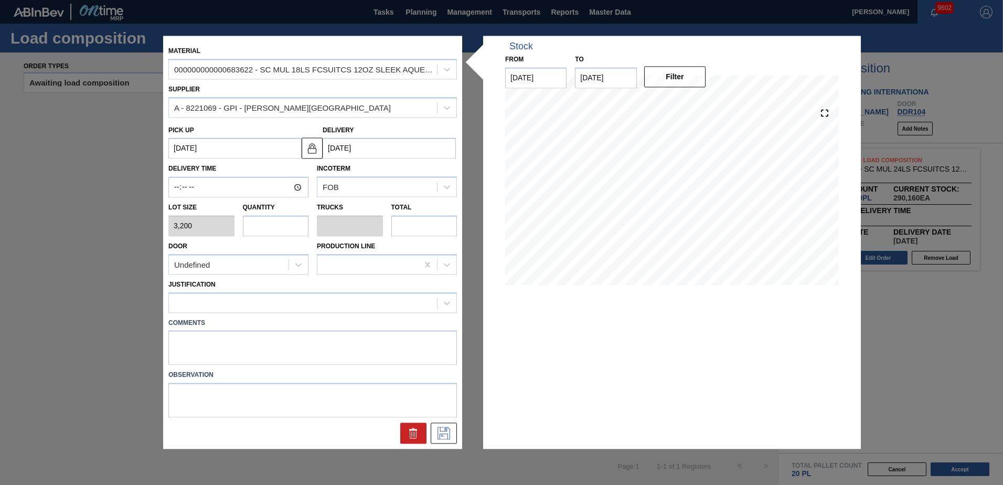
click at [255, 224] on input "text" at bounding box center [276, 225] width 66 height 21
type input "6"
type input "0.231"
type input "19,200"
type input "6"
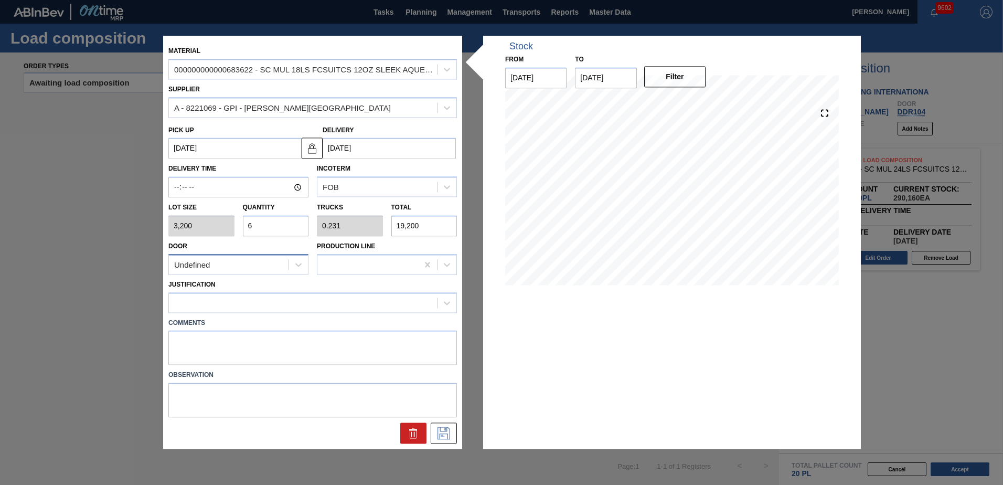
click at [280, 265] on div "Undefined" at bounding box center [229, 264] width 120 height 15
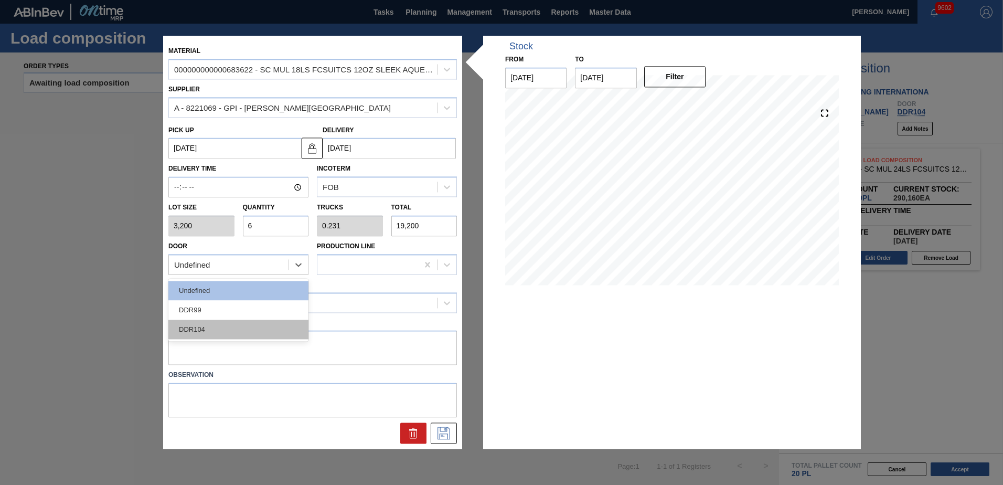
click at [267, 322] on div "DDR104" at bounding box center [238, 328] width 140 height 19
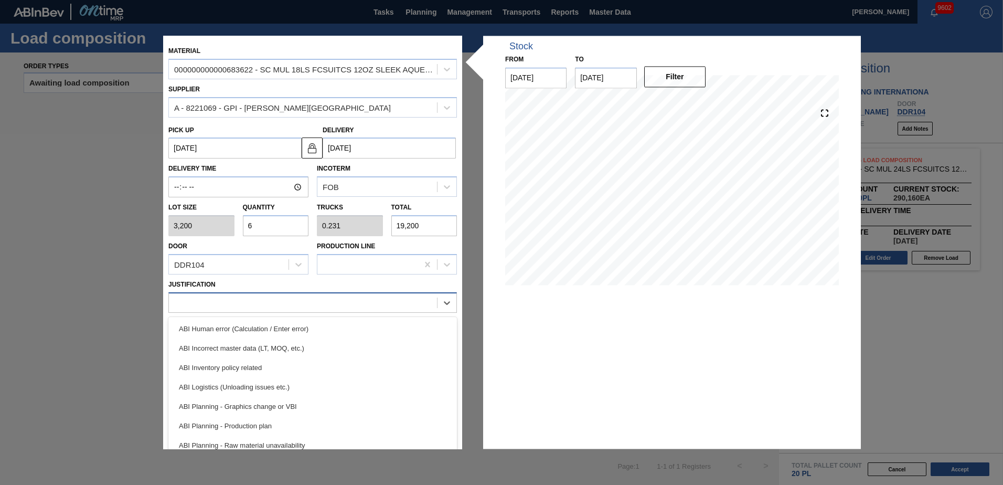
click at [269, 302] on div at bounding box center [303, 302] width 268 height 15
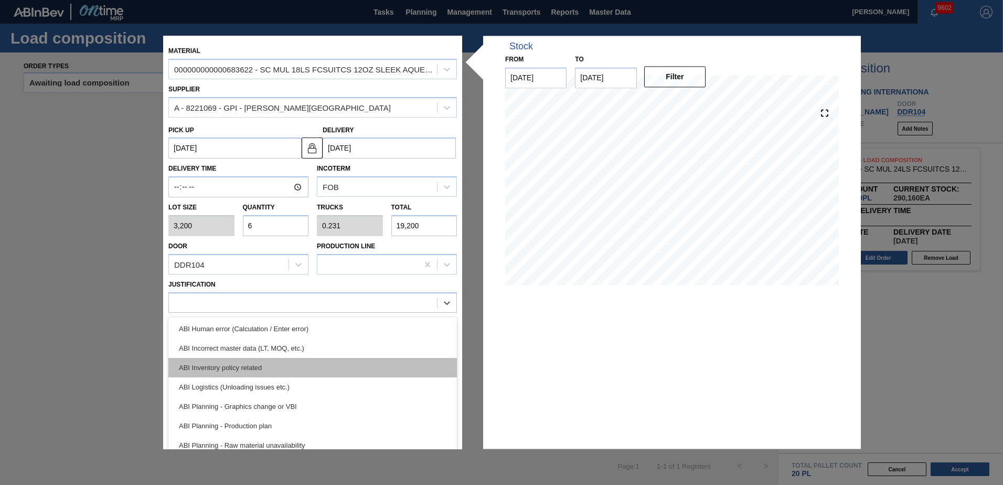
scroll to position [105, 0]
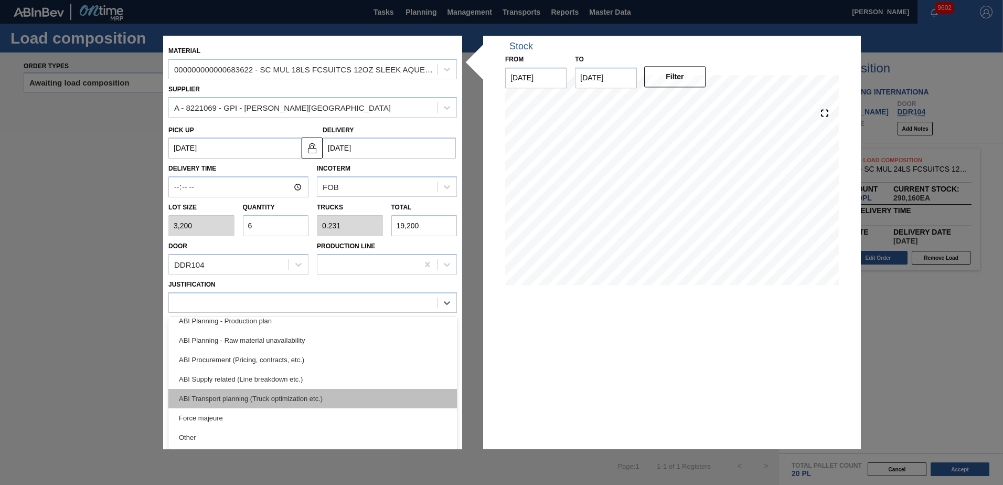
click at [282, 397] on div "ABI Transport planning (Truck optimization etc.)" at bounding box center [312, 398] width 288 height 19
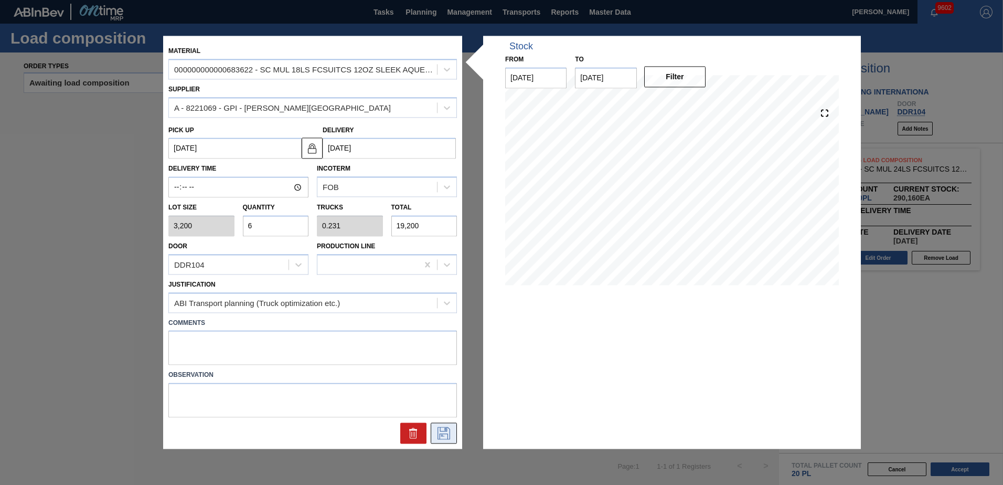
click at [439, 432] on icon at bounding box center [443, 433] width 17 height 13
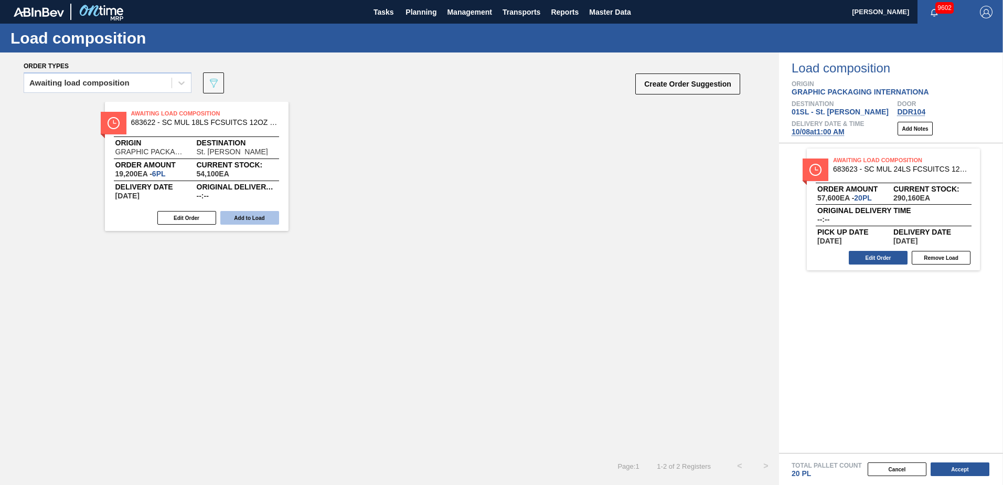
click at [250, 216] on button "Add to Load" at bounding box center [249, 218] width 59 height 14
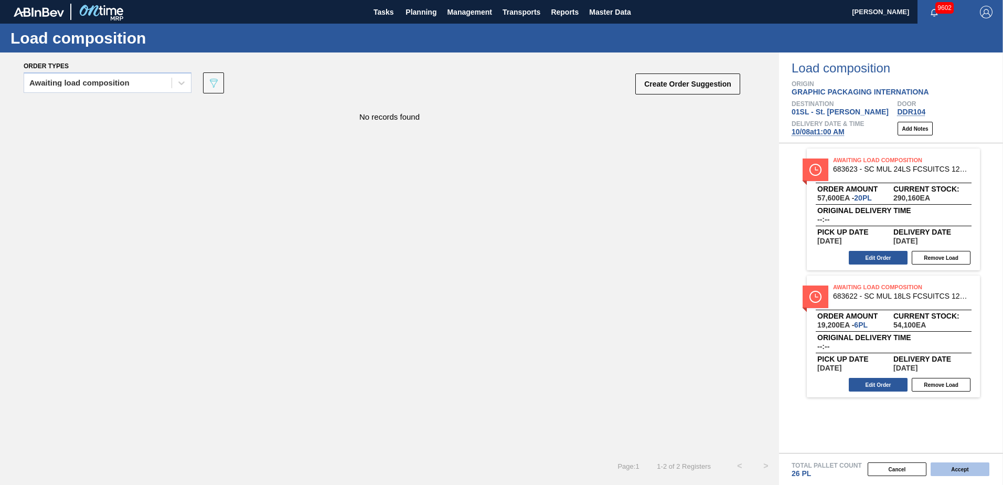
click at [940, 471] on button "Accept" at bounding box center [959, 469] width 59 height 14
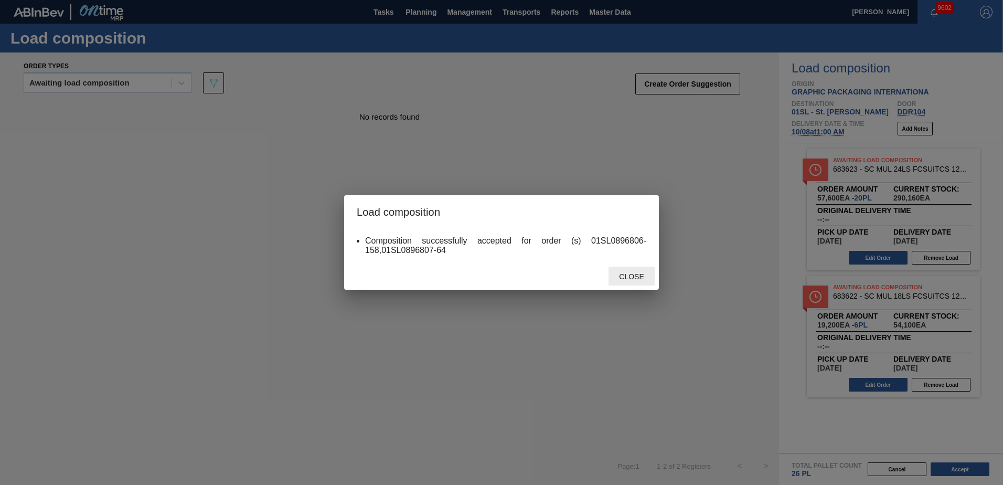
click at [617, 270] on div "Close" at bounding box center [631, 275] width 46 height 19
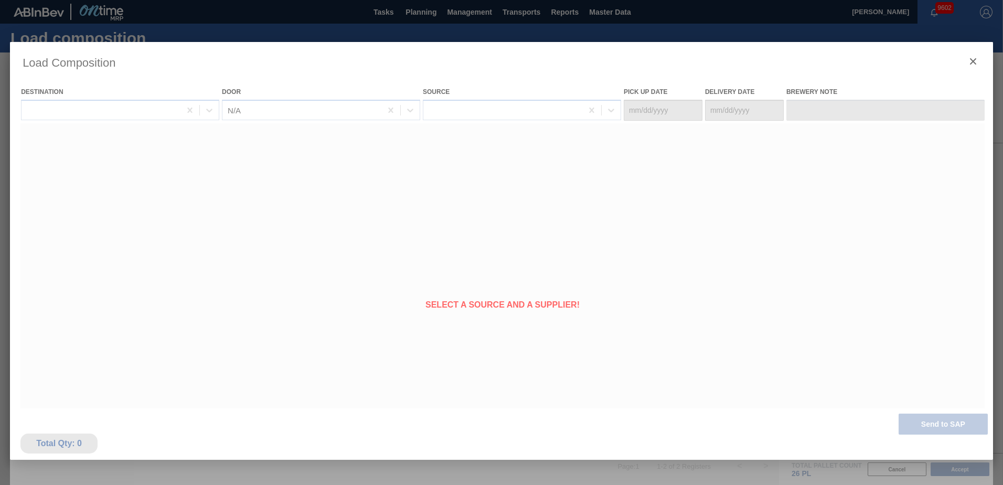
type Date "[DATE]"
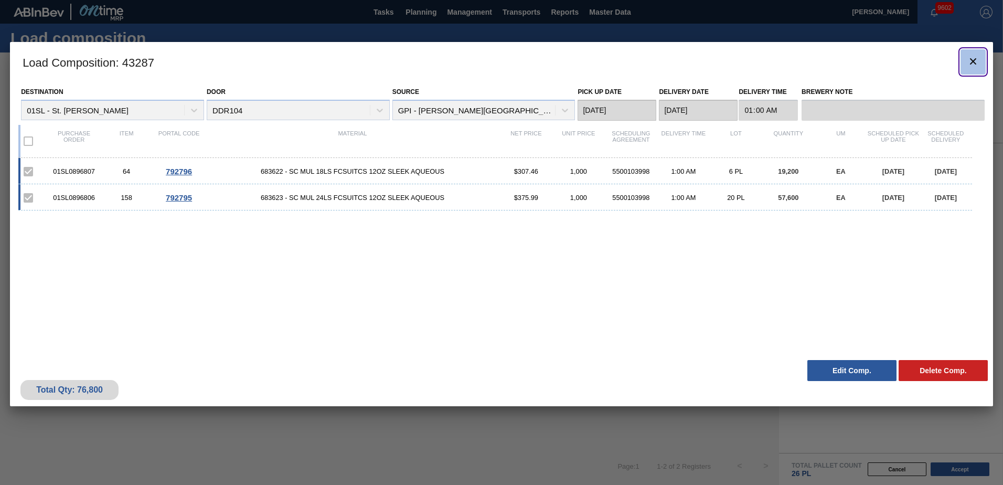
click at [969, 63] on icon "botão de ícone" at bounding box center [972, 61] width 13 height 13
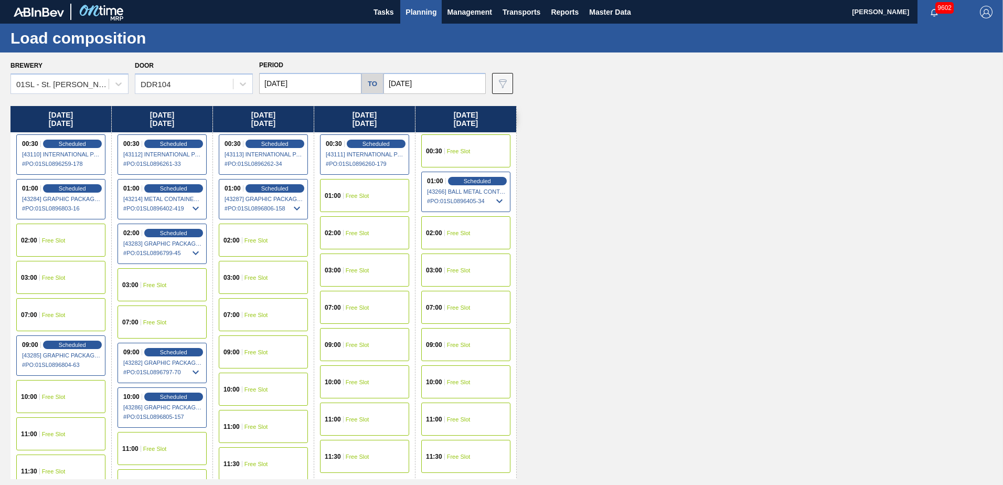
click at [671, 278] on div "Monday 10/06/2025 00:30 Scheduled [43110] INTERNATIONAL PAPER COMPANY - 0008219…" at bounding box center [503, 292] width 987 height 373
click at [688, 248] on div "Monday 10/06/2025 00:30 Scheduled [43110] INTERNATIONAL PAPER COMPANY - 0008219…" at bounding box center [503, 292] width 987 height 373
click at [687, 240] on div "Monday 10/06/2025 00:30 Scheduled [43110] INTERNATIONAL PAPER COMPANY - 0008219…" at bounding box center [503, 292] width 987 height 373
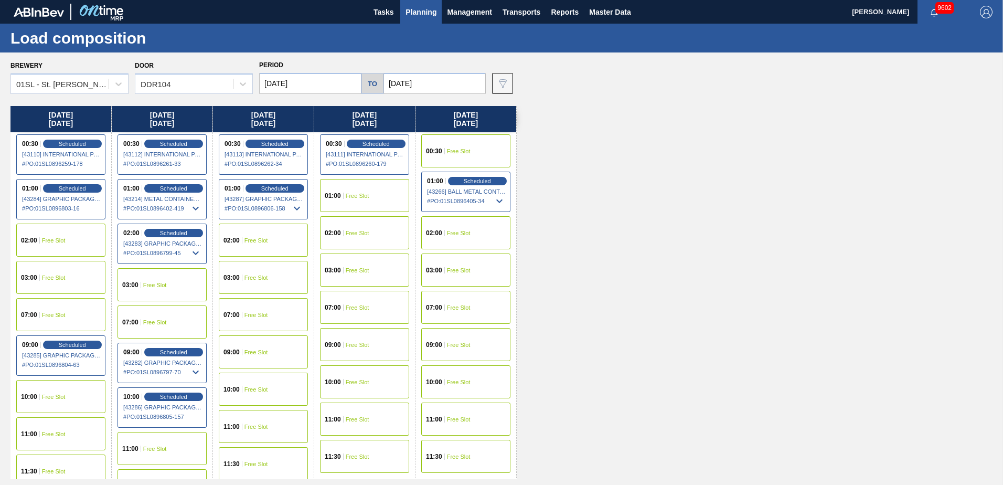
click at [687, 240] on div "Monday 10/06/2025 00:30 Scheduled [43110] INTERNATIONAL PAPER COMPANY - 0008219…" at bounding box center [503, 292] width 987 height 373
